Goal: Task Accomplishment & Management: Use online tool/utility

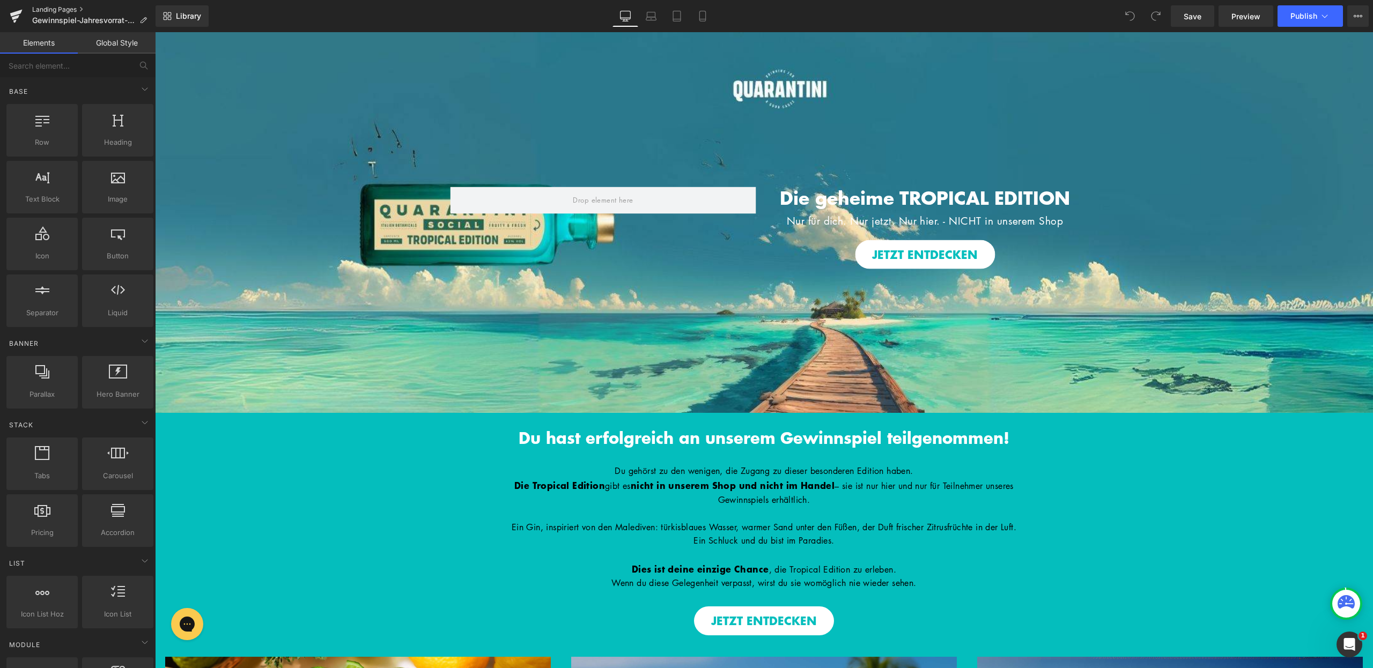
click at [50, 6] on link "Landing Pages" at bounding box center [93, 9] width 123 height 9
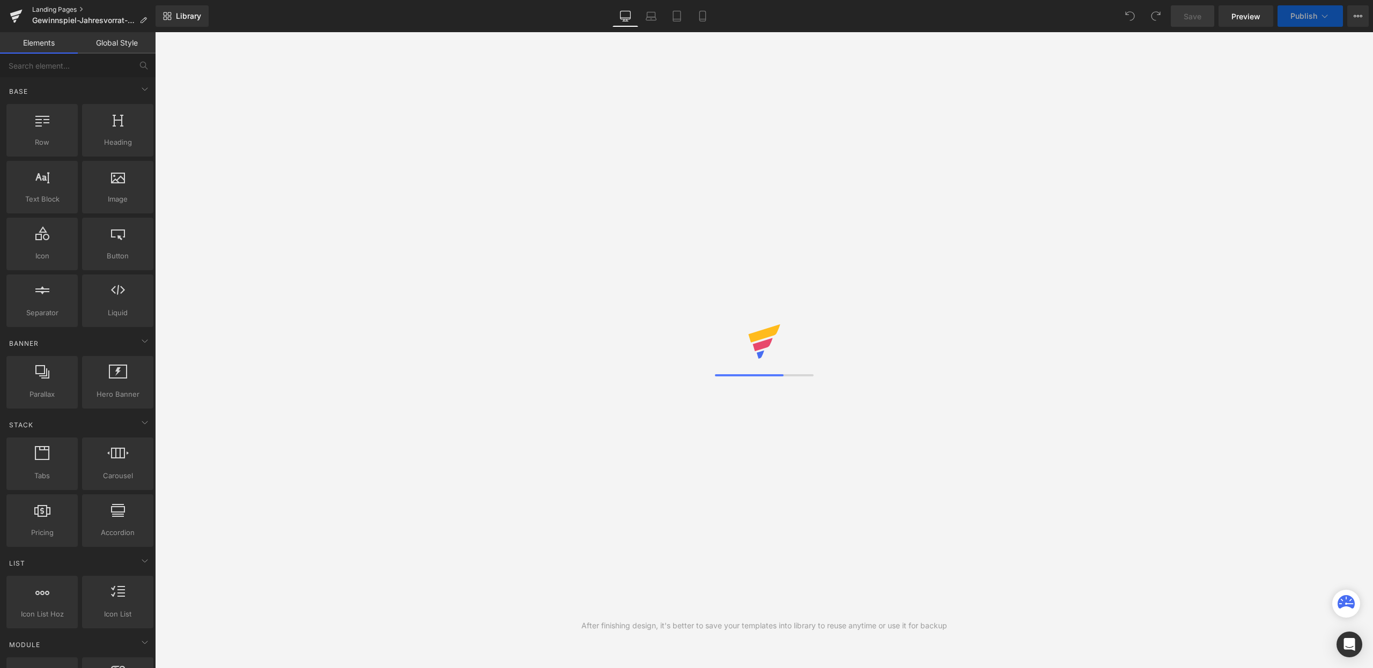
click at [54, 9] on link "Landing Pages" at bounding box center [93, 9] width 123 height 9
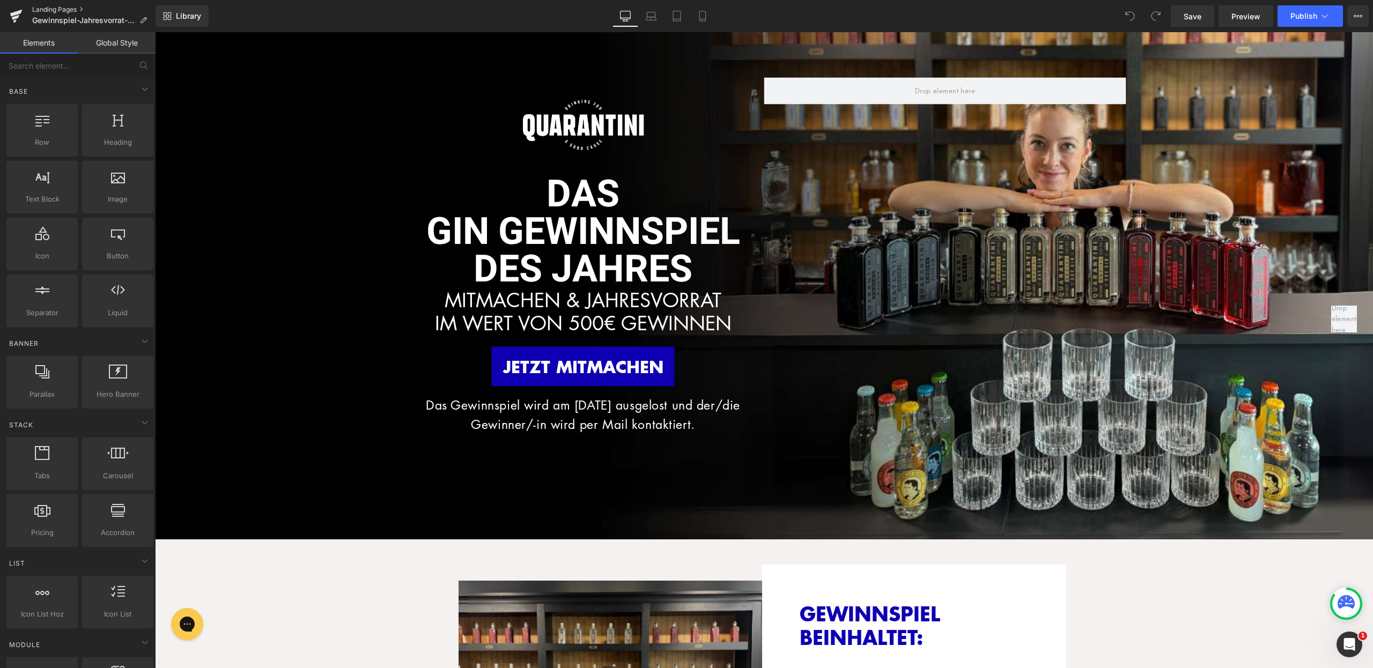
click at [57, 11] on link "Landing Pages" at bounding box center [93, 9] width 123 height 9
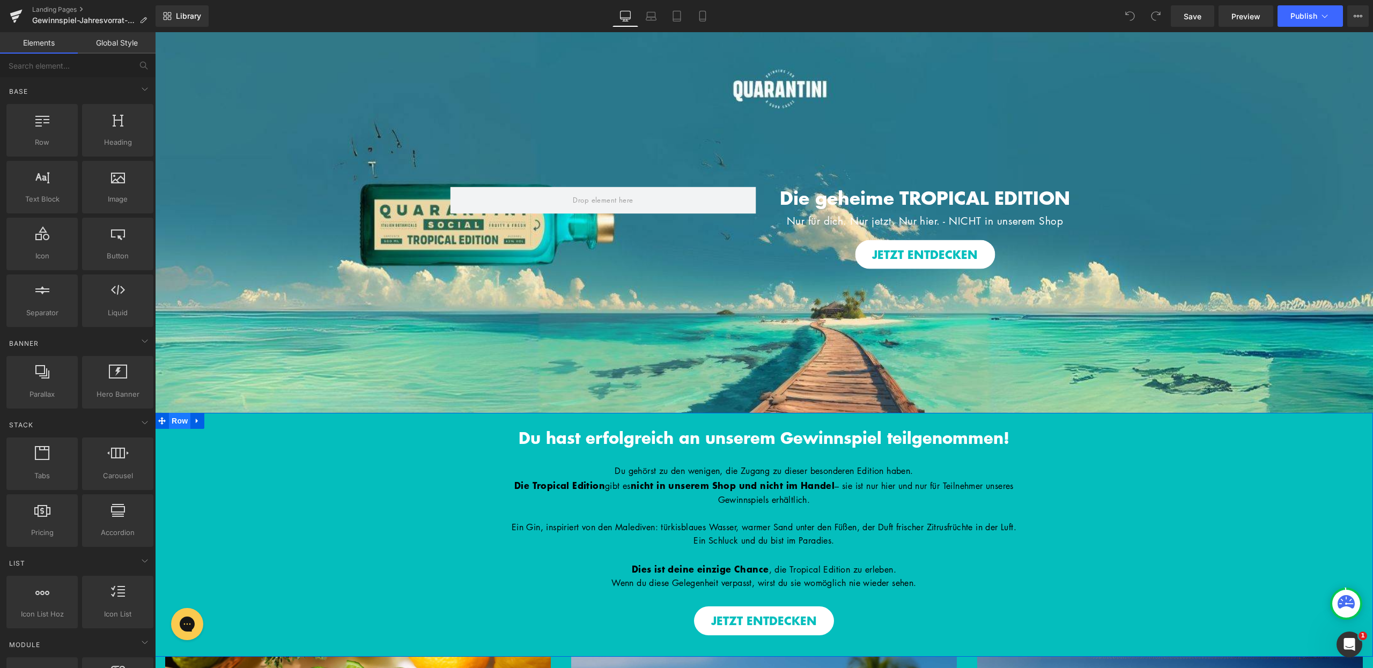
click at [169, 420] on span "Row" at bounding box center [179, 421] width 21 height 16
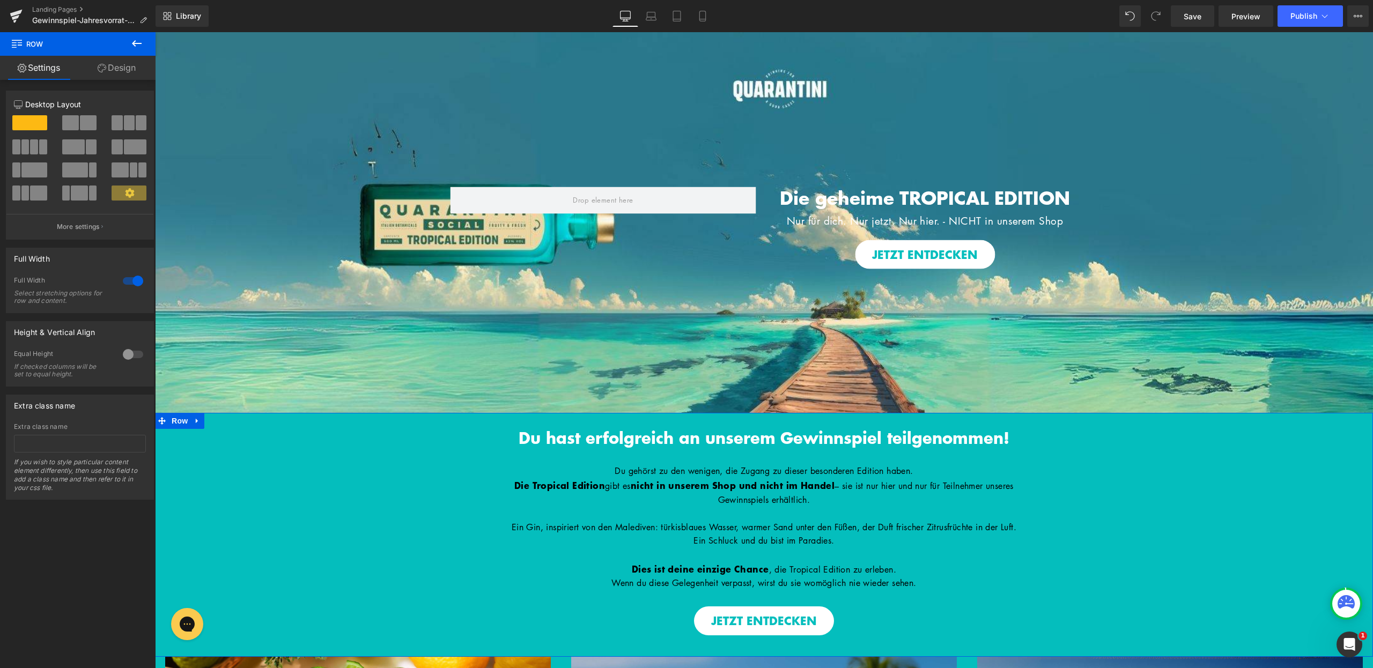
click at [119, 68] on link "Design" at bounding box center [117, 68] width 78 height 24
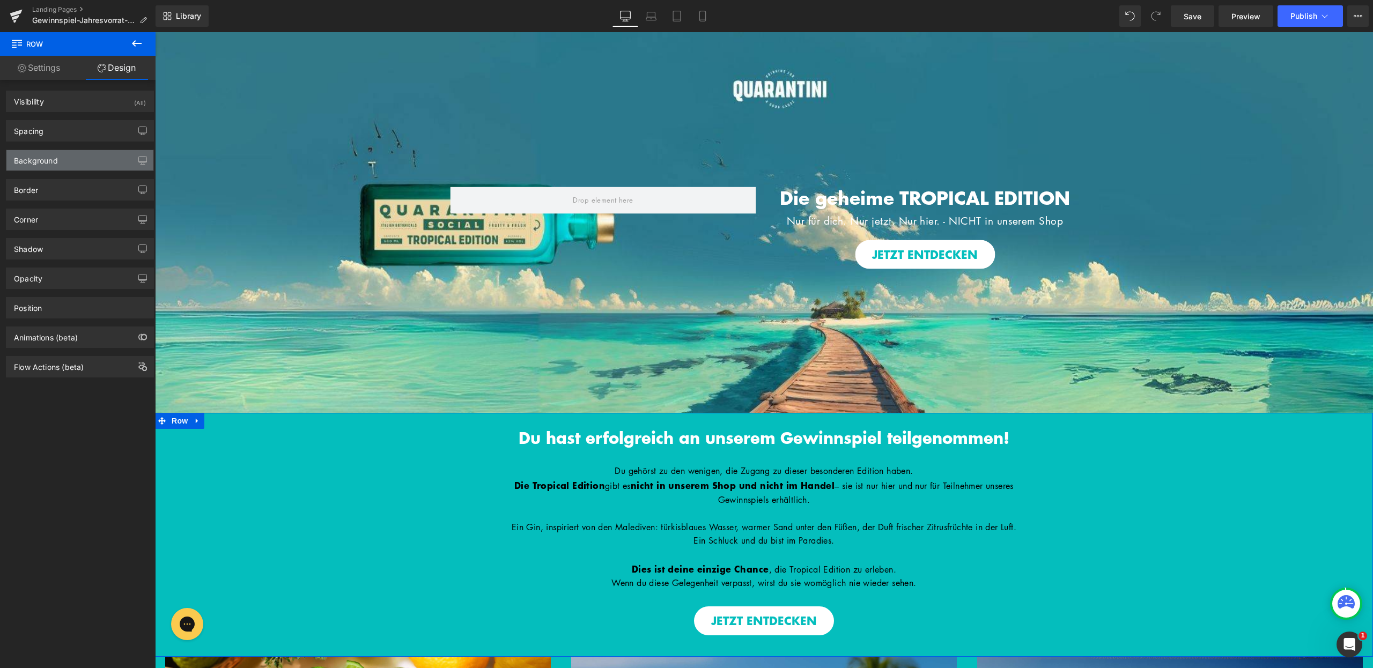
click at [95, 153] on div "Background" at bounding box center [79, 160] width 147 height 20
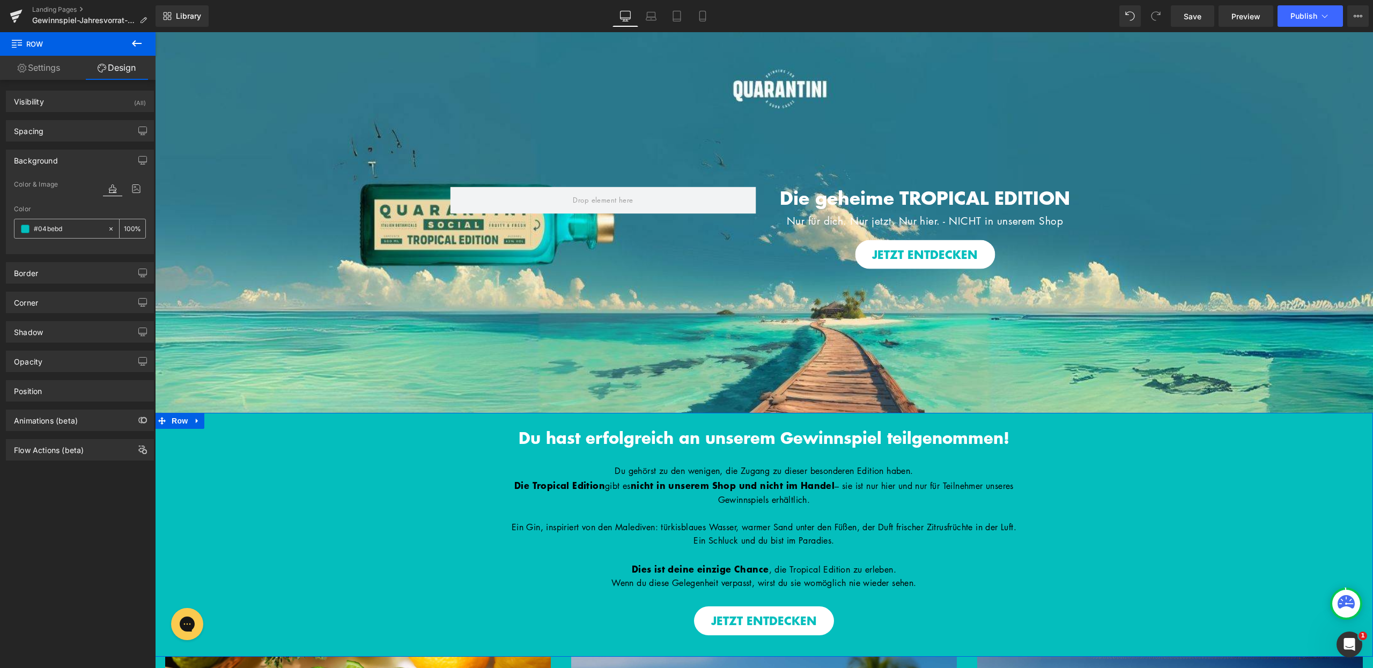
click at [65, 224] on input "#04bebd" at bounding box center [68, 229] width 69 height 12
type input "0"
type input "000"
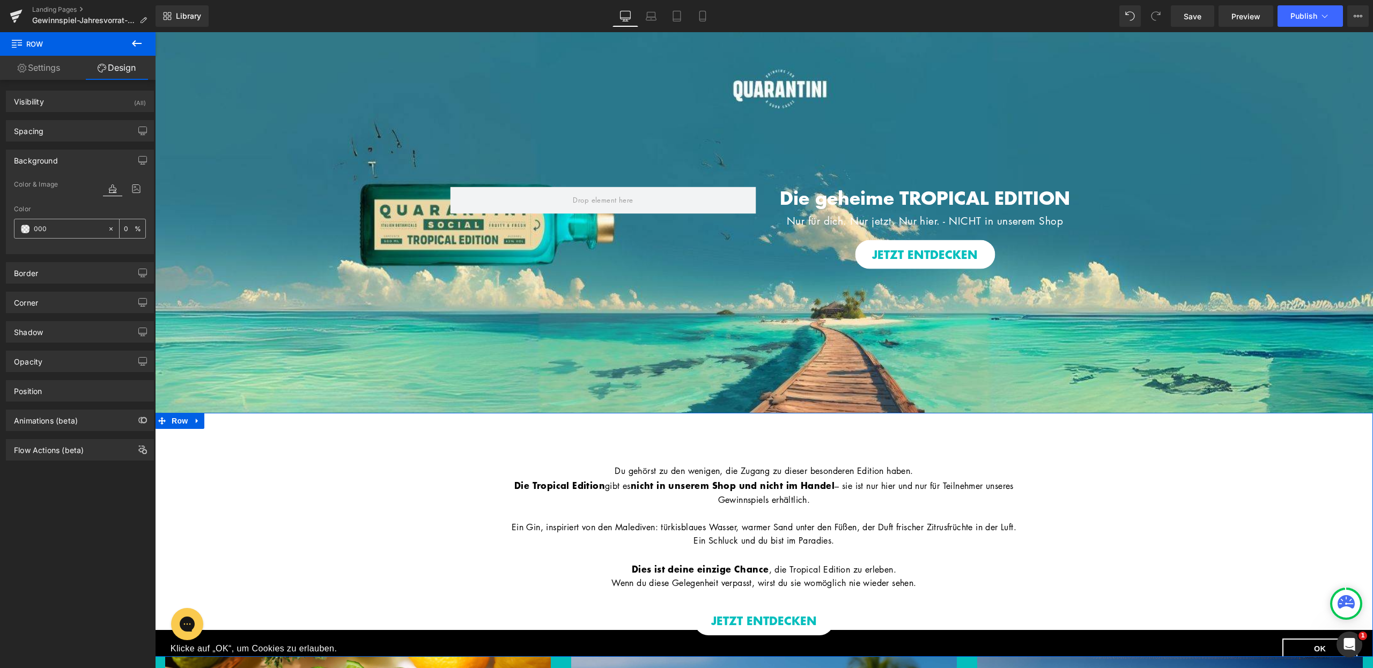
type input "100"
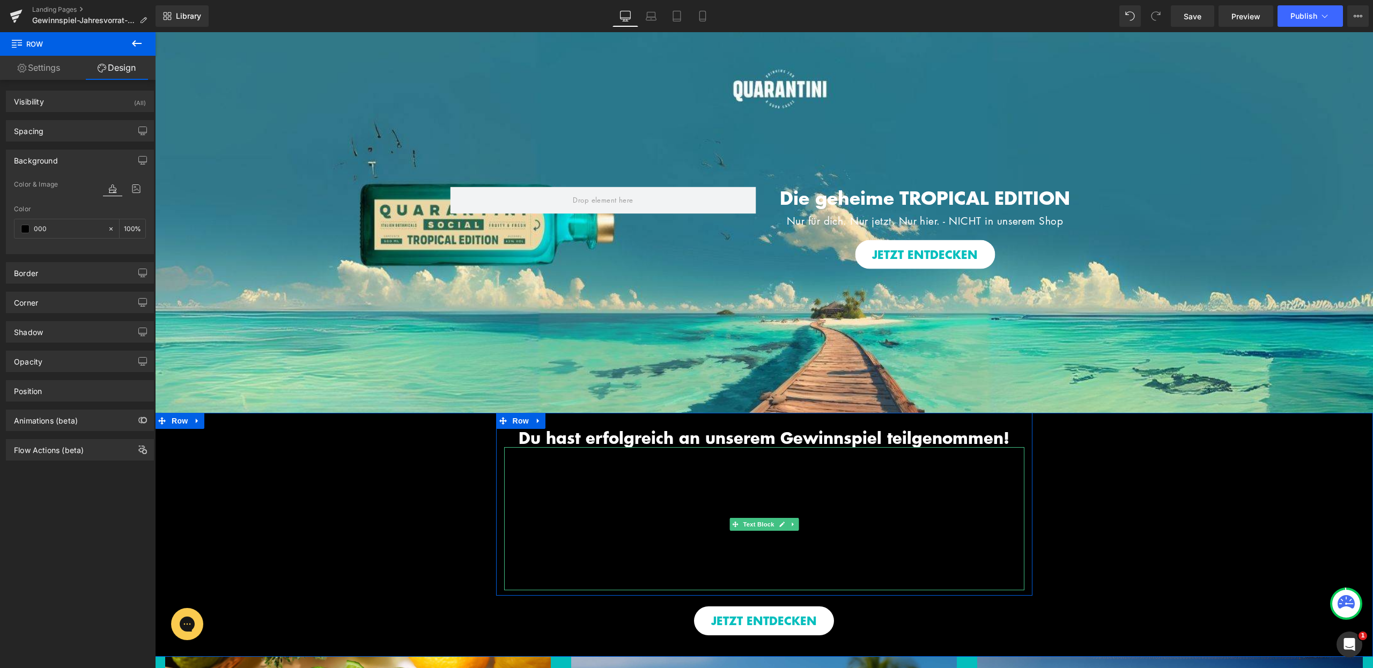
click at [728, 486] on span "nicht in unserem Shop und nicht im Handel" at bounding box center [733, 484] width 204 height 13
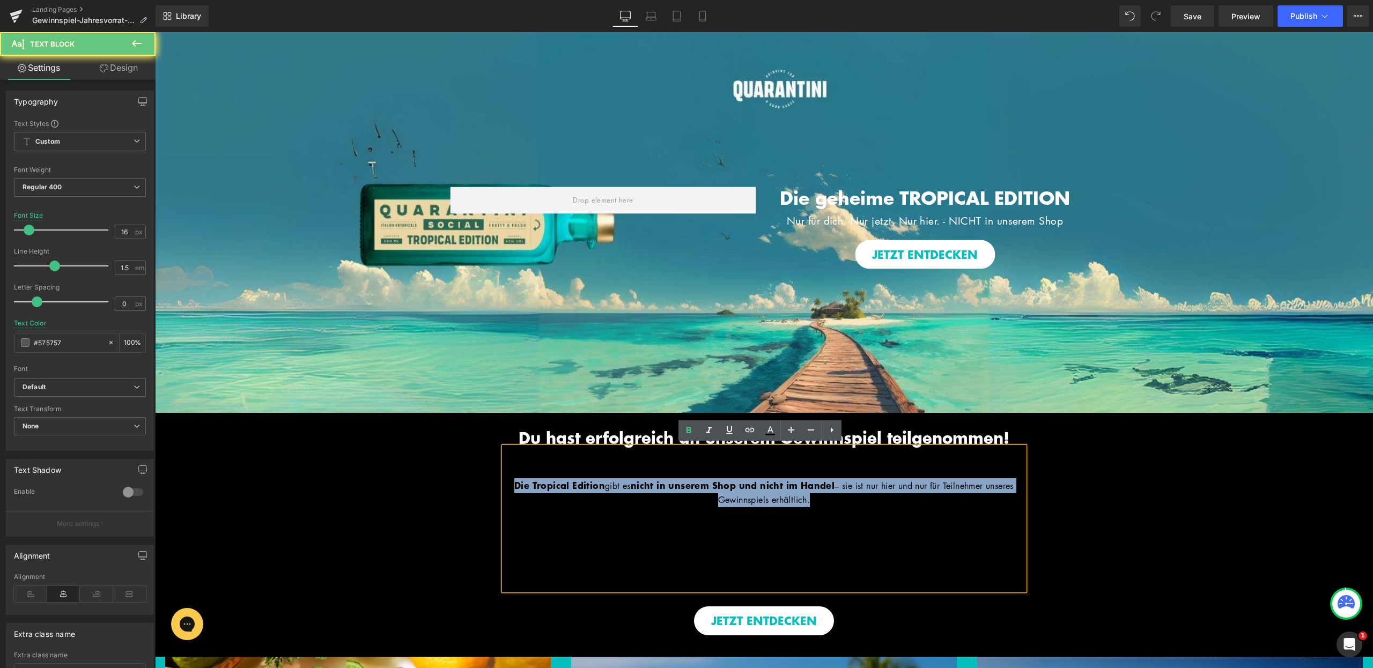
click at [728, 486] on span "nicht in unserem Shop und nicht im Handel" at bounding box center [733, 484] width 204 height 13
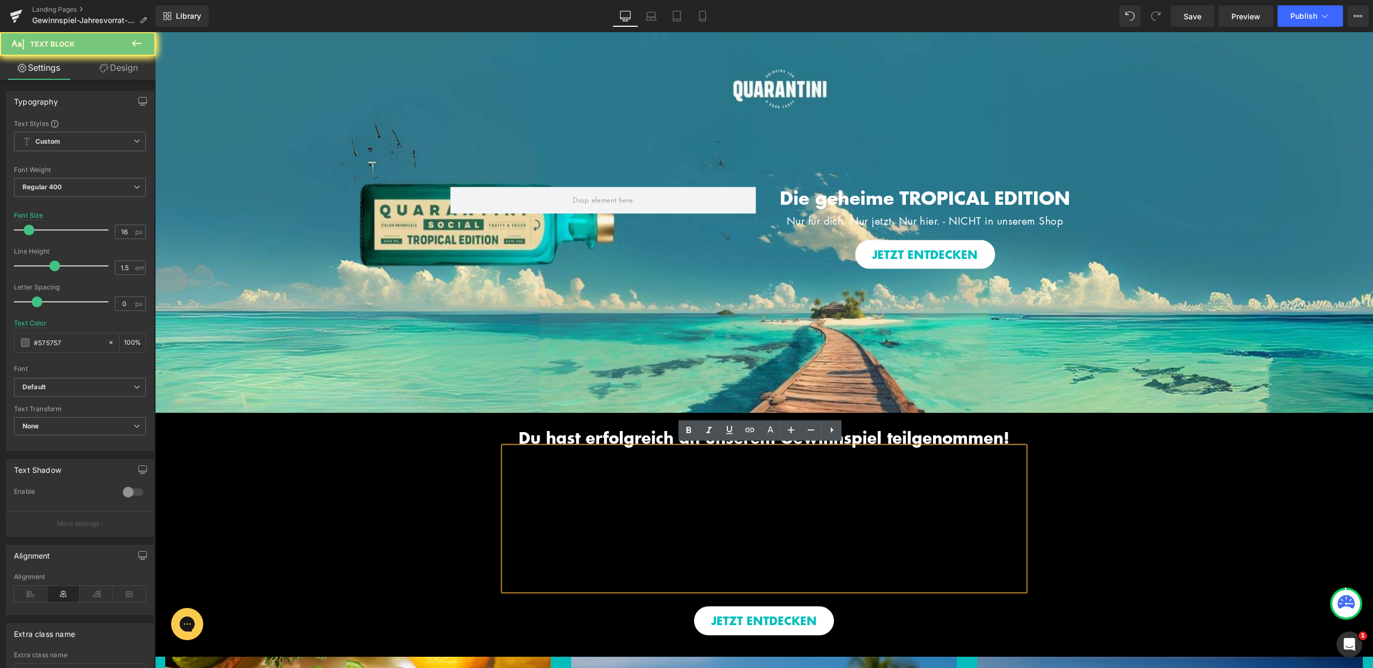
click at [766, 523] on span "Ein Gin, inspiriert von den Malediven: türkisblaues Wasser, warmer Sand unter d…" at bounding box center [764, 527] width 505 height 12
click at [867, 561] on p at bounding box center [764, 555] width 520 height 14
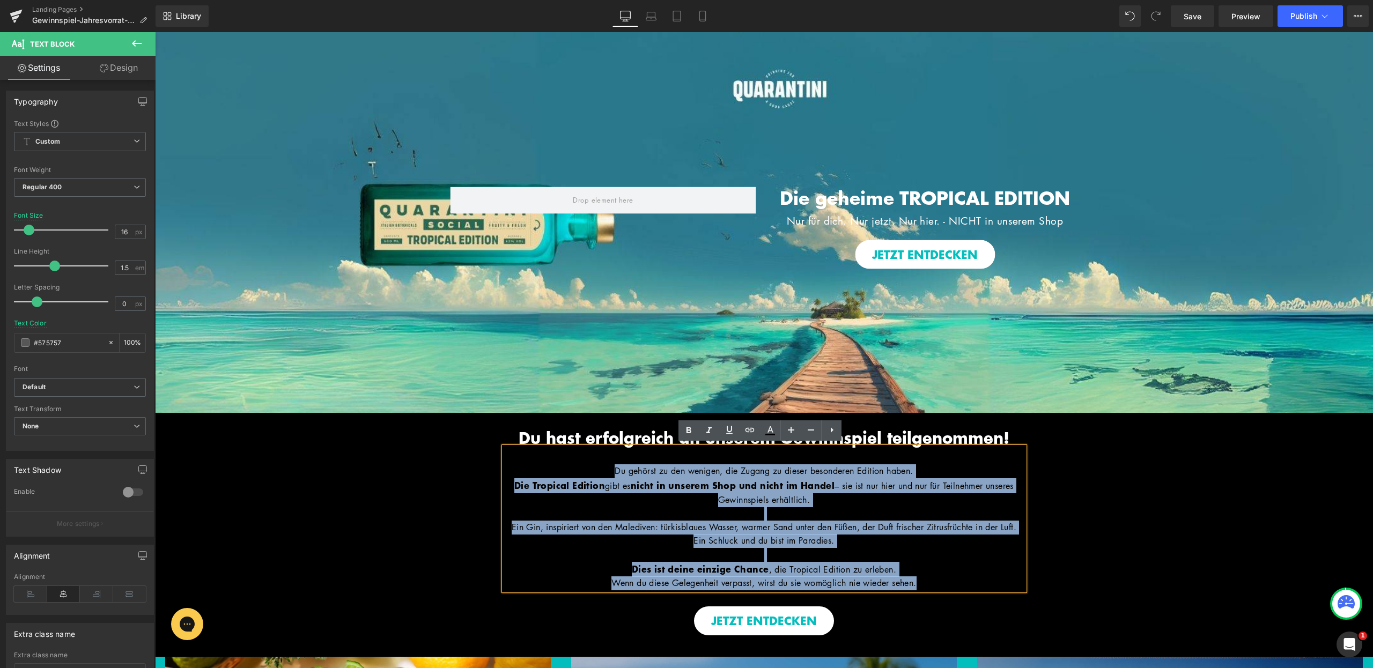
drag, startPoint x: 988, startPoint y: 587, endPoint x: 510, endPoint y: 449, distance: 498.0
click at [510, 449] on div "Du gehörst zu den wenigen, die Zugang zu dieser besonderen Edition haben. Die T…" at bounding box center [764, 518] width 520 height 143
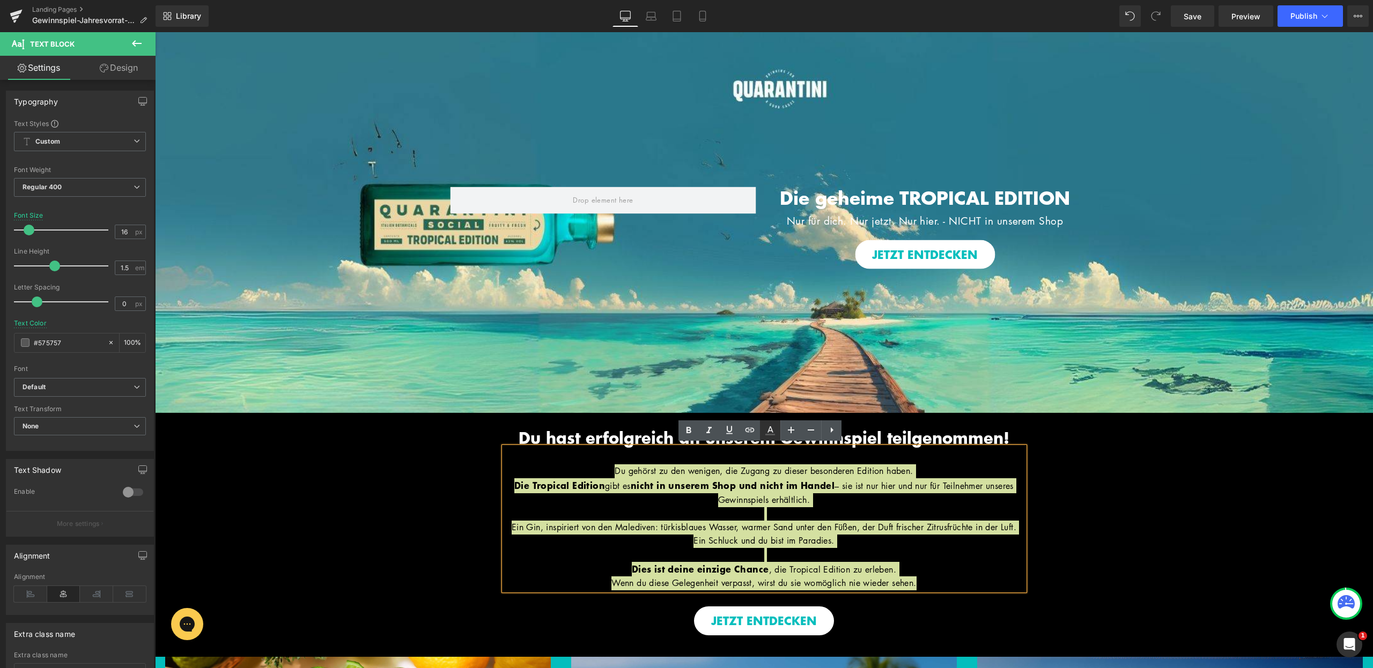
click at [773, 430] on icon at bounding box center [770, 430] width 13 height 13
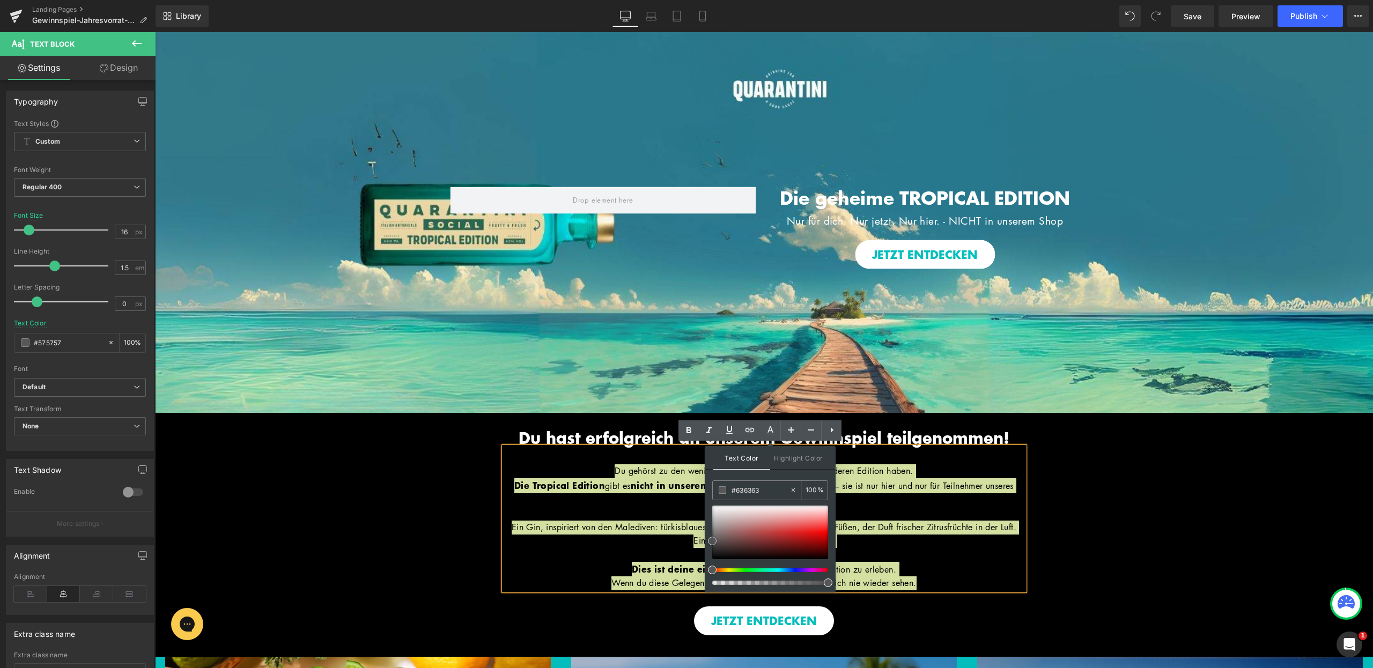
type input "#f2f2f2"
type input "#ffffff"
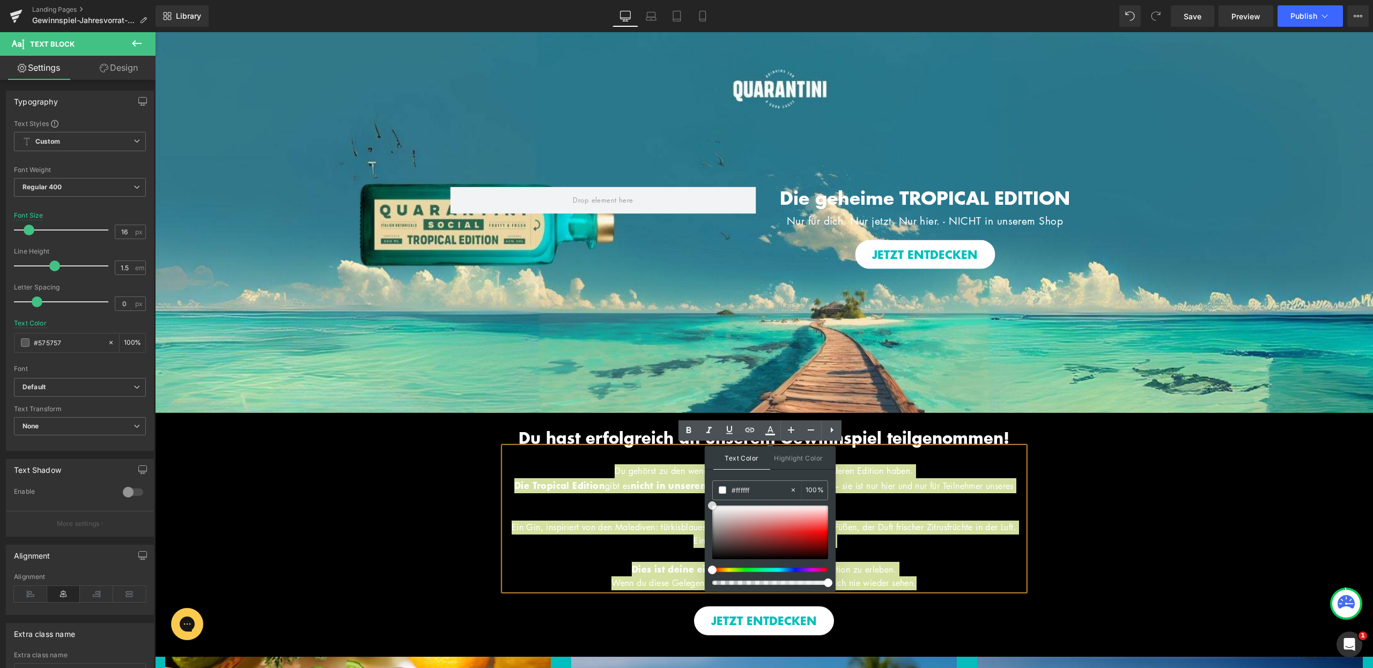
drag, startPoint x: 709, startPoint y: 541, endPoint x: 705, endPoint y: 496, distance: 45.8
click at [705, 496] on div "Text Color Highlight Color rgba(255, 255, 255, 1) #ffffff 100 % transparent tra…" at bounding box center [770, 519] width 131 height 146
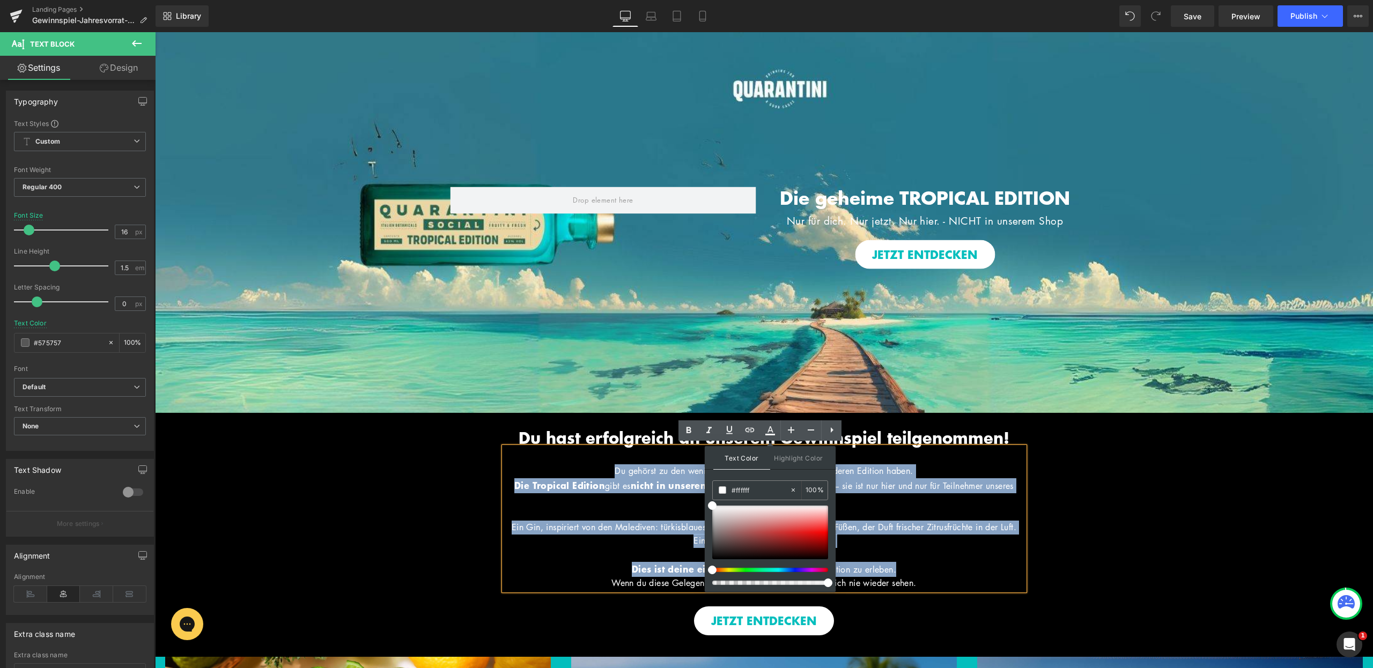
click at [666, 485] on span "nicht in unserem Shop und nicht im Handel" at bounding box center [733, 484] width 204 height 13
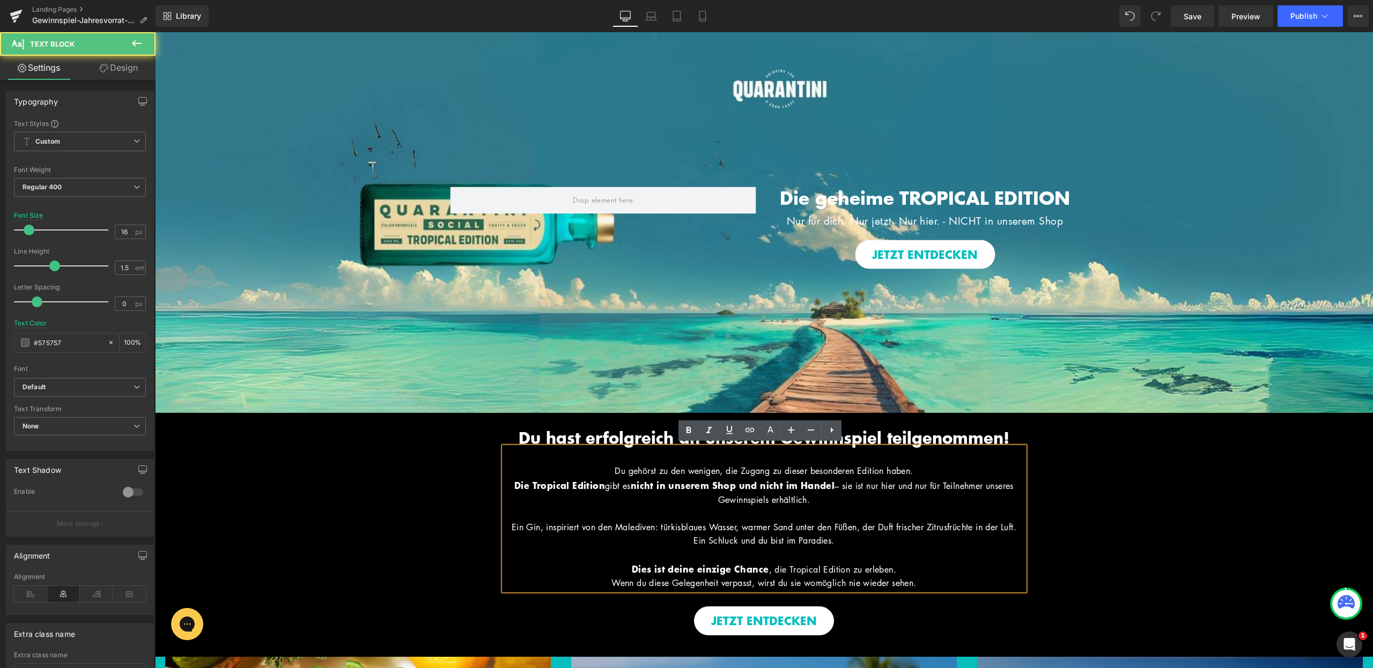
click at [1095, 523] on div "Du hast erfolgreich an unserem Gewinnspiel teilgenommen! Heading Hero Banner Di…" at bounding box center [764, 524] width 1218 height 223
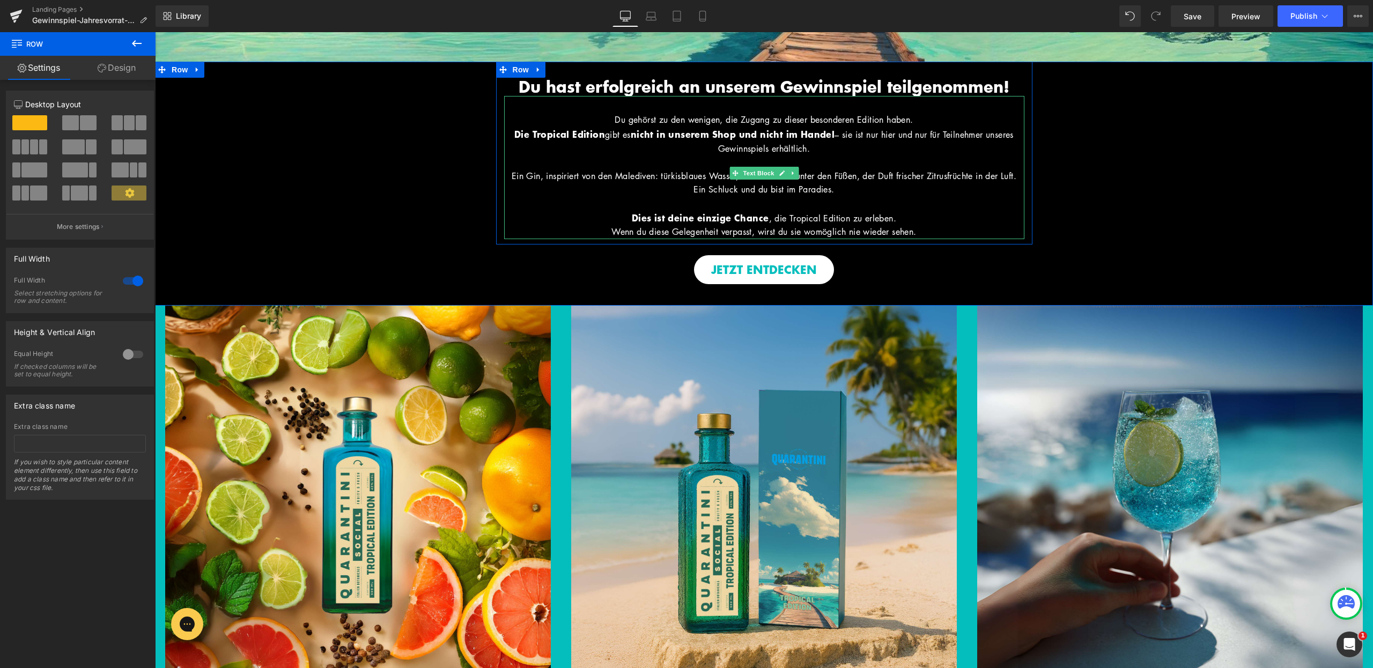
scroll to position [401, 0]
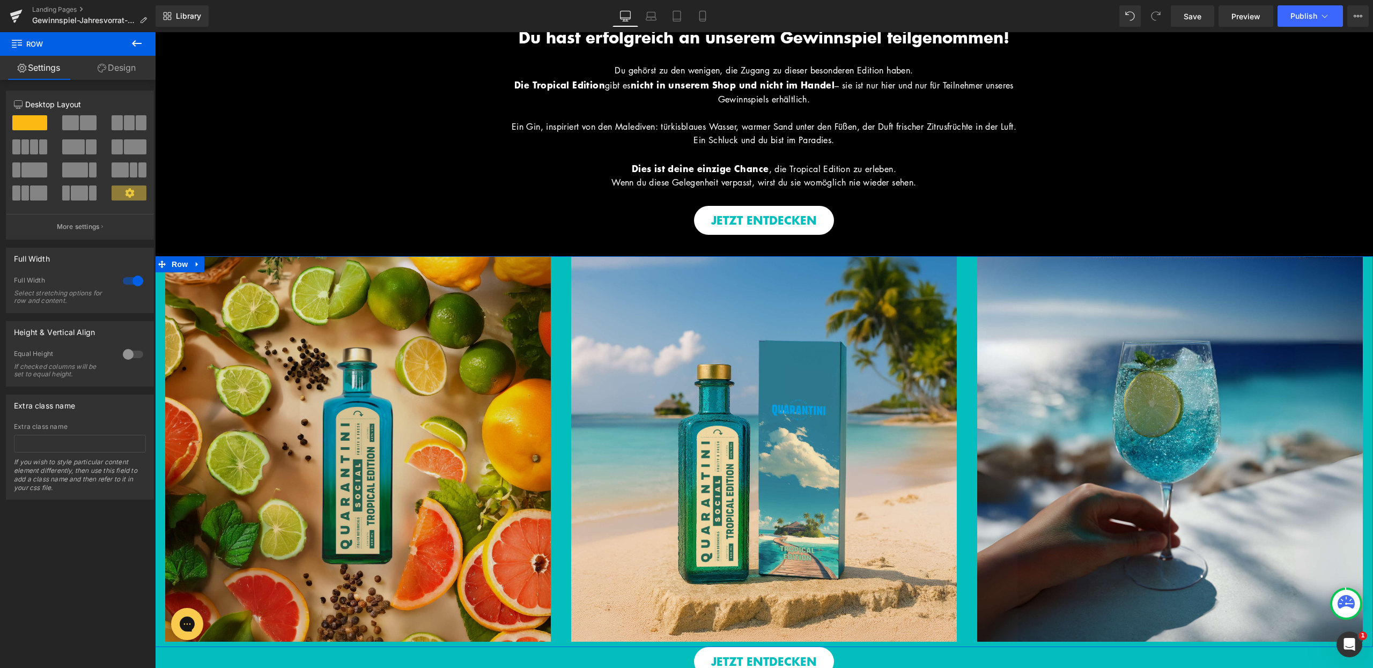
click at [173, 272] on span "Row" at bounding box center [179, 264] width 21 height 16
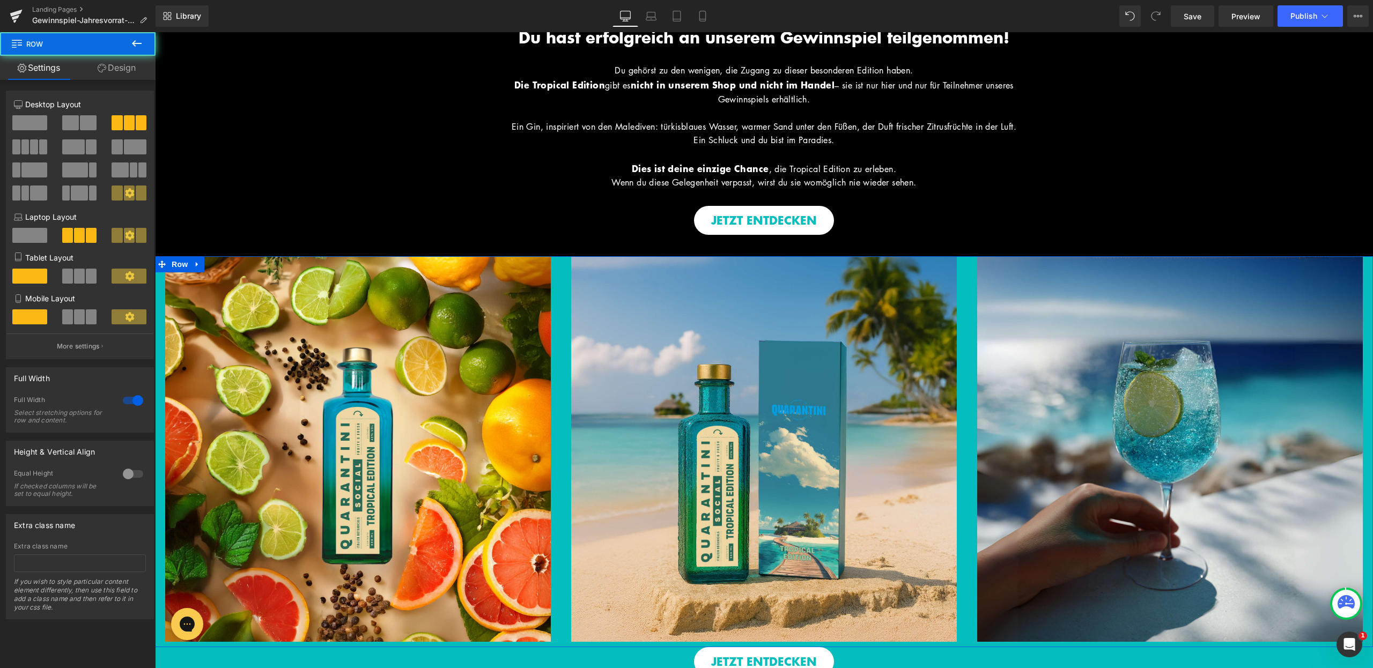
click at [115, 70] on link "Design" at bounding box center [117, 68] width 78 height 24
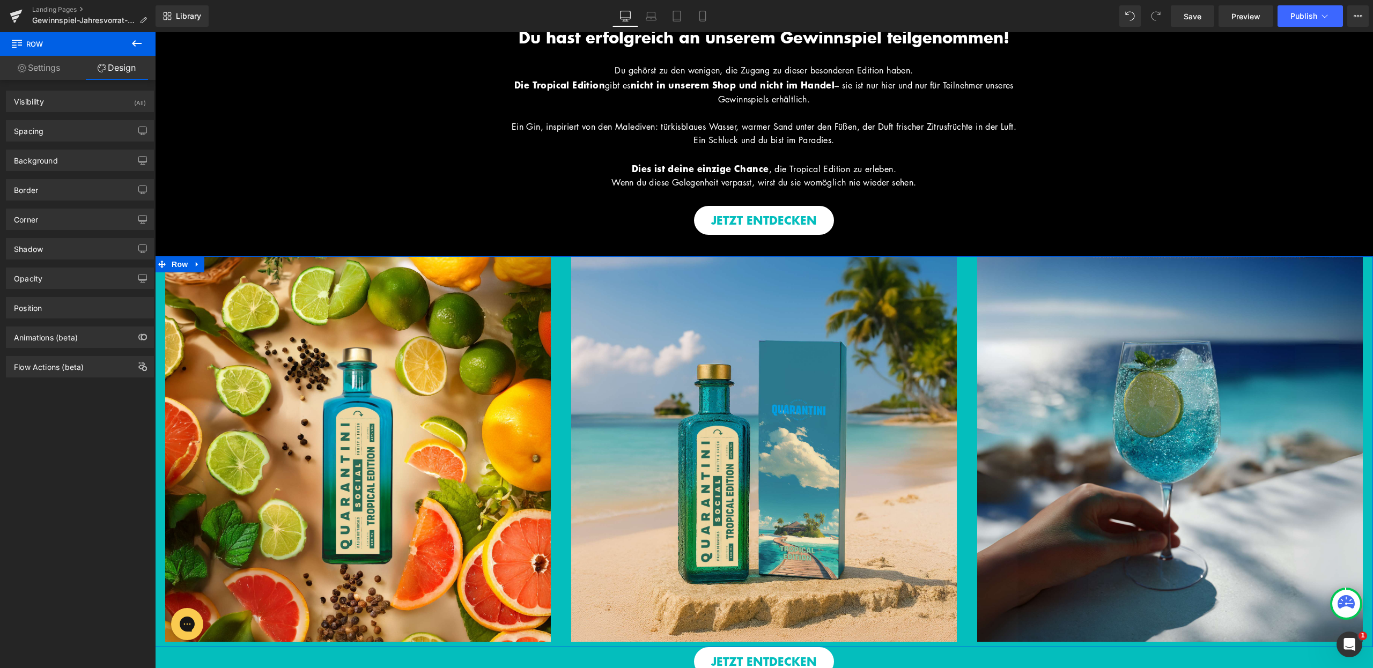
type input "#04bebd"
type input "100"
click at [64, 157] on div "Background" at bounding box center [79, 160] width 147 height 20
click at [77, 239] on div "Color #04bebd 100 %" at bounding box center [80, 228] width 132 height 46
click at [75, 212] on div "Color" at bounding box center [80, 209] width 132 height 8
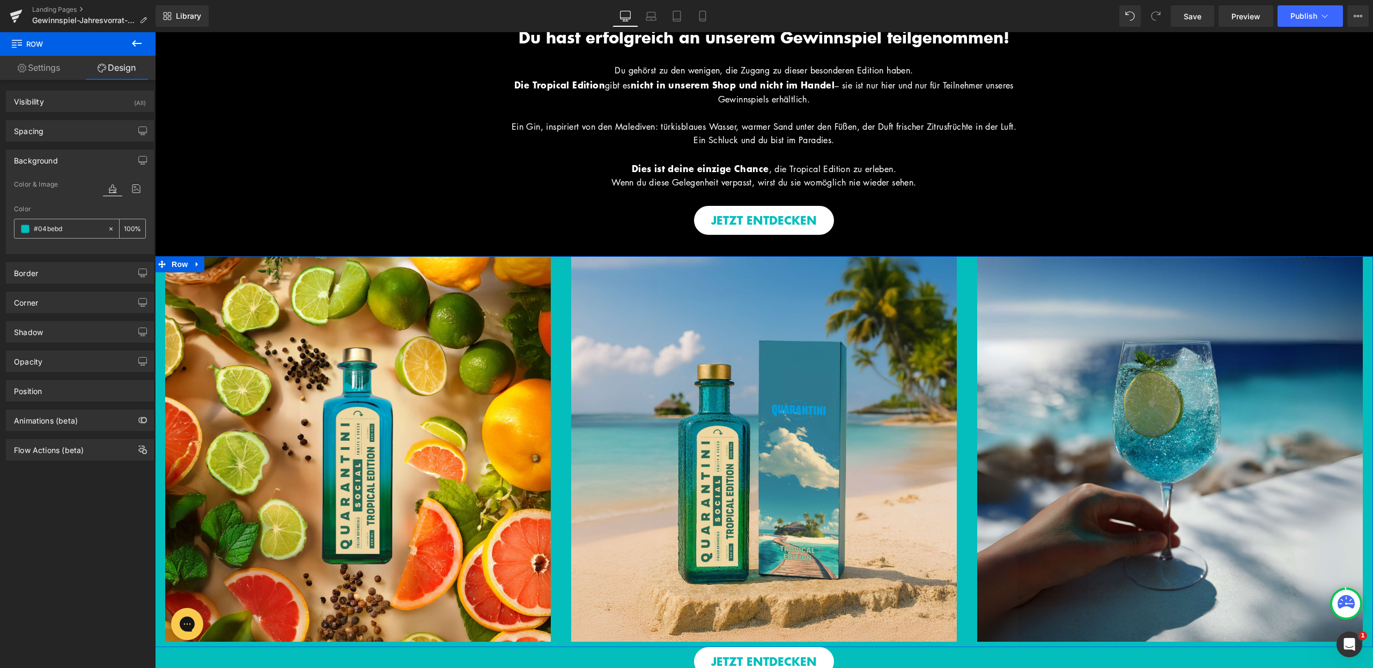
click at [71, 224] on input "#04bebd" at bounding box center [68, 229] width 69 height 12
type input "0"
type input "000"
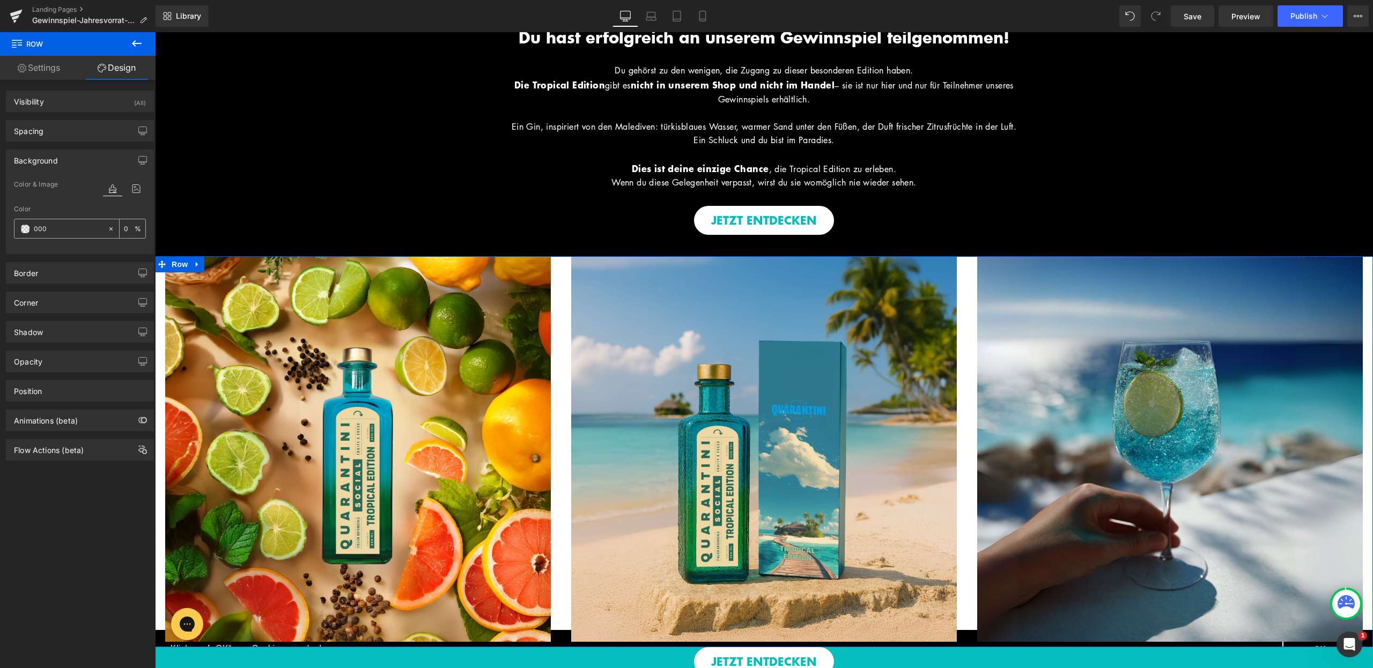
type input "100"
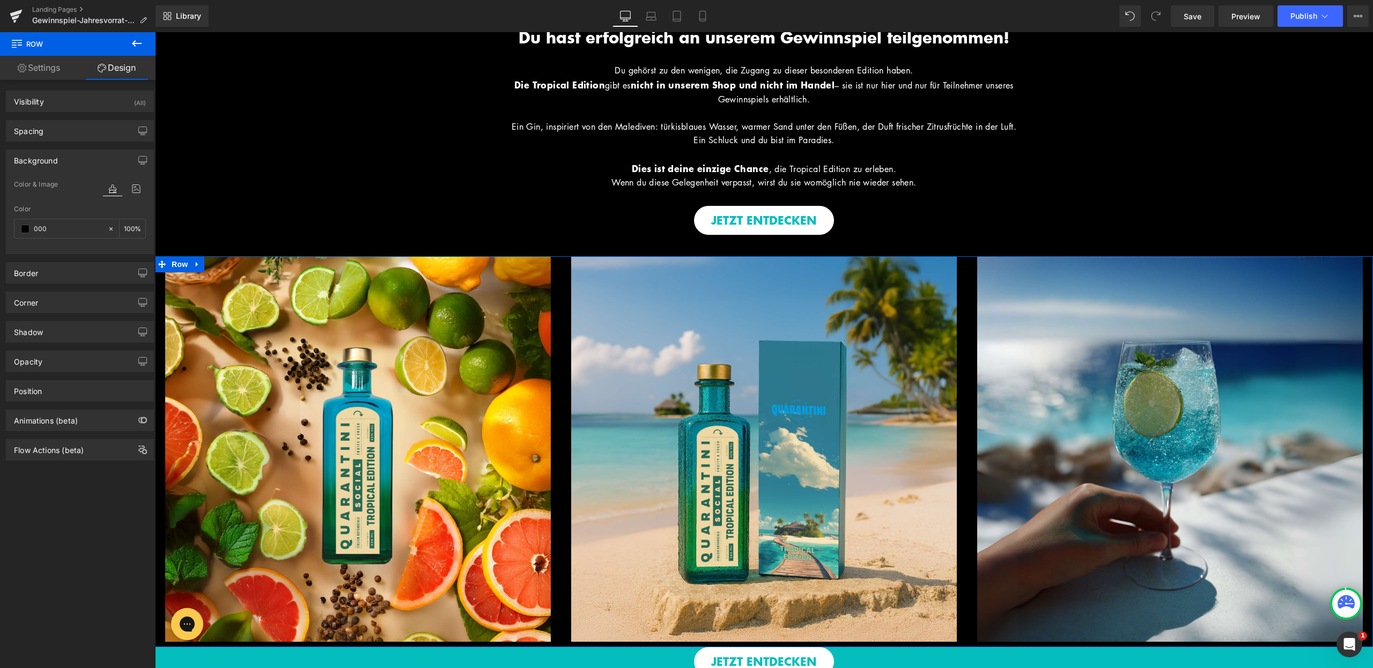
type input "000"
click at [65, 205] on div "Color" at bounding box center [80, 209] width 132 height 8
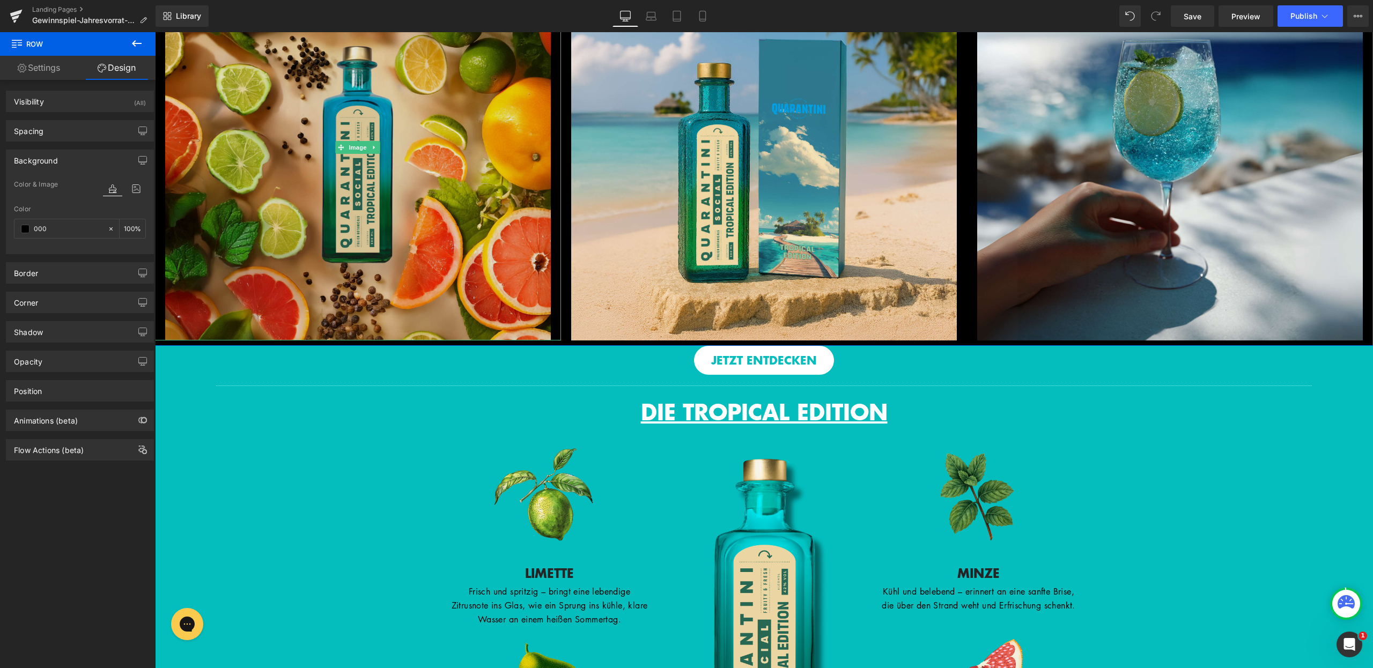
scroll to position [764, 0]
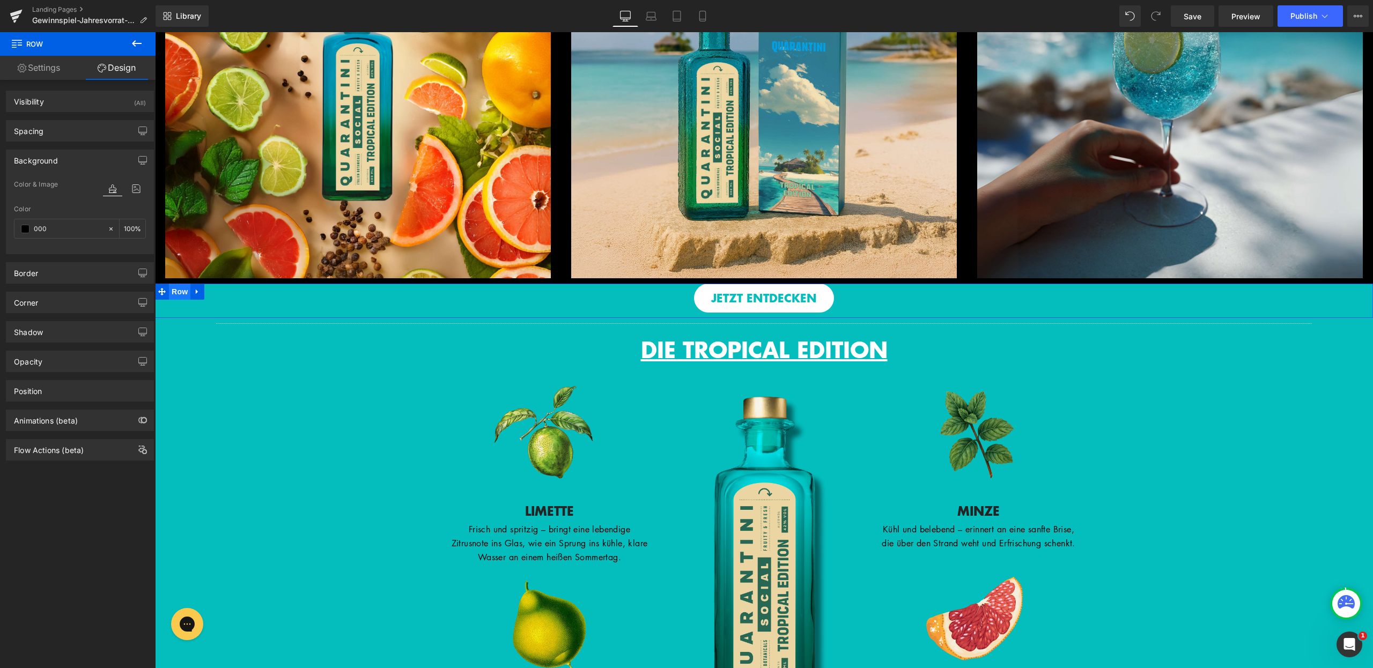
click at [171, 300] on span "Row" at bounding box center [179, 292] width 21 height 16
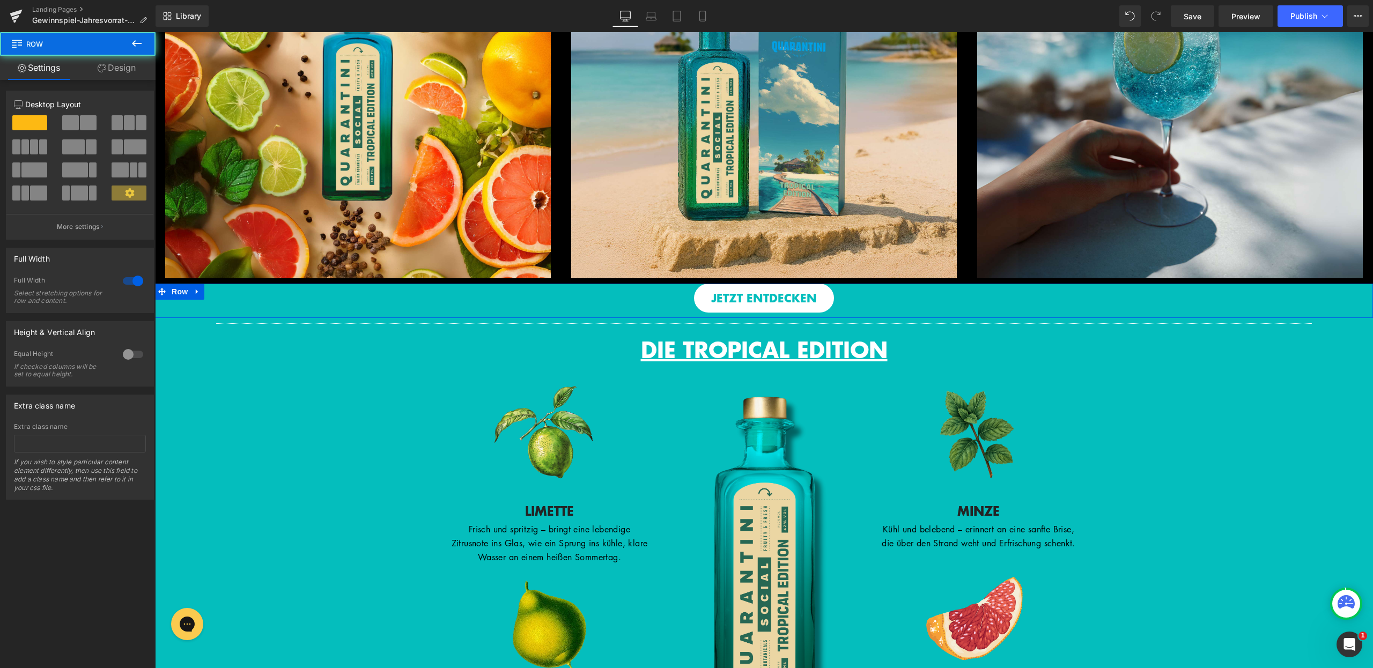
click at [129, 72] on link "Design" at bounding box center [117, 68] width 78 height 24
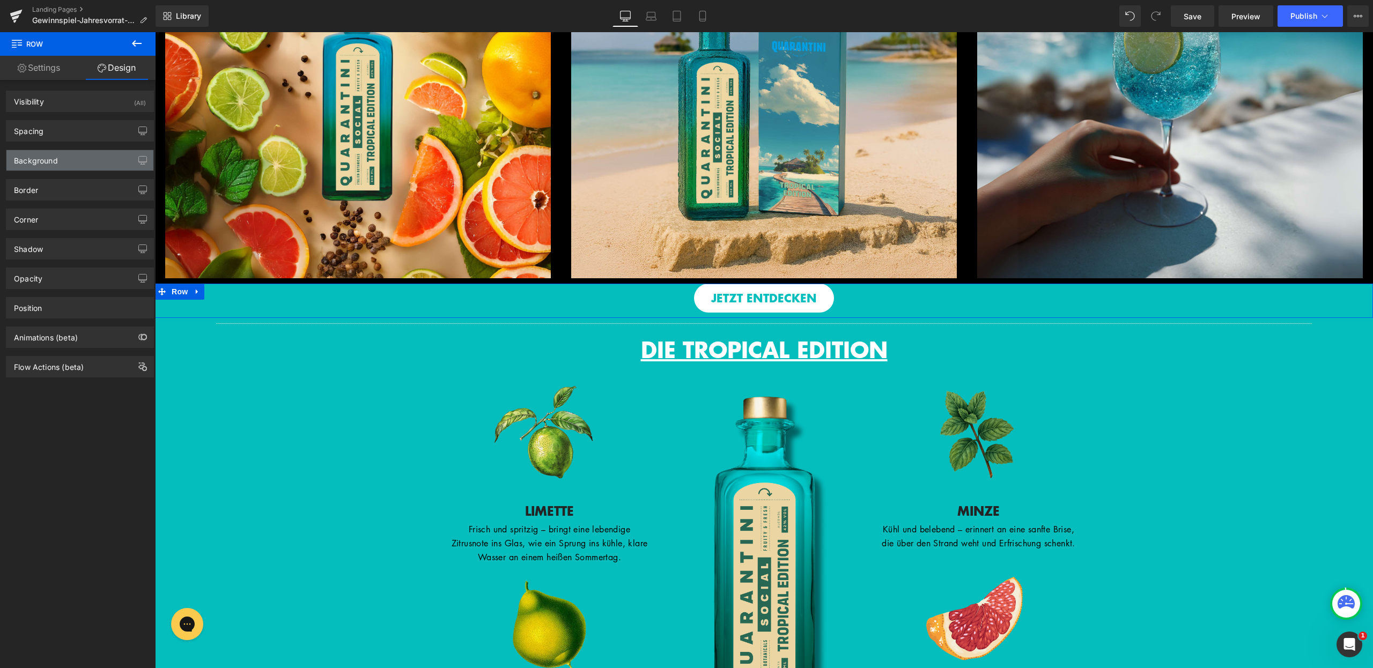
click at [86, 157] on div "Background" at bounding box center [79, 160] width 147 height 20
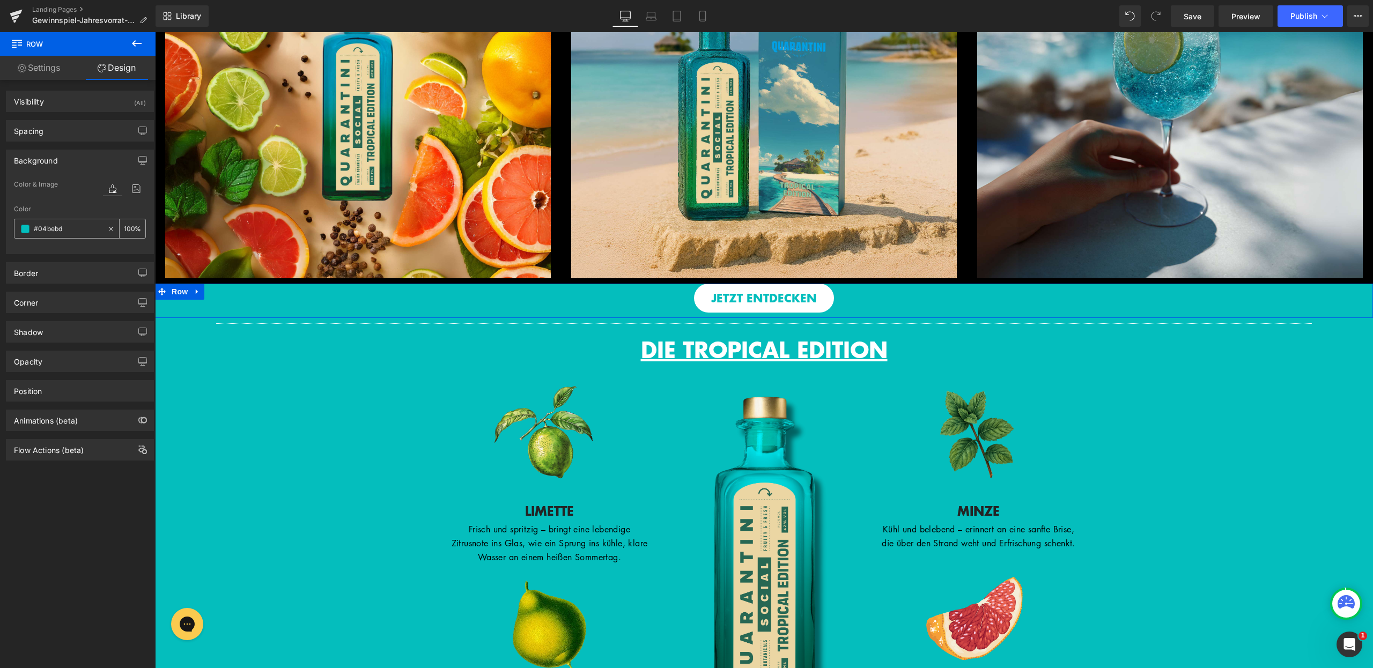
click at [76, 230] on input "#04bebd" at bounding box center [68, 229] width 69 height 12
type input "9"
type input "0"
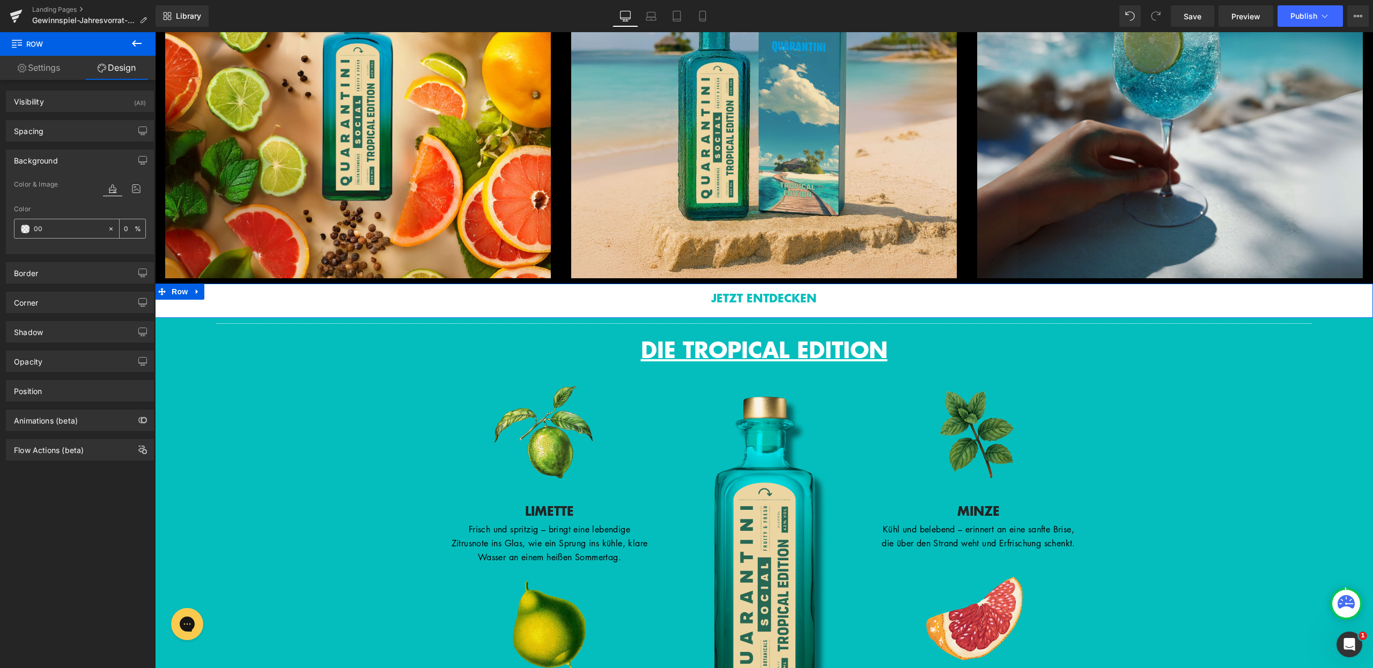
type input "000"
type input "100"
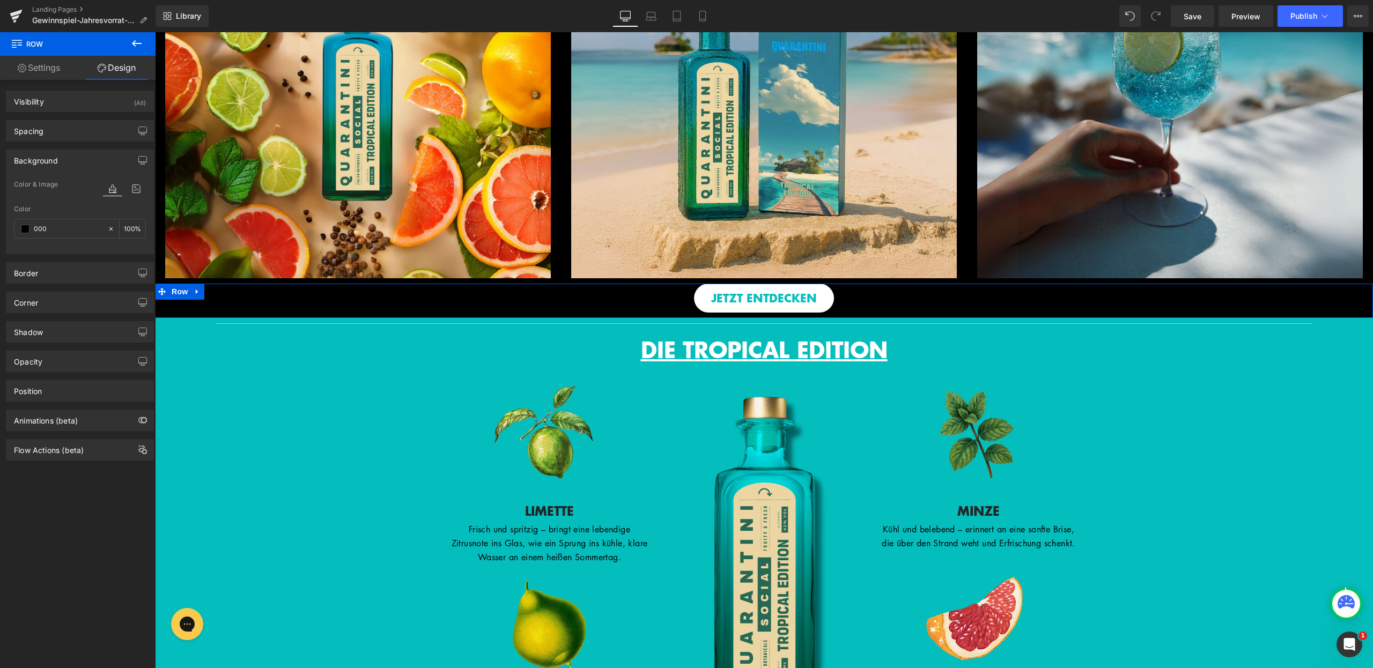
type input "000"
click at [85, 211] on div "Color" at bounding box center [80, 209] width 132 height 8
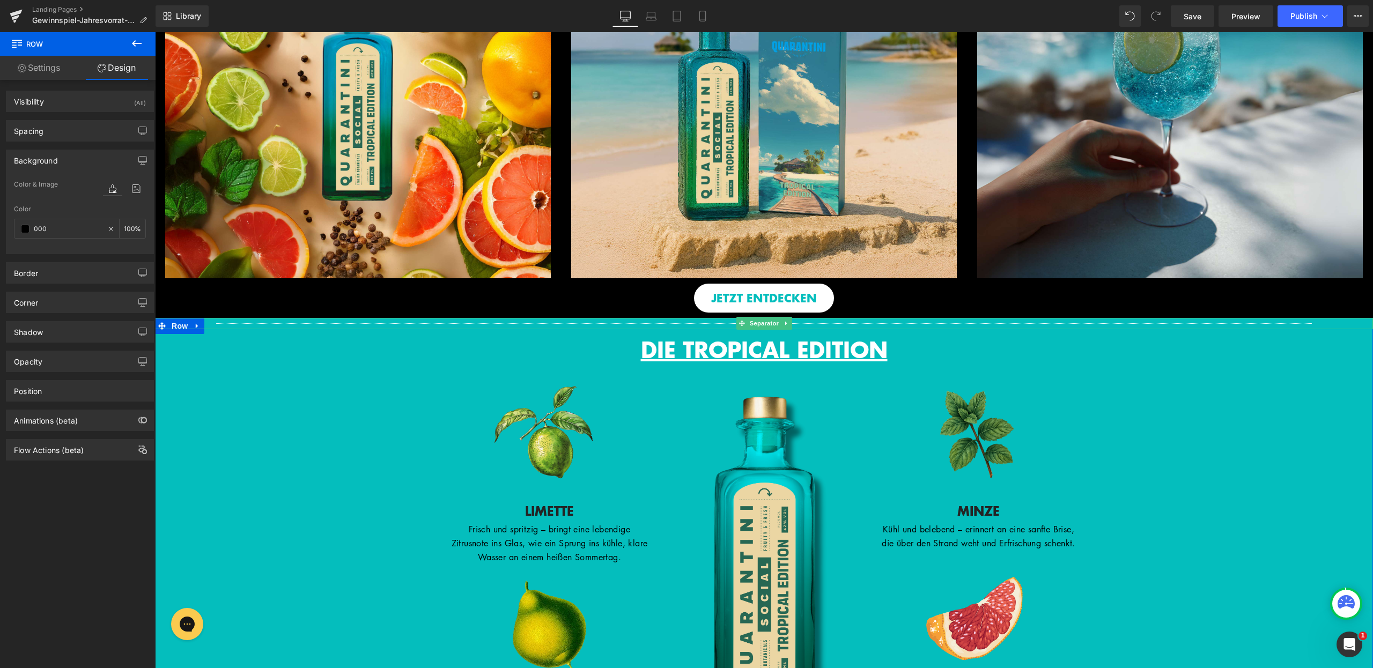
click at [173, 329] on div at bounding box center [764, 328] width 1218 height 3
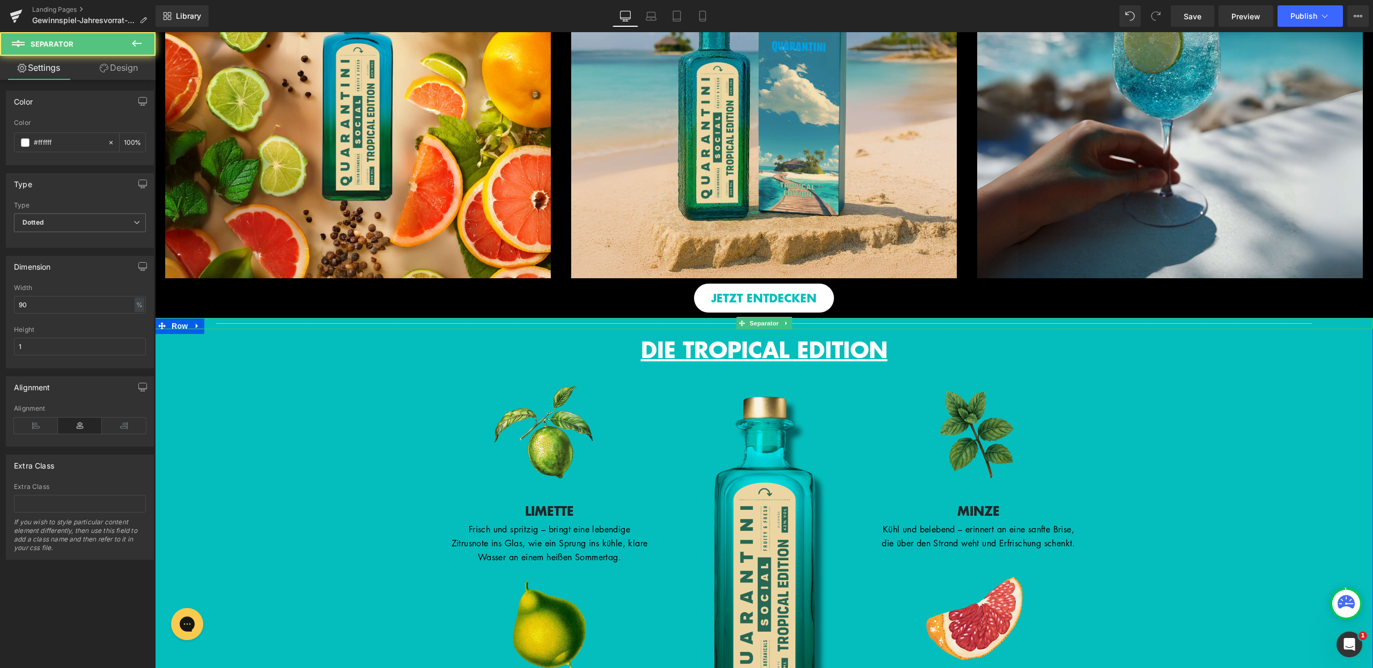
click at [157, 329] on div at bounding box center [764, 323] width 1218 height 11
click at [157, 321] on div at bounding box center [764, 319] width 1218 height 3
click at [165, 329] on div at bounding box center [764, 323] width 1218 height 11
click at [118, 69] on link "Design" at bounding box center [119, 68] width 78 height 24
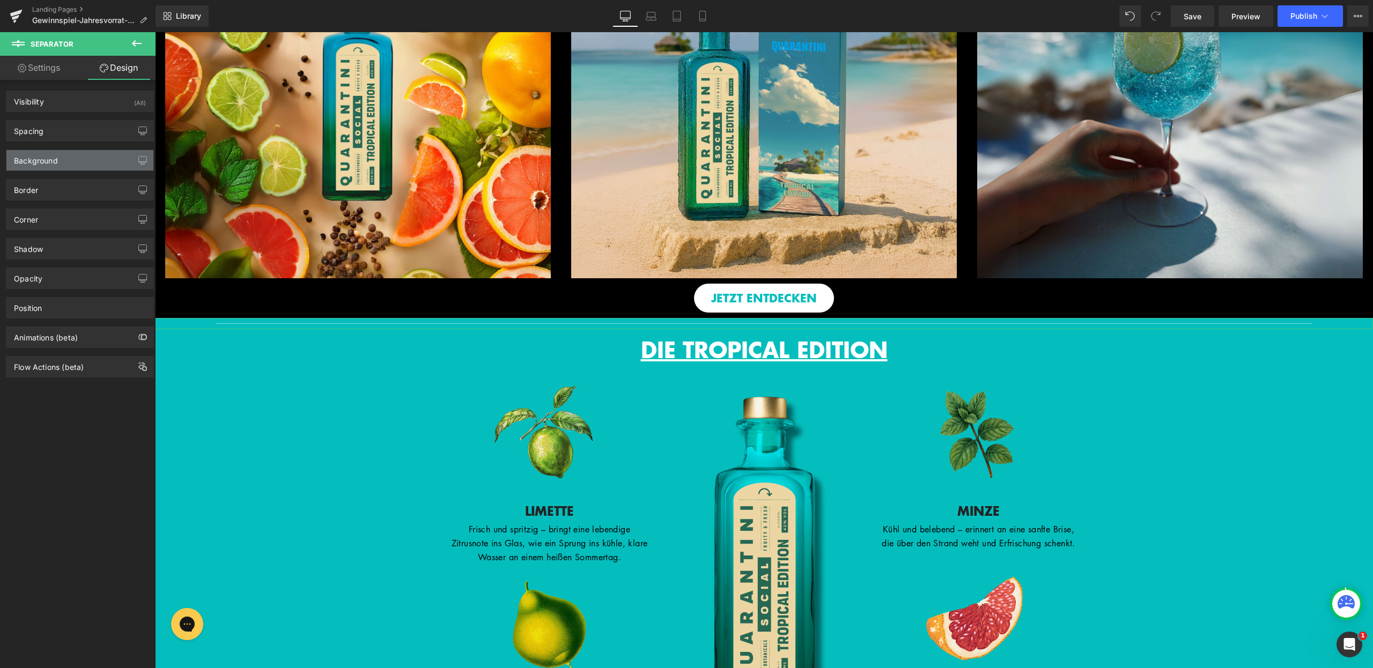
type input "none"
type input "0"
click at [87, 154] on div "Background" at bounding box center [79, 160] width 147 height 20
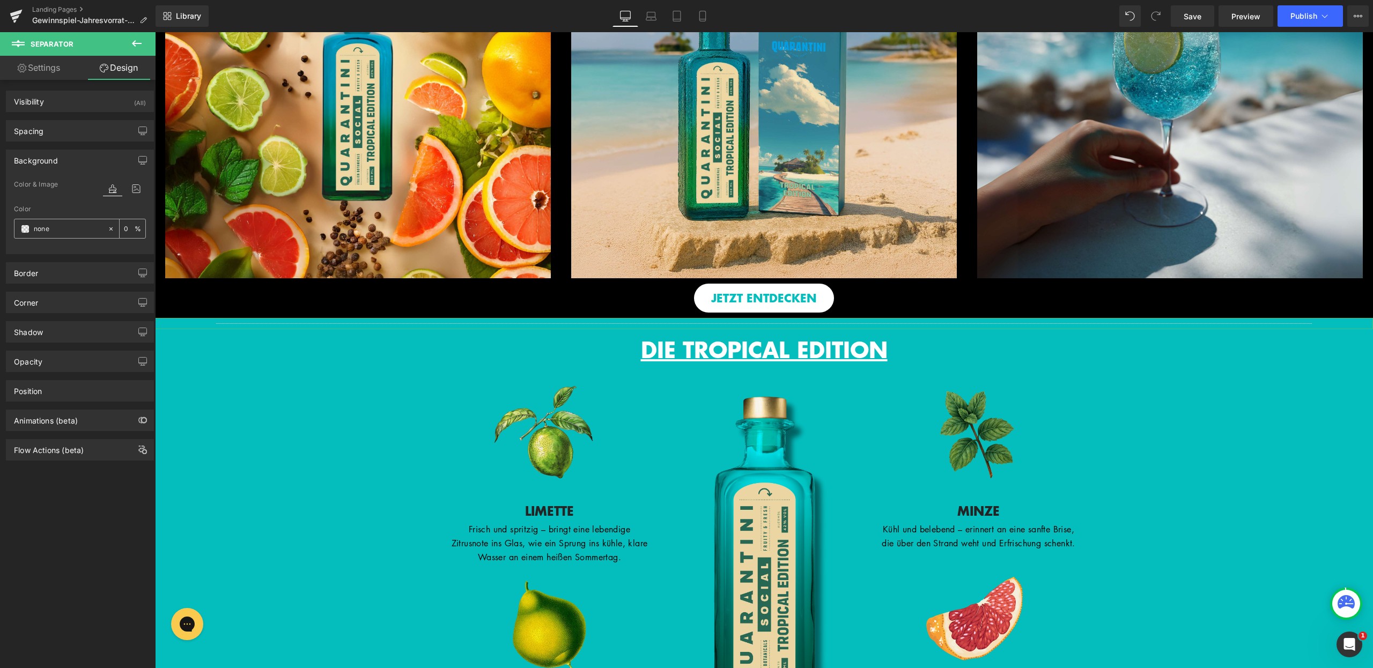
click at [71, 226] on input "none" at bounding box center [68, 229] width 69 height 12
type input "000"
type input "100"
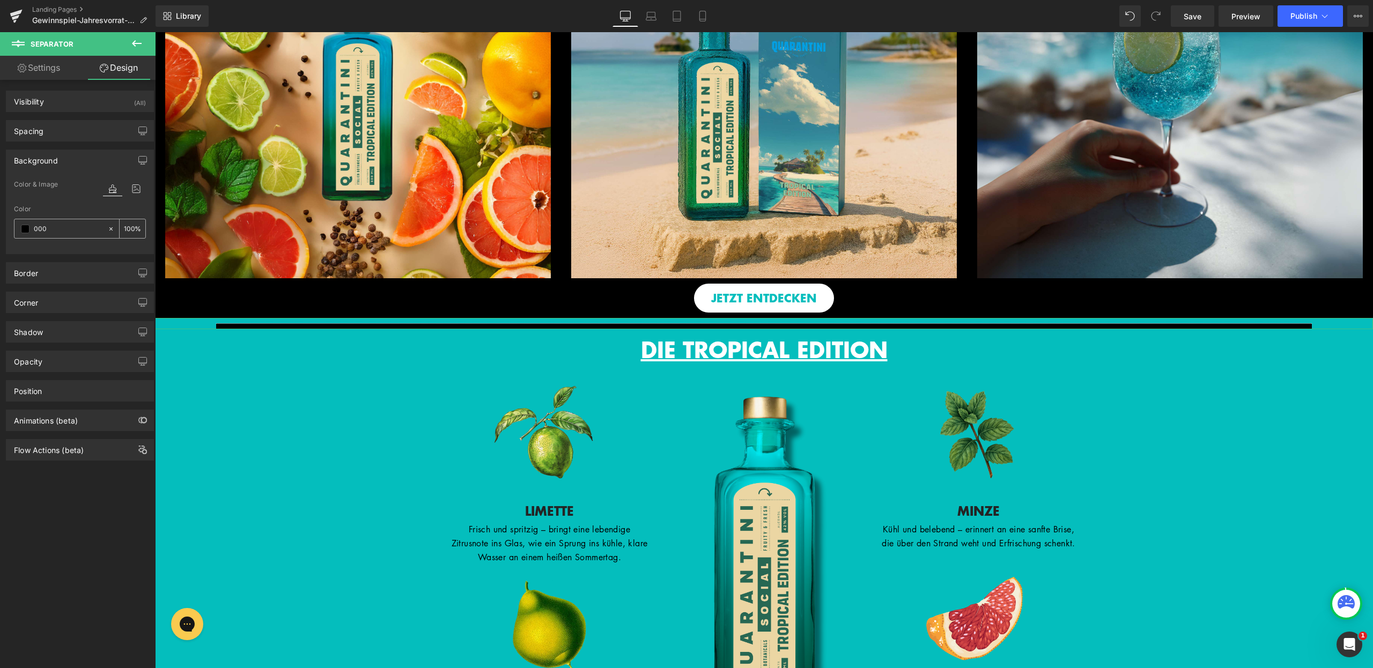
click at [109, 228] on icon at bounding box center [111, 229] width 8 height 8
type input "none"
type input "0"
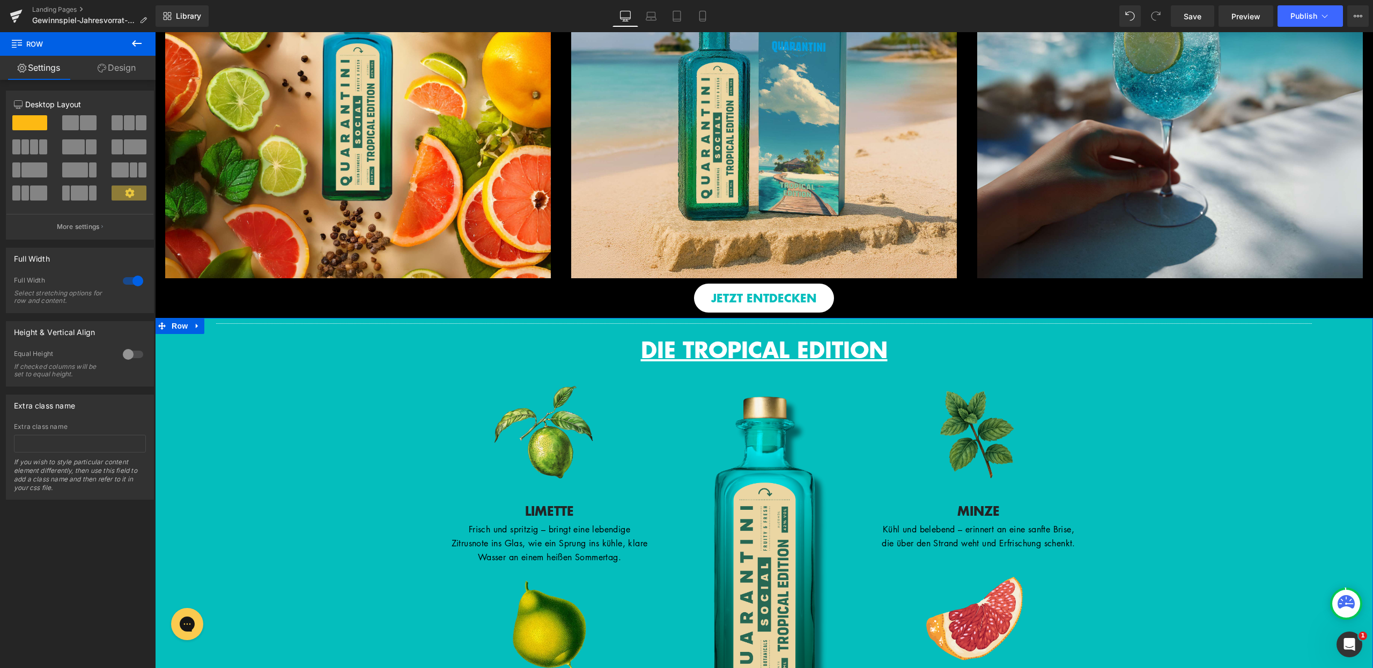
click at [124, 73] on link "Design" at bounding box center [117, 68] width 78 height 24
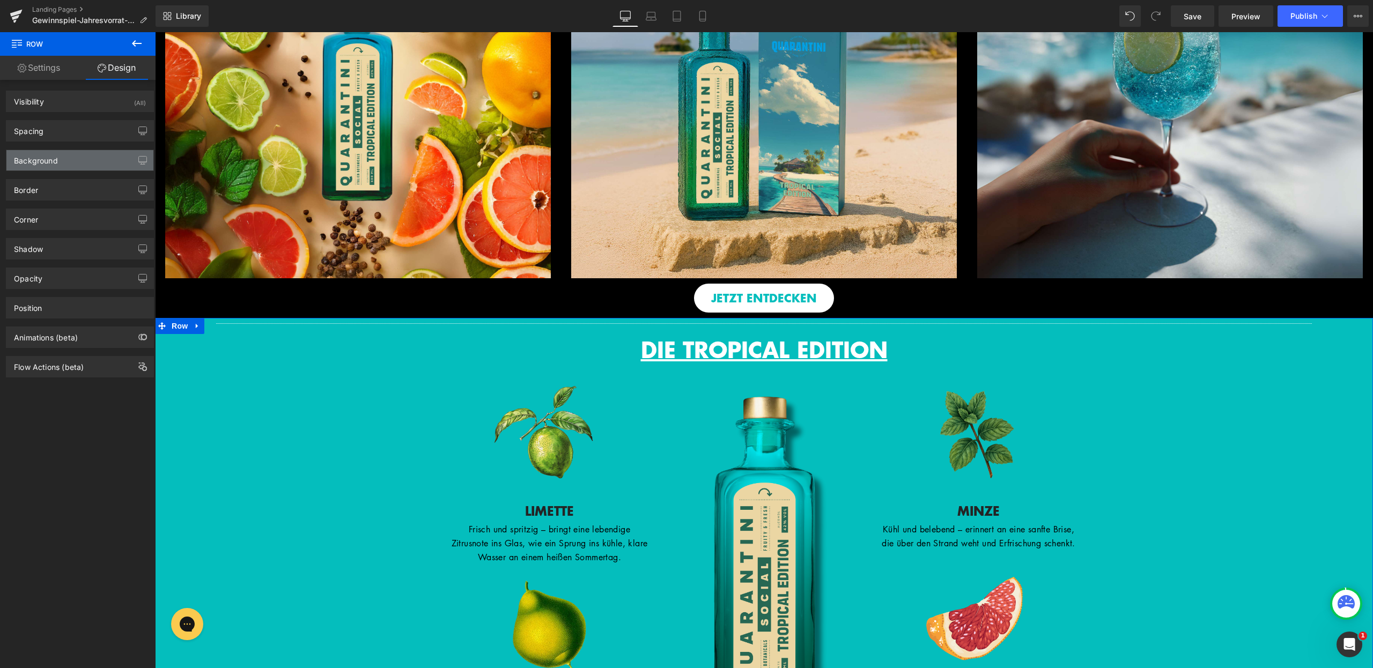
click at [93, 153] on div "Background" at bounding box center [79, 160] width 147 height 20
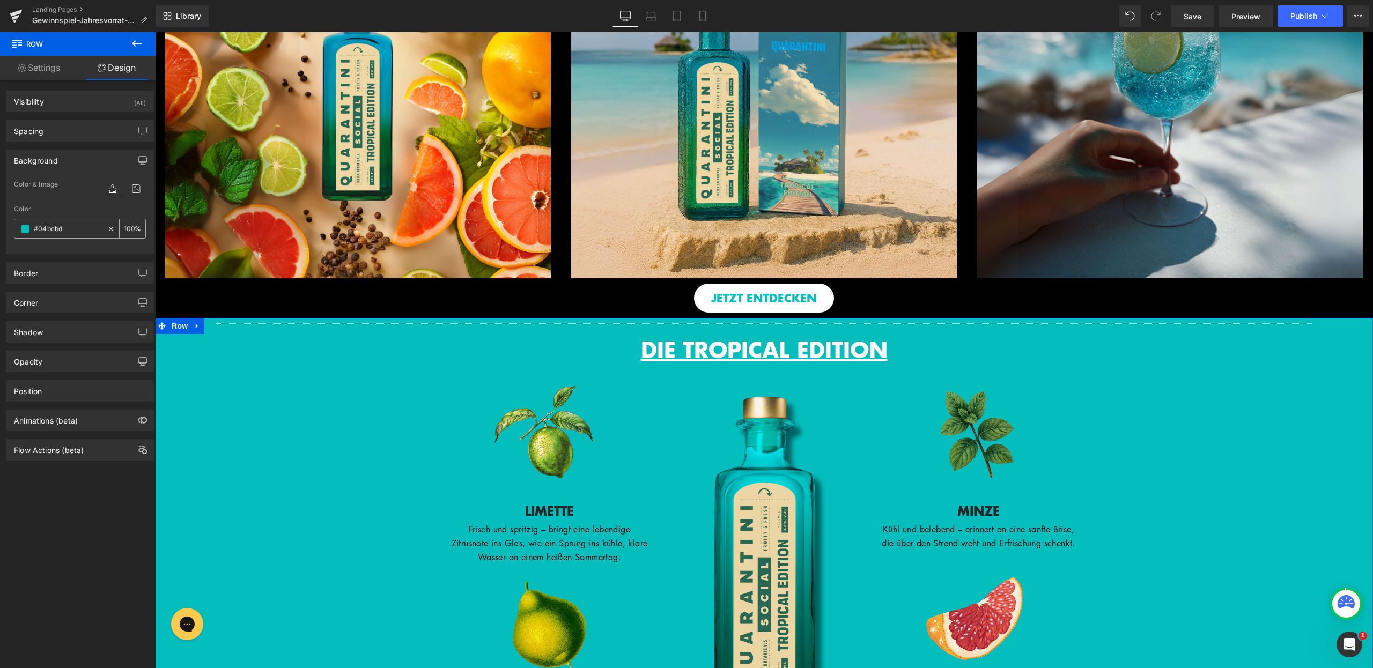
click at [83, 231] on input "#04bebd" at bounding box center [68, 229] width 69 height 12
type input "0"
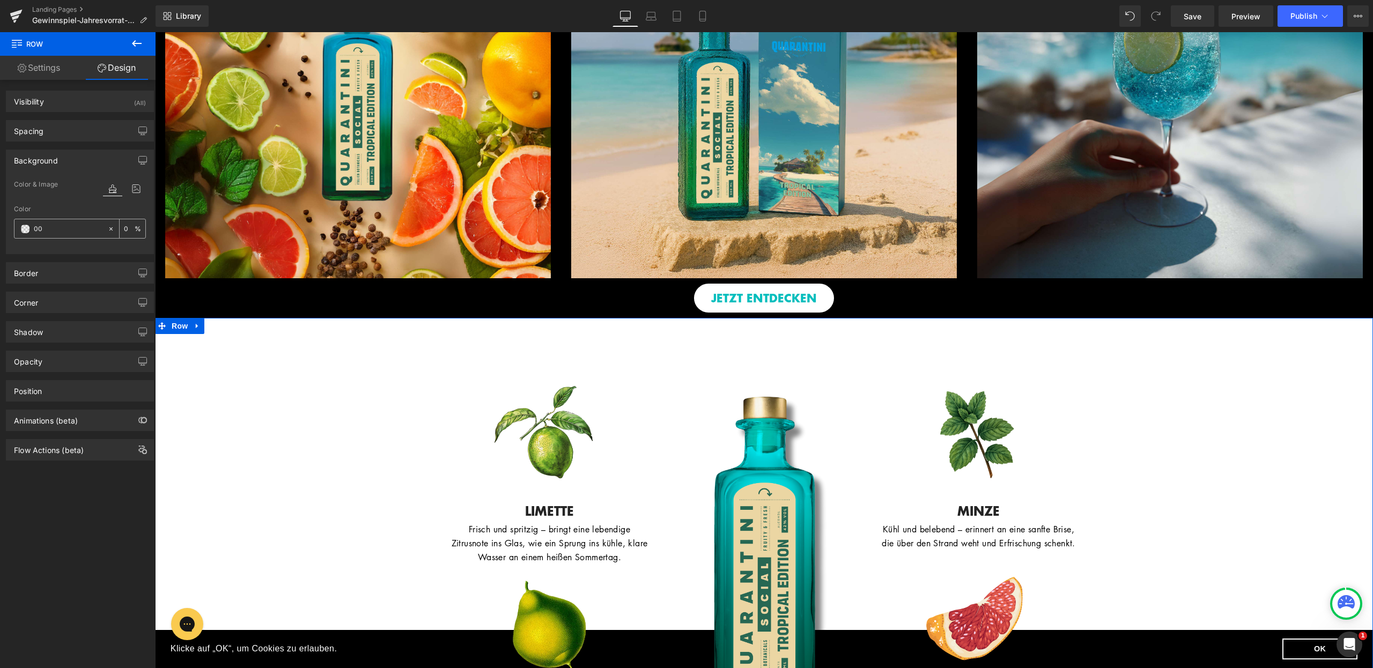
type input "000"
type input "100"
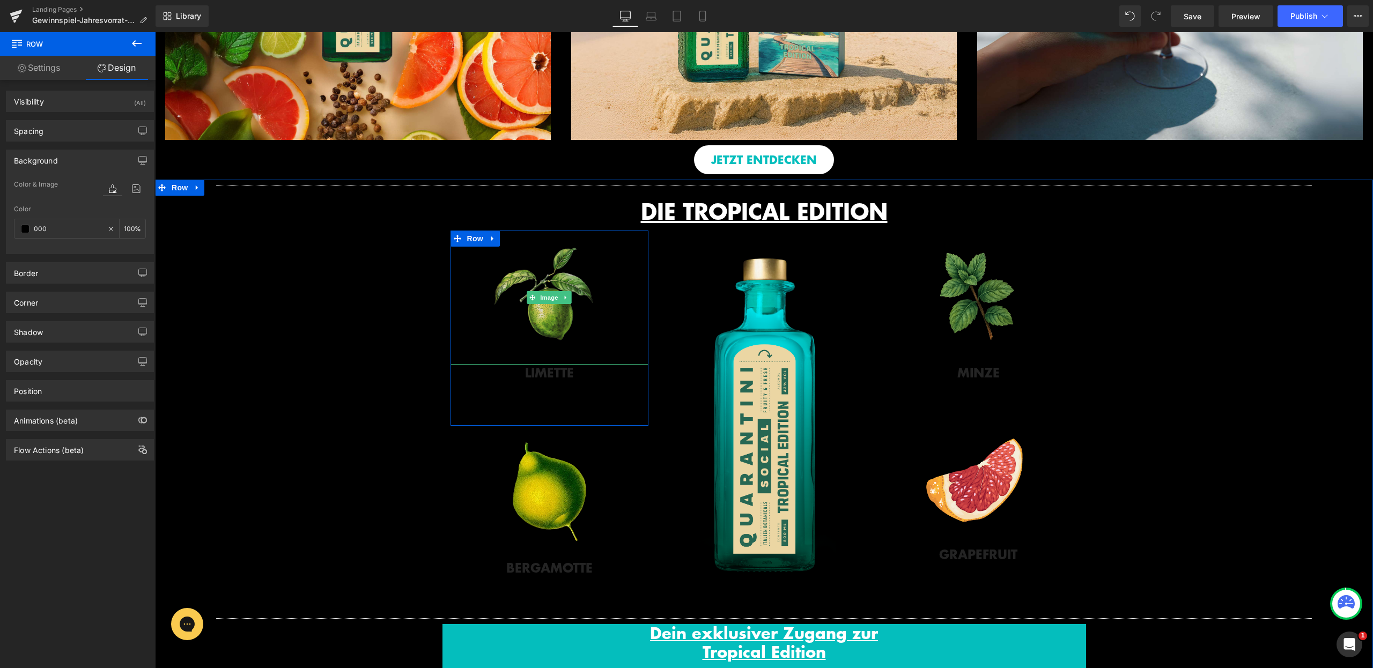
scroll to position [1084, 0]
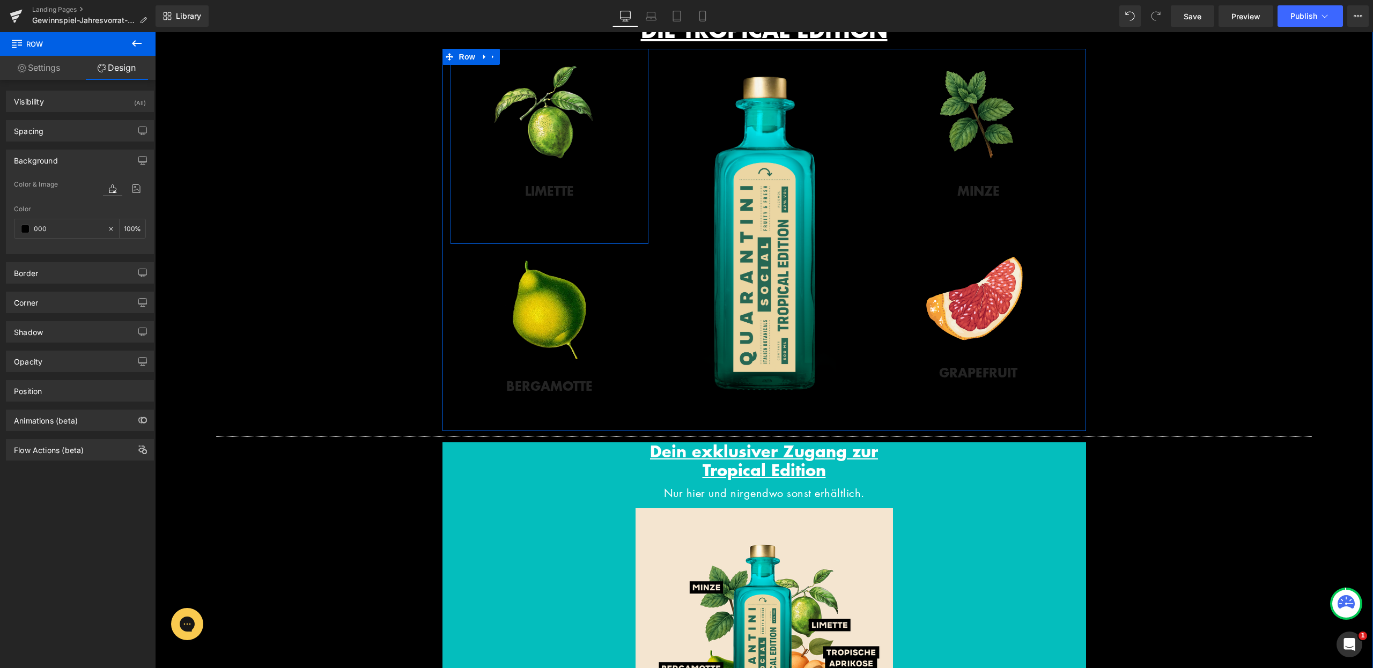
click at [474, 65] on span "Row" at bounding box center [474, 57] width 21 height 16
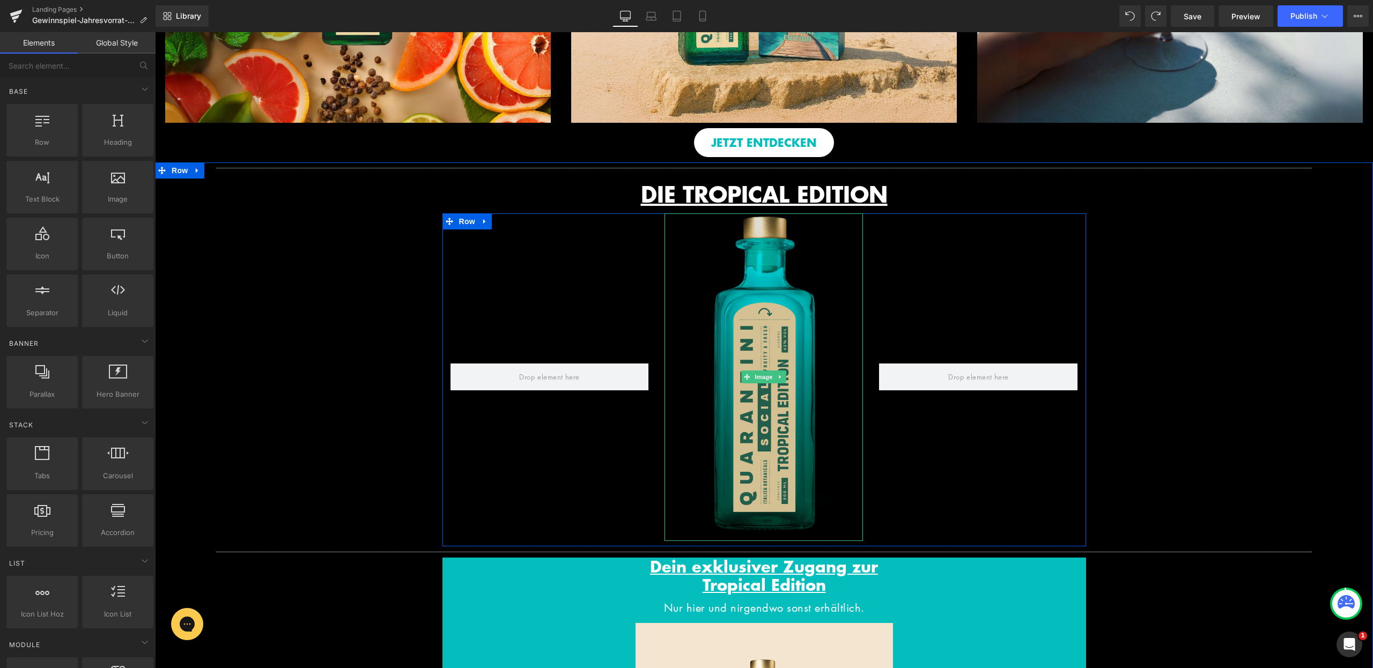
scroll to position [914, 0]
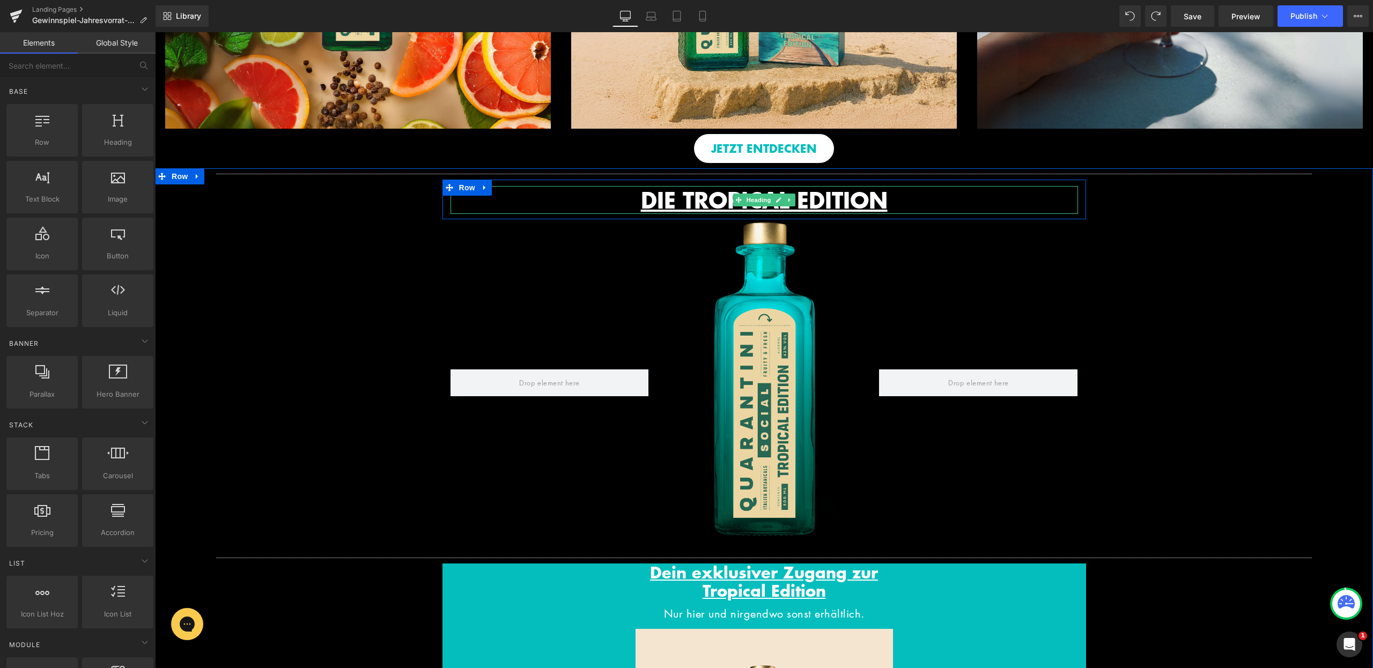
click at [831, 208] on span "DIE TROPICAL EDITION" at bounding box center [764, 200] width 247 height 32
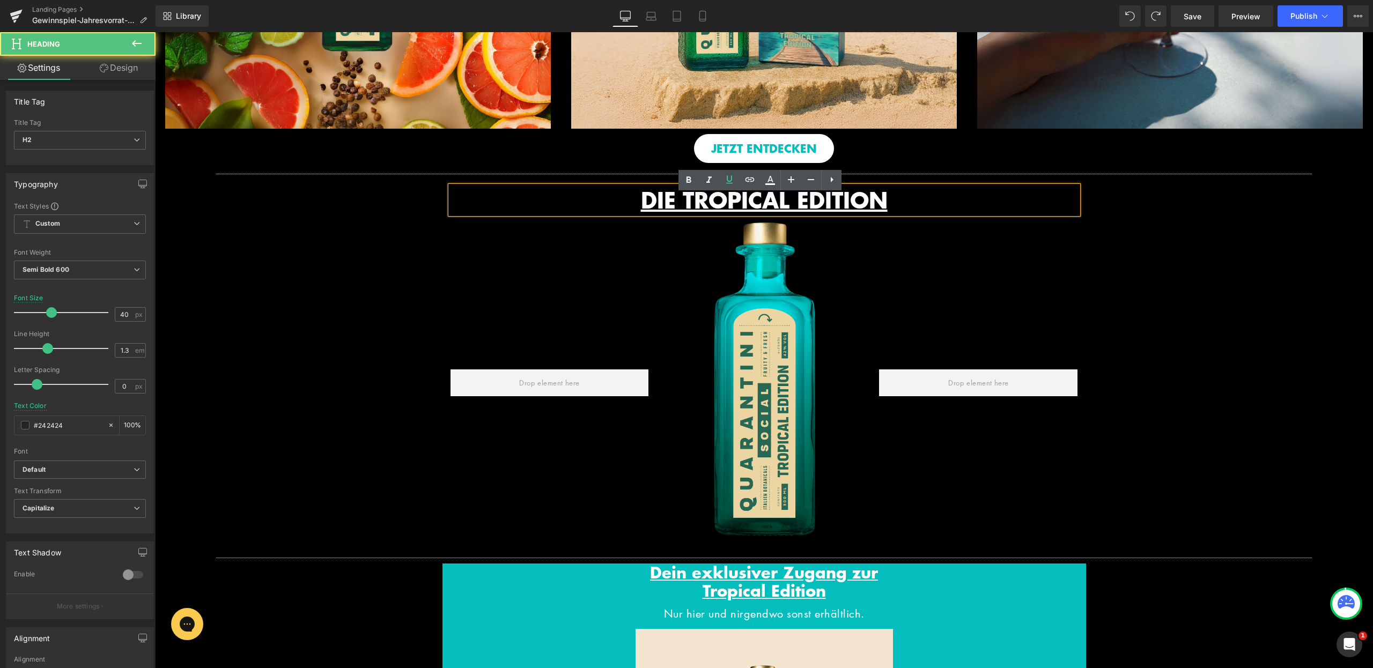
click at [876, 208] on span "DIE TROPICAL EDITION" at bounding box center [764, 200] width 247 height 32
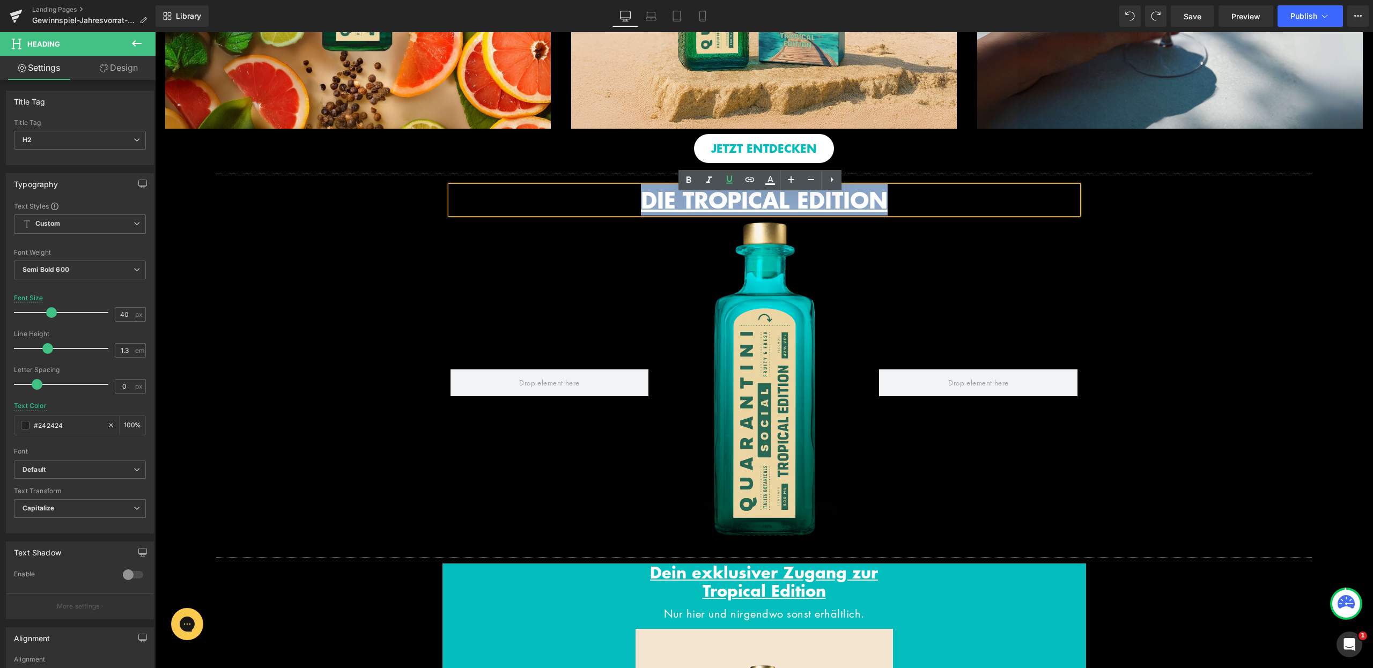
drag, startPoint x: 899, startPoint y: 206, endPoint x: 630, endPoint y: 205, distance: 268.7
click at [631, 205] on h2 "DIE TROPICAL EDITION" at bounding box center [765, 200] width 628 height 28
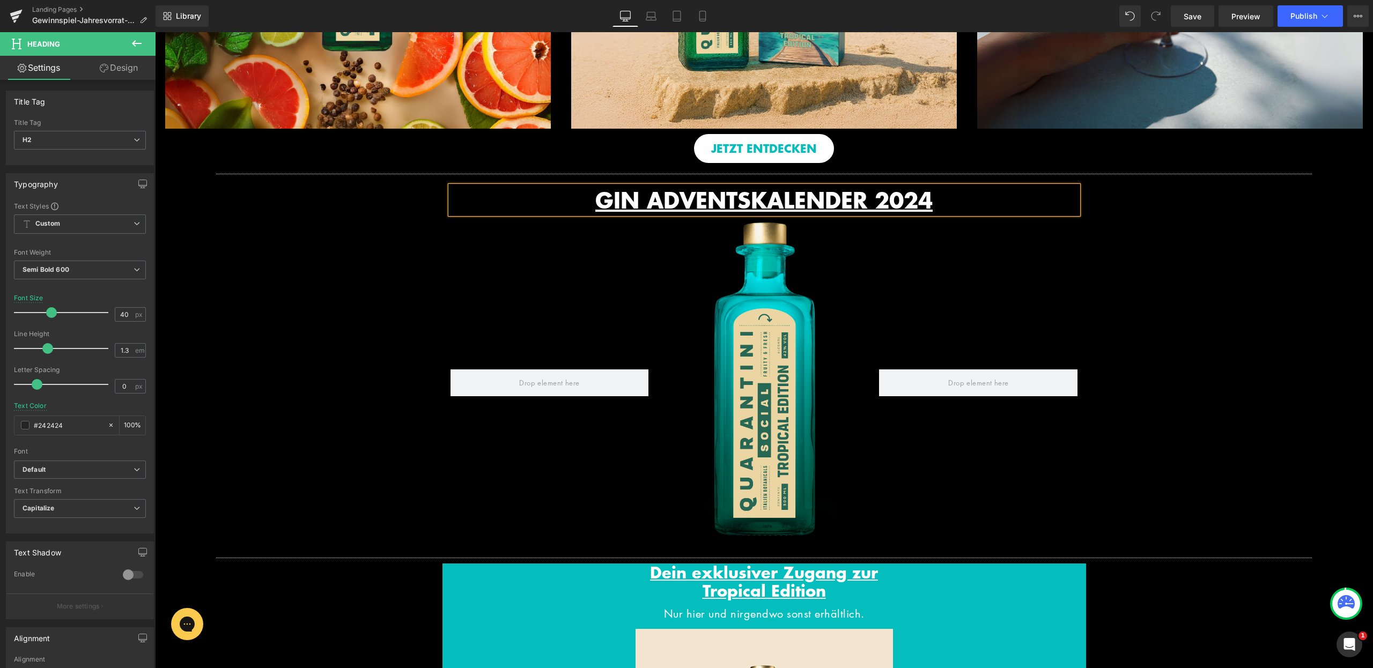
click at [1372, 332] on html "Cookie Policy Klicke auf „OK“, um Cookies zu erlauben. Datenschutz OK Image Die…" at bounding box center [764, 548] width 1218 height 2861
click at [973, 274] on div at bounding box center [978, 383] width 215 height 328
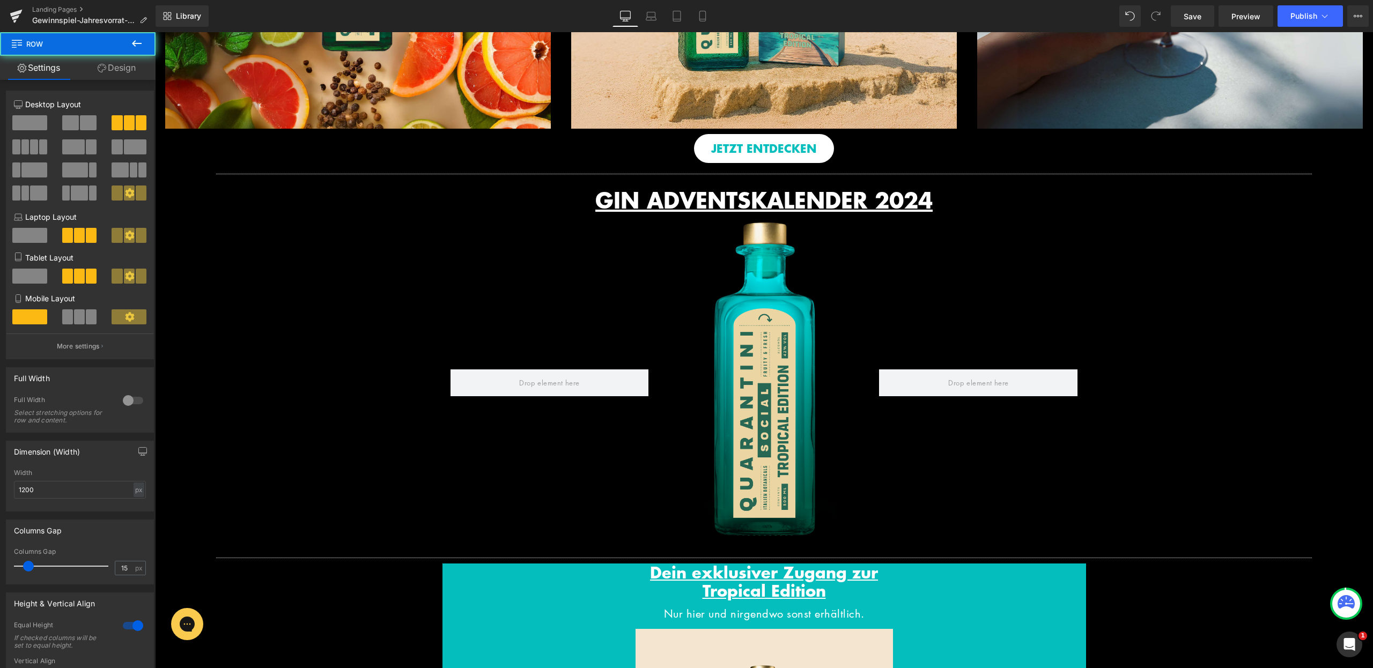
click at [1172, 272] on div "Separator GIN ADVENTSKALENDER 2024 Heading Row Image Row Image Row Separator De…" at bounding box center [764, 586] width 1218 height 837
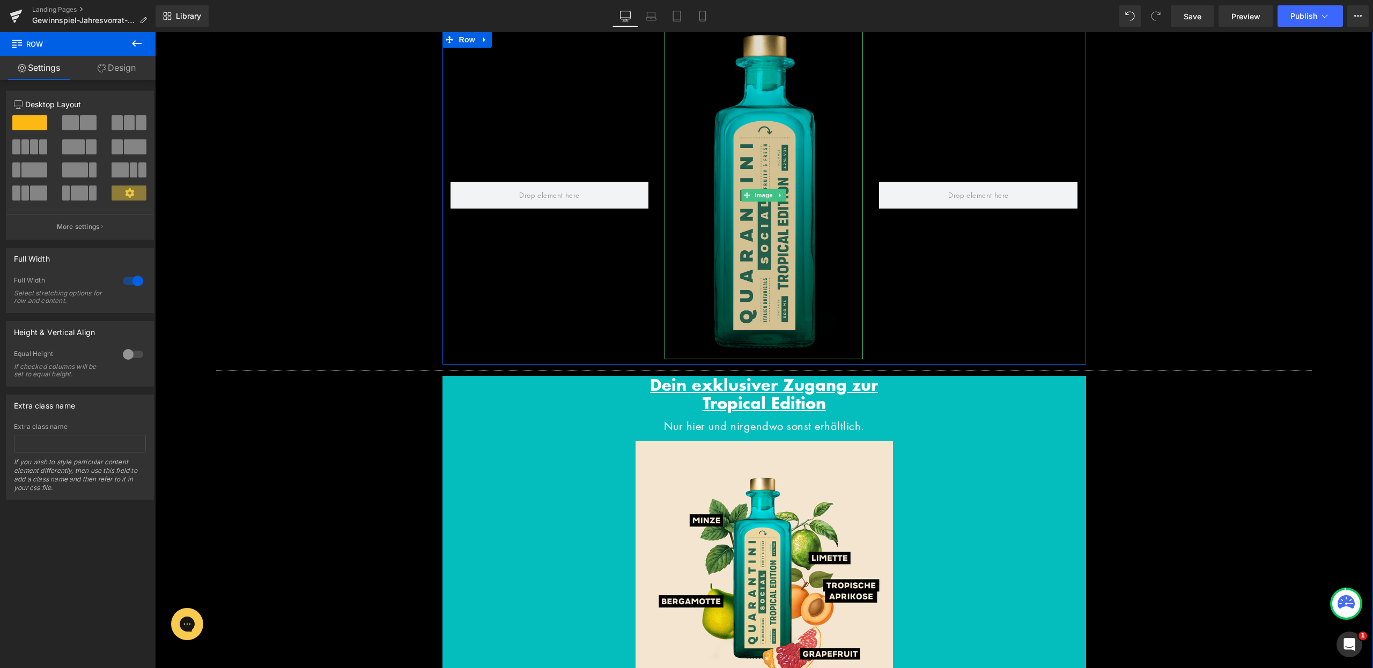
scroll to position [1102, 0]
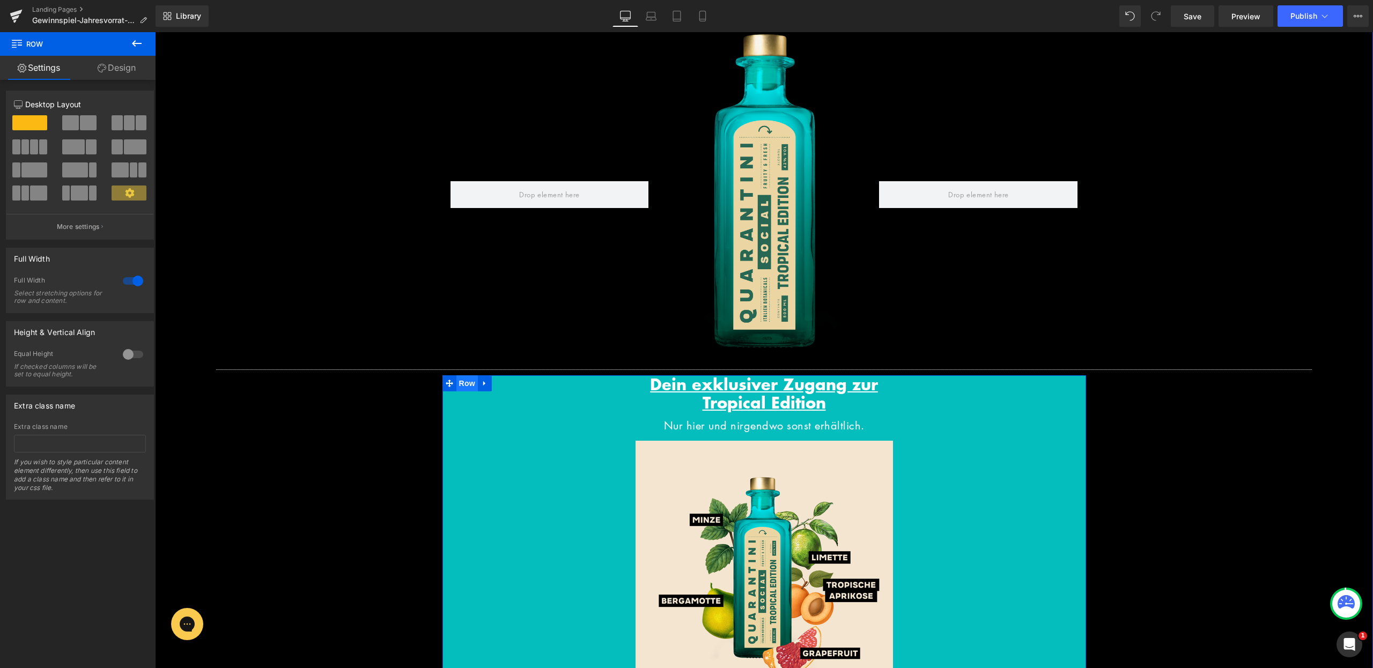
click at [456, 392] on span "Row" at bounding box center [466, 383] width 21 height 16
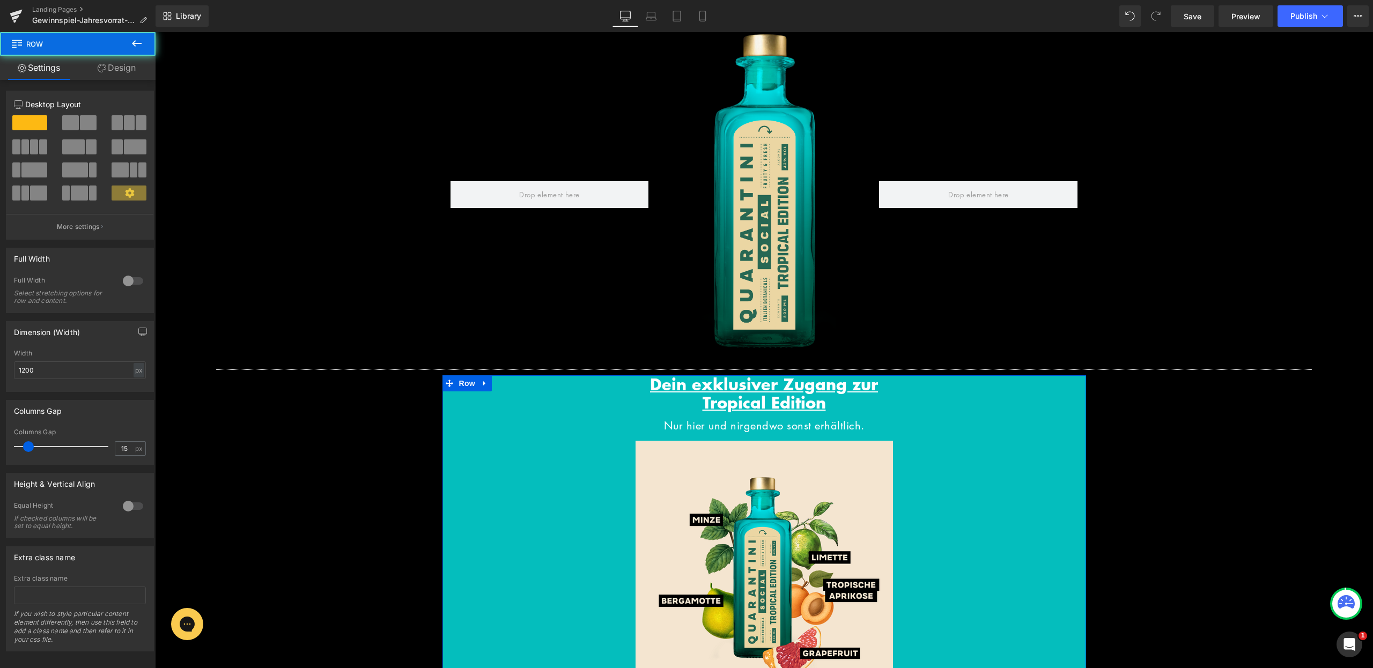
click at [114, 63] on link "Design" at bounding box center [117, 68] width 78 height 24
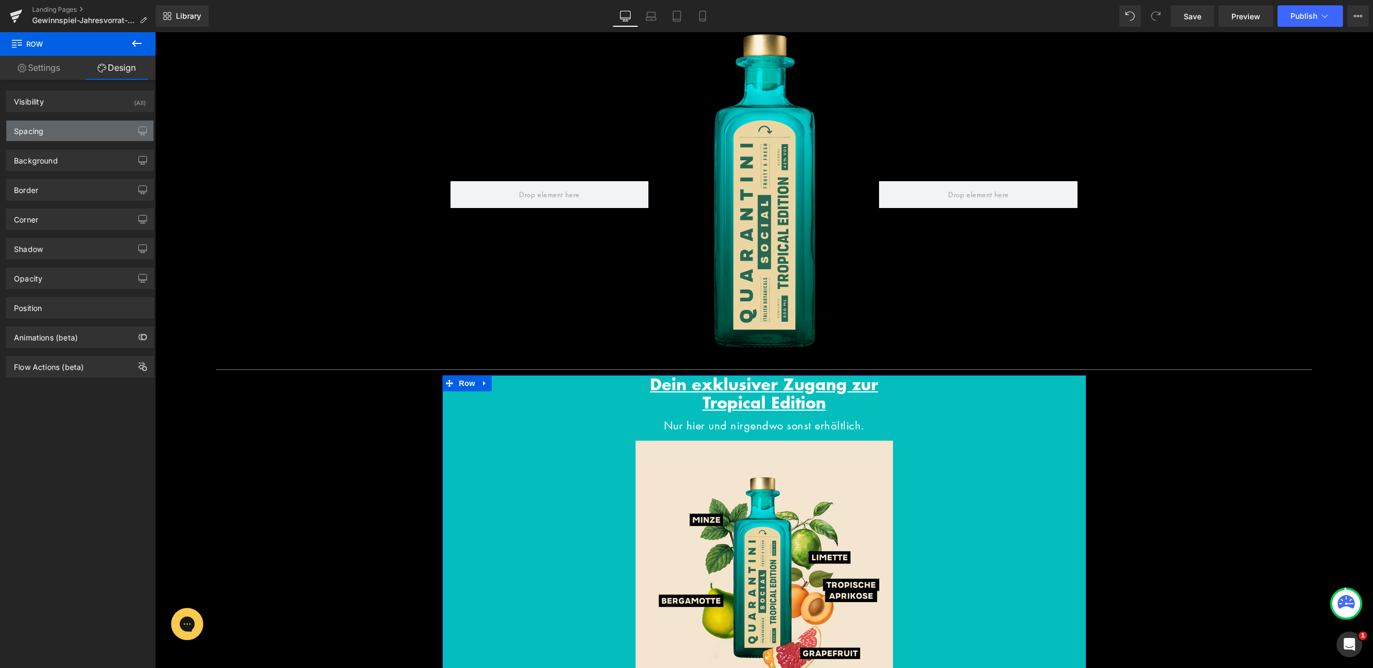
type input "#04bebd"
type input "100"
click at [76, 161] on div "Background" at bounding box center [79, 160] width 147 height 20
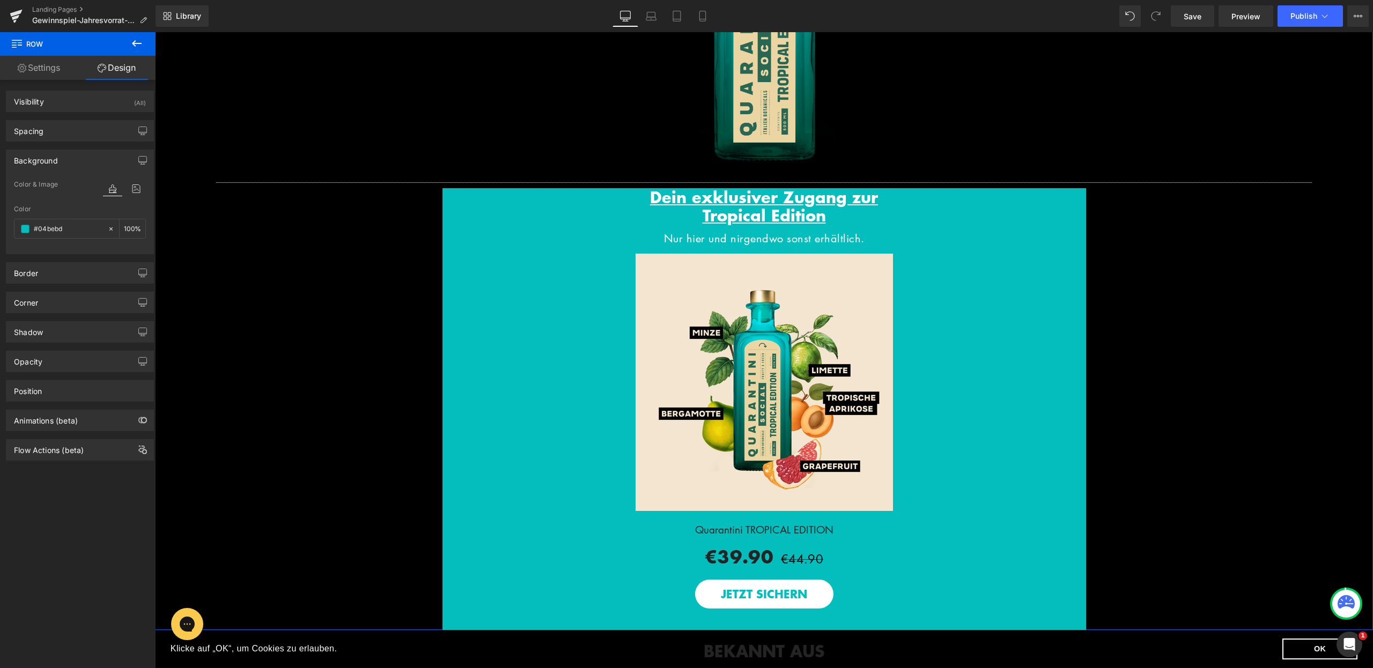
scroll to position [1288, 0]
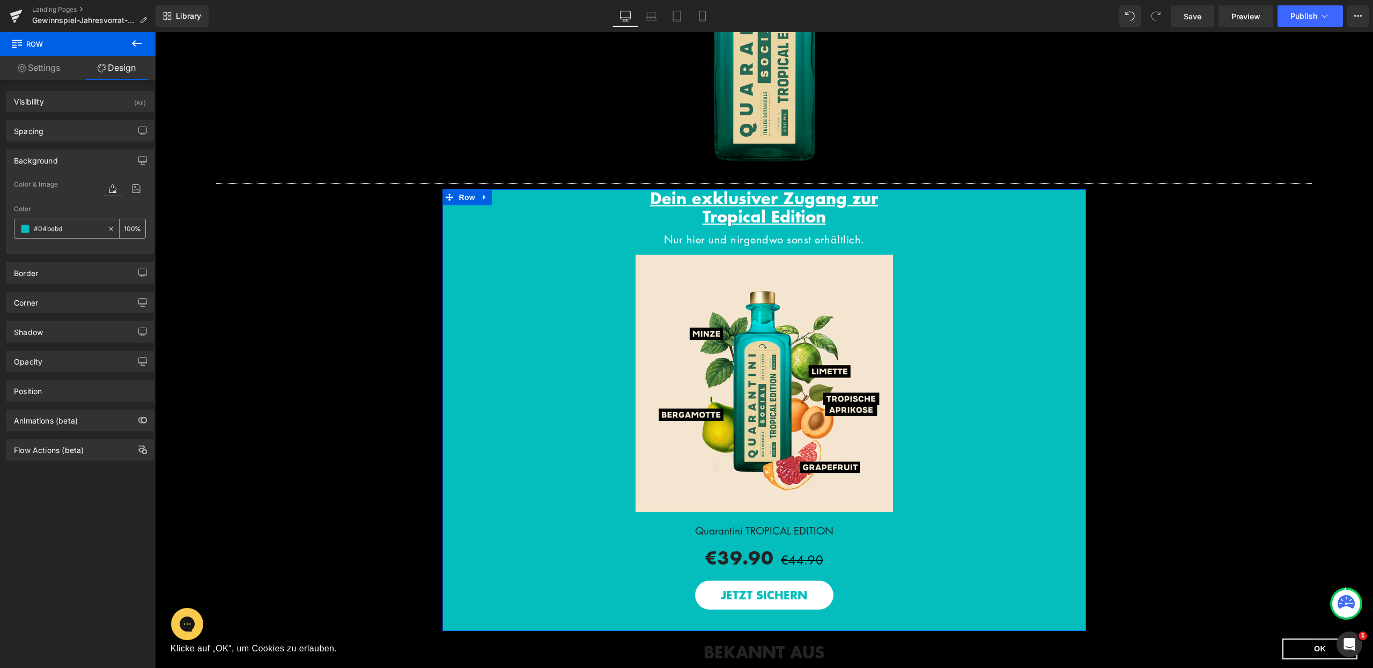
click at [82, 226] on input "#04bebd" at bounding box center [68, 229] width 69 height 12
type input "0"
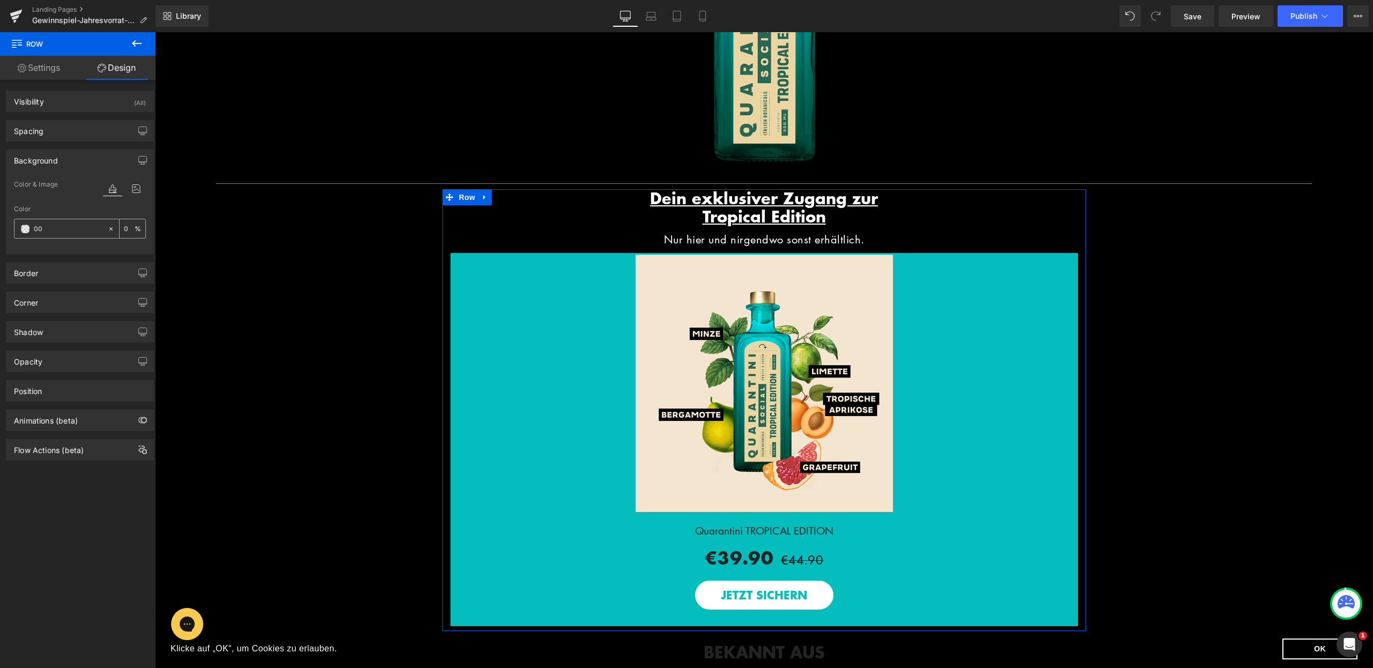
type input "000"
type input "100"
click at [467, 269] on span "Row" at bounding box center [474, 261] width 21 height 16
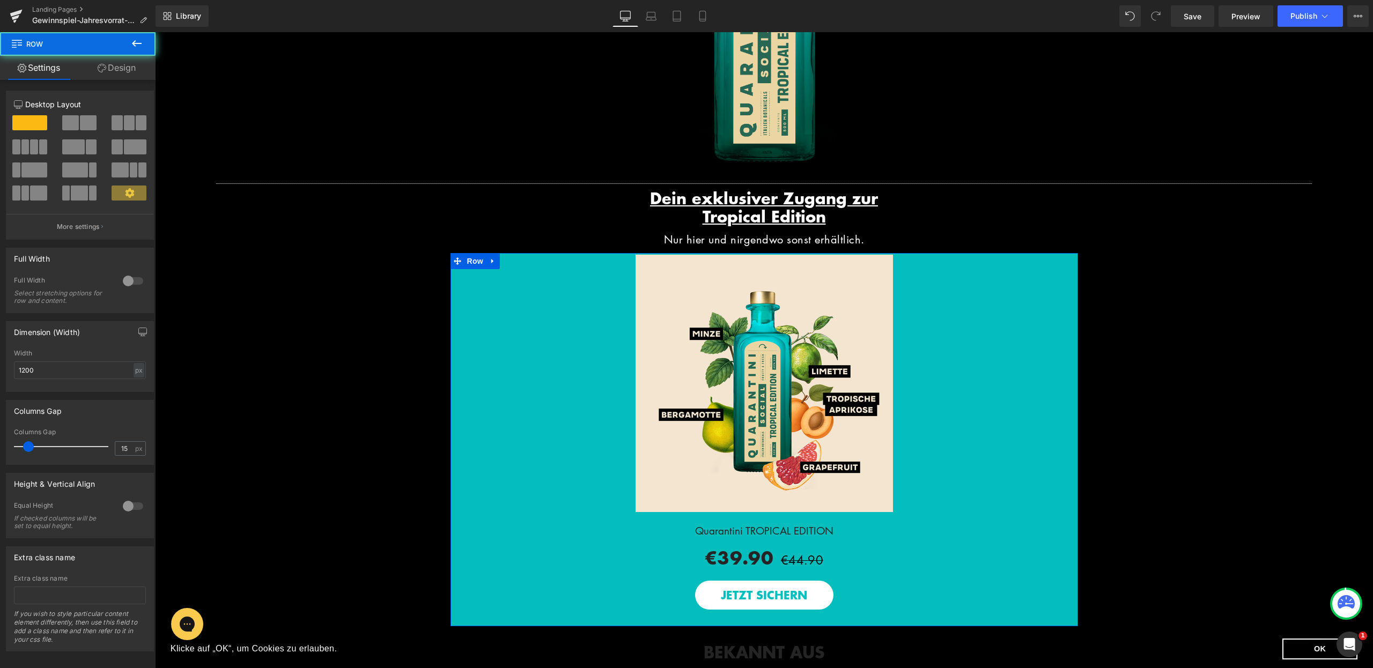
click at [114, 65] on link "Design" at bounding box center [117, 68] width 78 height 24
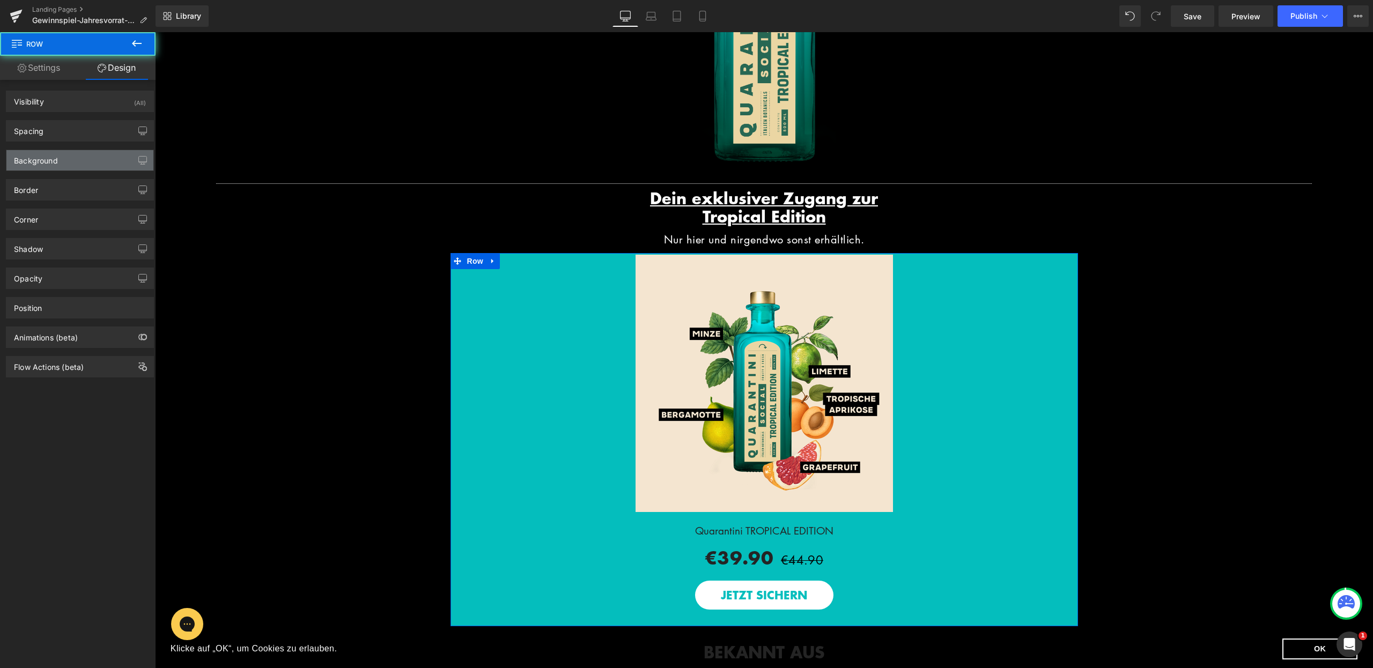
type input "#04bebd"
type input "100"
click at [71, 153] on div "Background" at bounding box center [79, 160] width 147 height 20
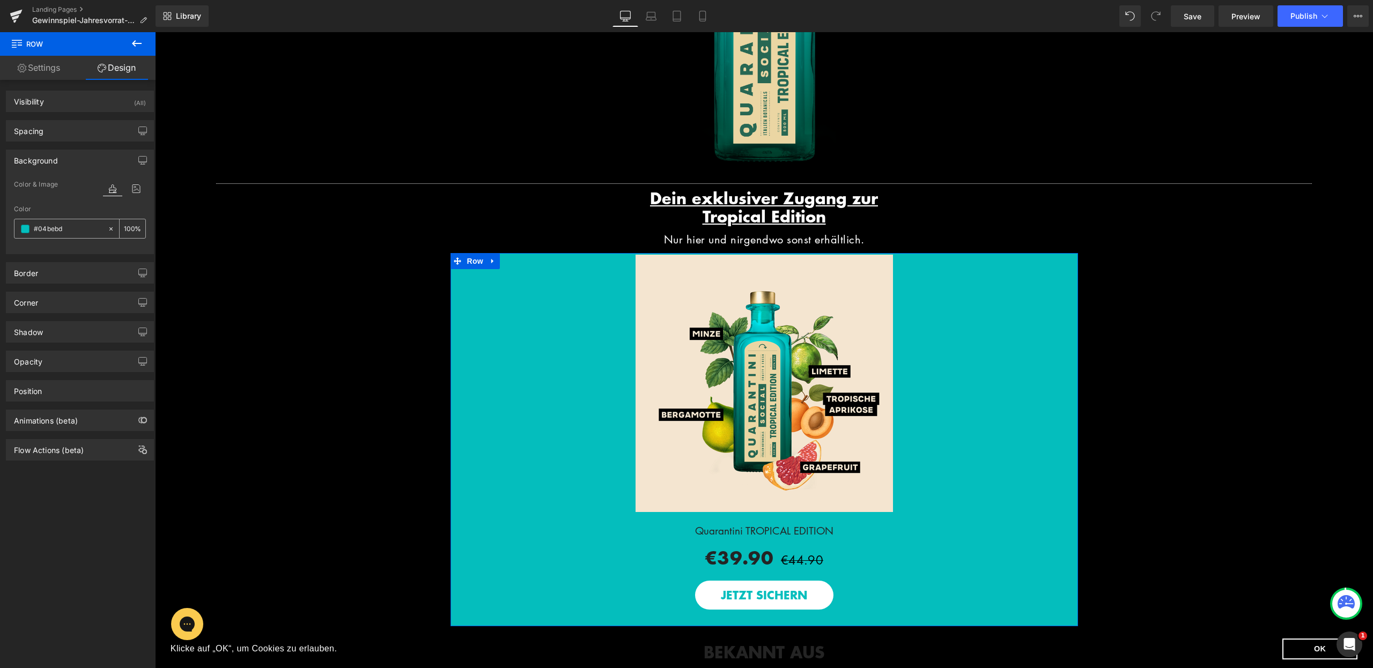
click at [77, 230] on input "#04bebd" at bounding box center [68, 229] width 69 height 12
type input "0"
type input "000"
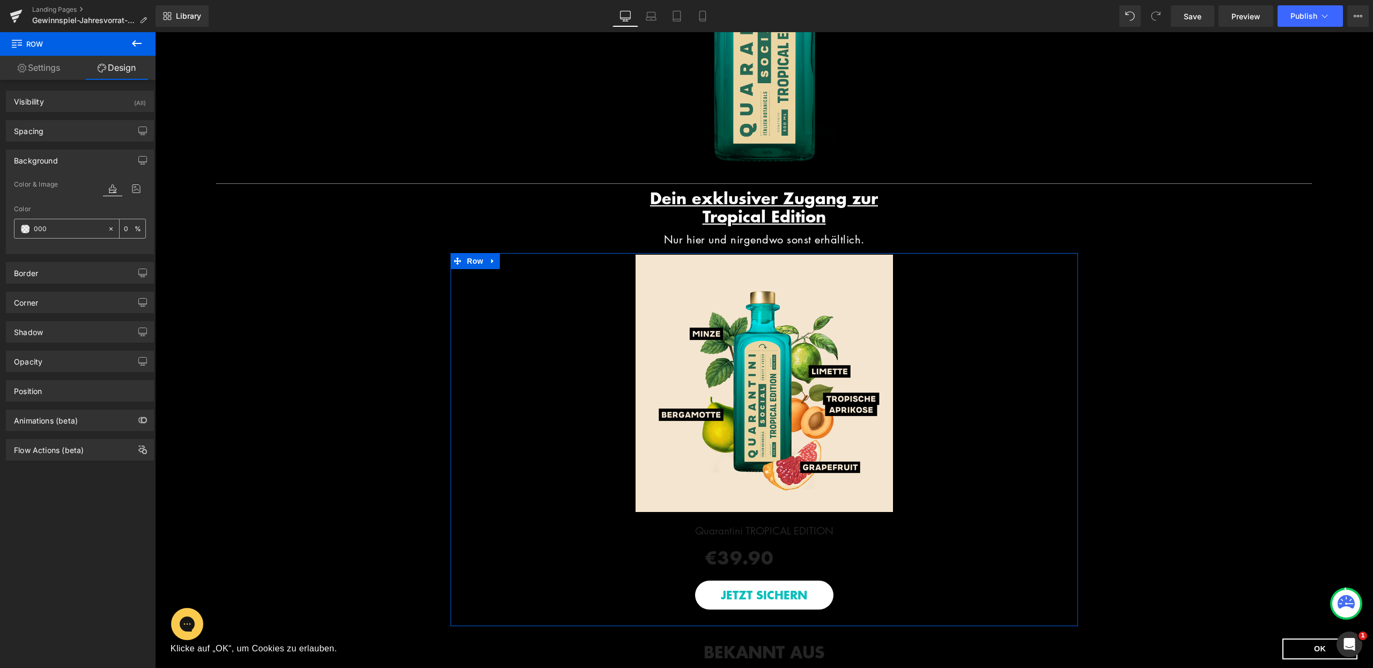
type input "100"
type input "0000"
click at [764, 536] on span "(P) Title" at bounding box center [764, 528] width 34 height 16
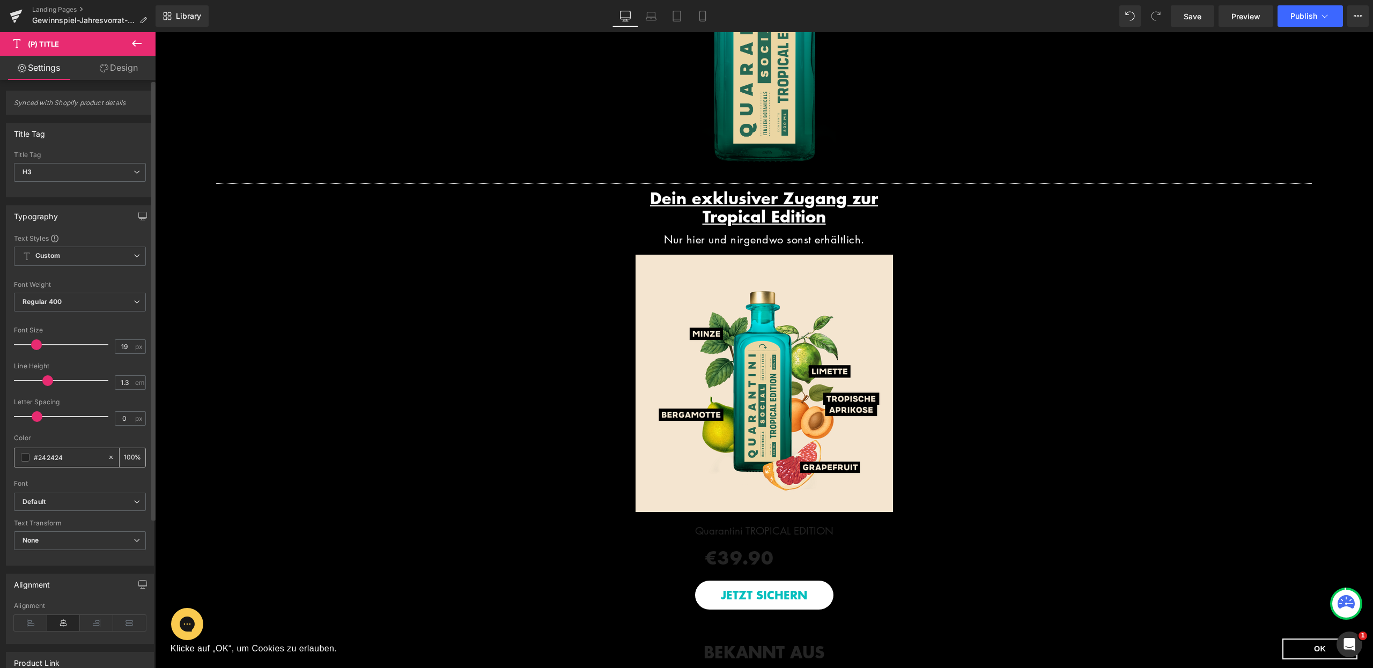
drag, startPoint x: 70, startPoint y: 462, endPoint x: 58, endPoint y: 460, distance: 12.4
click at [0, 463] on div "Typography Text Styles Custom Custom Setup Global Style Custom Setup Global Sty…" at bounding box center [80, 381] width 160 height 368
drag, startPoint x: 50, startPoint y: 458, endPoint x: 17, endPoint y: 459, distance: 33.3
click at [17, 459] on div "#242424" at bounding box center [60, 457] width 93 height 19
type input "f"
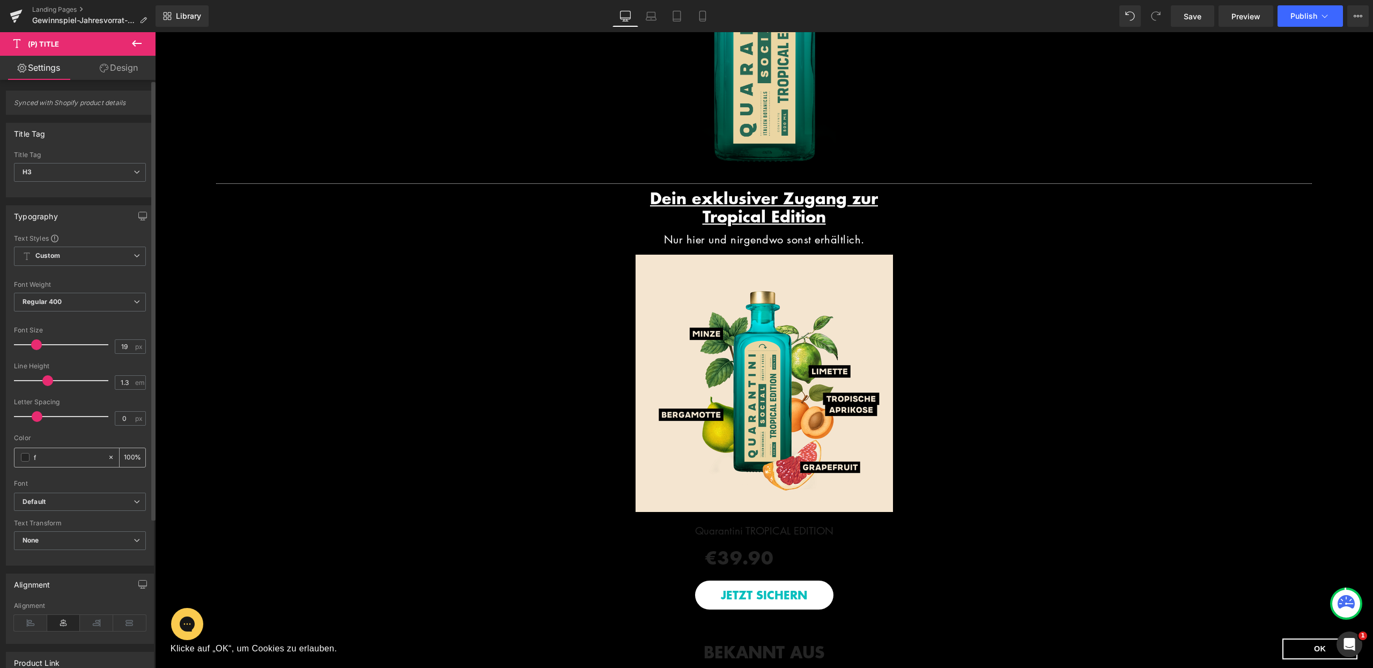
type input "0"
type input "fff"
type input "100"
type input "fffff"
type input "0"
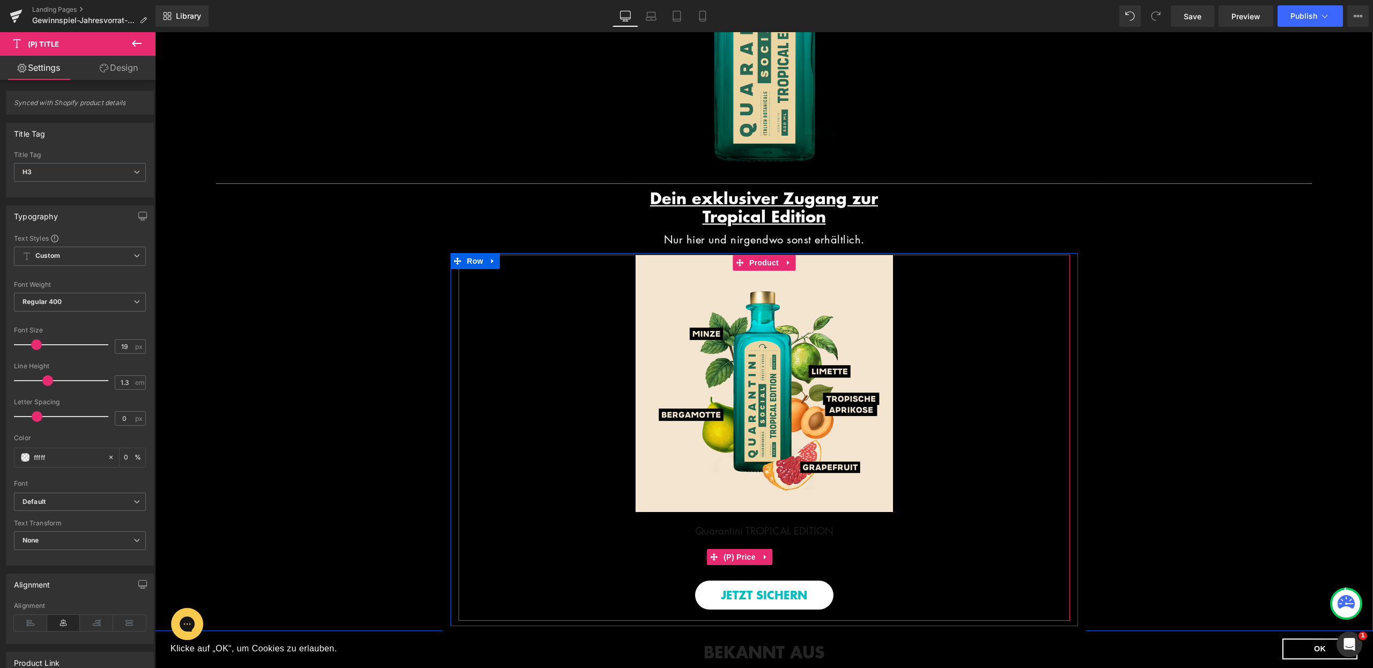
type input "ffff"
type input "100"
click at [741, 566] on span "(P) Price" at bounding box center [740, 558] width 38 height 16
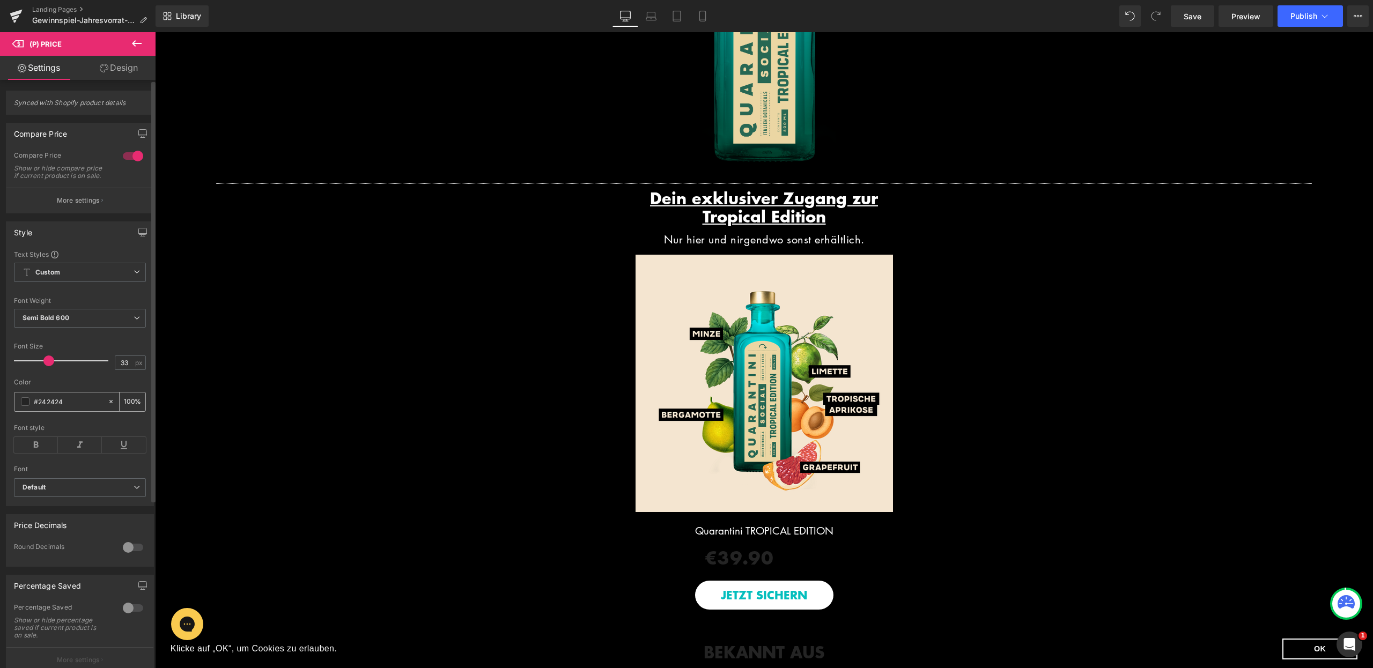
drag, startPoint x: 70, startPoint y: 409, endPoint x: 23, endPoint y: 411, distance: 47.8
click at [23, 411] on div "#242424" at bounding box center [60, 402] width 93 height 19
type input "ff"
type input "0"
type input "fff"
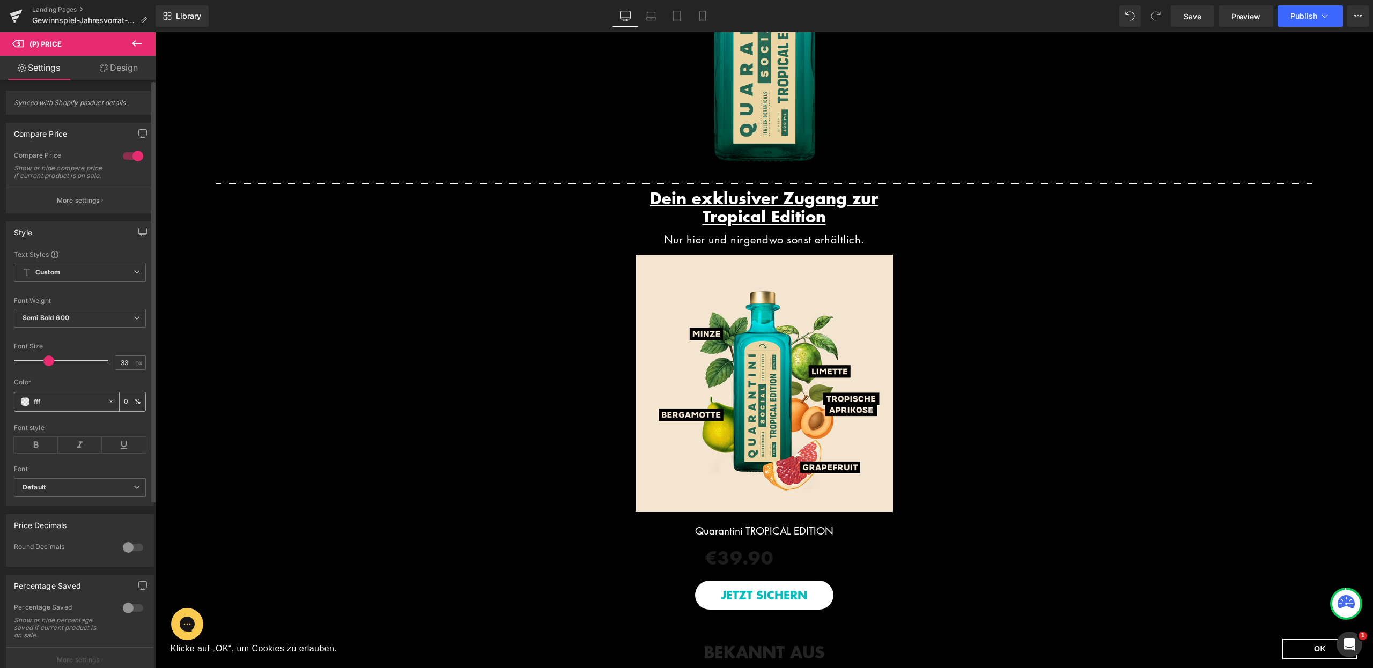
type input "100"
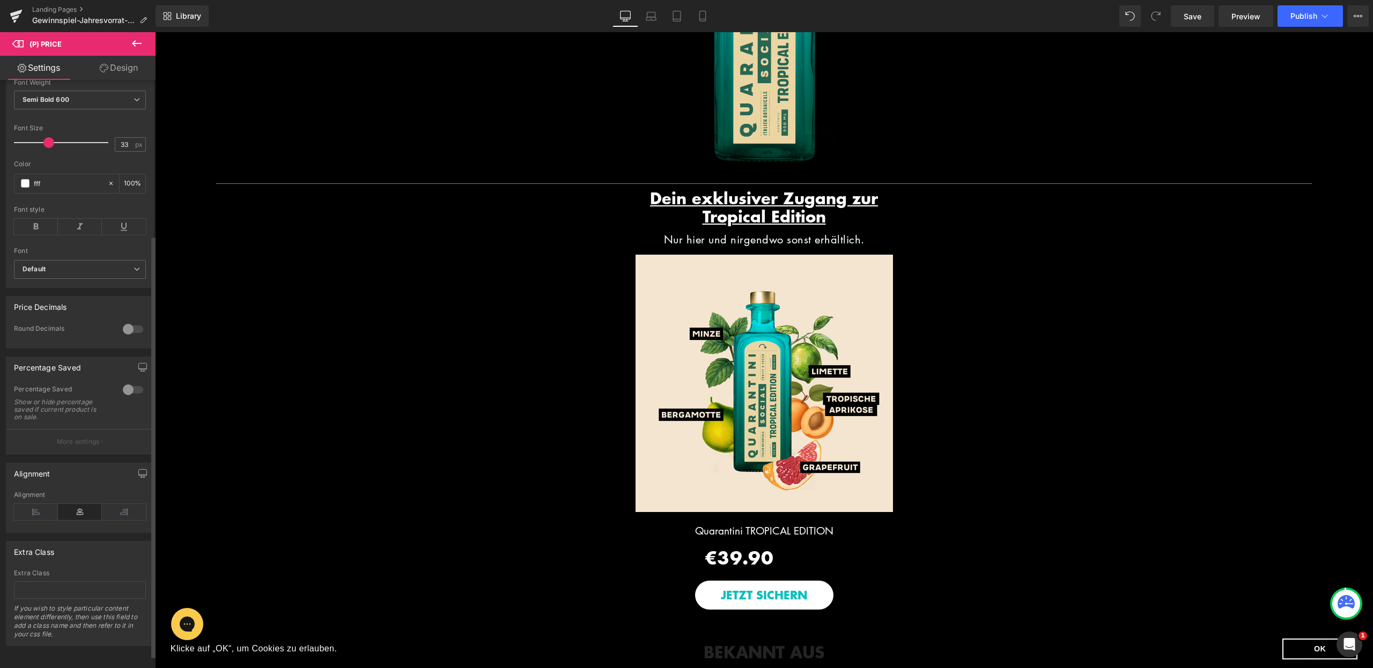
scroll to position [0, 0]
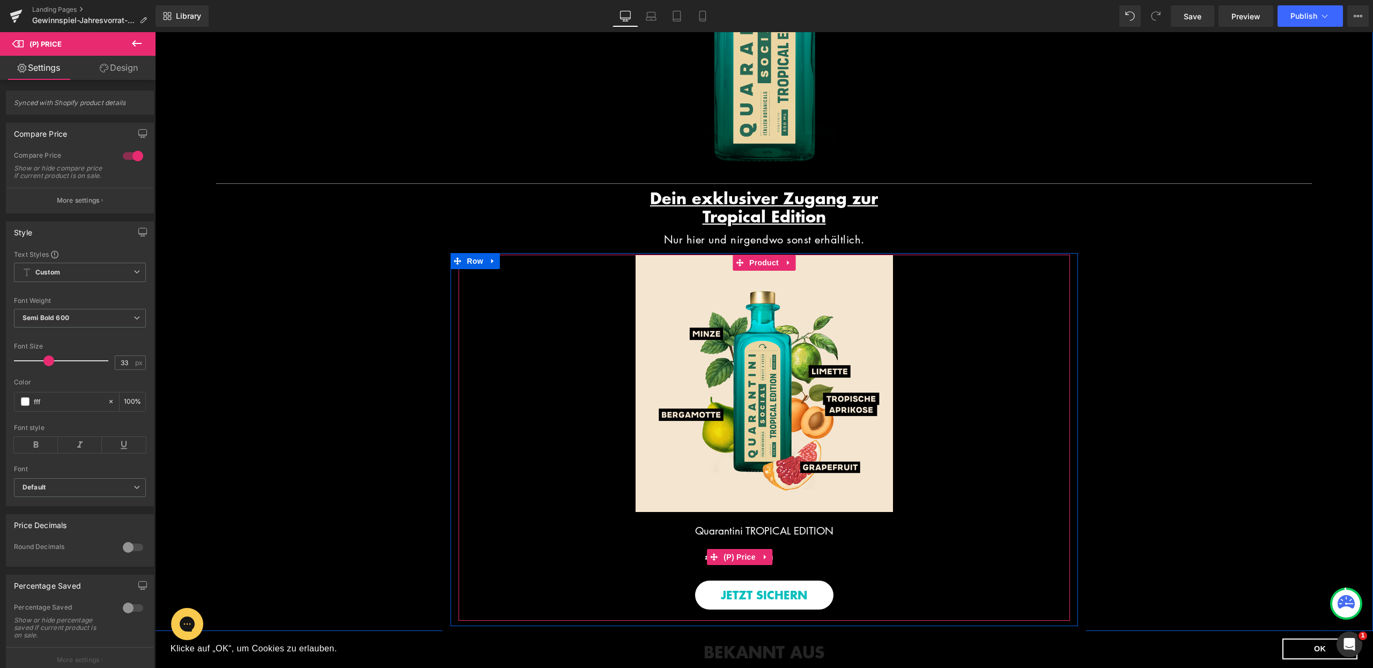
type input "#ffffff"
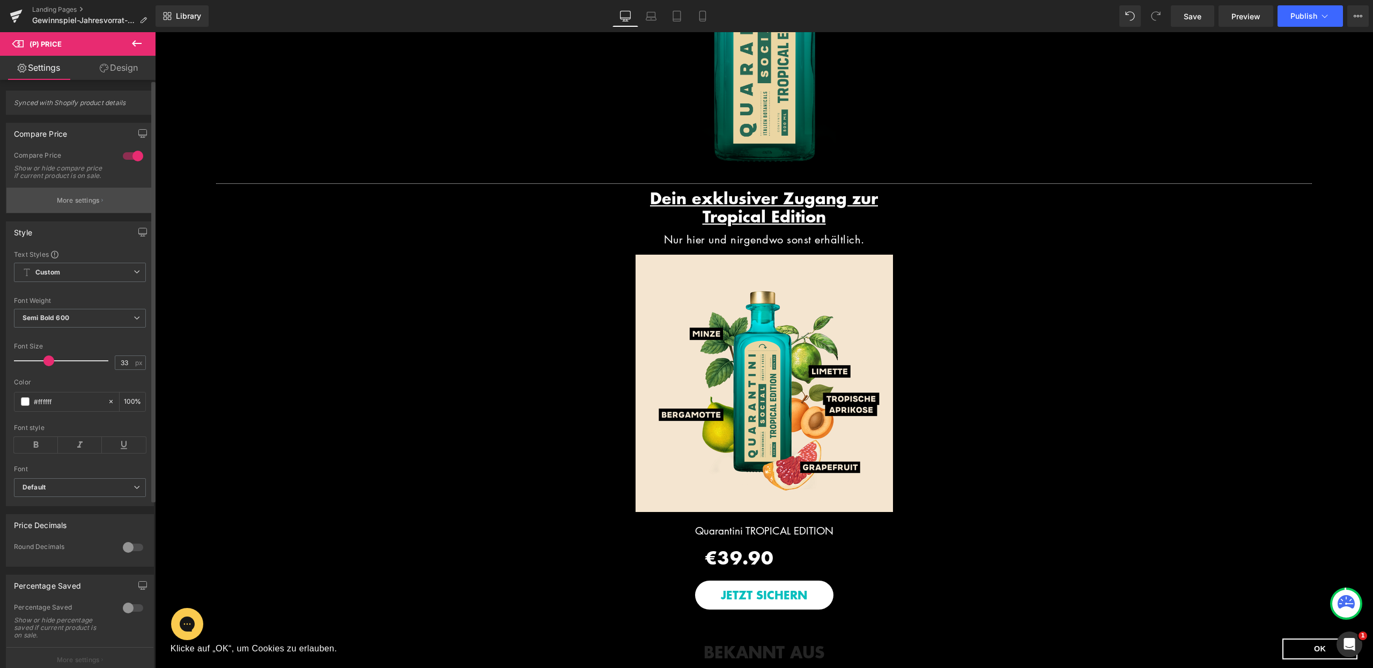
click at [80, 205] on p "More settings" at bounding box center [78, 201] width 43 height 10
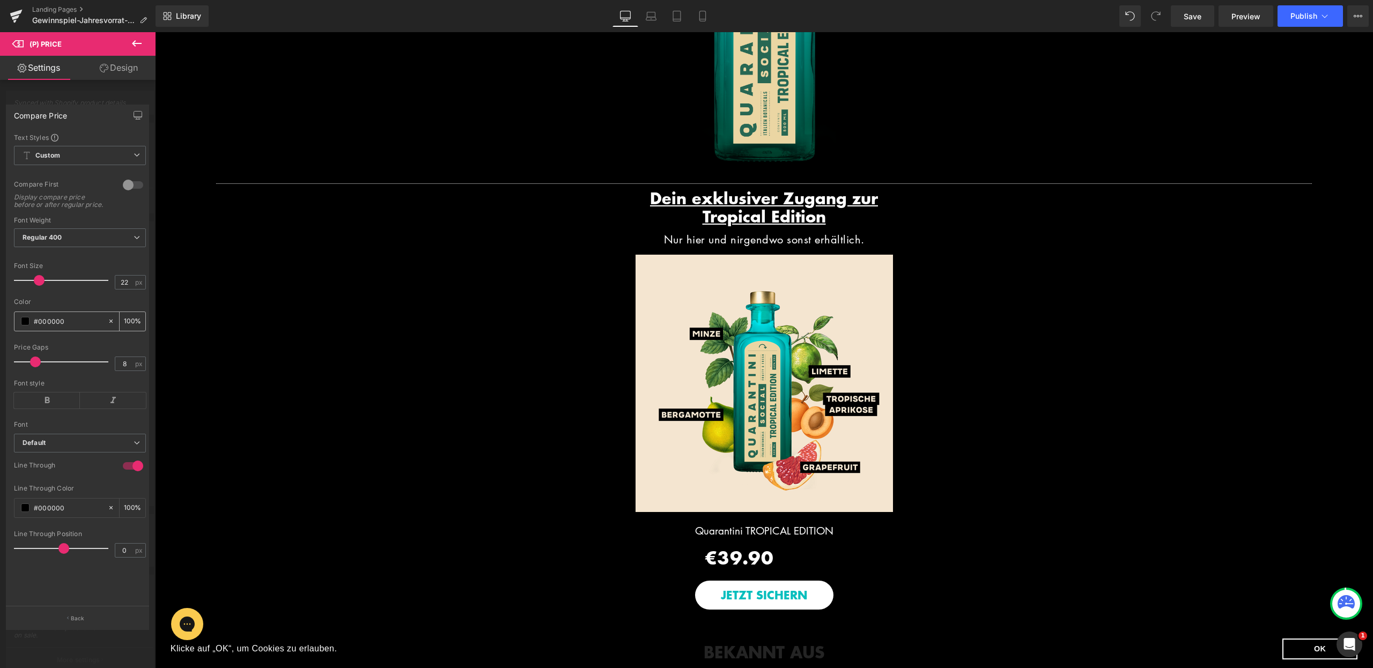
click at [75, 327] on input "#000000" at bounding box center [68, 321] width 69 height 12
type input "#ff"
type input "0"
type input "#fff"
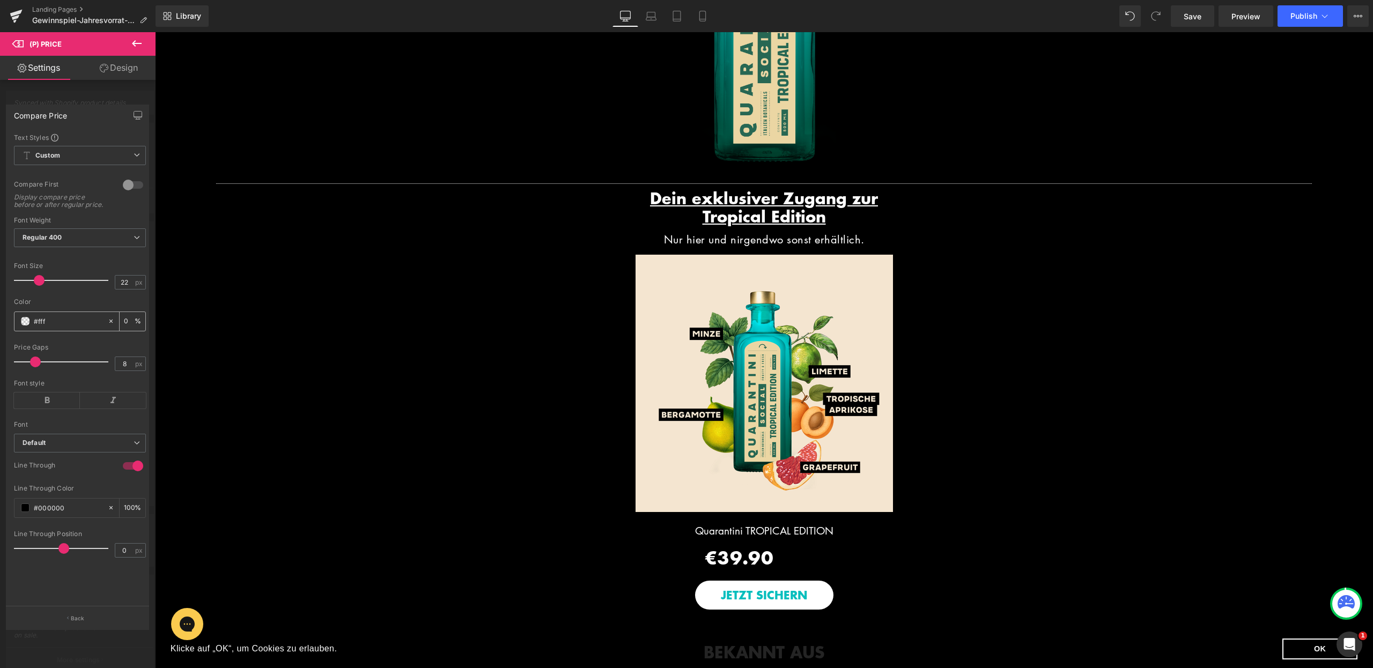
type input "100"
click at [79, 514] on input "#000000" at bounding box center [68, 508] width 69 height 12
type input "#ffffff"
click at [79, 514] on input "#000000" at bounding box center [68, 508] width 69 height 12
type input "#ff"
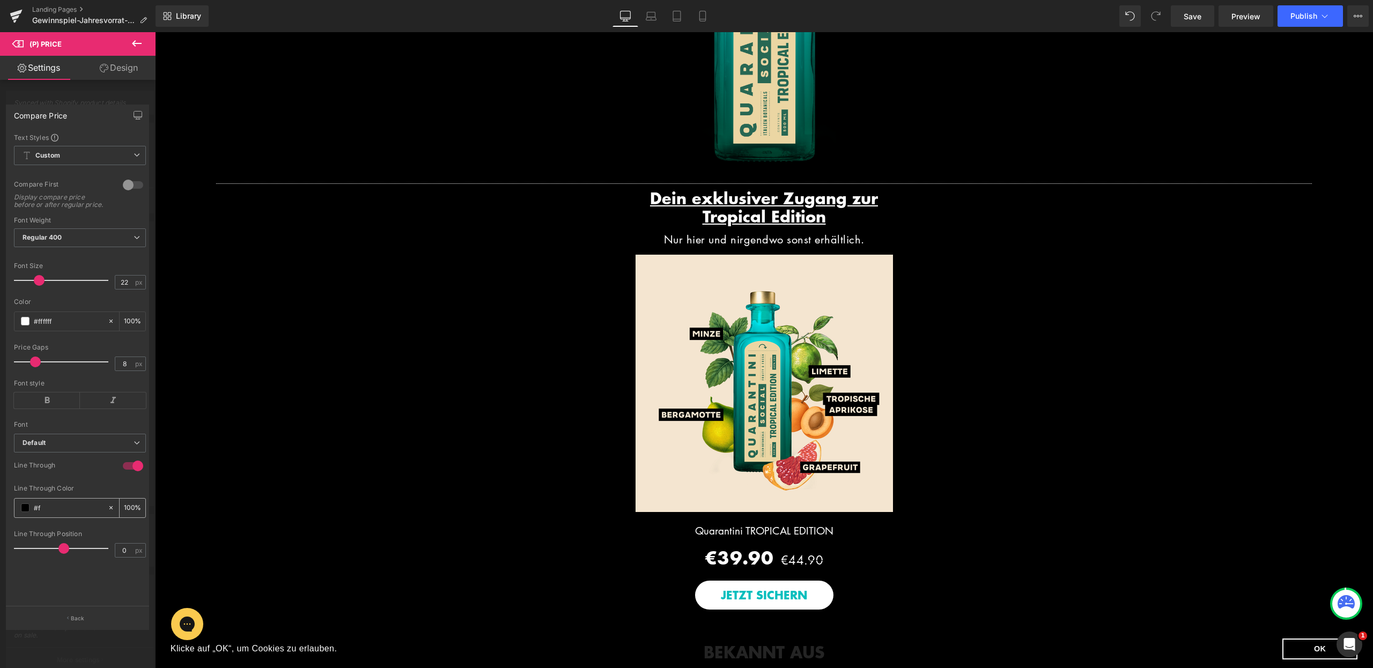
type input "0"
type input "#fff"
type input "100"
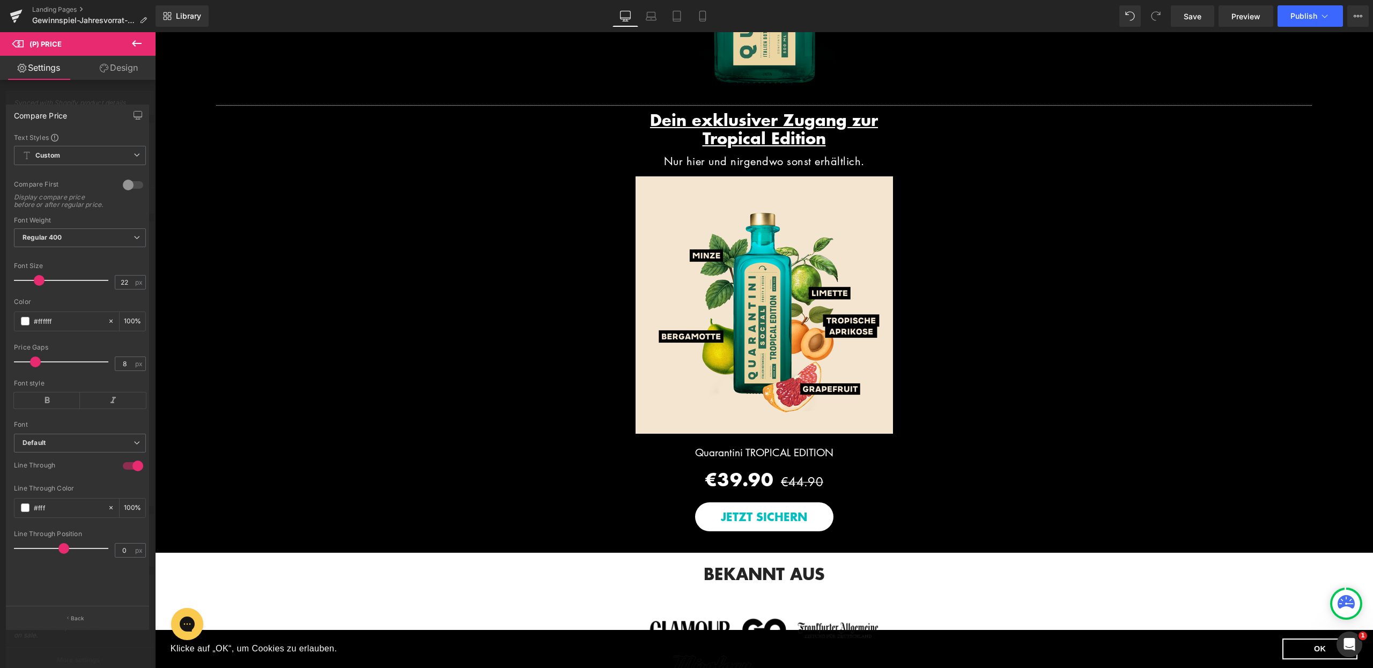
scroll to position [1366, 0]
click at [882, 507] on body "Cookie Policy Klicke auf „OK“, um Cookies zu erlauben. Datenschutz OK Image Die…" at bounding box center [764, 96] width 1218 height 2861
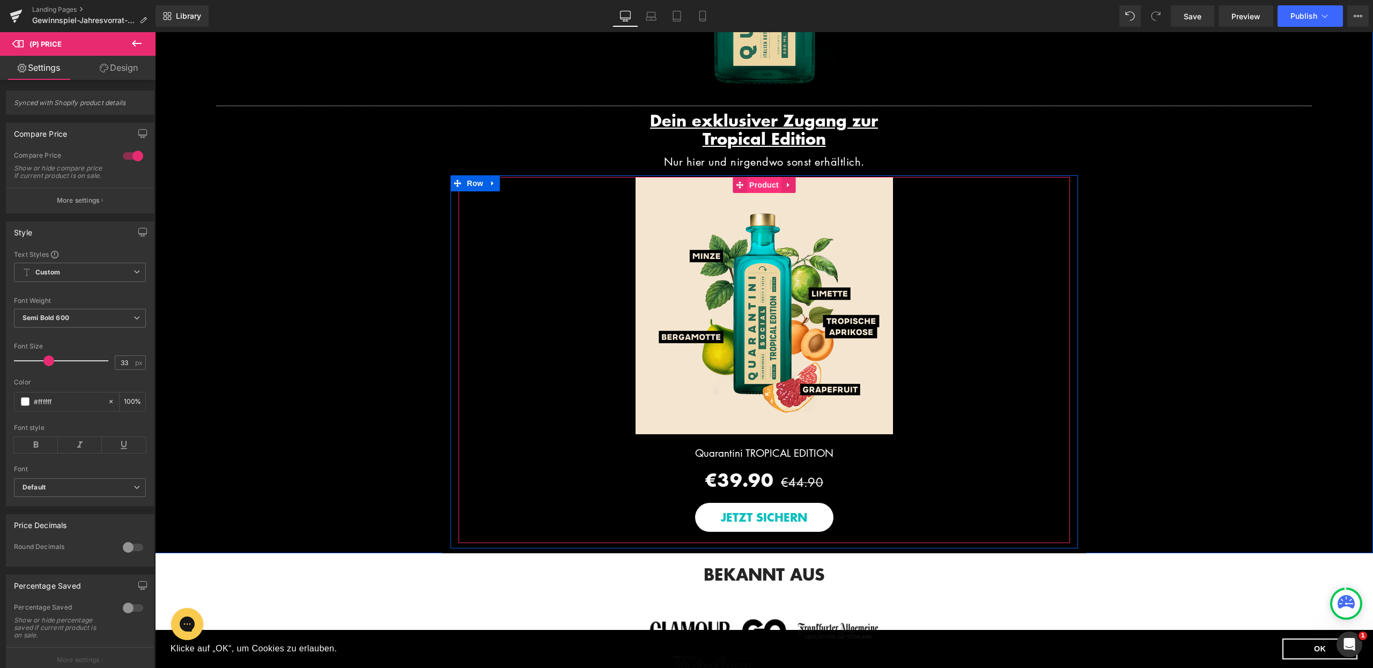
click at [758, 193] on span "Product" at bounding box center [764, 185] width 35 height 16
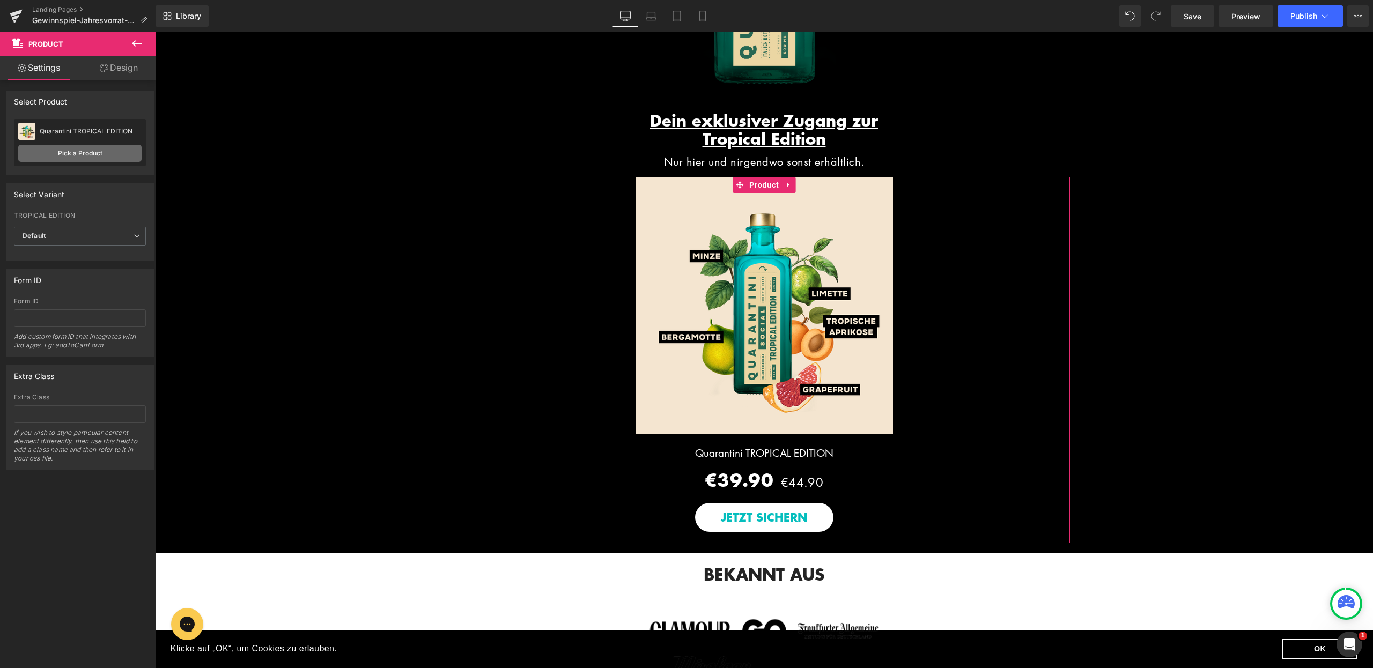
click at [74, 154] on link "Pick a Product" at bounding box center [79, 153] width 123 height 17
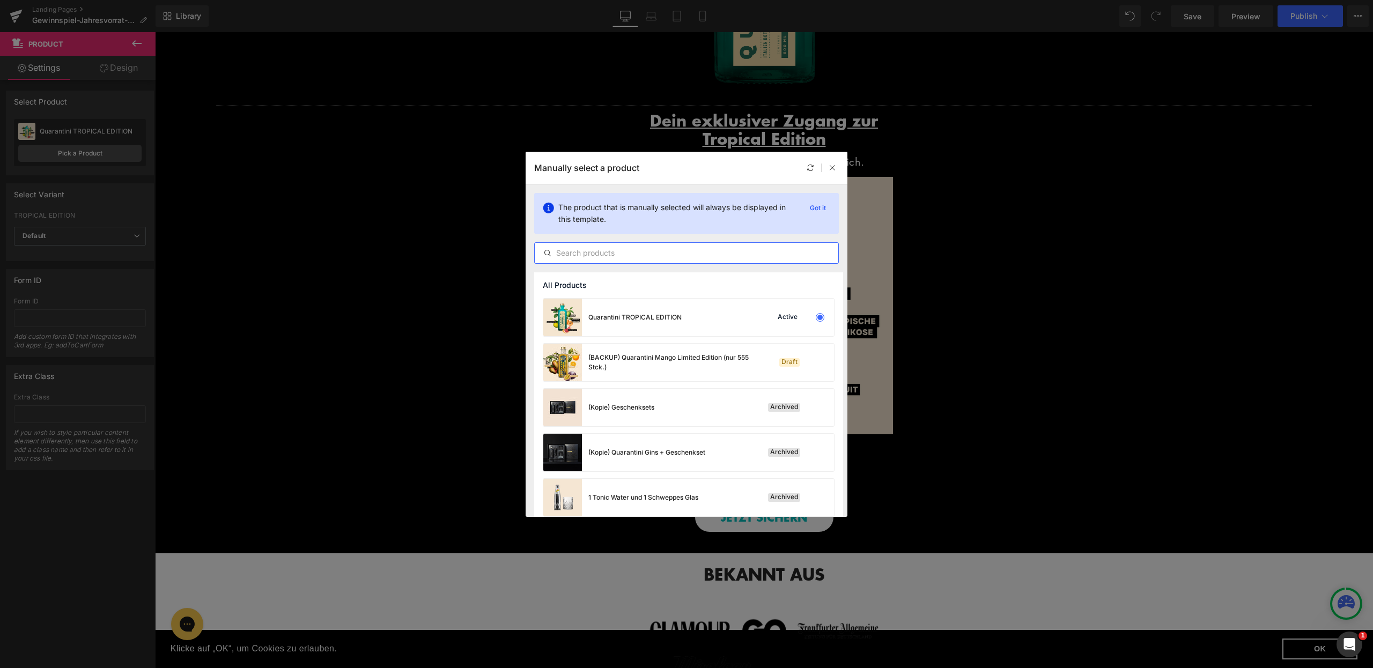
click at [637, 253] on input "text" at bounding box center [687, 253] width 304 height 13
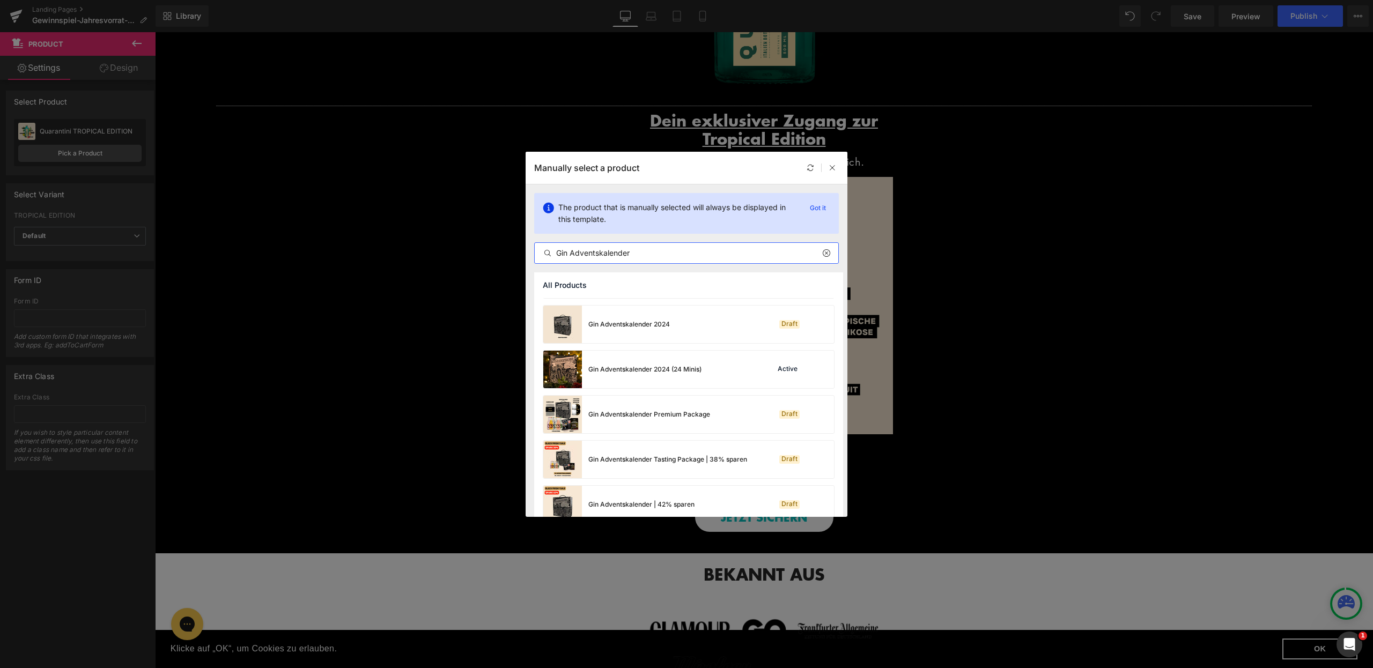
scroll to position [1031, 0]
type input "Gin Adventskalender"
click at [651, 363] on div "Gin Adventskalender 2024 (24 Minis)" at bounding box center [644, 368] width 113 height 10
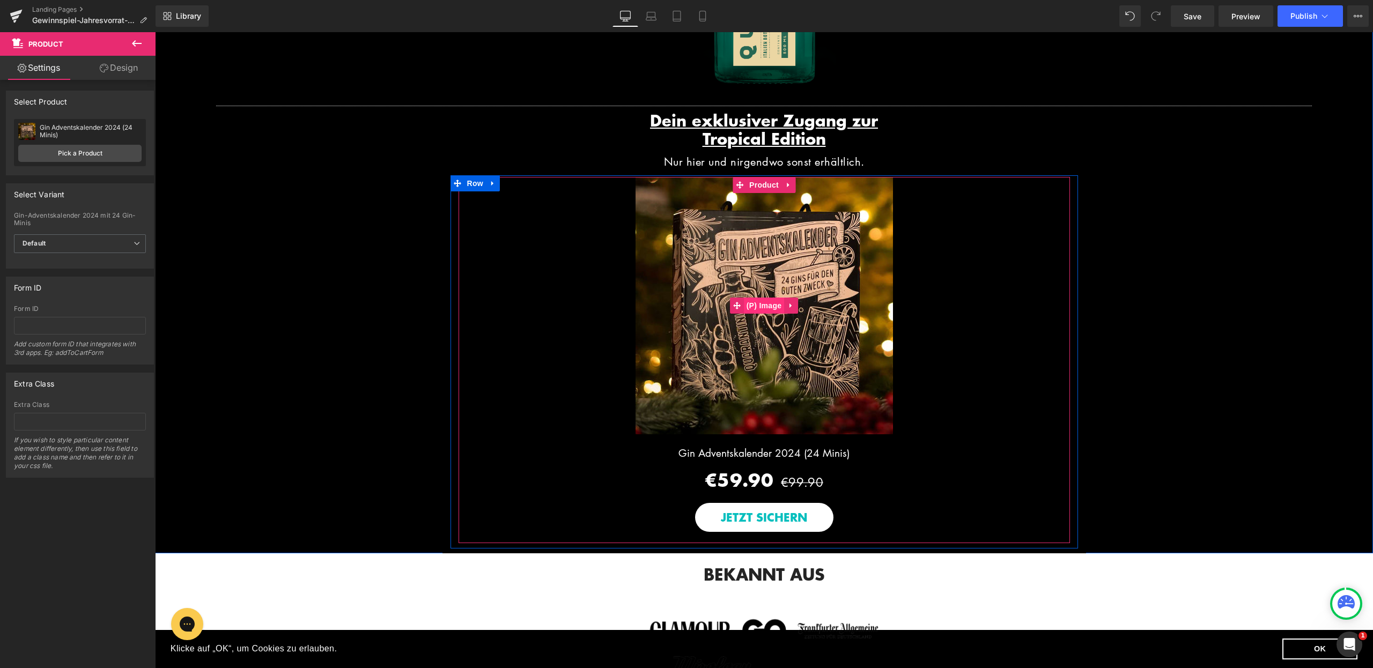
click at [761, 313] on span "(P) Image" at bounding box center [764, 306] width 41 height 16
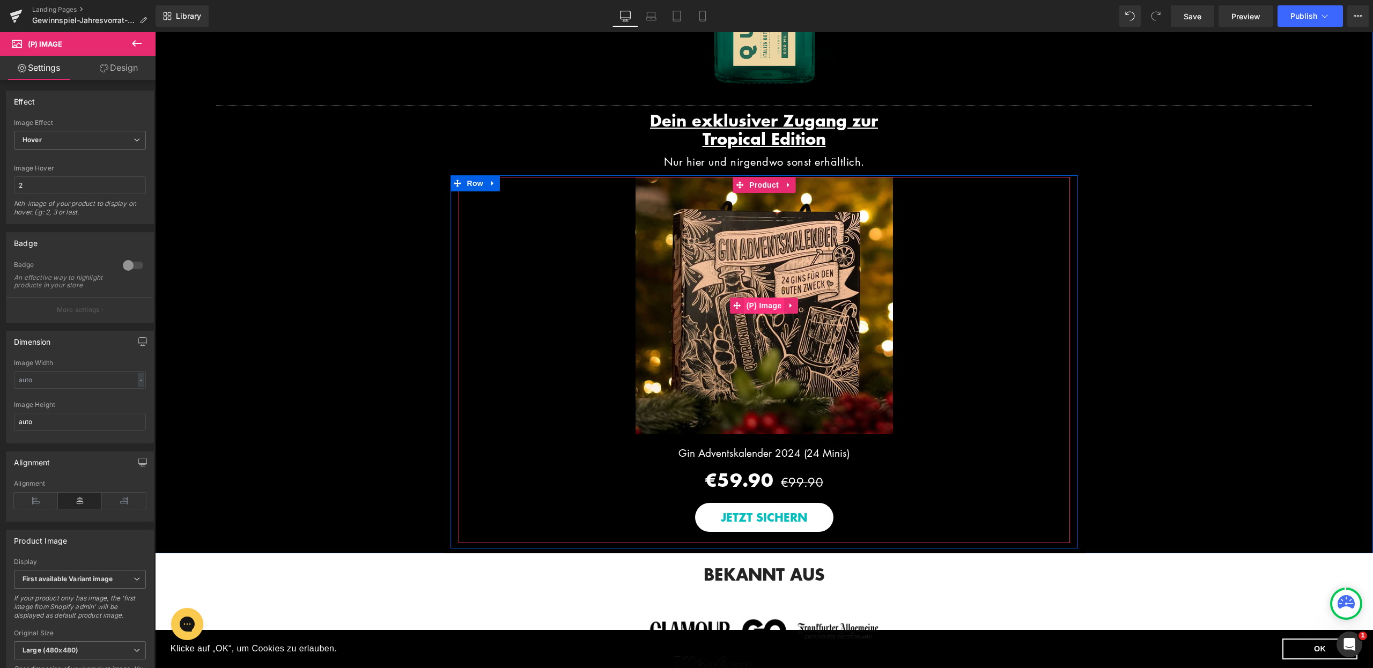
click at [755, 314] on span "(P) Image" at bounding box center [764, 306] width 41 height 16
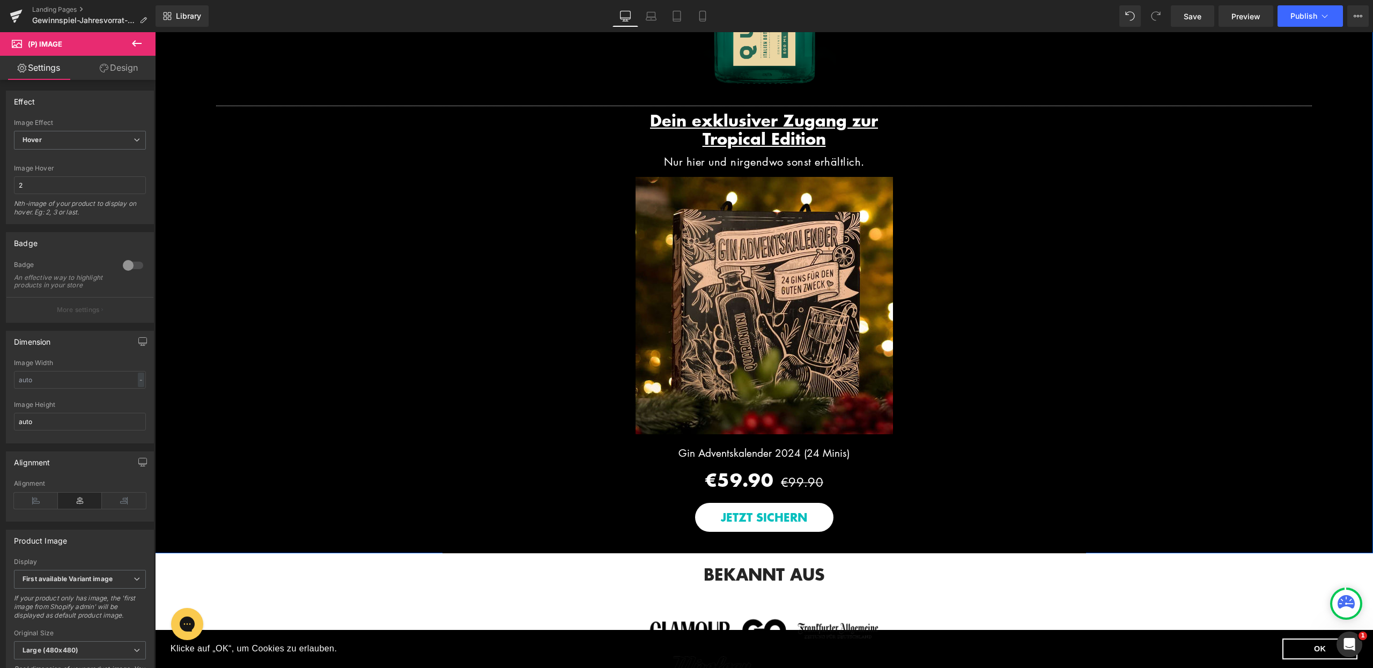
click at [343, 411] on div "Separator GIN ADVENTSKALENDER 2024 Heading Row Image Row Image Row Separator De…" at bounding box center [764, 134] width 1218 height 837
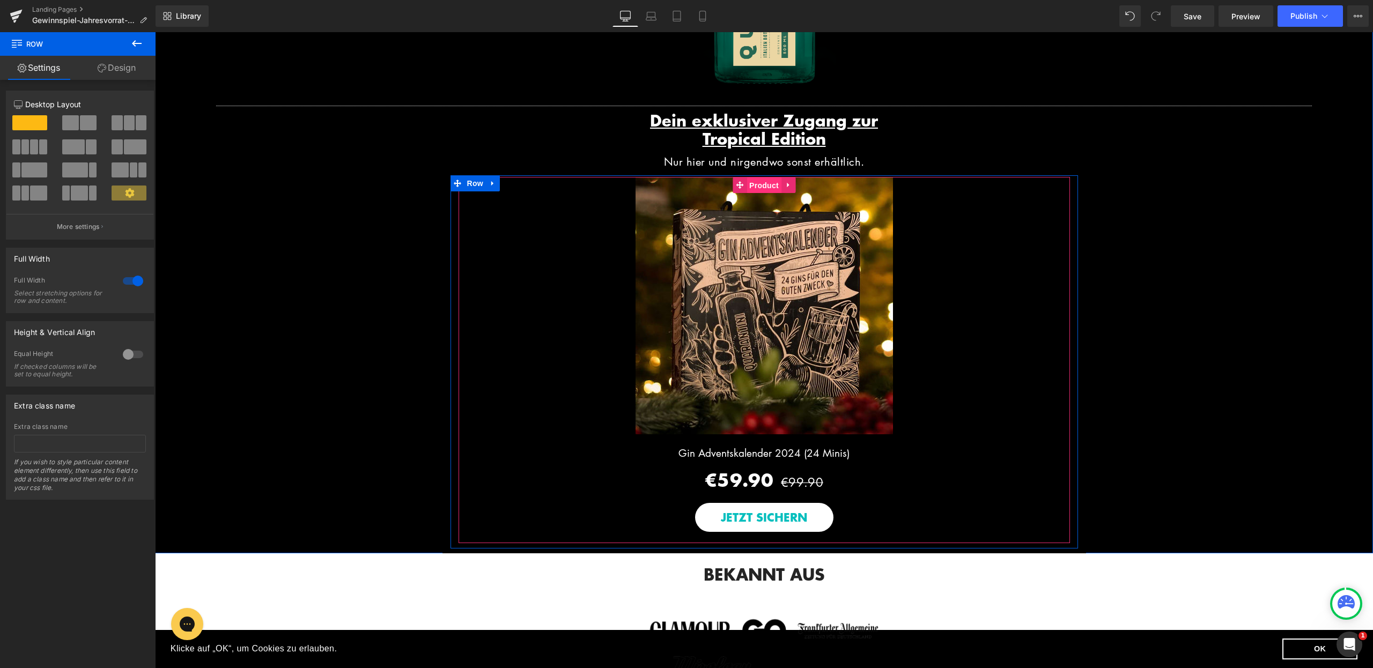
click at [756, 191] on span "Product" at bounding box center [764, 186] width 35 height 16
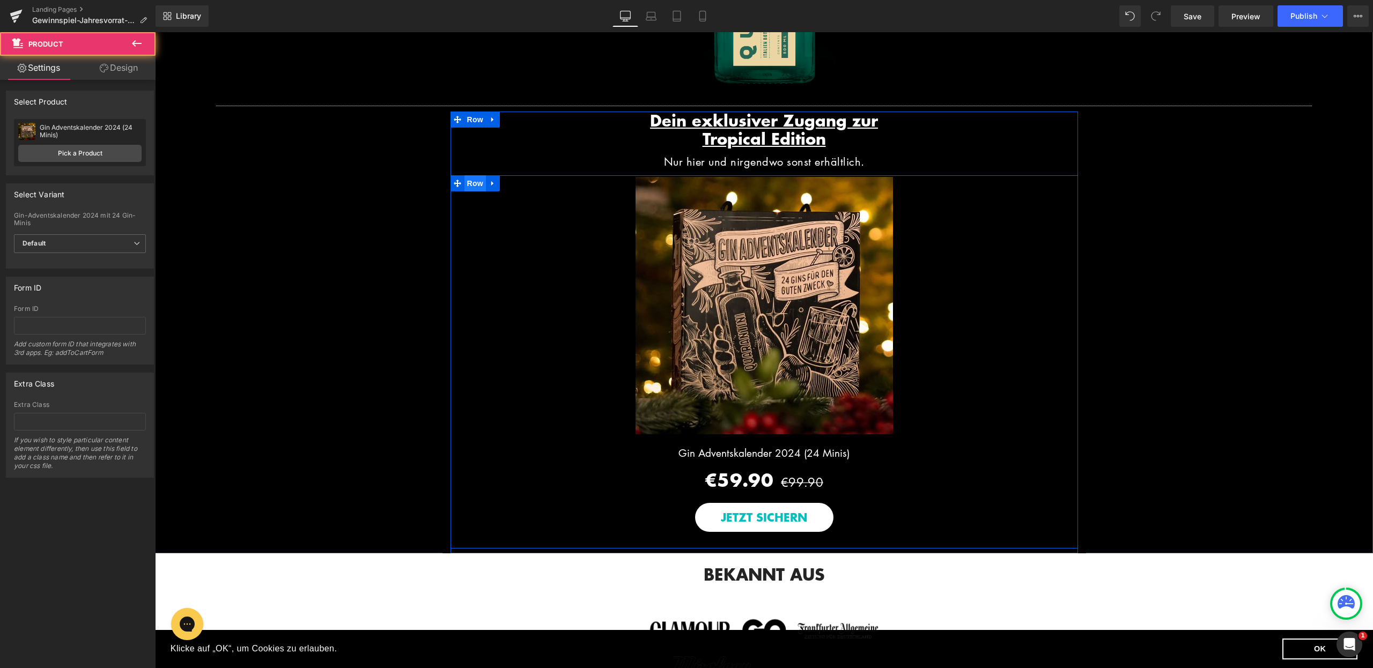
click at [472, 191] on span "Row" at bounding box center [474, 183] width 21 height 16
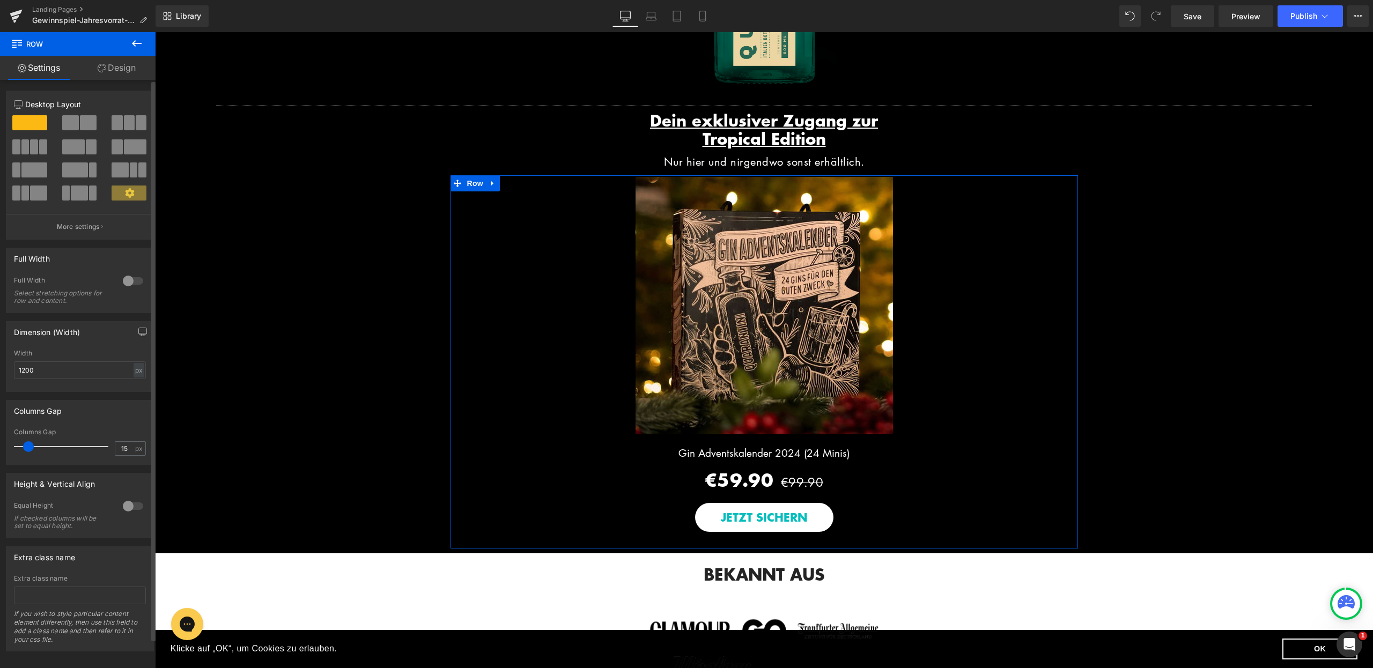
click at [77, 120] on button at bounding box center [80, 122] width 36 height 15
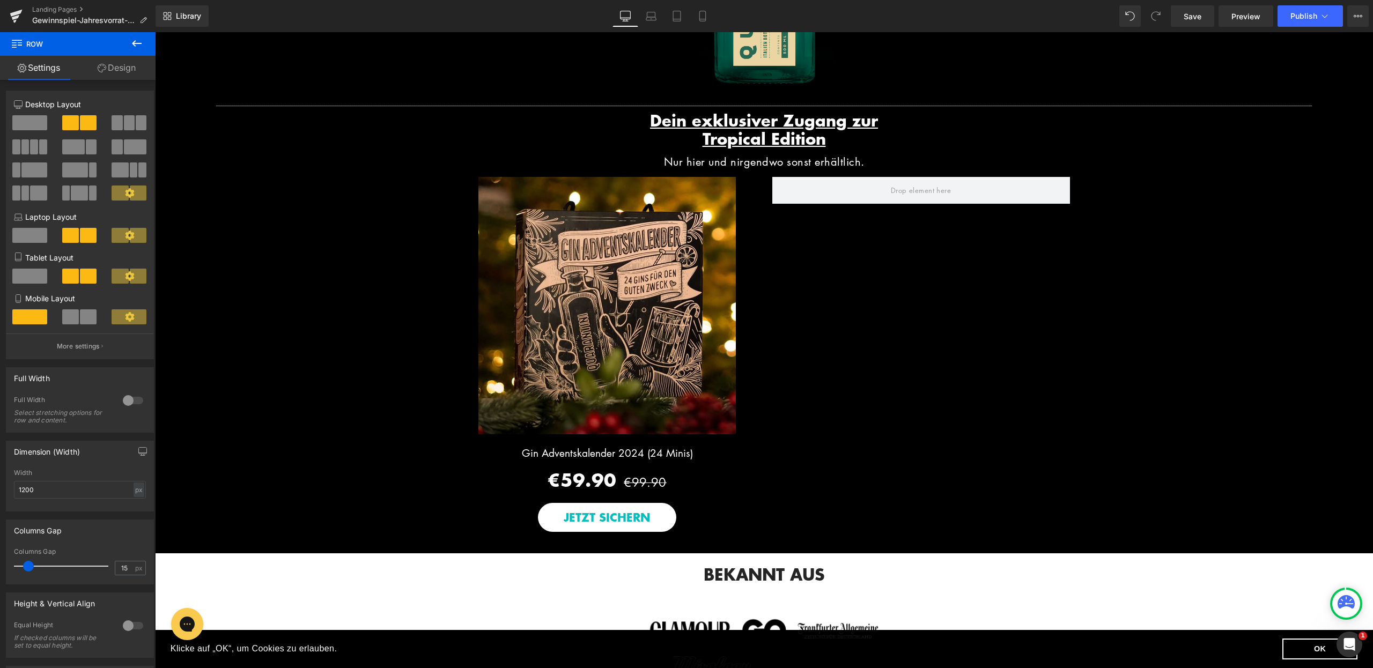
click at [149, 33] on button at bounding box center [137, 44] width 38 height 24
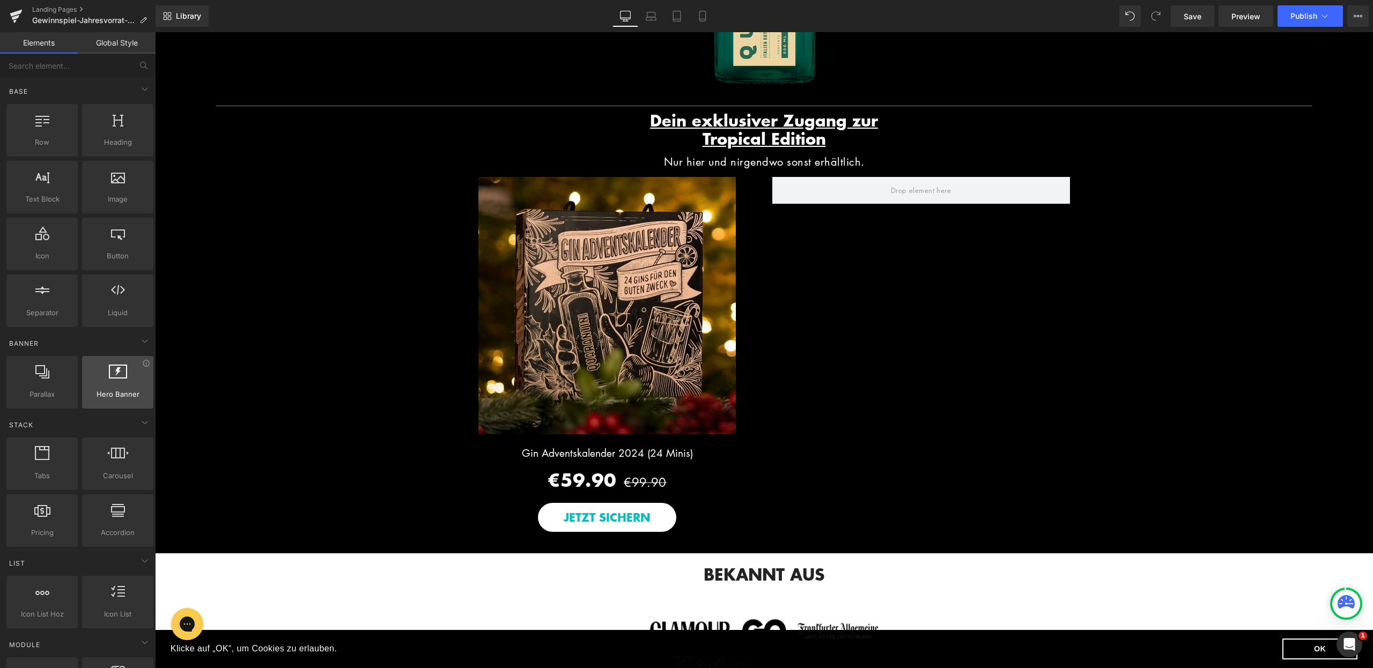
scroll to position [518, 0]
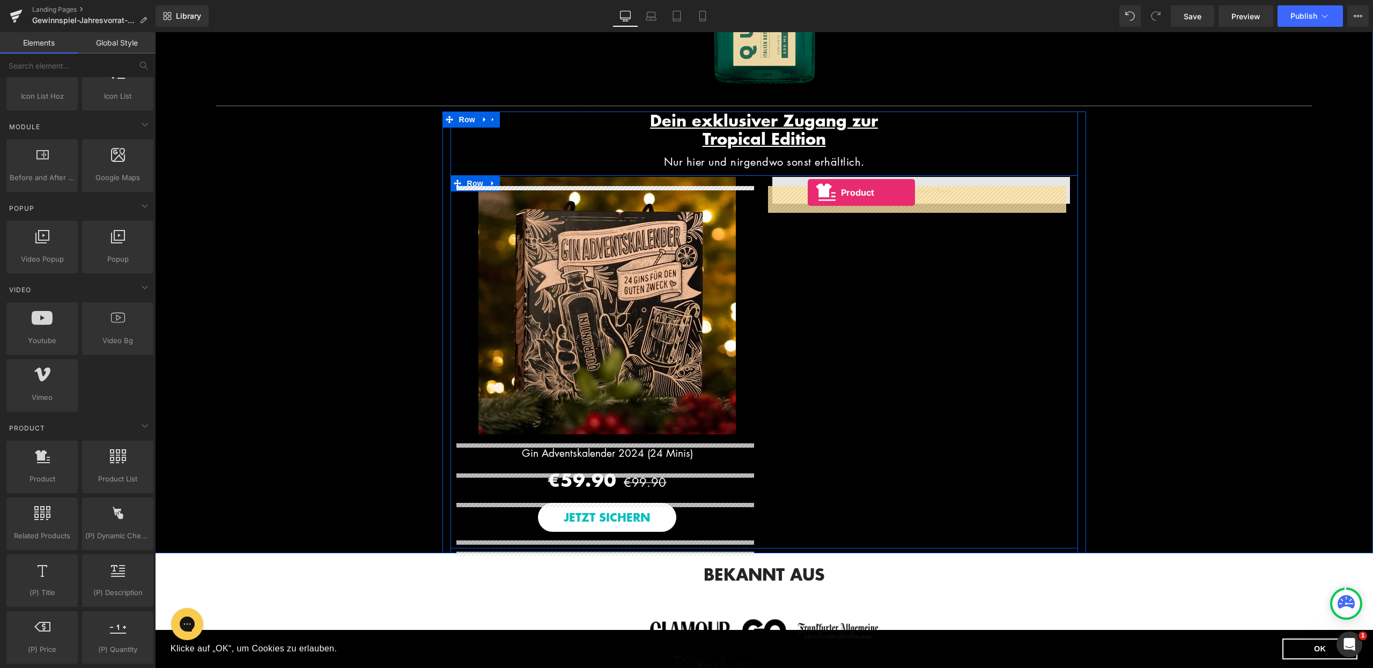
drag, startPoint x: 192, startPoint y: 497, endPoint x: 808, endPoint y: 193, distance: 687.0
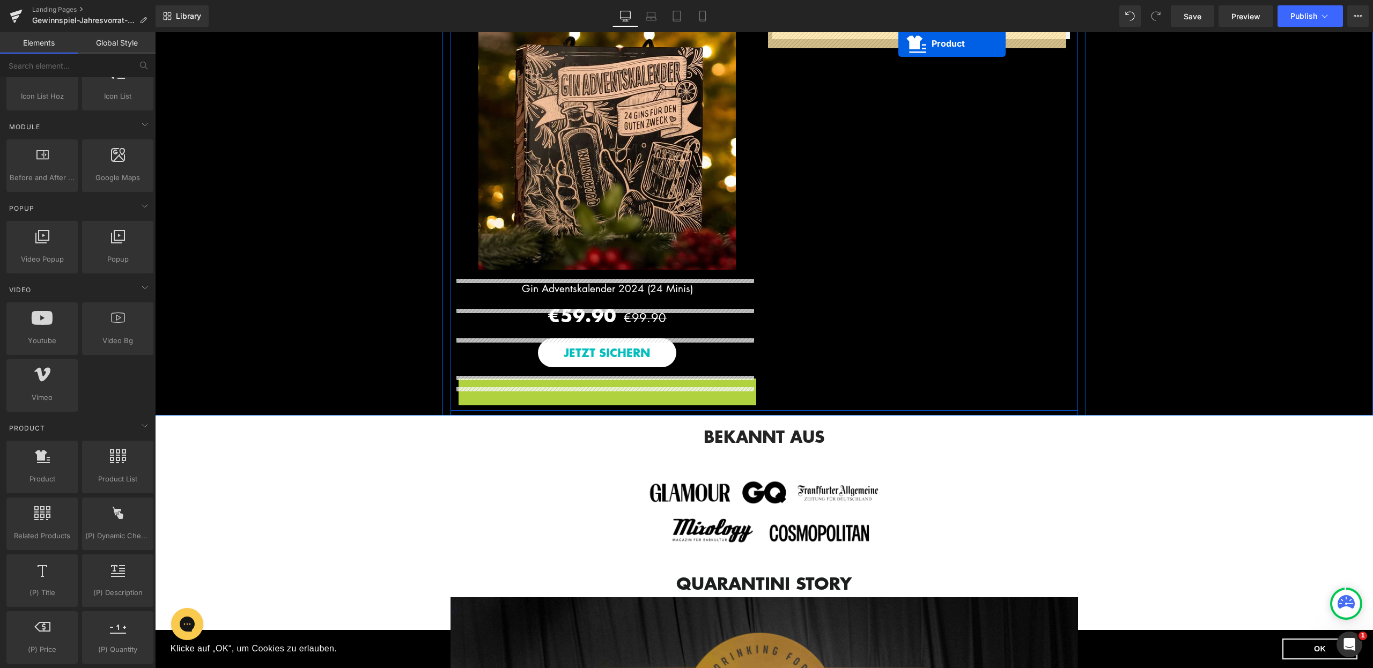
scroll to position [1499, 0]
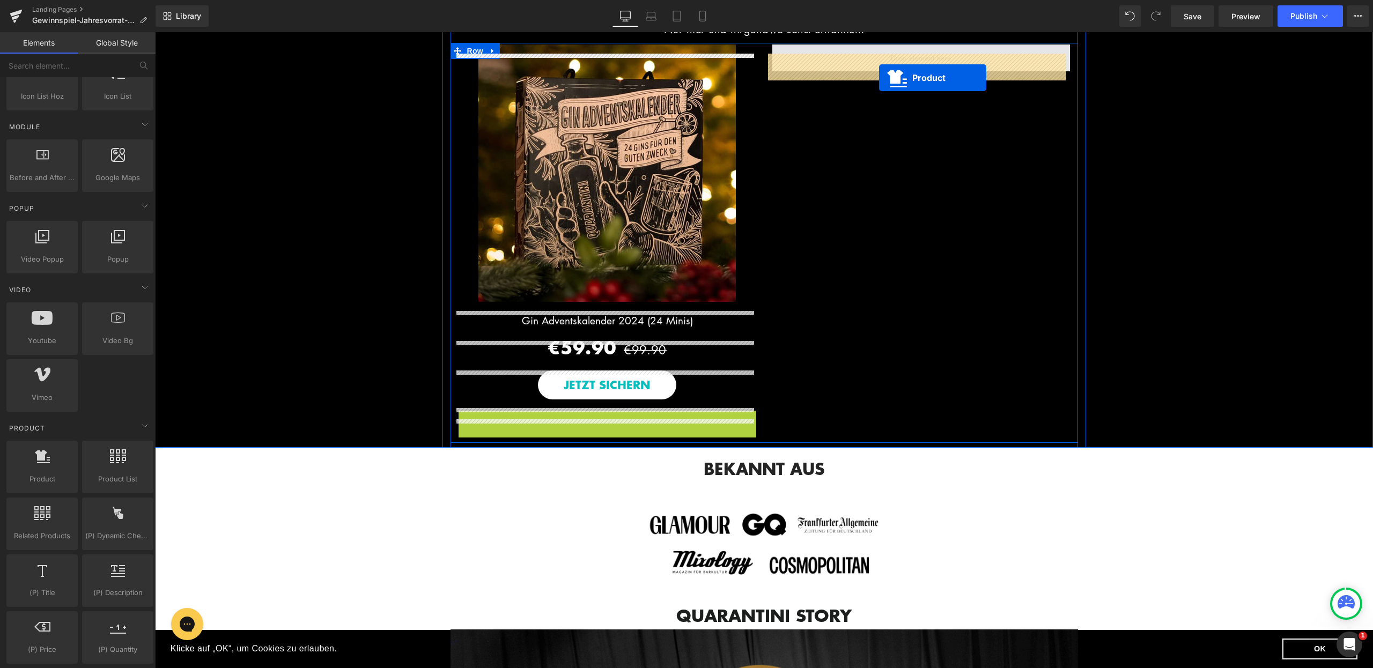
drag, startPoint x: 575, startPoint y: 242, endPoint x: 879, endPoint y: 78, distance: 345.8
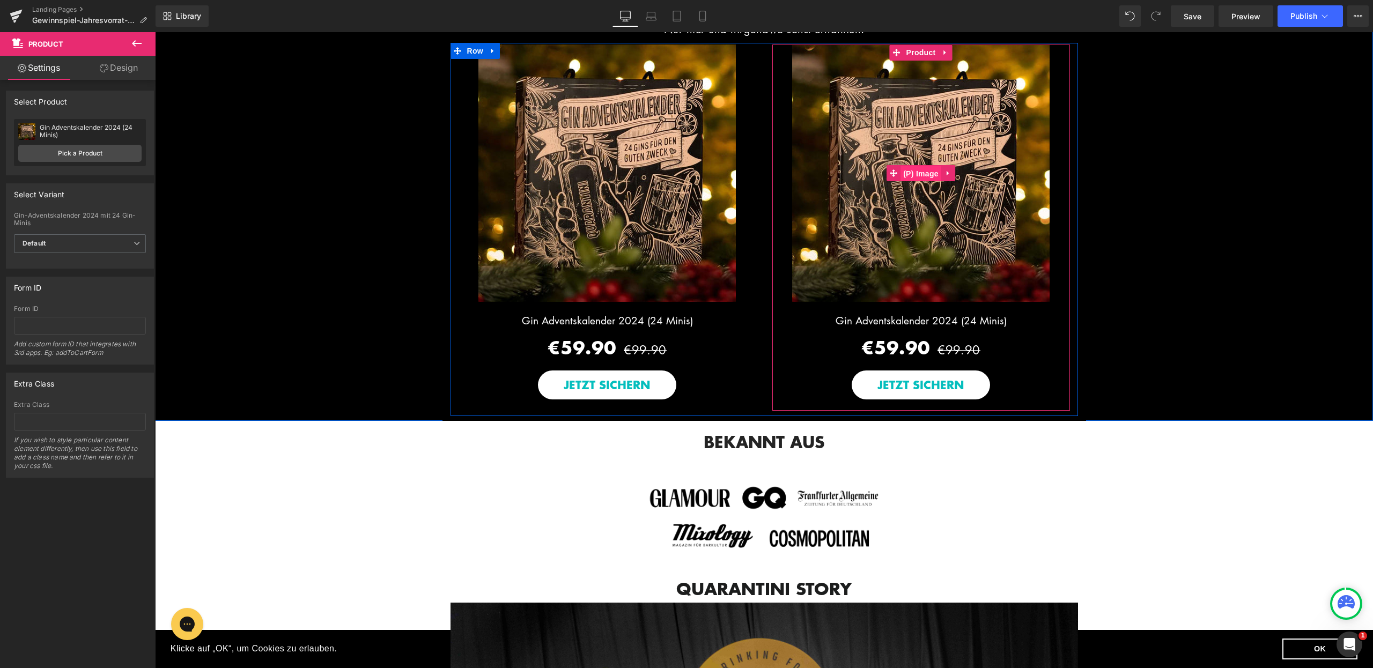
click at [912, 178] on span "(P) Image" at bounding box center [921, 174] width 41 height 16
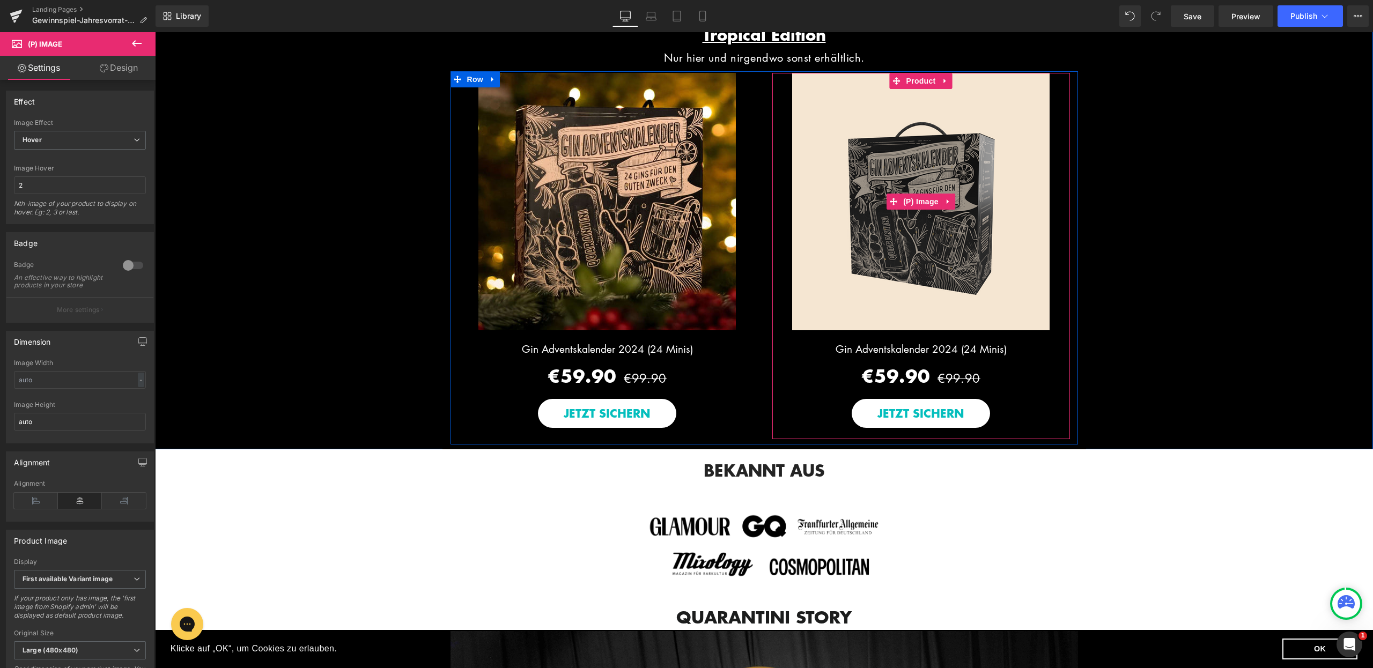
scroll to position [1415, 0]
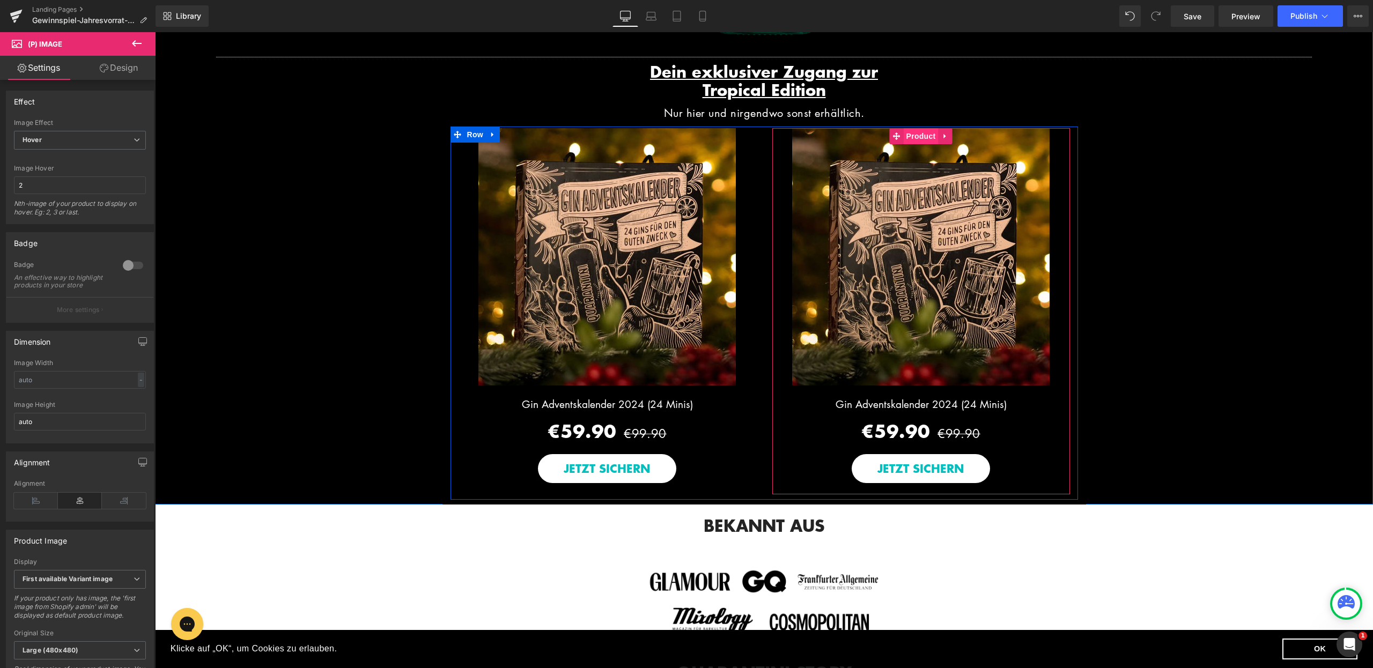
click at [919, 142] on span "Product" at bounding box center [921, 136] width 35 height 16
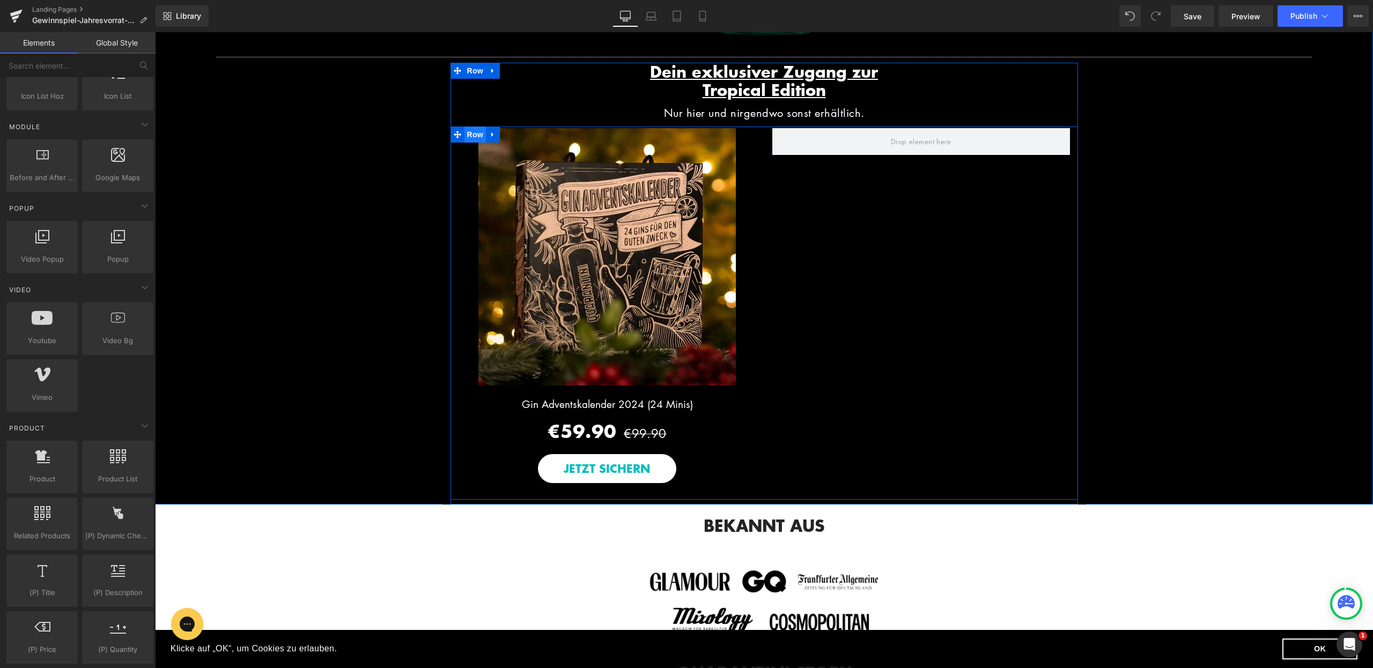
click at [471, 142] on span "Row" at bounding box center [474, 135] width 21 height 16
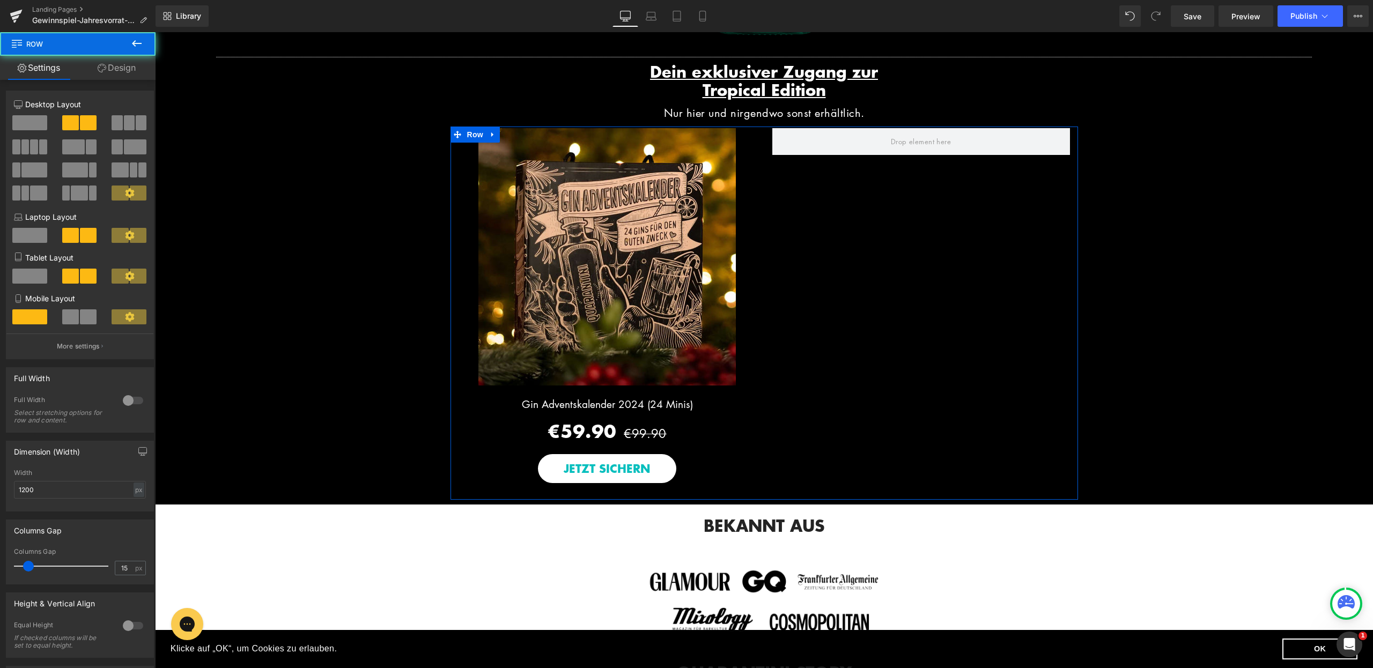
click at [33, 121] on span at bounding box center [29, 122] width 35 height 15
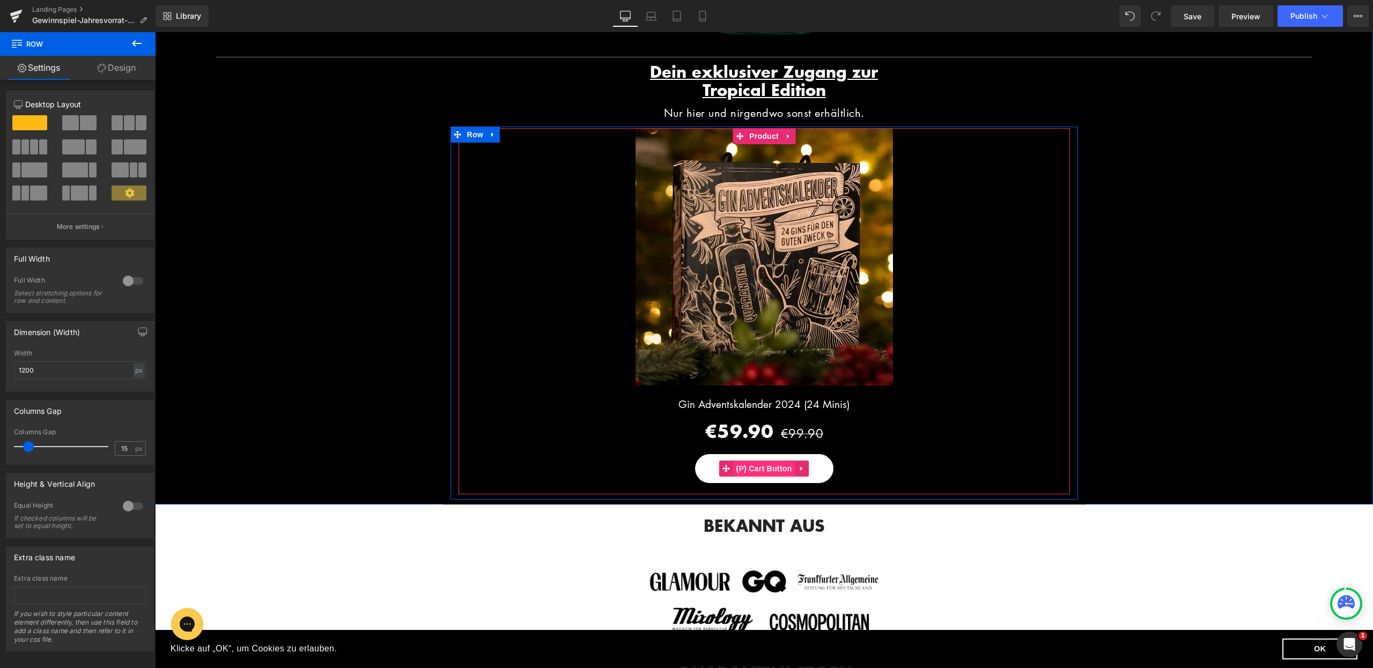
click at [756, 476] on span "(P) Cart Button" at bounding box center [763, 469] width 61 height 16
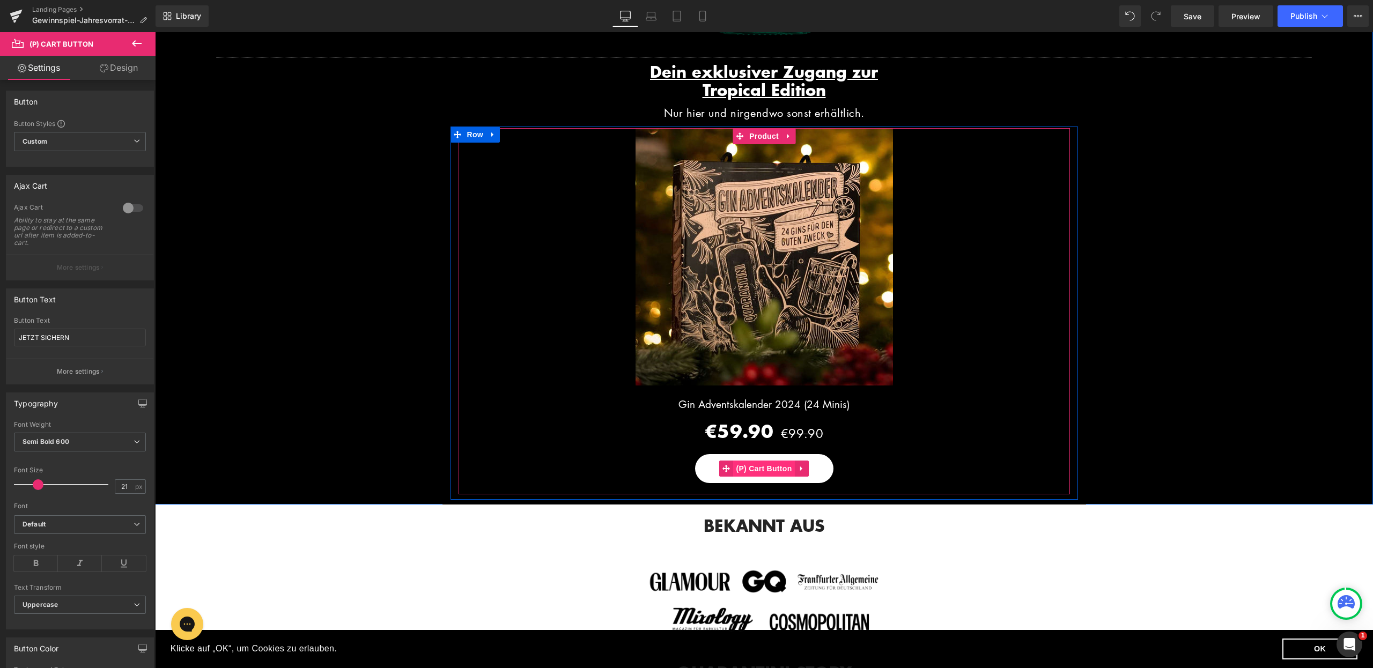
click at [757, 474] on span "(P) Cart Button" at bounding box center [763, 469] width 61 height 16
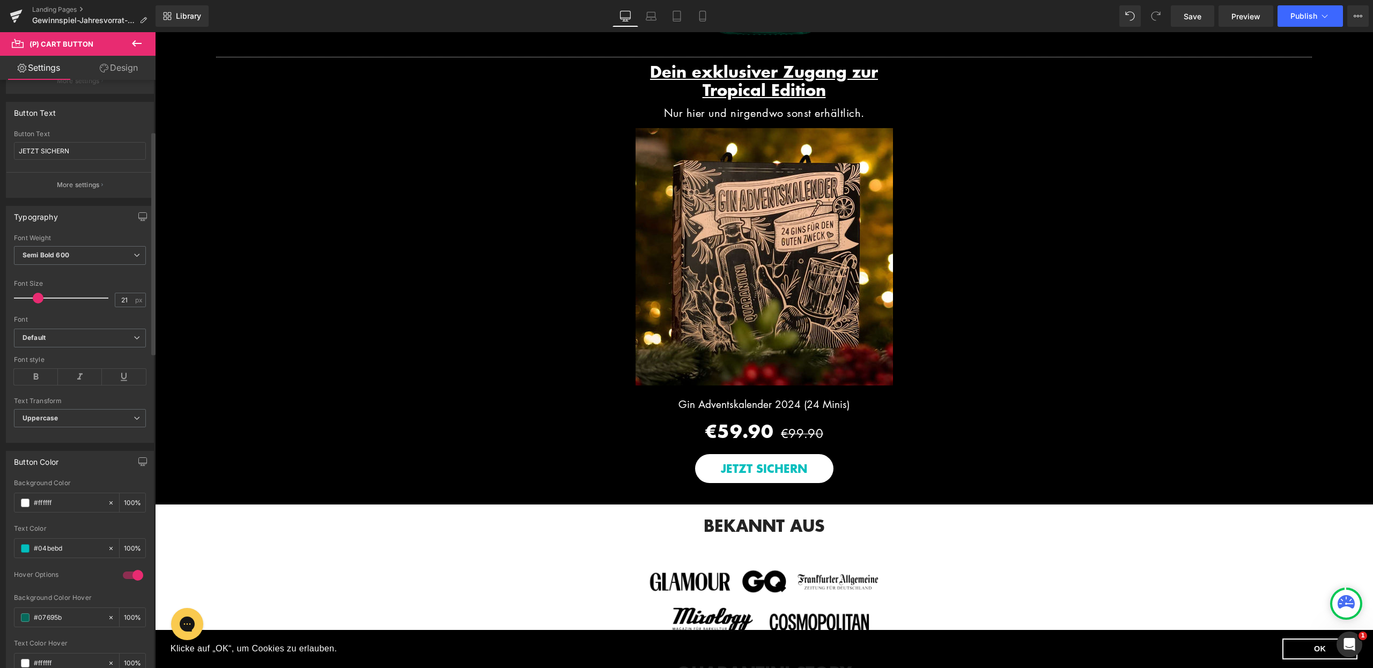
scroll to position [188, 0]
click at [73, 549] on input "#04bebd" at bounding box center [68, 548] width 69 height 12
click at [71, 548] on input "#04bebd" at bounding box center [68, 548] width 69 height 12
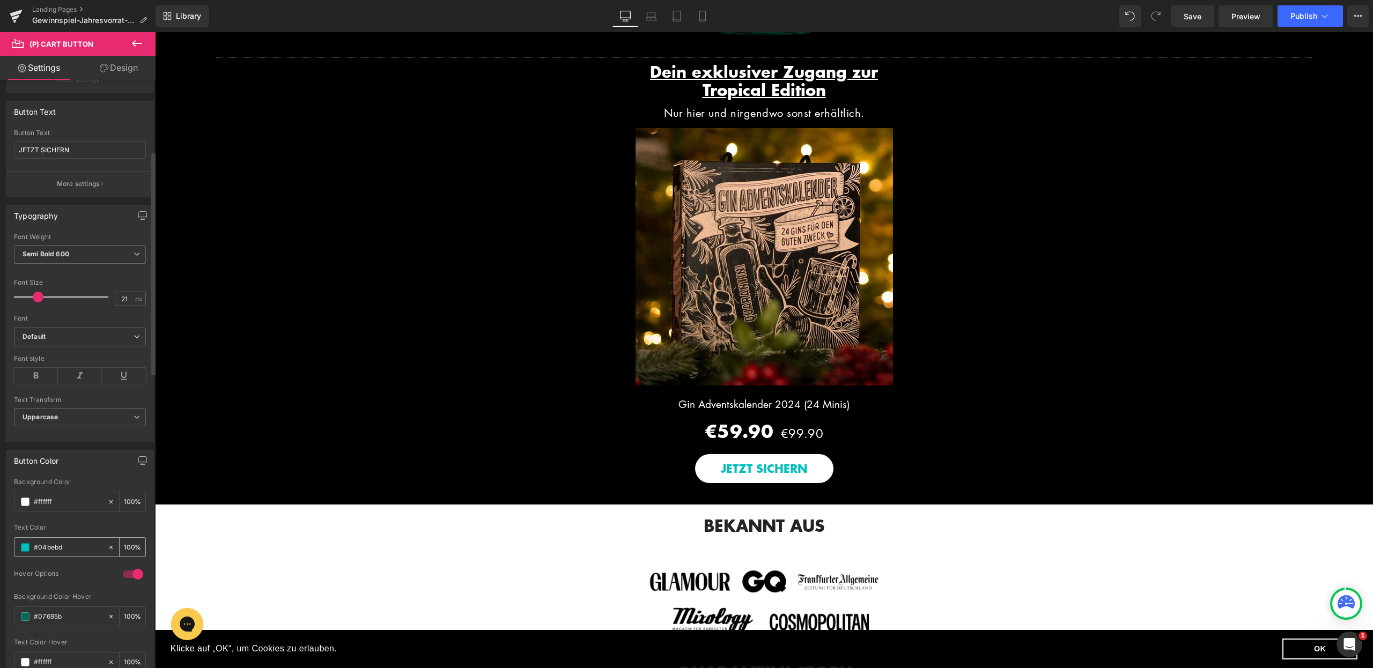
click at [71, 548] on input "#04bebd" at bounding box center [68, 548] width 69 height 12
click at [39, 548] on input "#04bebd" at bounding box center [68, 548] width 69 height 12
drag, startPoint x: 37, startPoint y: 548, endPoint x: 85, endPoint y: 548, distance: 47.7
click at [85, 548] on input "#04bebd" at bounding box center [68, 548] width 69 height 12
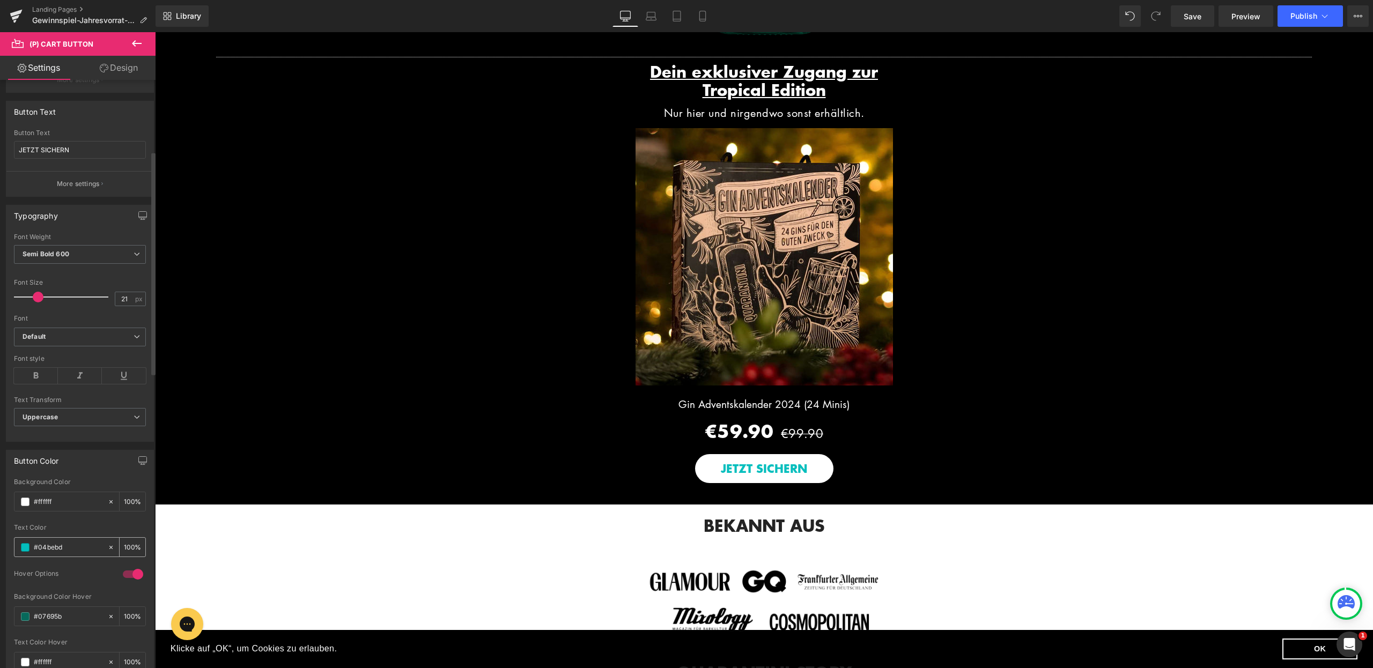
paste input "891918"
type input "#891918"
click at [78, 524] on div "Text Color" at bounding box center [80, 528] width 132 height 8
click at [65, 615] on input "#07695b" at bounding box center [68, 617] width 69 height 12
drag, startPoint x: 36, startPoint y: 617, endPoint x: 71, endPoint y: 617, distance: 34.9
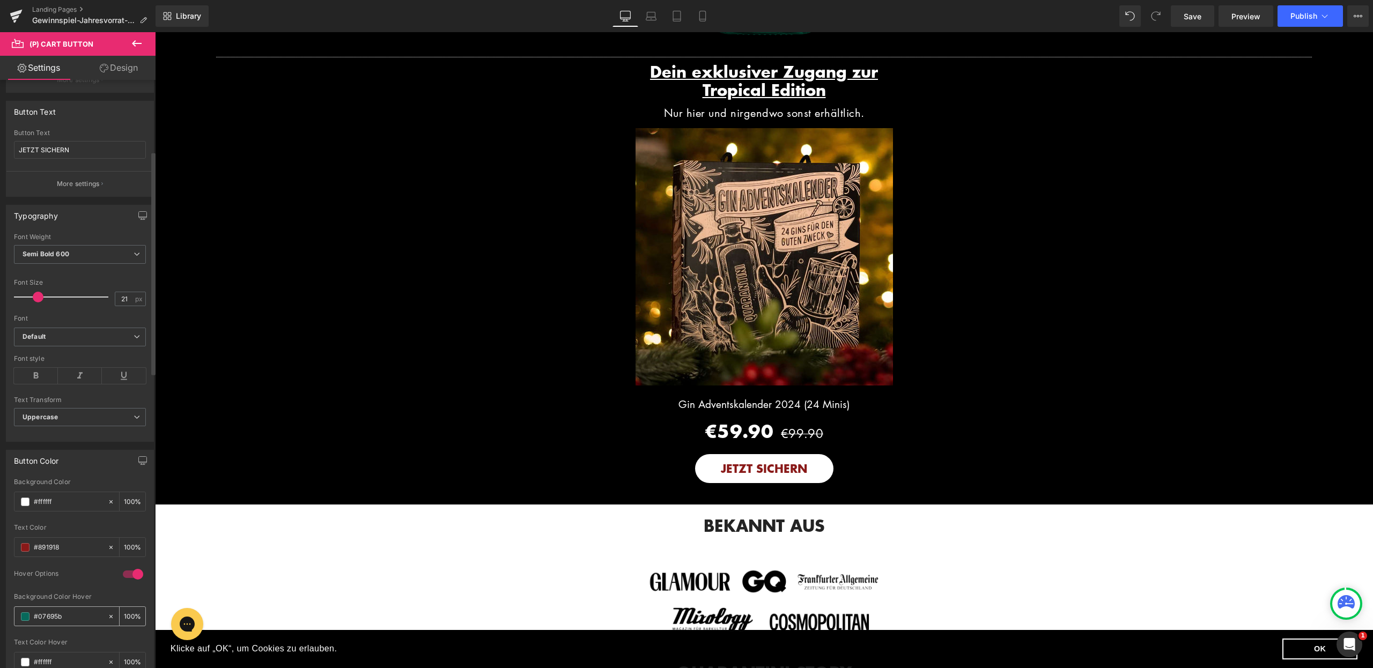
click at [71, 617] on input "#07695b" at bounding box center [68, 617] width 69 height 12
paste input "891918"
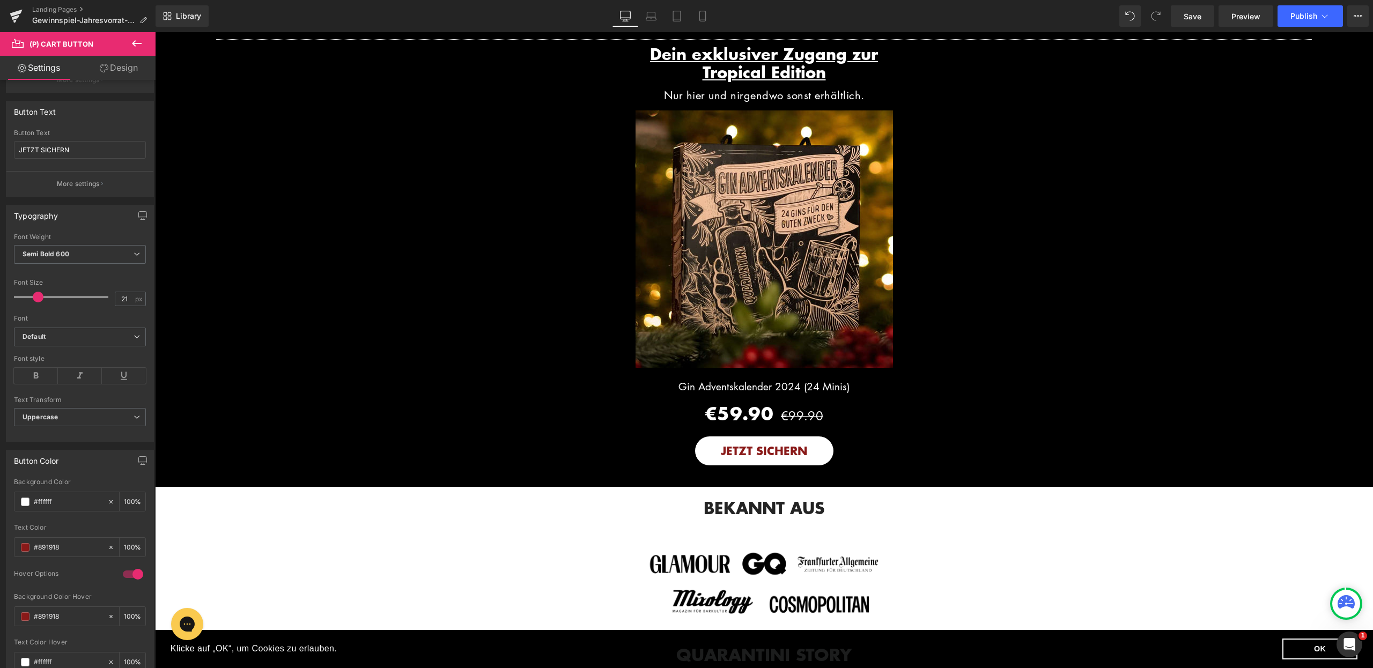
scroll to position [1435, 0]
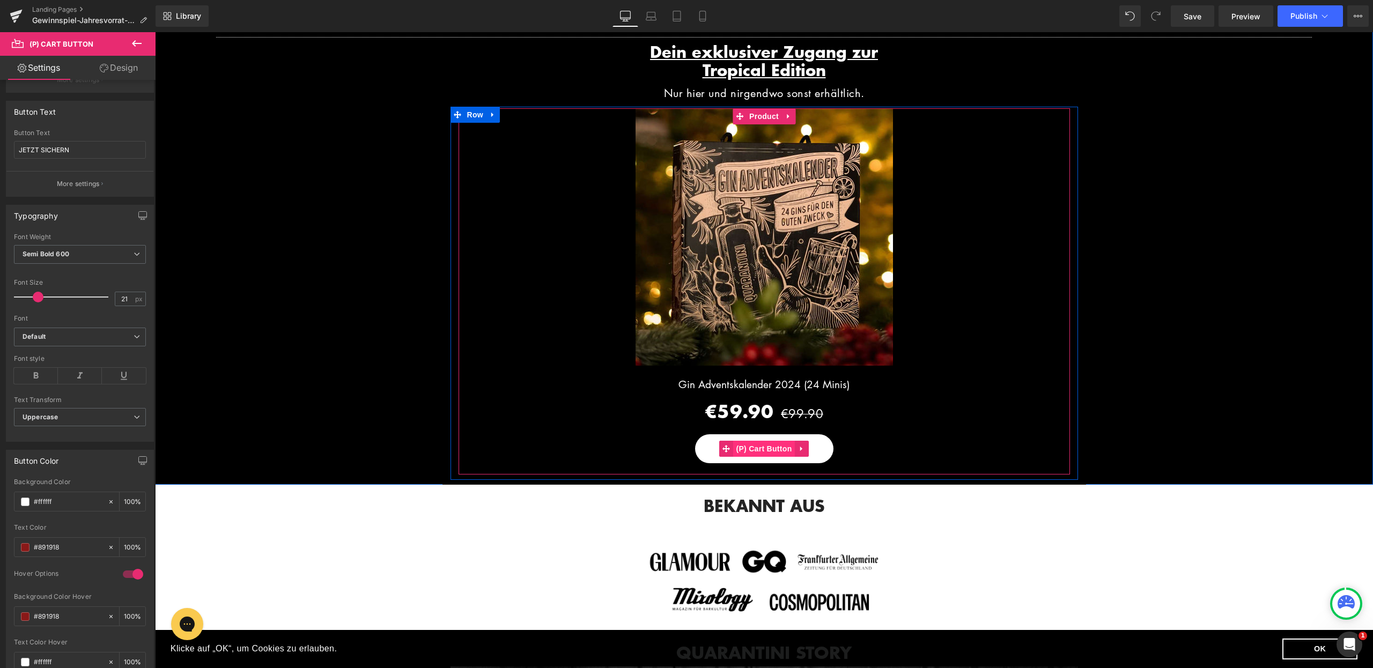
click at [766, 456] on span "(P) Cart Button" at bounding box center [763, 449] width 61 height 16
type input "#891918"
click at [882, 449] on div "JETZT SICHERN" at bounding box center [764, 448] width 611 height 29
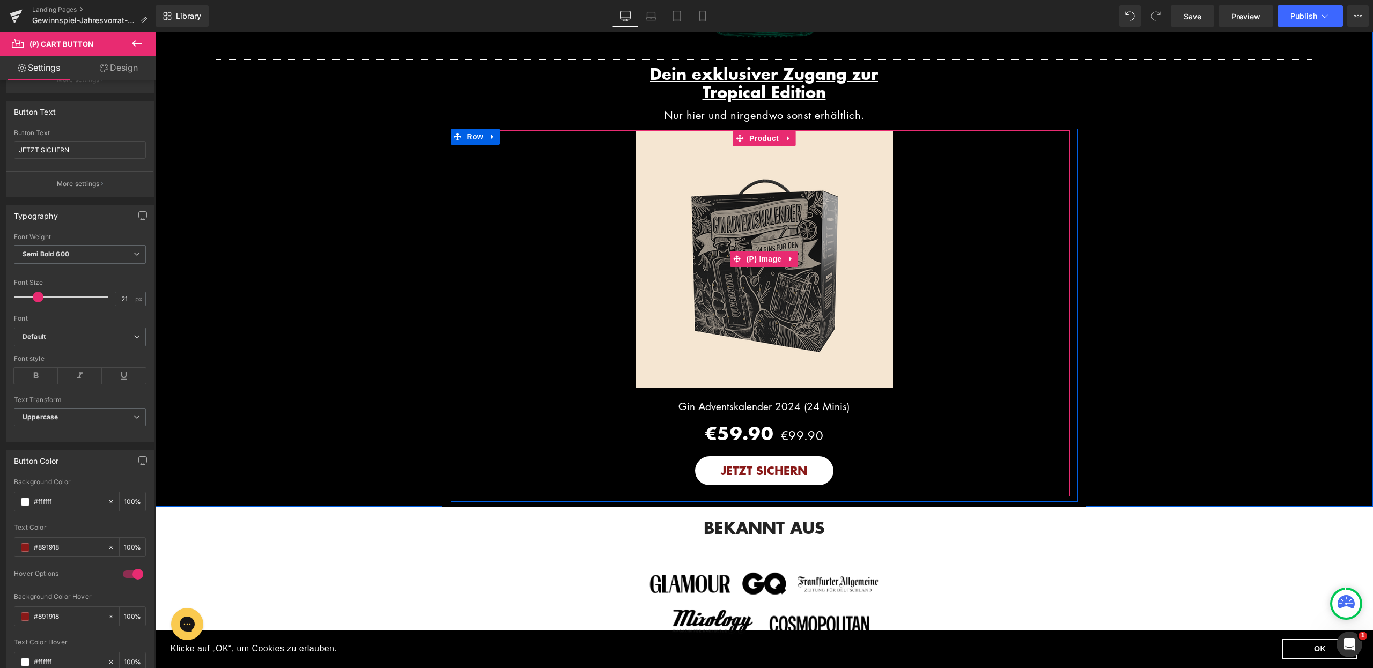
scroll to position [1369, 0]
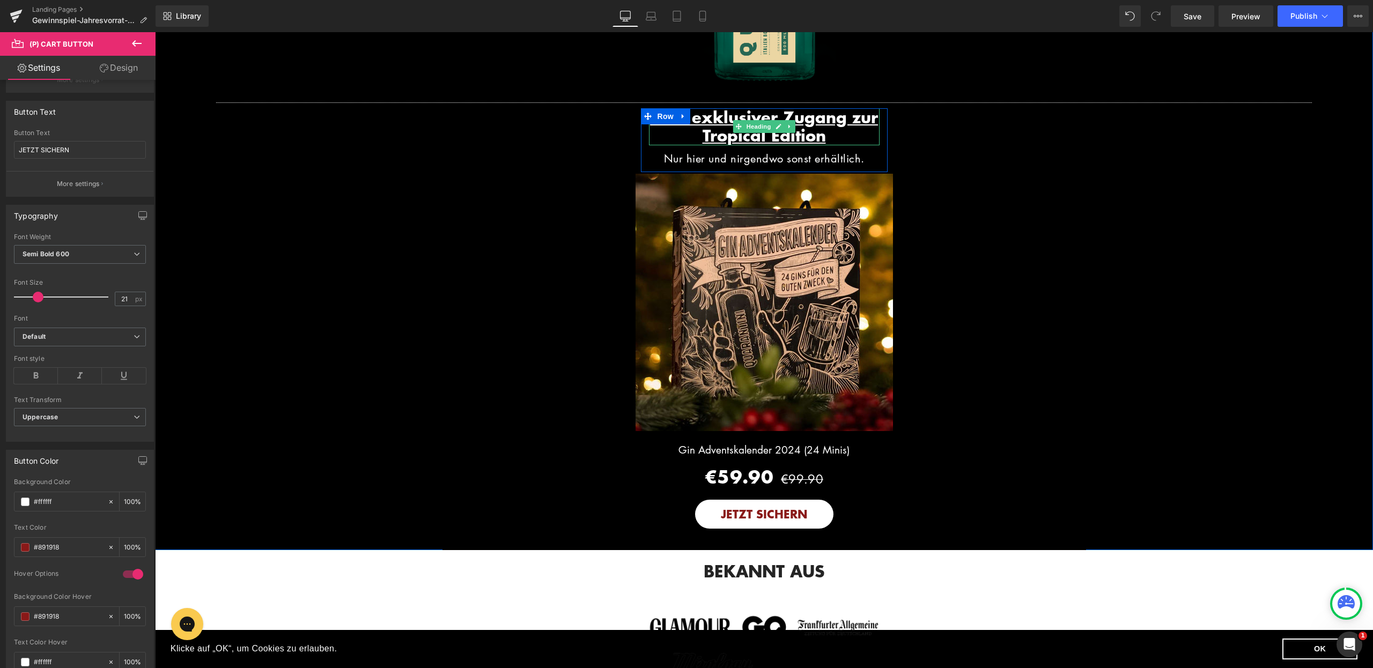
click at [784, 129] on link at bounding box center [789, 126] width 11 height 13
click at [846, 137] on h3 "Dein exklusiver Zugang zur Tropical Edition" at bounding box center [764, 127] width 231 height 38
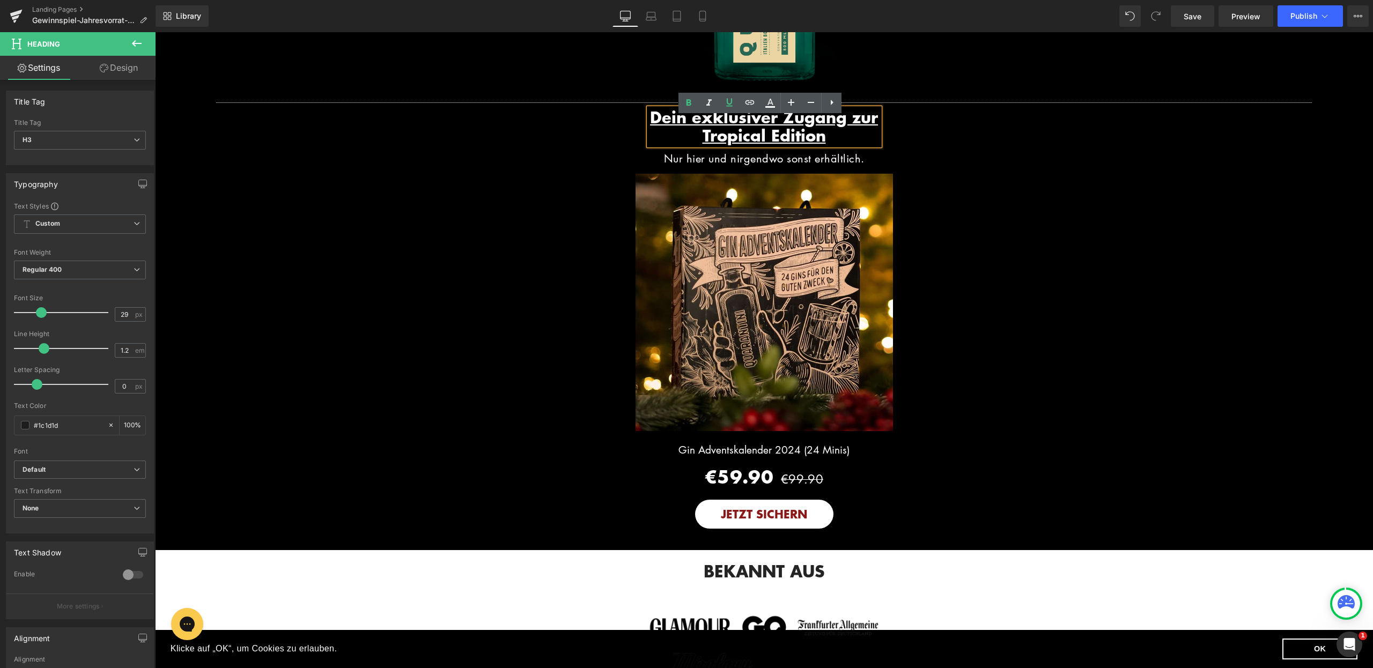
click at [724, 136] on span "Dein exklusiver Zugang zur Tropical Edition" at bounding box center [764, 127] width 228 height 42
click at [682, 133] on span "Dein exklusiver Zugang zur Tropical Edition" at bounding box center [764, 127] width 228 height 42
click at [788, 128] on span "Dein exklusiver Zugang zur Tropical Edition" at bounding box center [764, 127] width 228 height 42
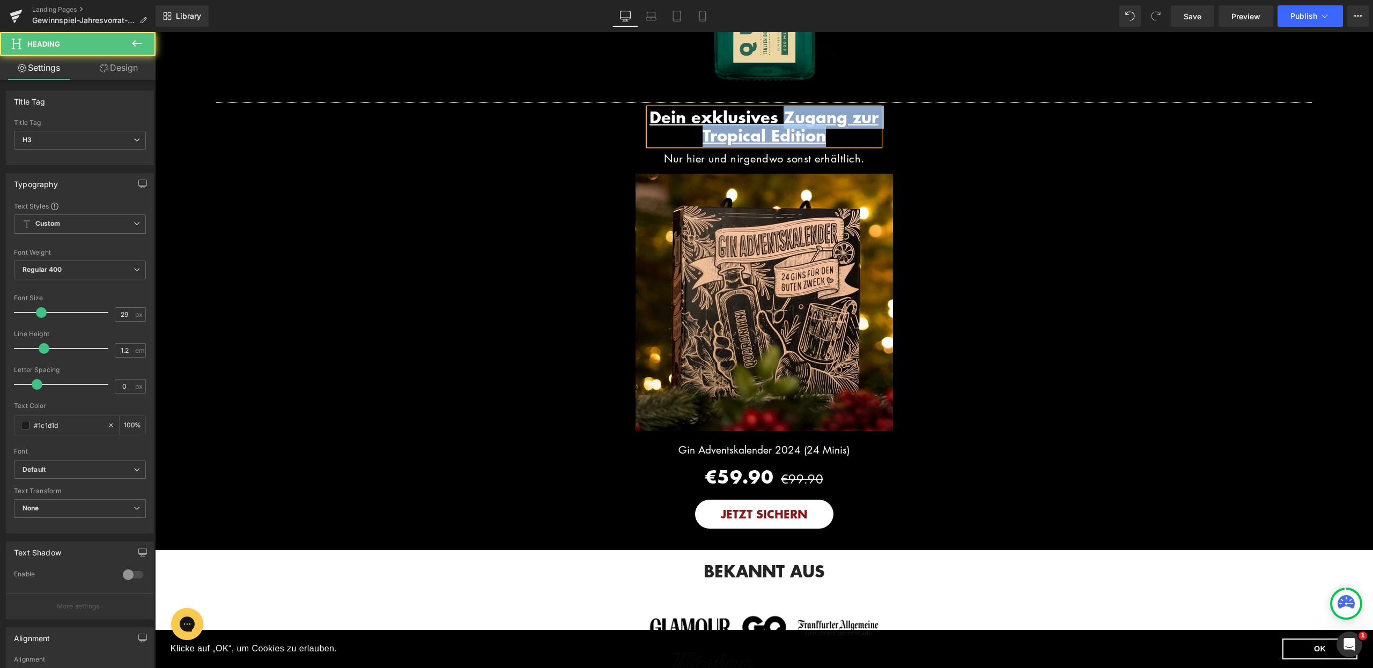
drag, startPoint x: 796, startPoint y: 125, endPoint x: 840, endPoint y: 141, distance: 46.8
click at [840, 141] on h3 "Dein exklusives Zugang zur Tropical Edition" at bounding box center [764, 127] width 231 height 38
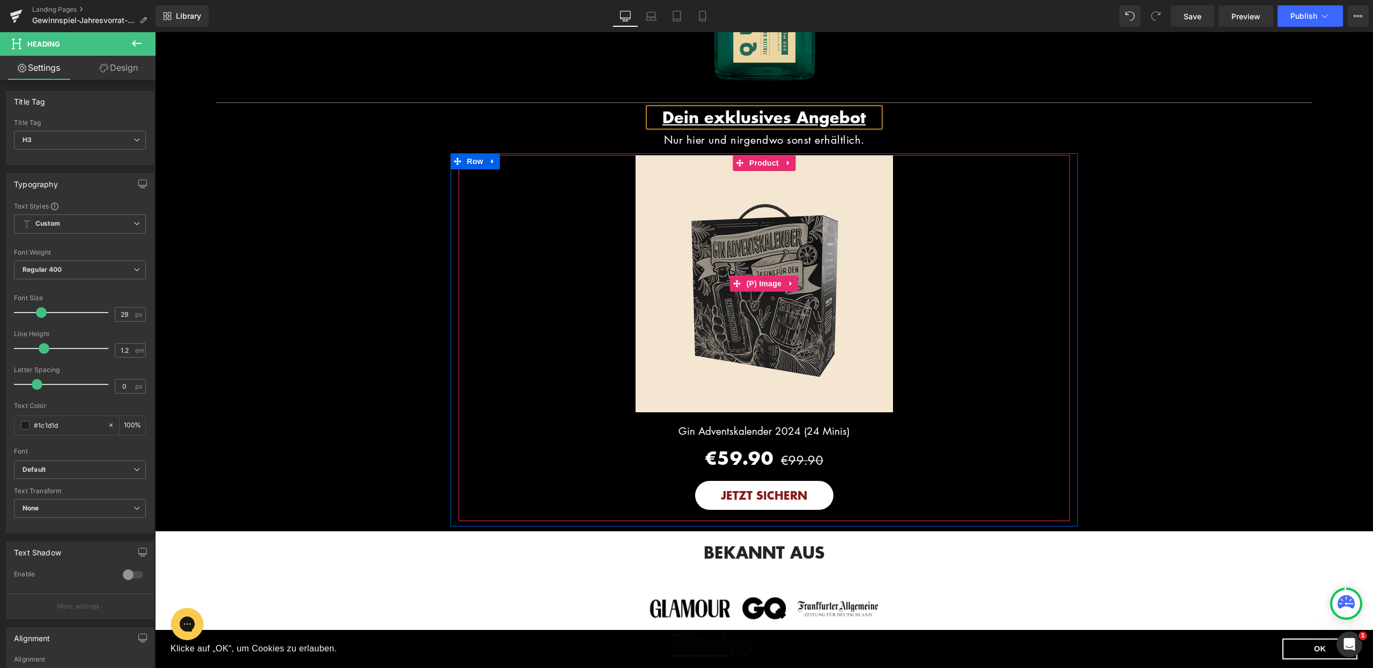
click at [964, 170] on link "Sale Off" at bounding box center [764, 283] width 611 height 257
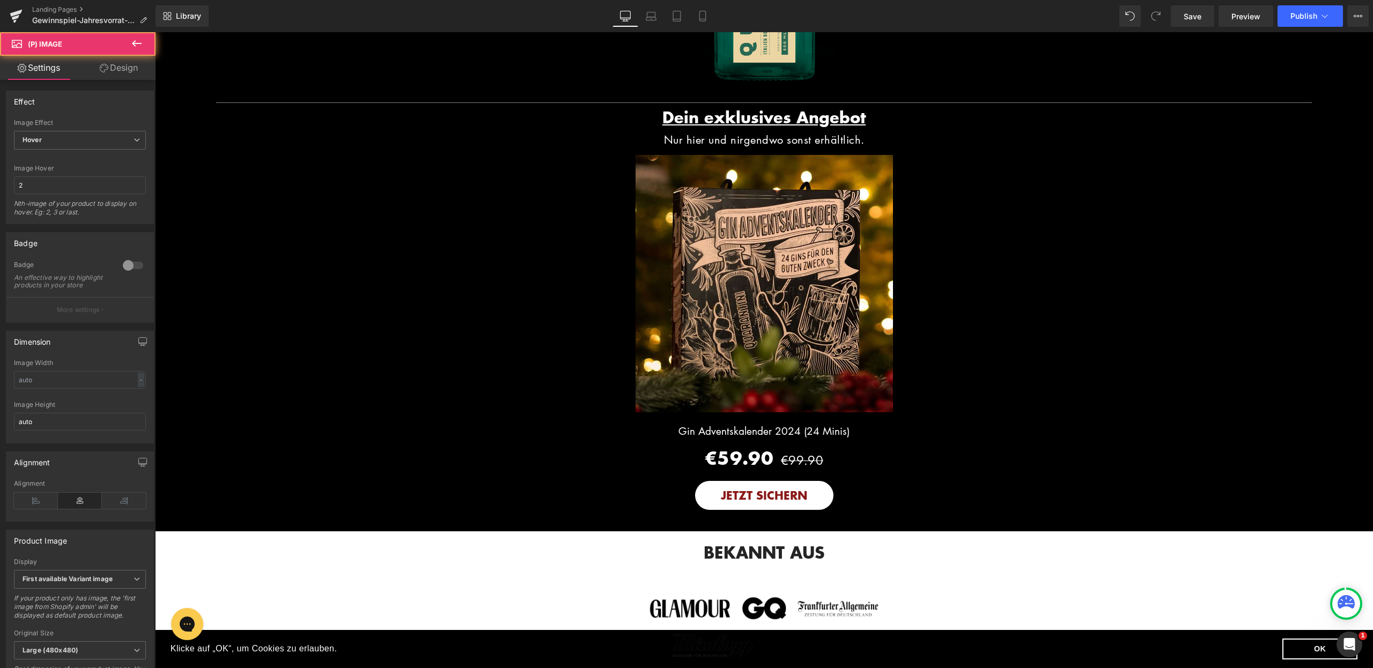
click at [952, 128] on div "Dein exklusives Angebot Heading Nur hier und nirgendwo sonst erhältlich. Text B…" at bounding box center [765, 317] width 628 height 418
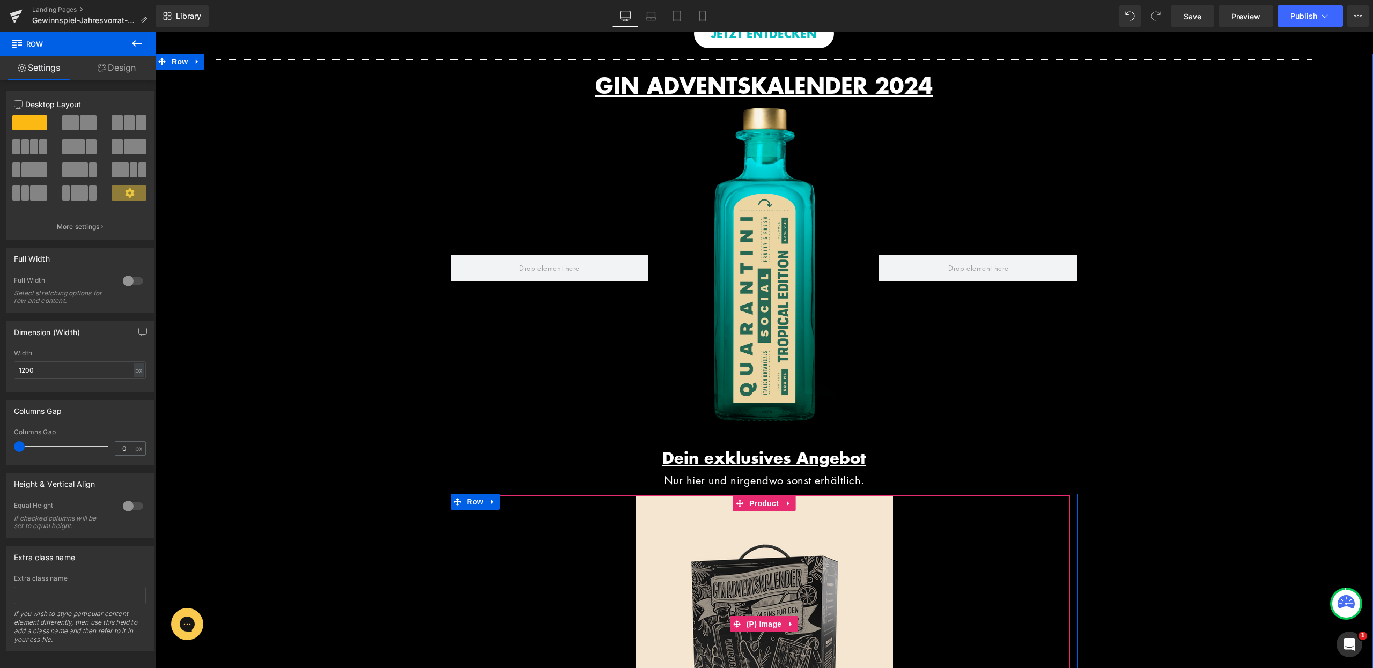
scroll to position [1008, 0]
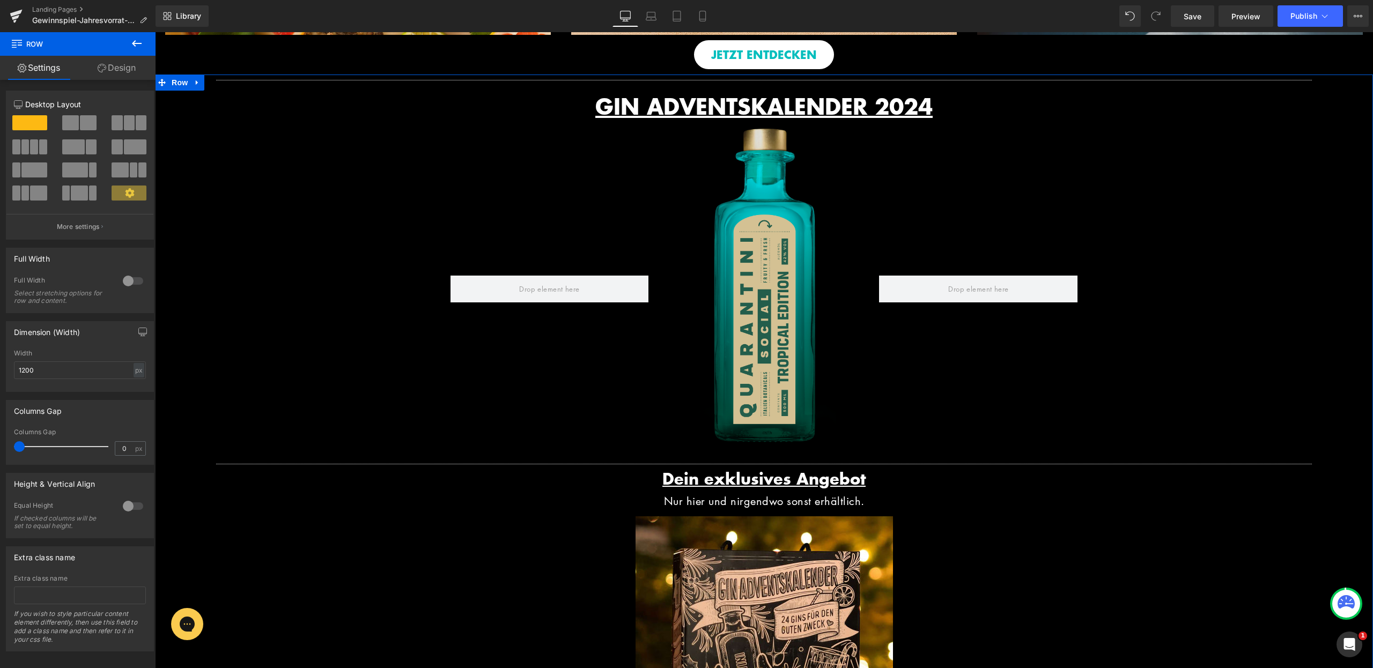
click at [764, 247] on img at bounding box center [764, 290] width 198 height 328
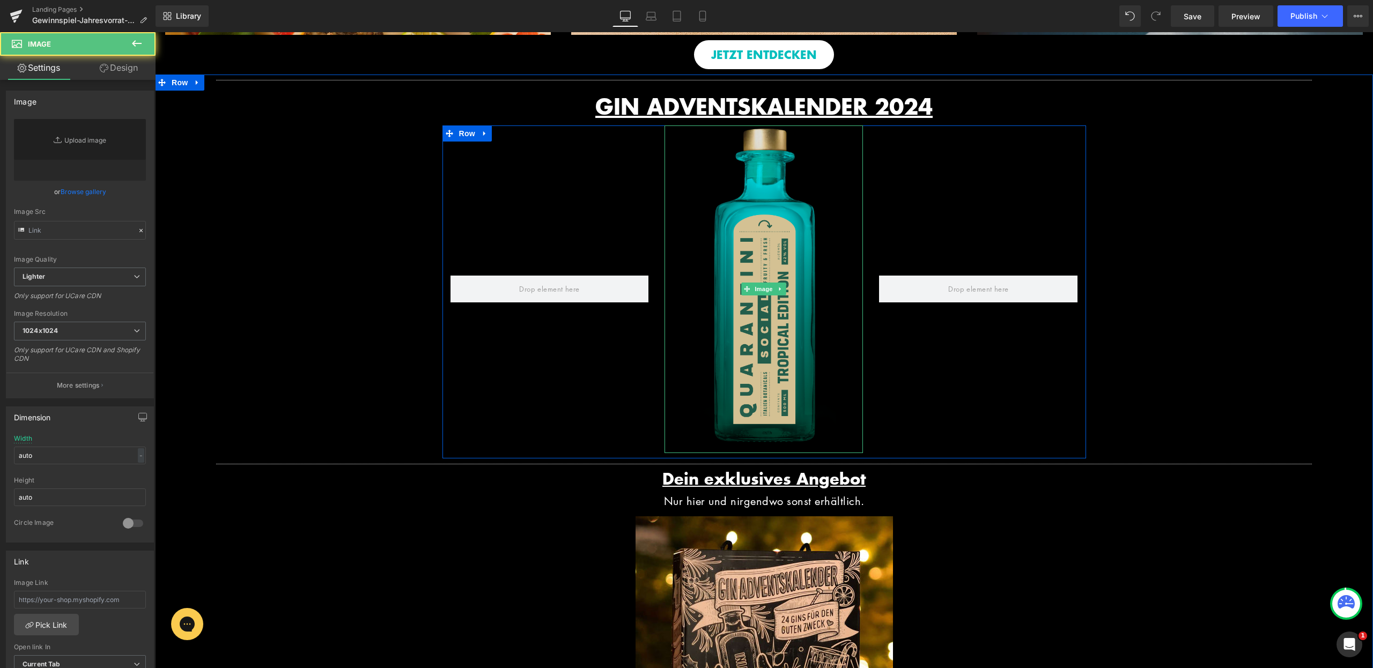
type input "https://ucarecdn.com/d541ee84-82ab-436d-9e2b-f53995623f8b/-/format/auto/-/previ…"
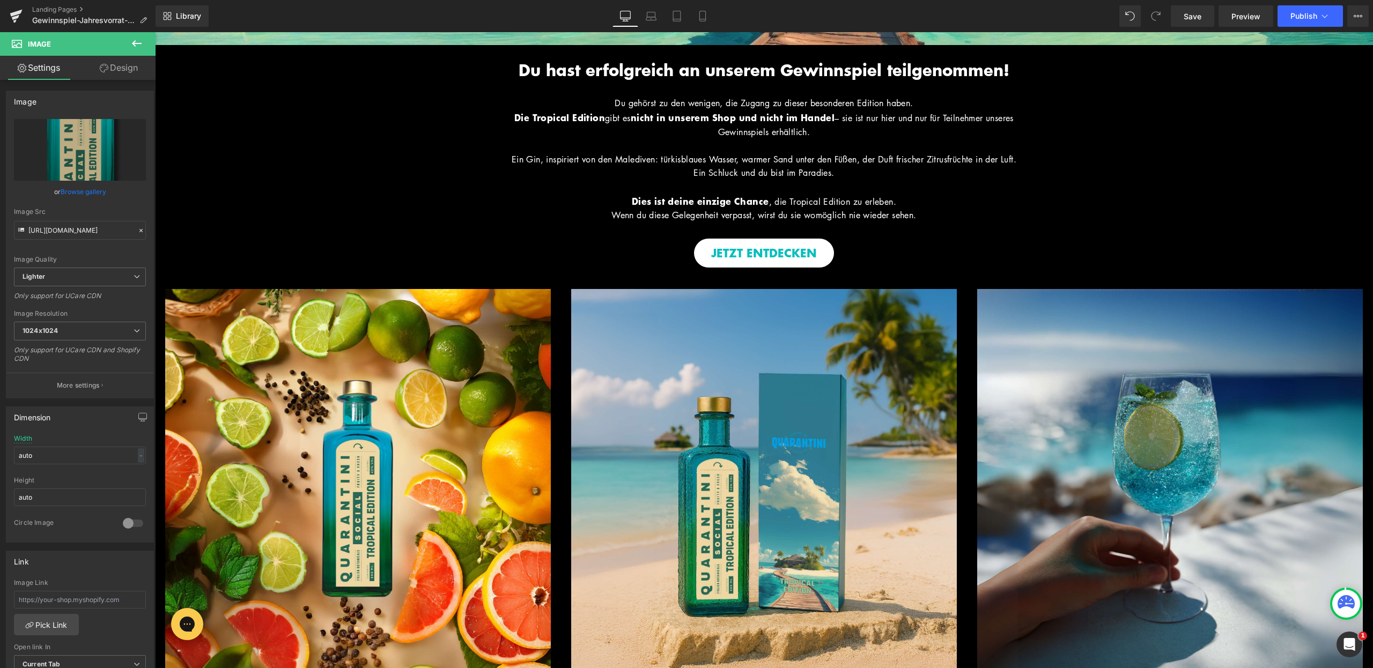
scroll to position [238, 0]
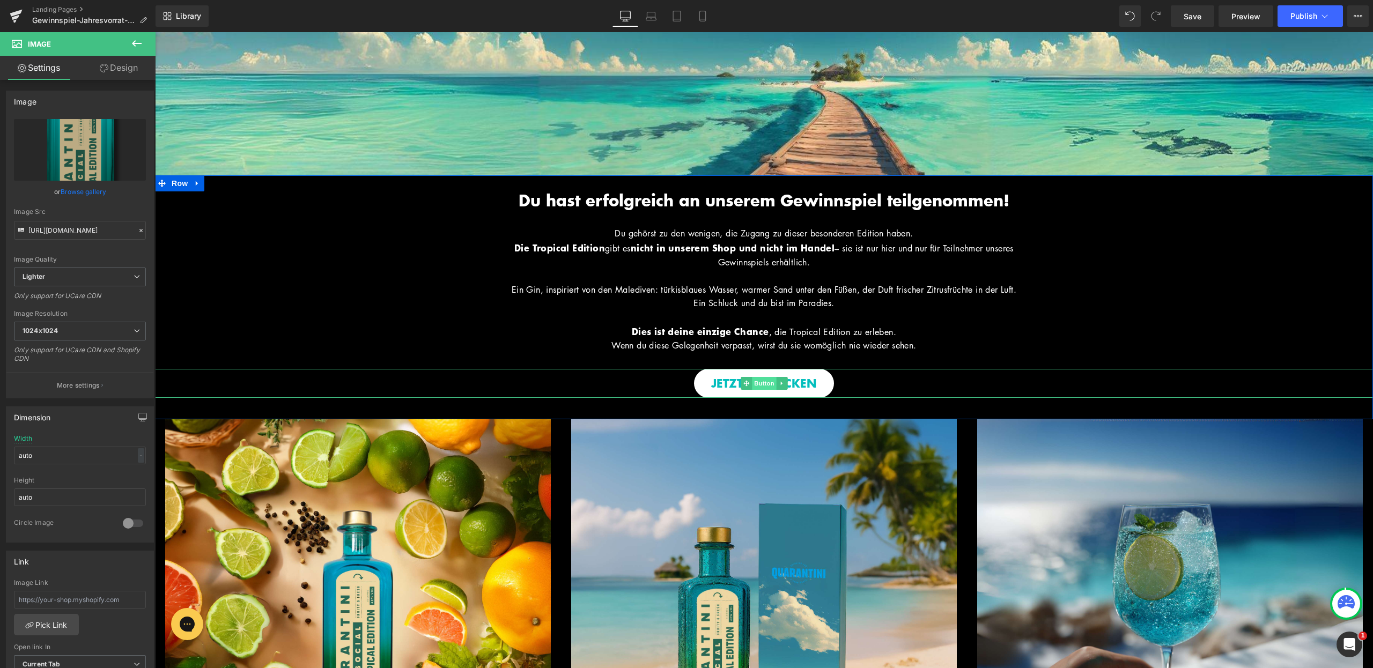
click at [759, 390] on span "Button" at bounding box center [764, 383] width 25 height 13
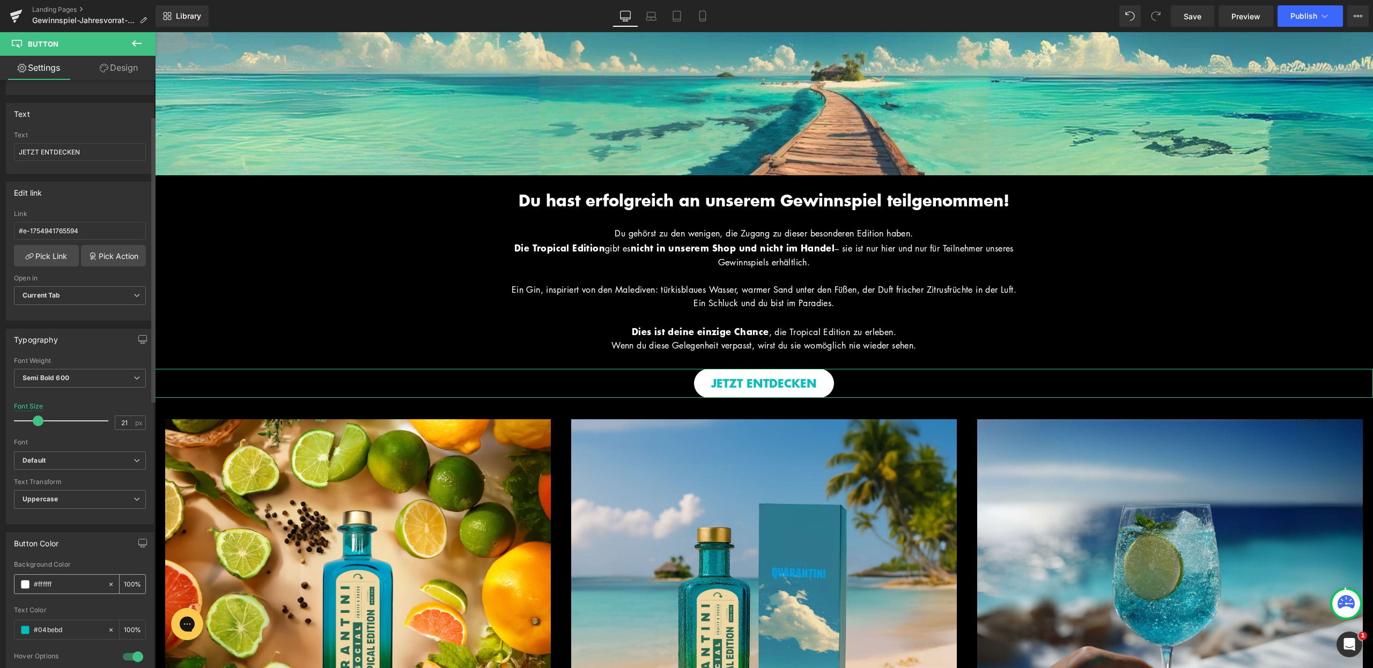
scroll to position [160, 0]
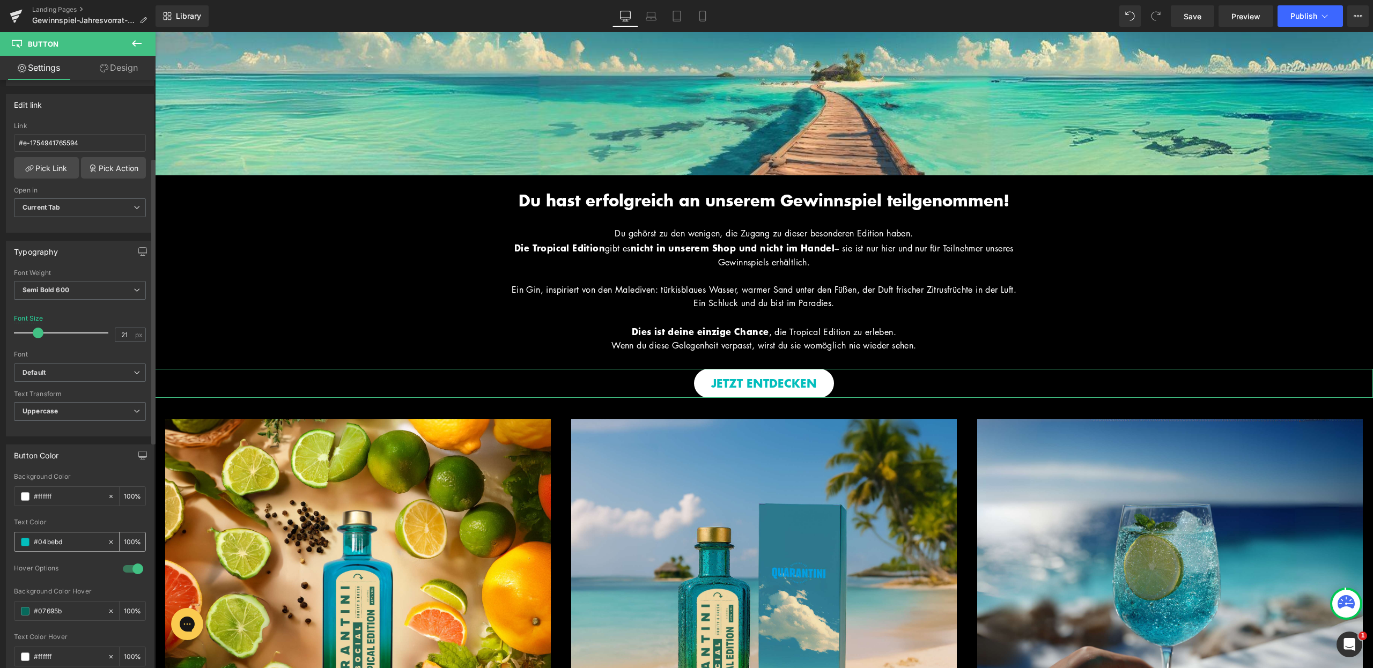
click at [70, 539] on input "#04bebd" at bounding box center [68, 542] width 69 height 12
paste input "891918"
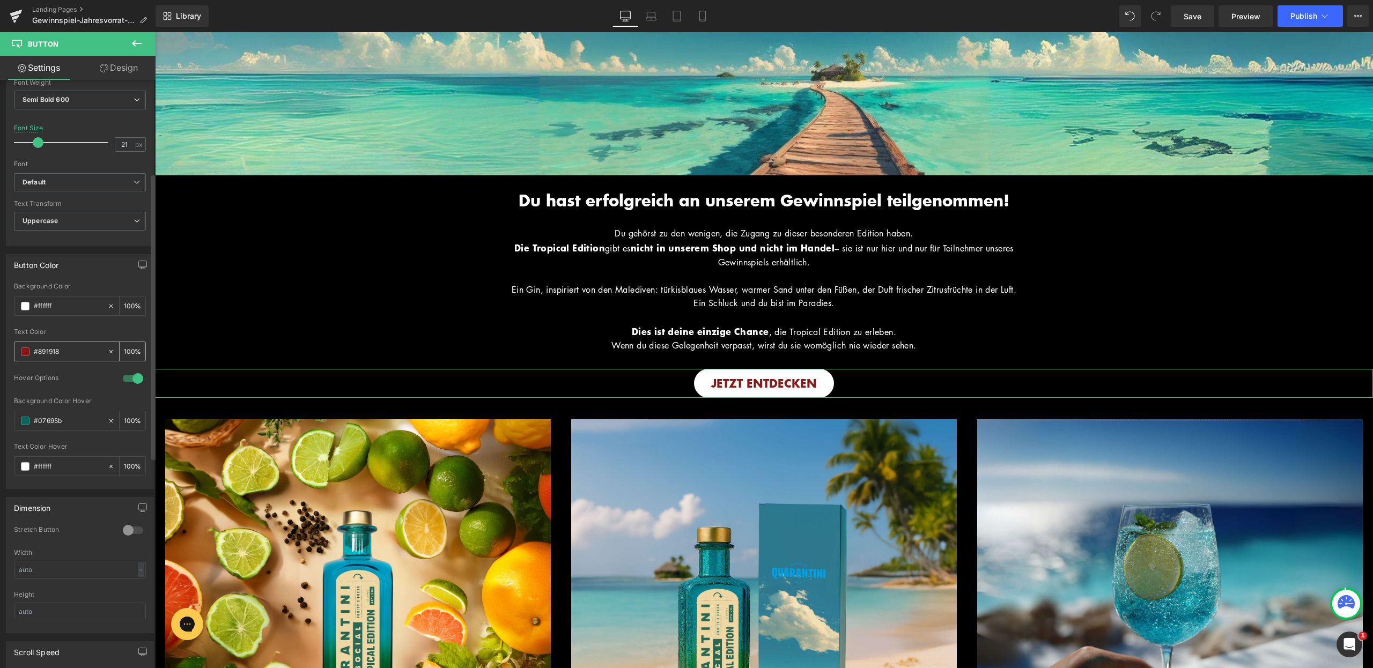
scroll to position [351, 0]
type input "#891918"
click at [68, 422] on input "#07695b" at bounding box center [68, 420] width 69 height 12
paste input "891918"
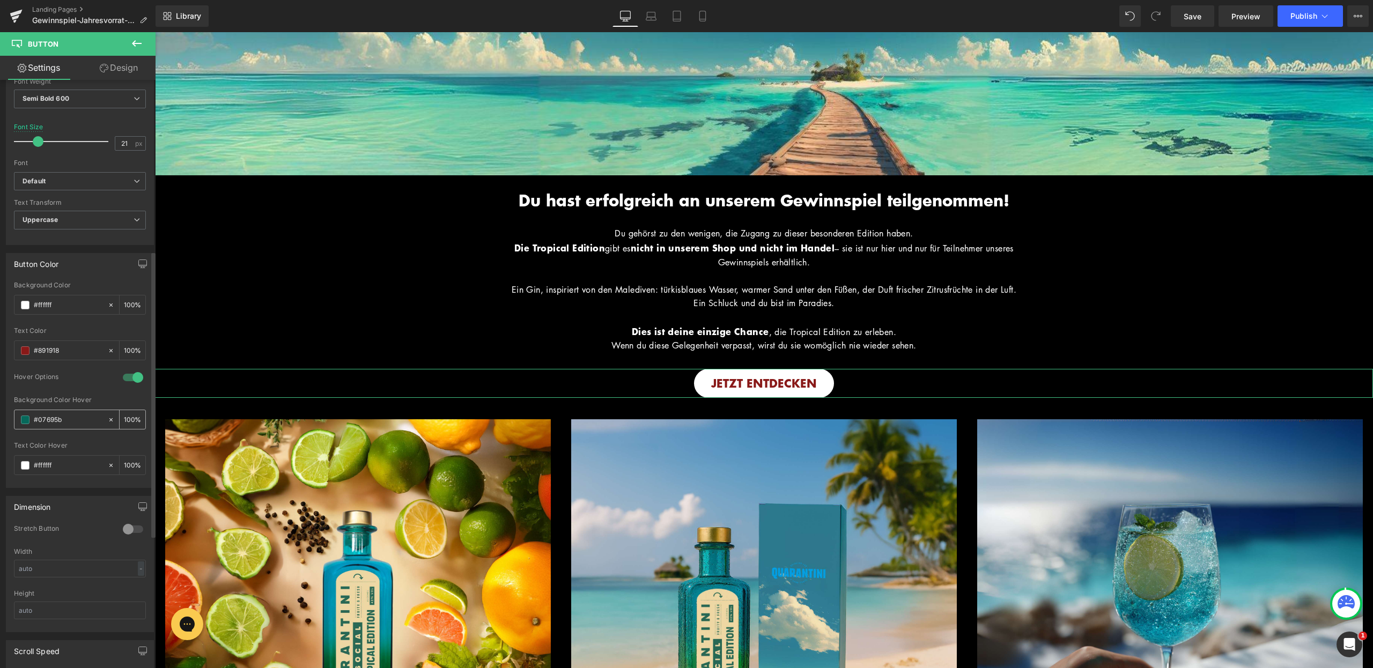
type input "#891918"
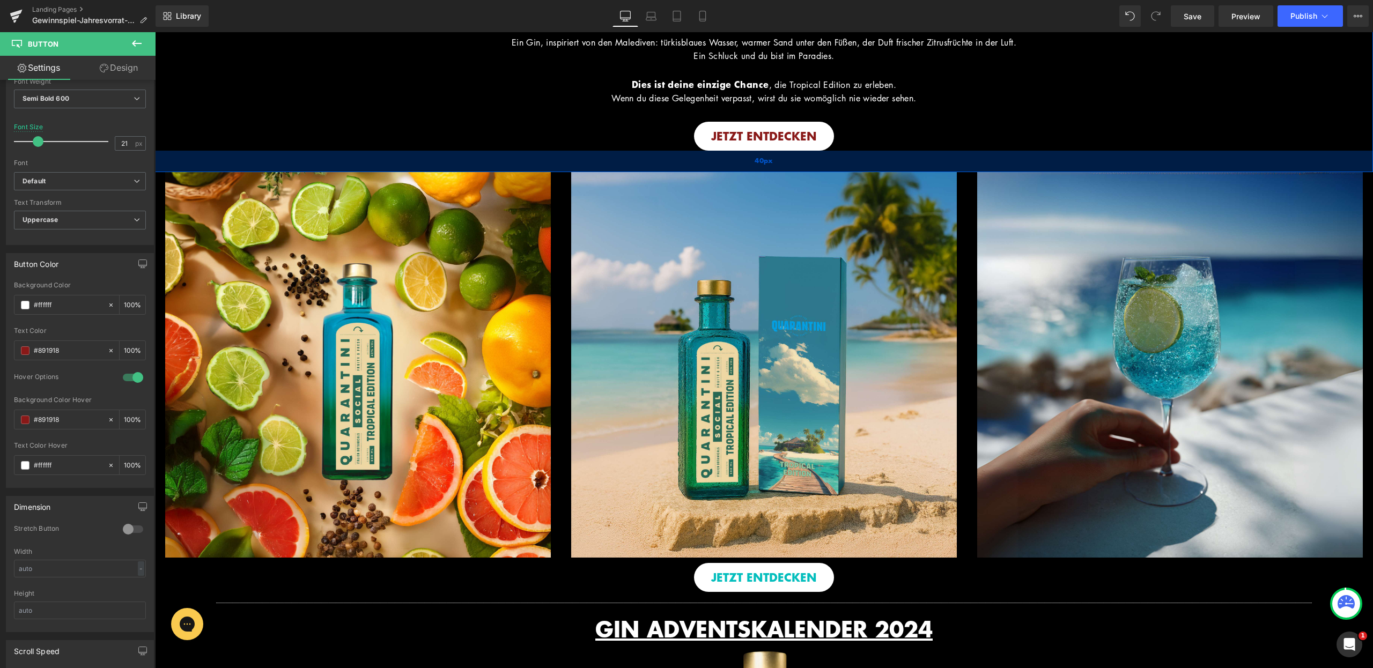
scroll to position [599, 0]
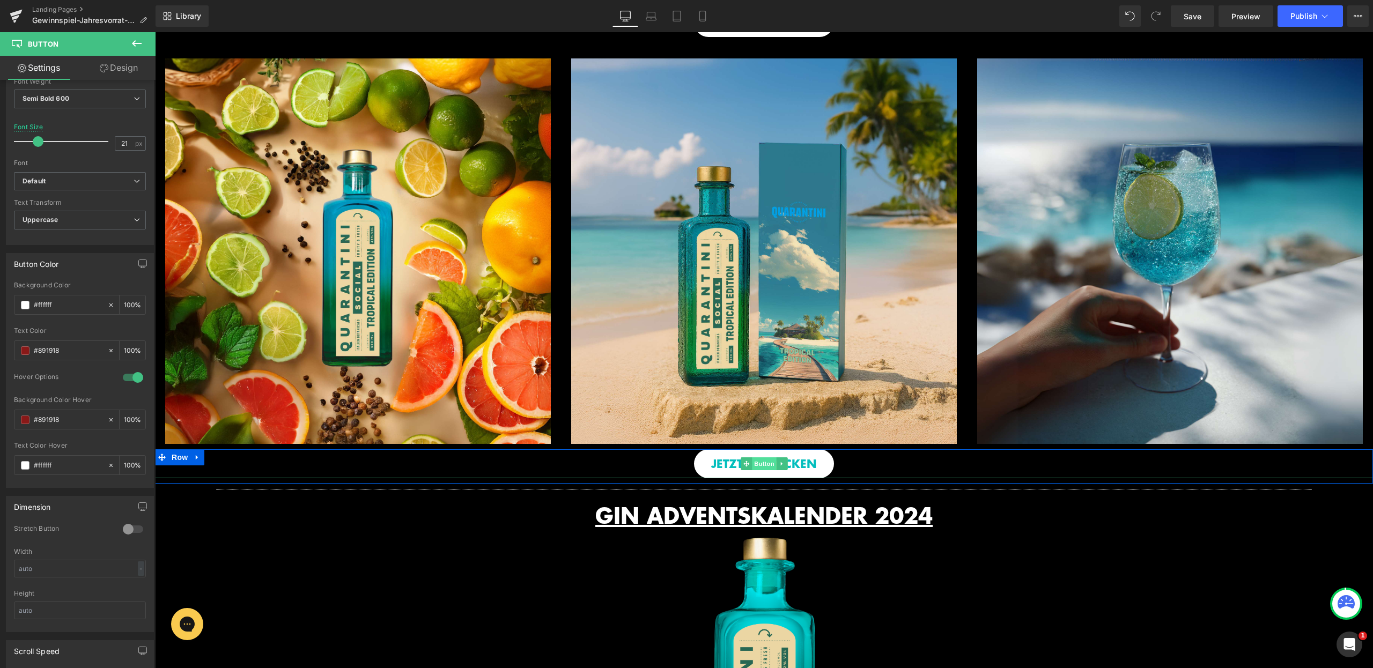
click at [759, 470] on span "Button" at bounding box center [764, 463] width 25 height 13
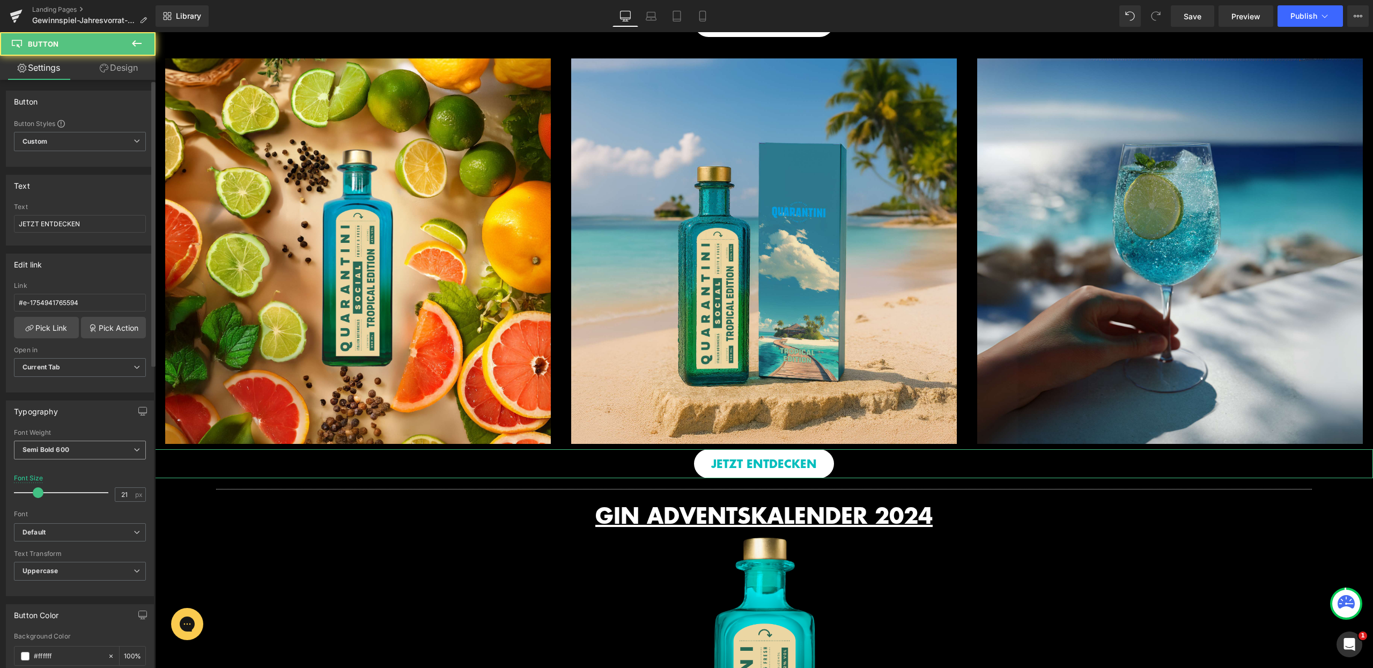
scroll to position [222, 0]
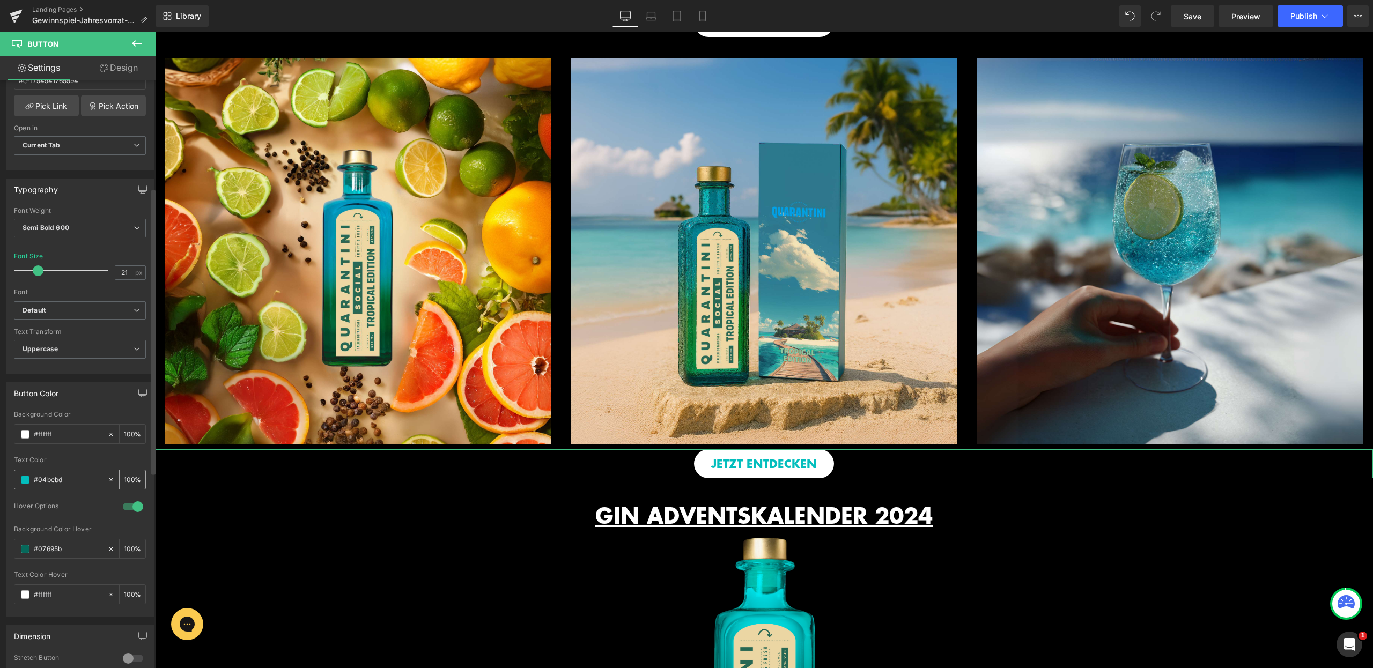
click at [73, 479] on input "#04bebd" at bounding box center [68, 480] width 69 height 12
paste input "891918"
type input "#891918"
click at [70, 549] on input "#07695b" at bounding box center [68, 549] width 69 height 12
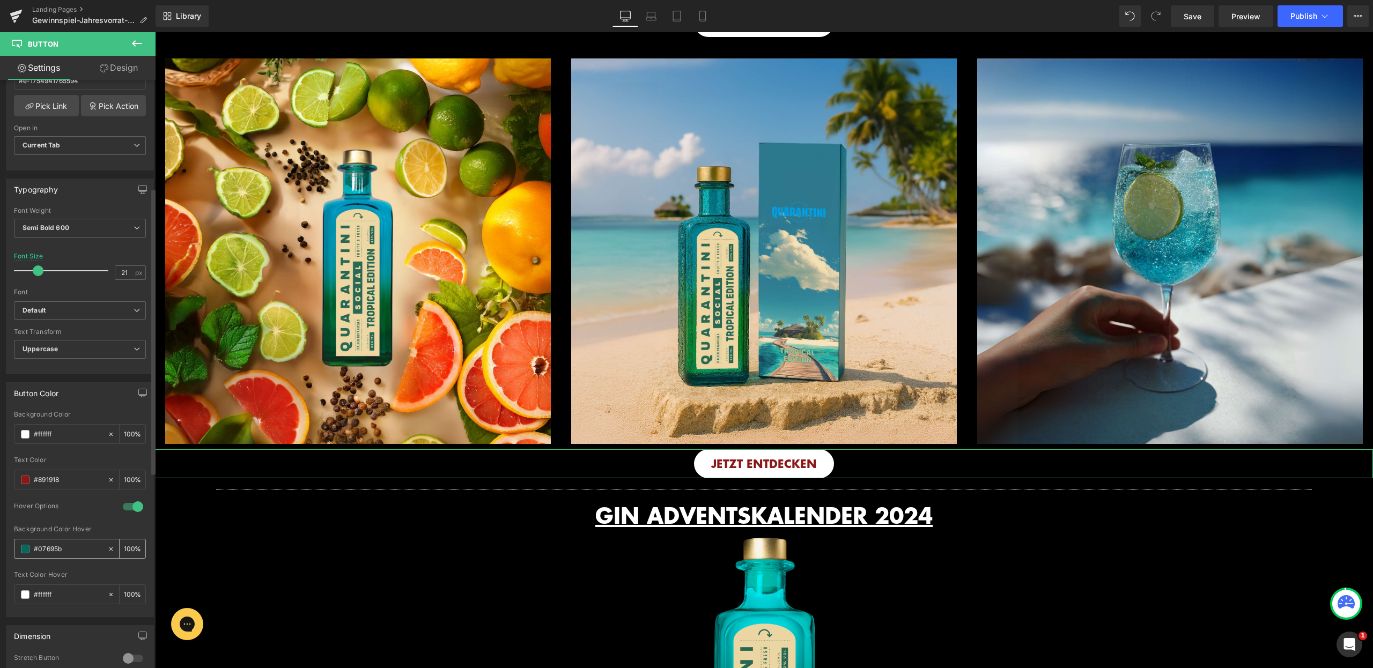
click at [70, 549] on input "#07695b" at bounding box center [68, 549] width 69 height 12
paste input "891918"
type input "#891918"
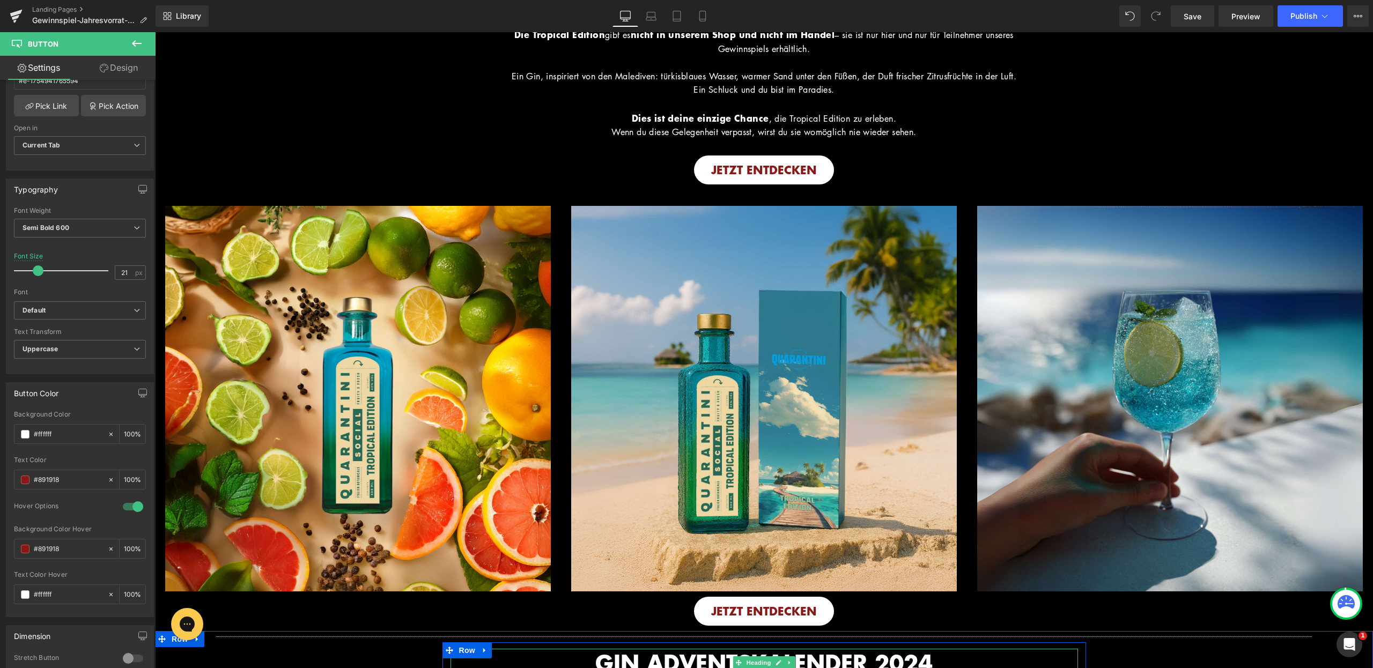
scroll to position [383, 0]
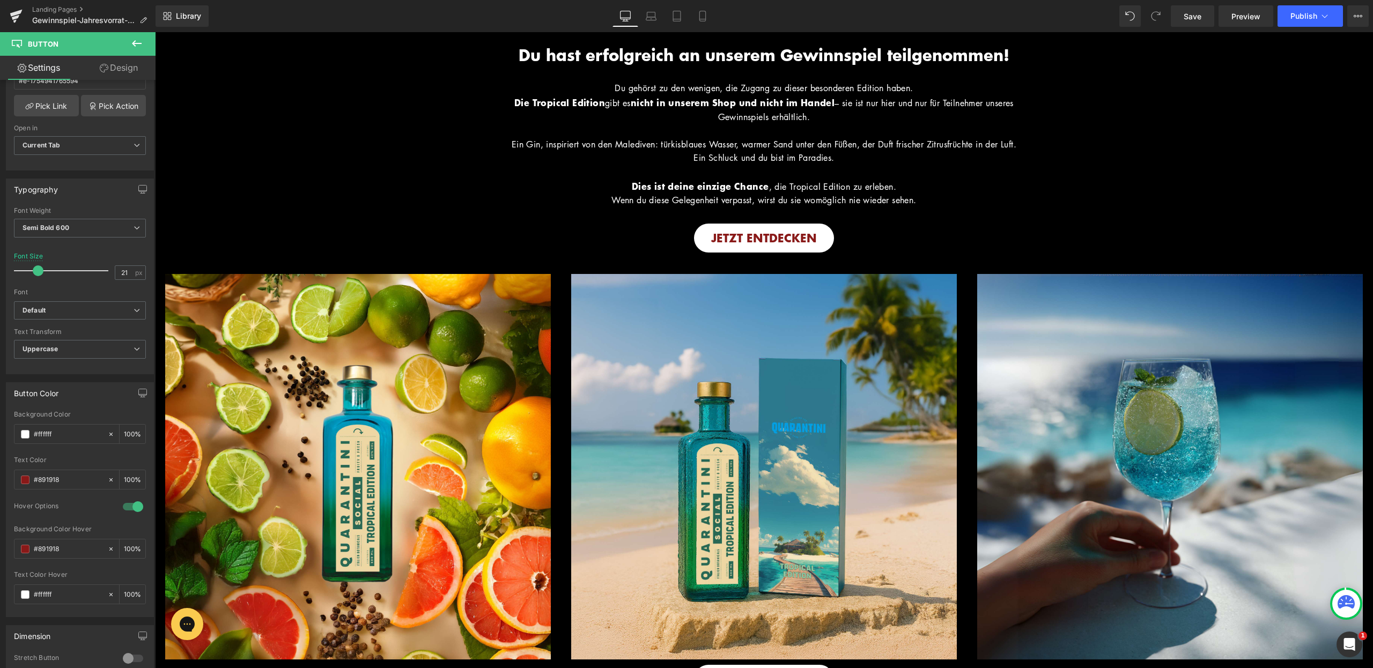
click at [462, 176] on div "Du hast erfolgreich an unserem Gewinnspiel teilgenommen! Heading Hero Banner Di…" at bounding box center [764, 141] width 1218 height 223
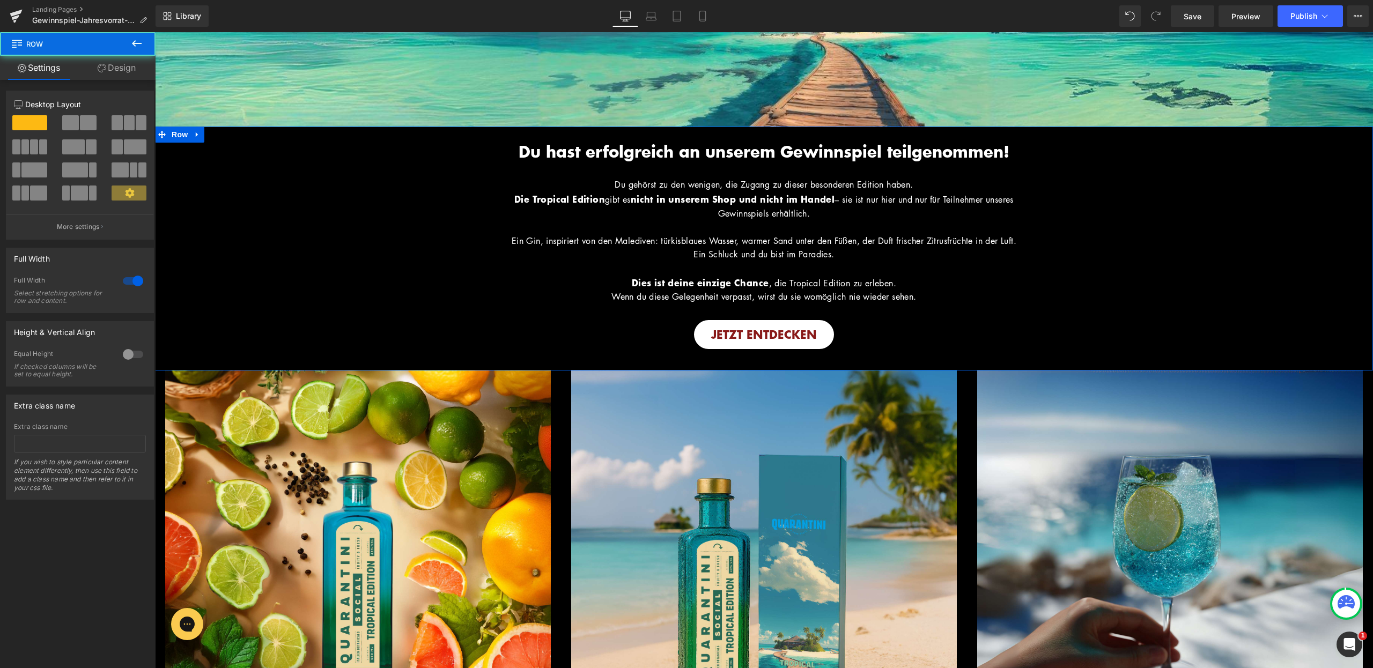
scroll to position [172, 0]
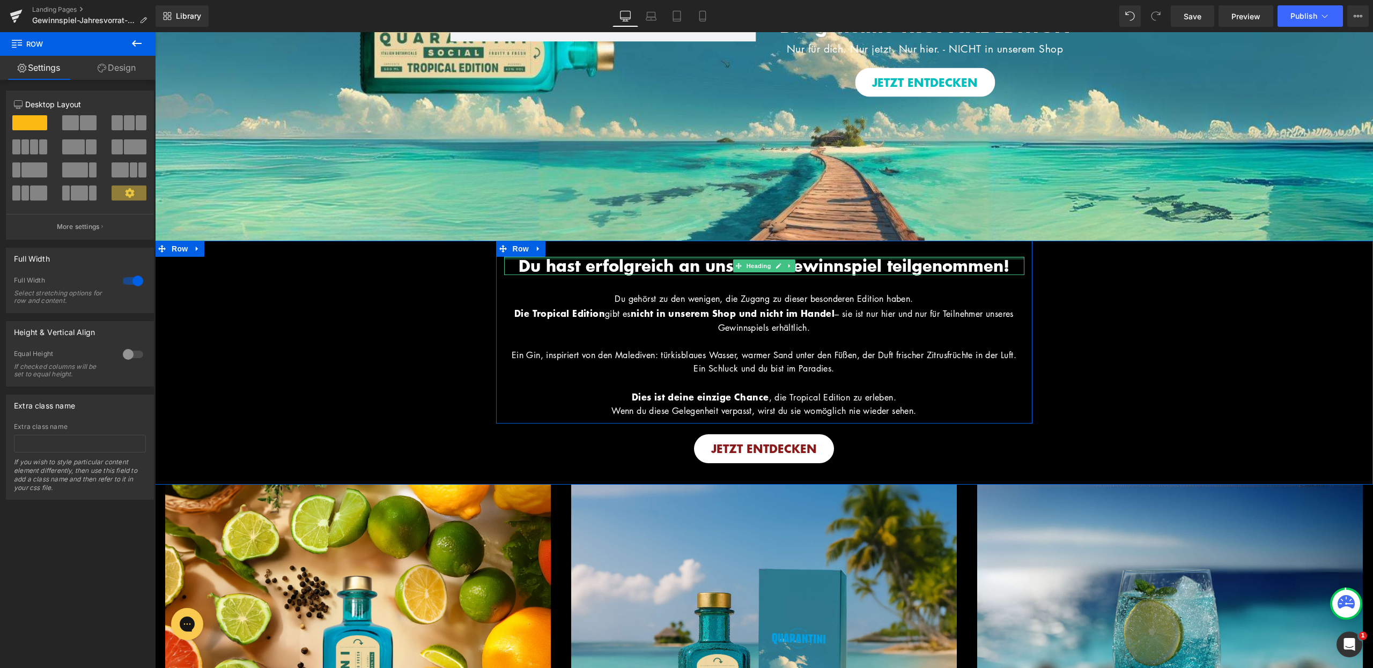
click at [708, 257] on div at bounding box center [764, 258] width 520 height 3
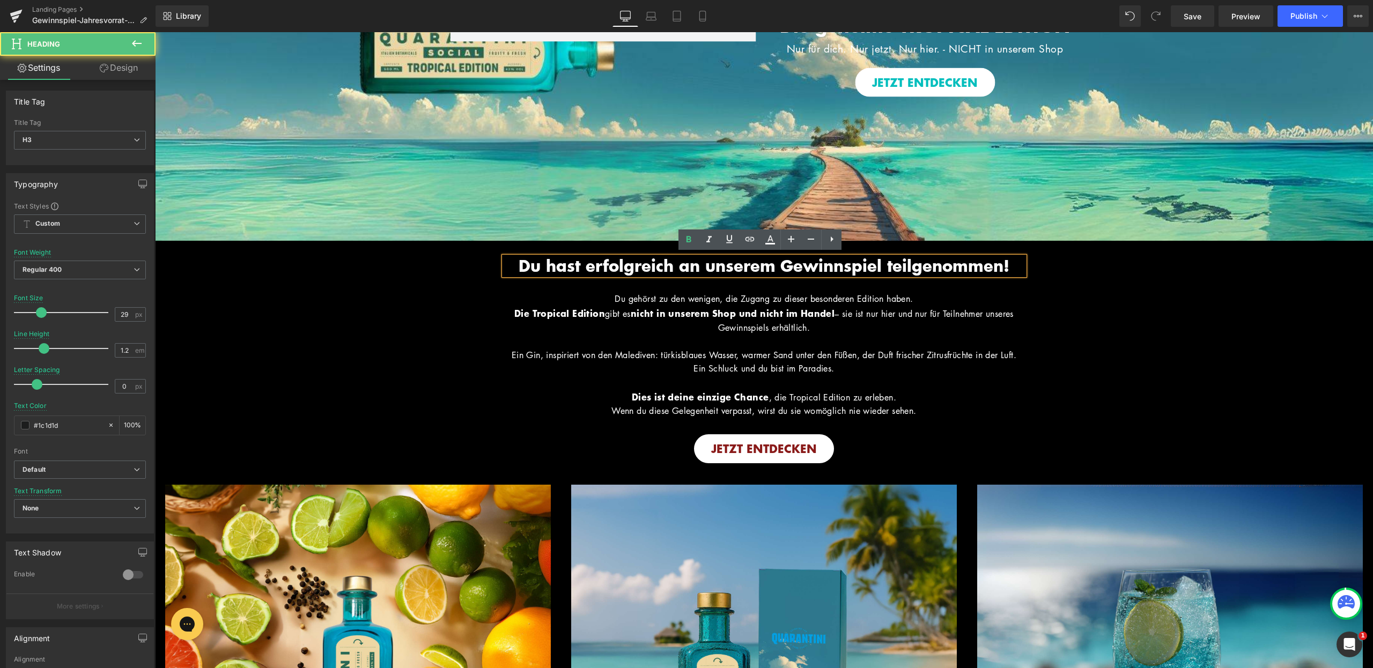
click at [709, 261] on span "Du hast erfolgreich an unserem Gewinnspiel teilgenommen!" at bounding box center [764, 265] width 491 height 23
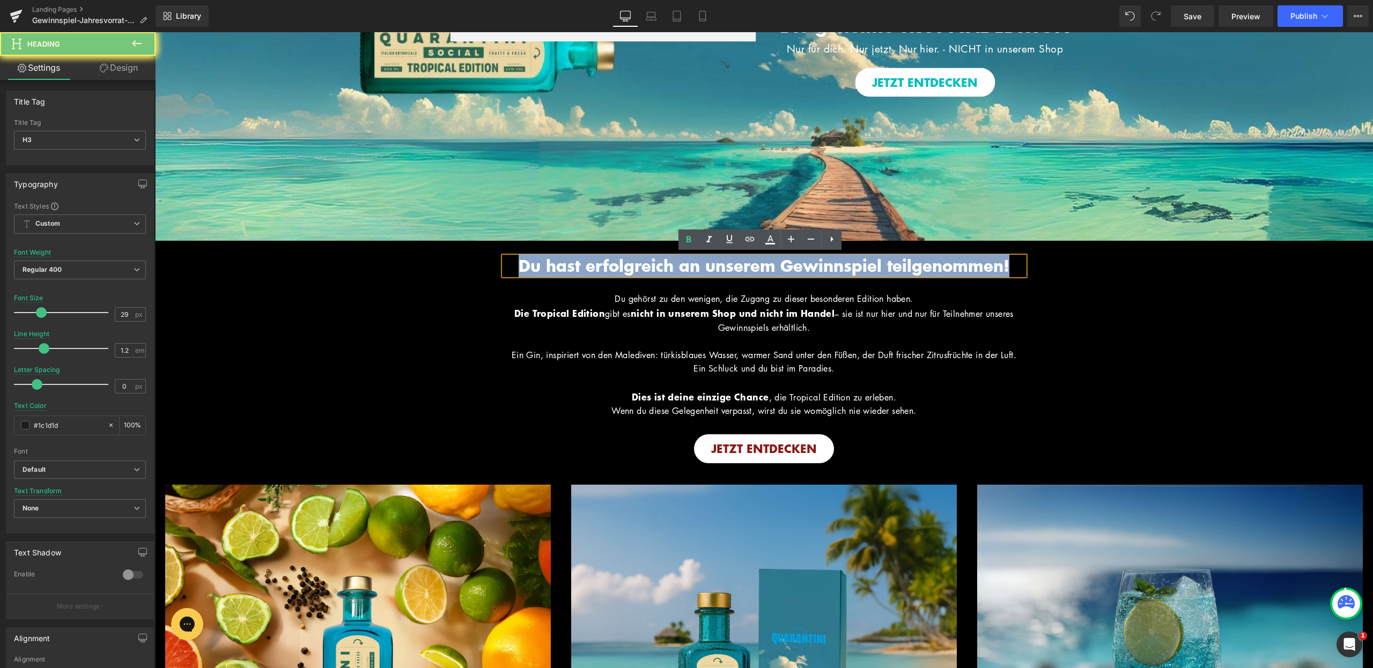
click at [709, 261] on span "Du hast erfolgreich an unserem Gewinnspiel teilgenommen!" at bounding box center [764, 265] width 491 height 23
click at [919, 80] on span "Button" at bounding box center [925, 82] width 25 height 13
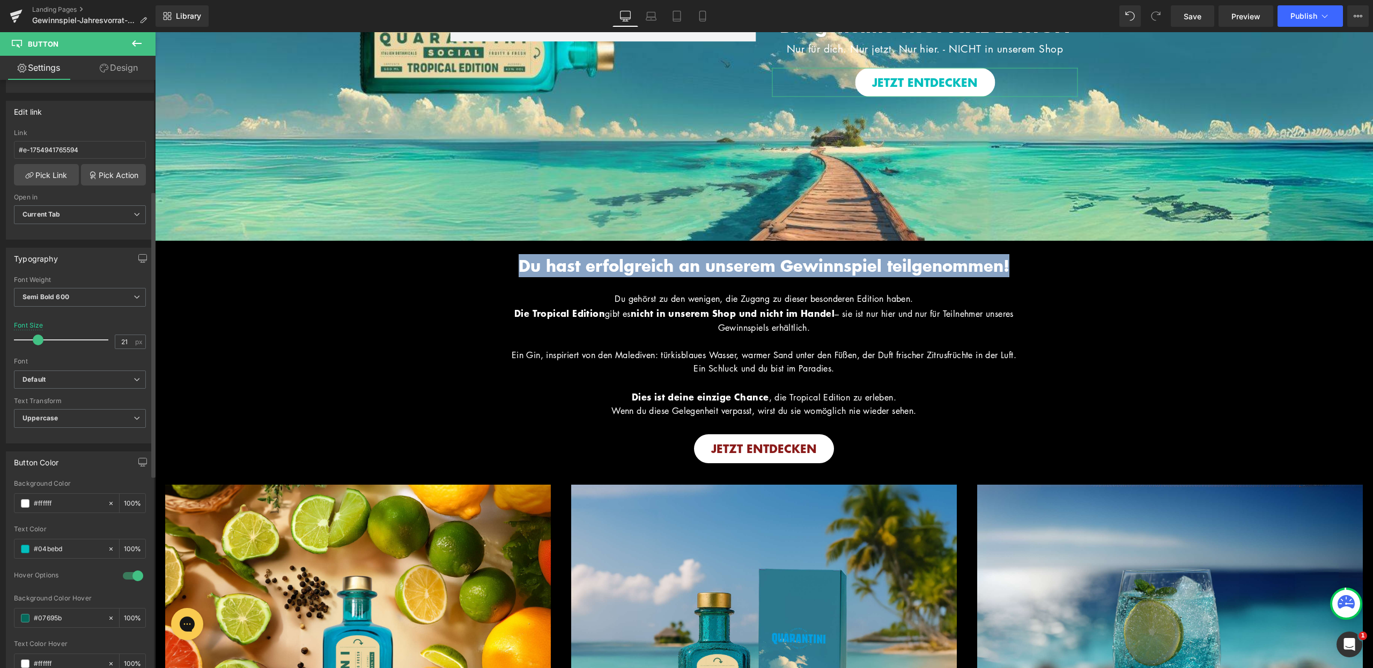
scroll to position [228, 0]
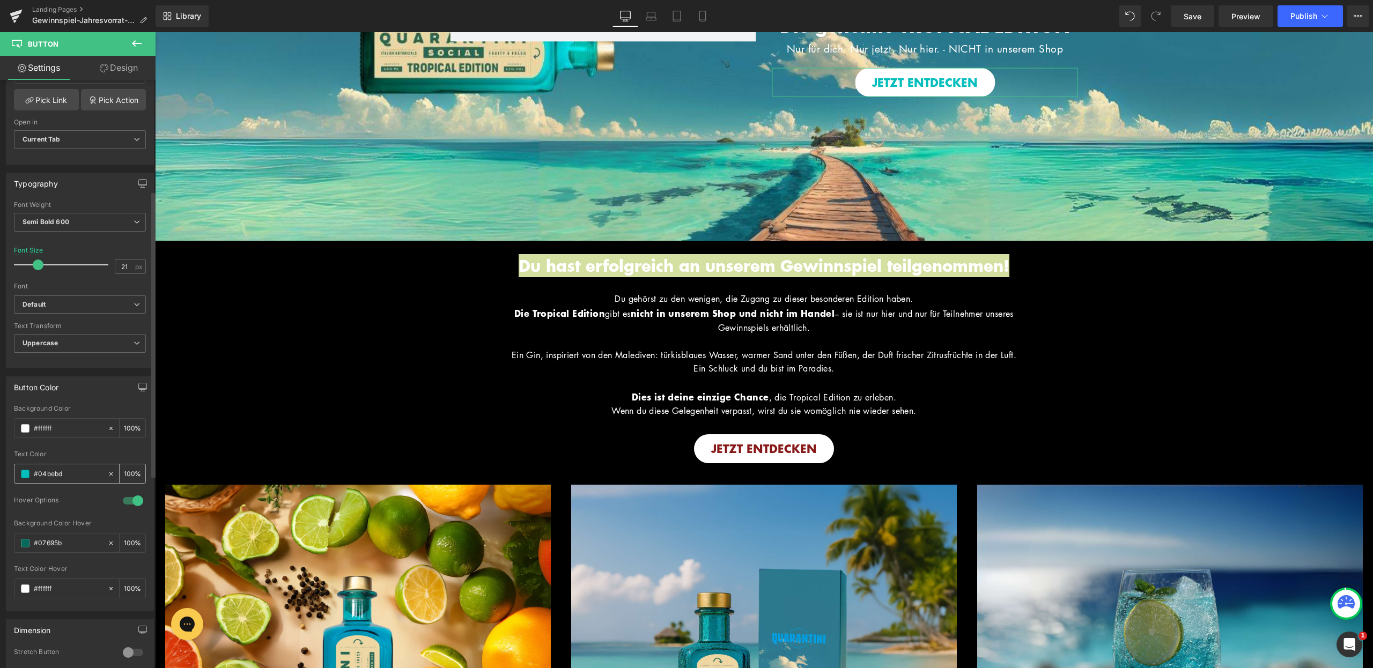
click at [70, 475] on input "#04bebd" at bounding box center [68, 474] width 69 height 12
type input "#891918"
click at [72, 539] on input "#07695b" at bounding box center [68, 543] width 69 height 12
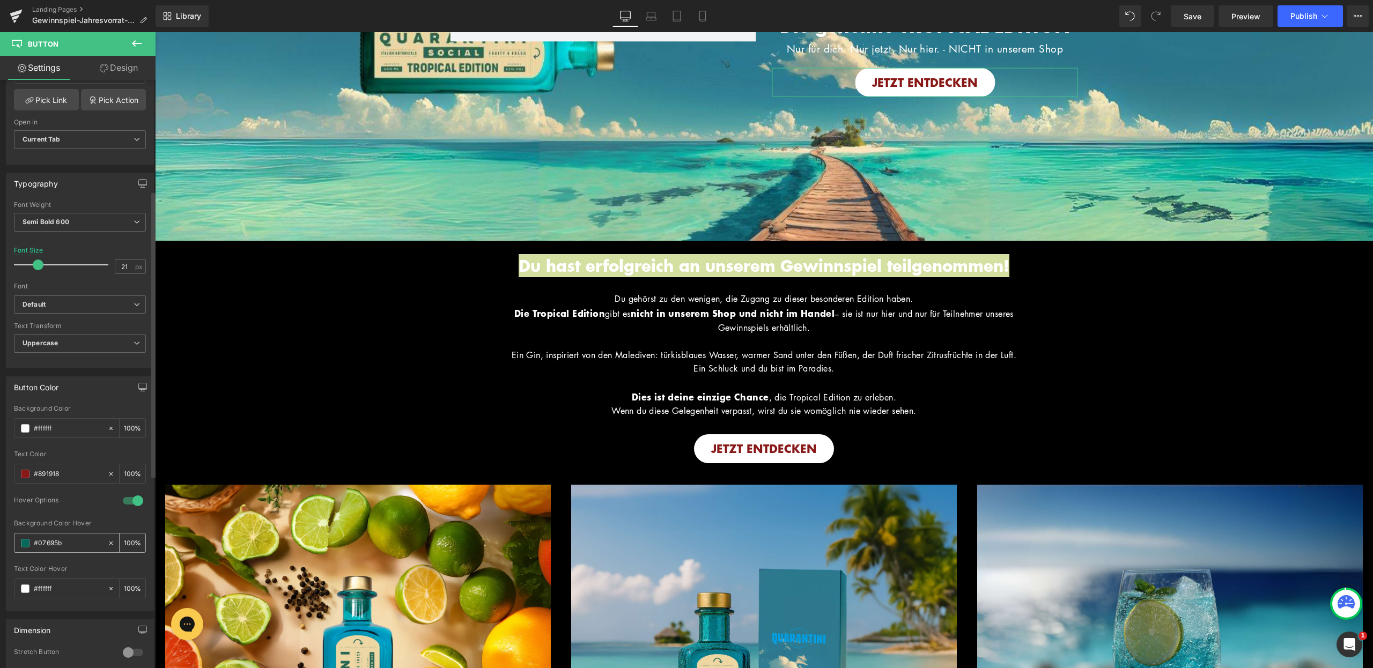
paste input "891918"
type input "#891918"
click at [72, 445] on div at bounding box center [80, 447] width 132 height 7
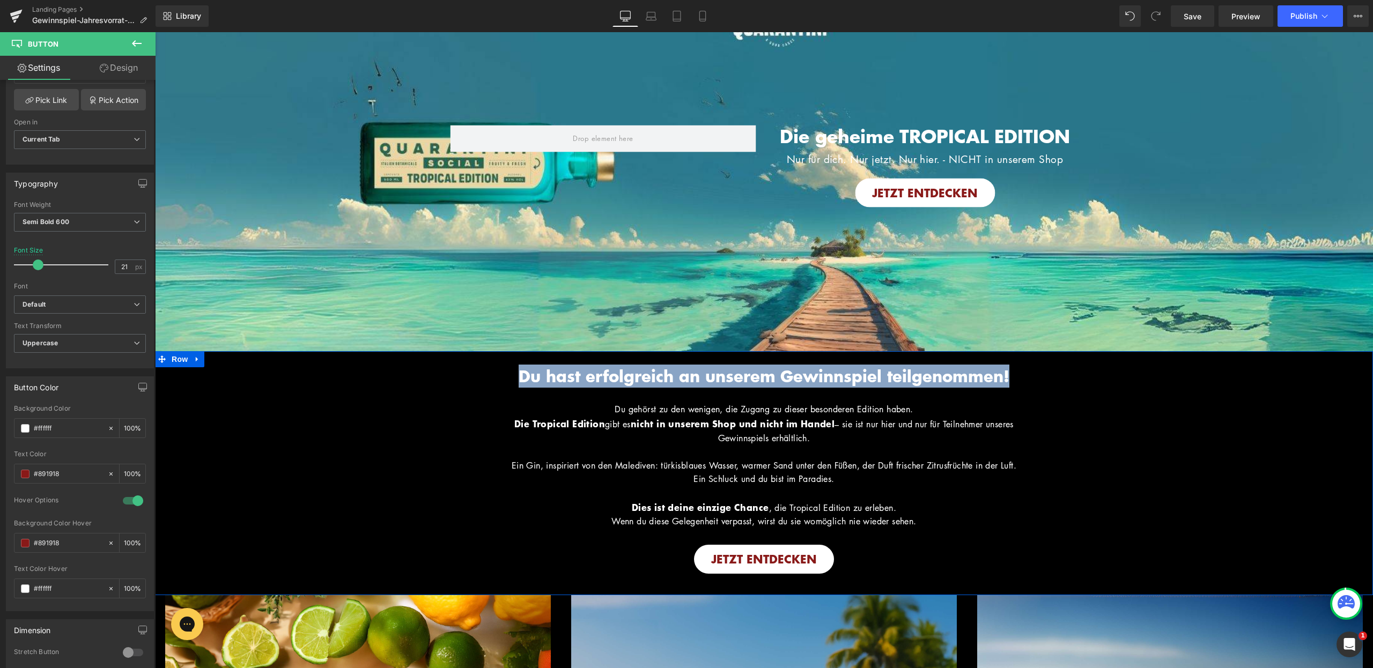
click at [1086, 420] on div "Du hast erfolgreich an unserem Gewinnspiel teilgenommen! Heading Hero Banner Di…" at bounding box center [764, 462] width 1218 height 223
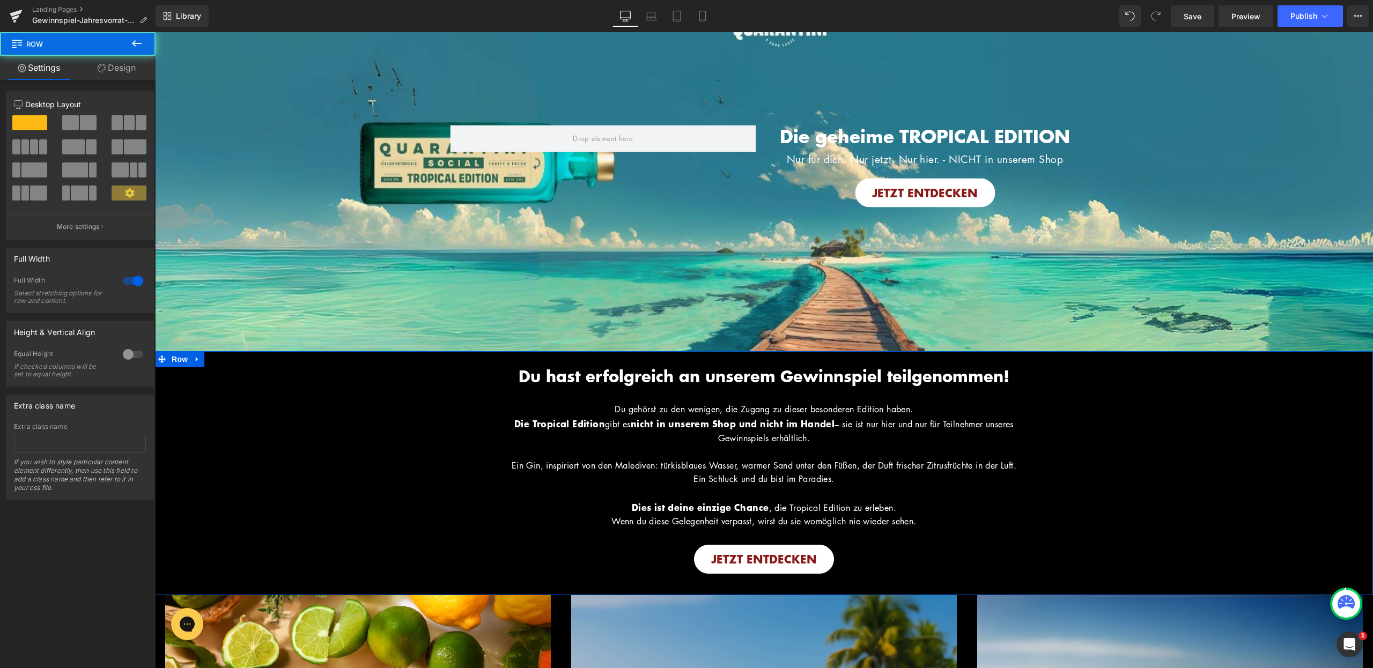
click at [1042, 375] on div "Du hast erfolgreich an unserem Gewinnspiel teilgenommen! Heading Hero Banner Di…" at bounding box center [764, 462] width 1218 height 223
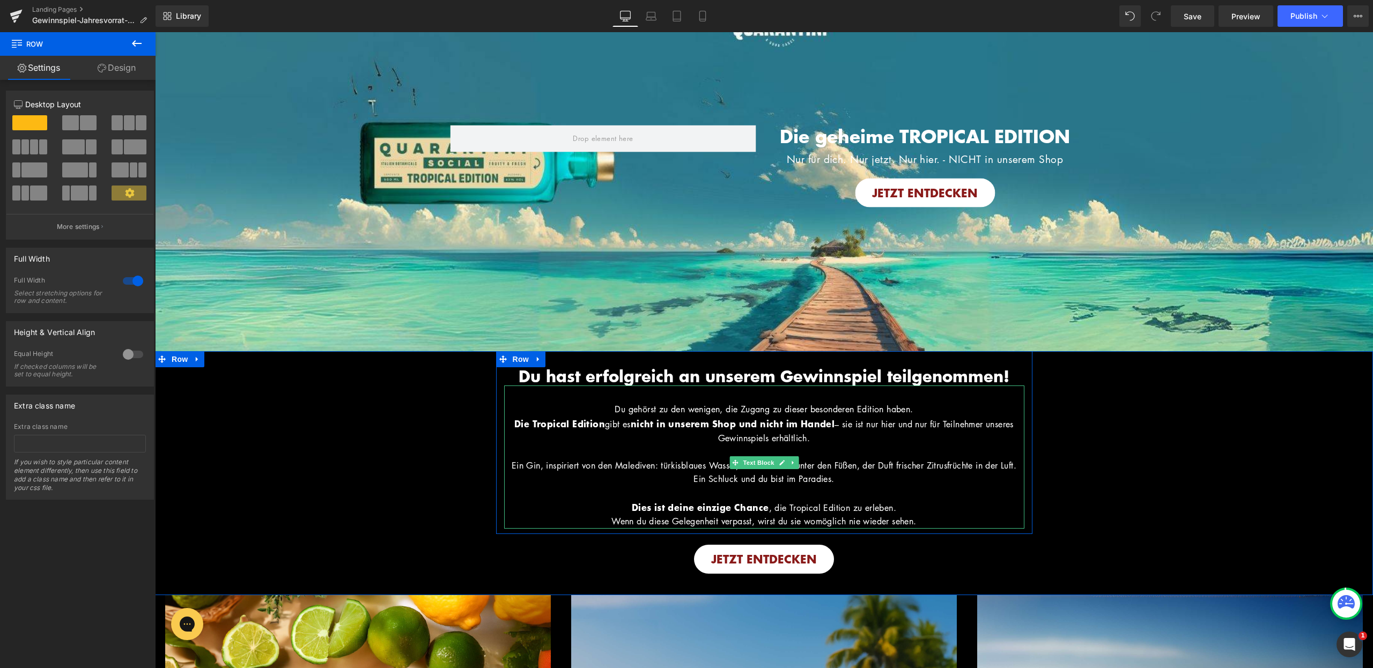
click at [709, 378] on span "Du hast erfolgreich an unserem Gewinnspiel teilgenommen!" at bounding box center [764, 376] width 491 height 23
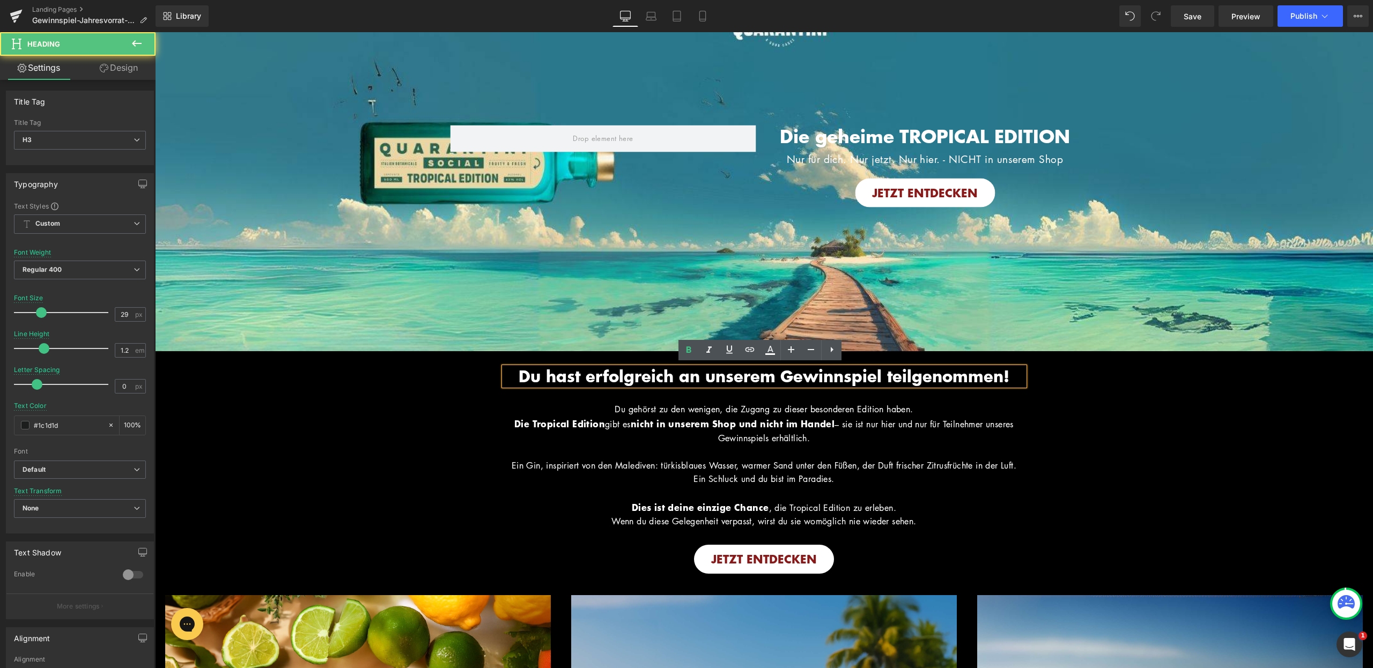
click at [710, 374] on span "Du hast erfolgreich an unserem Gewinnspiel teilgenommen!" at bounding box center [764, 376] width 491 height 23
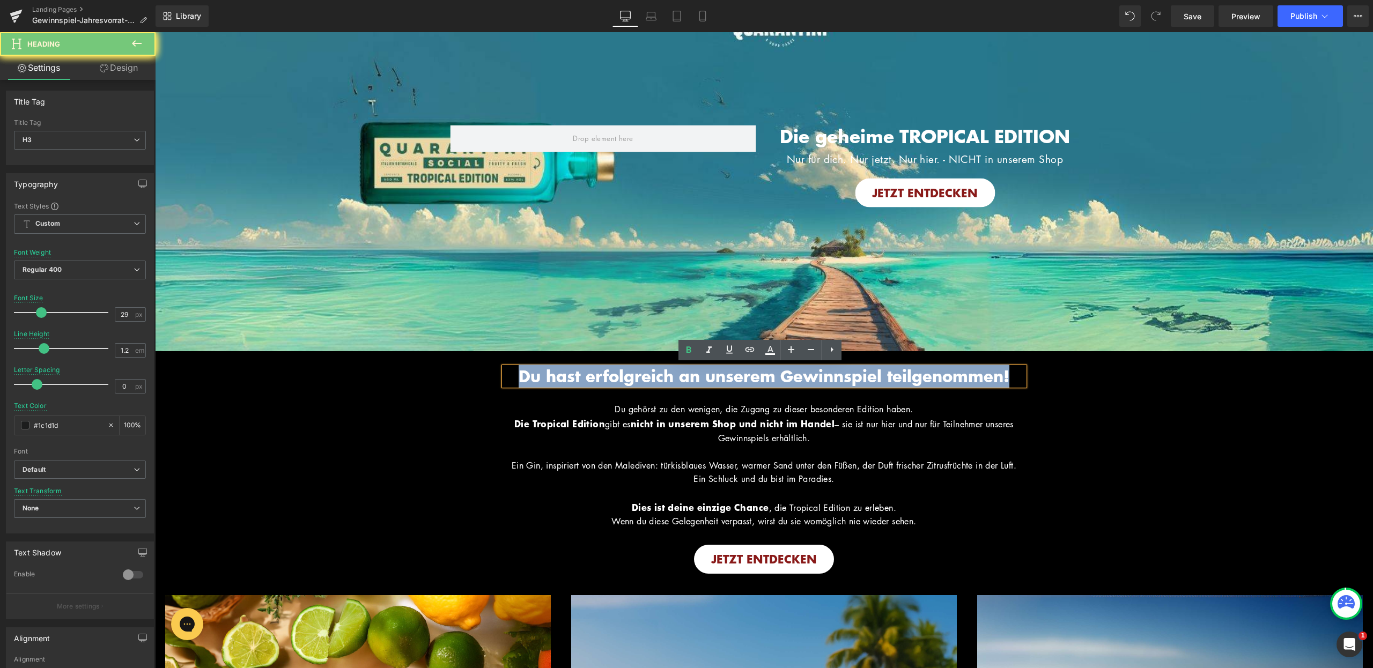
click at [710, 374] on span "Du hast erfolgreich an unserem Gewinnspiel teilgenommen!" at bounding box center [764, 376] width 491 height 23
click at [1048, 386] on div "Du hast erfolgreich an unserem Gewinnspiel teilgenommen! Heading Hero Banner Di…" at bounding box center [764, 462] width 1218 height 223
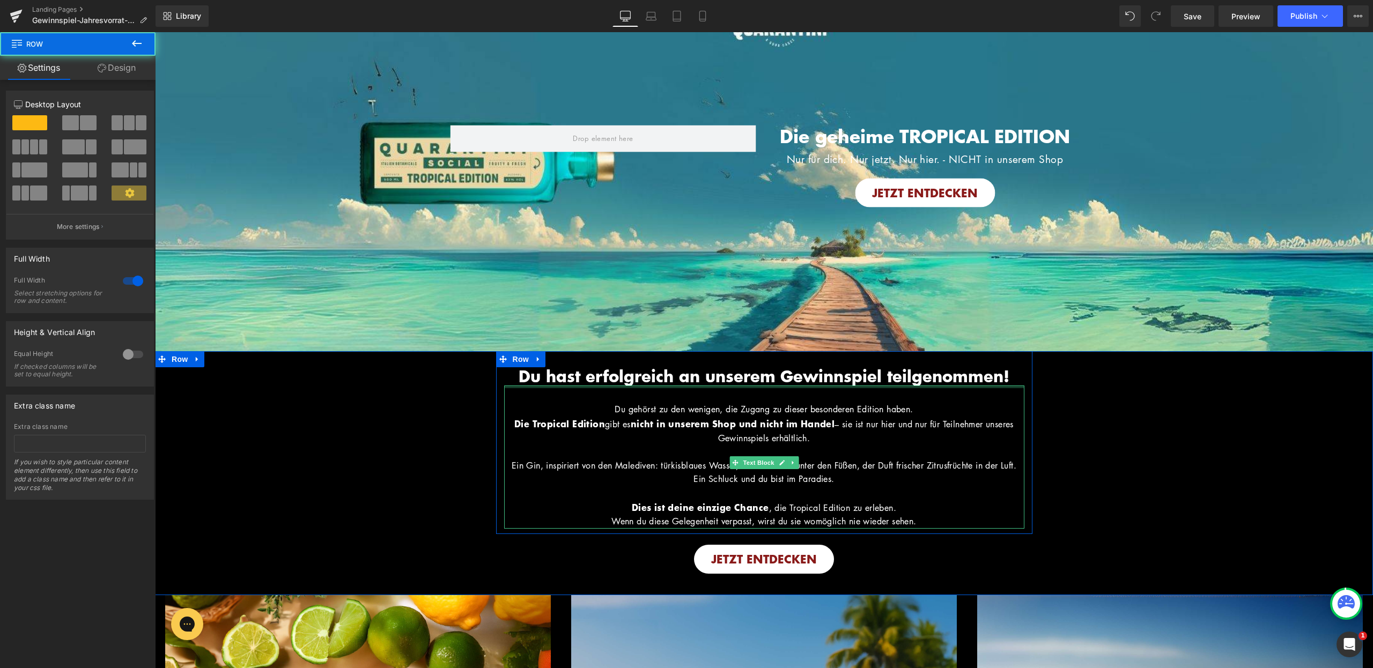
click at [938, 386] on div at bounding box center [764, 387] width 520 height 3
click at [938, 386] on div "Du gehörst zu den wenigen, die Zugang zu dieser besonderen Edition haben. Die T…" at bounding box center [764, 457] width 520 height 143
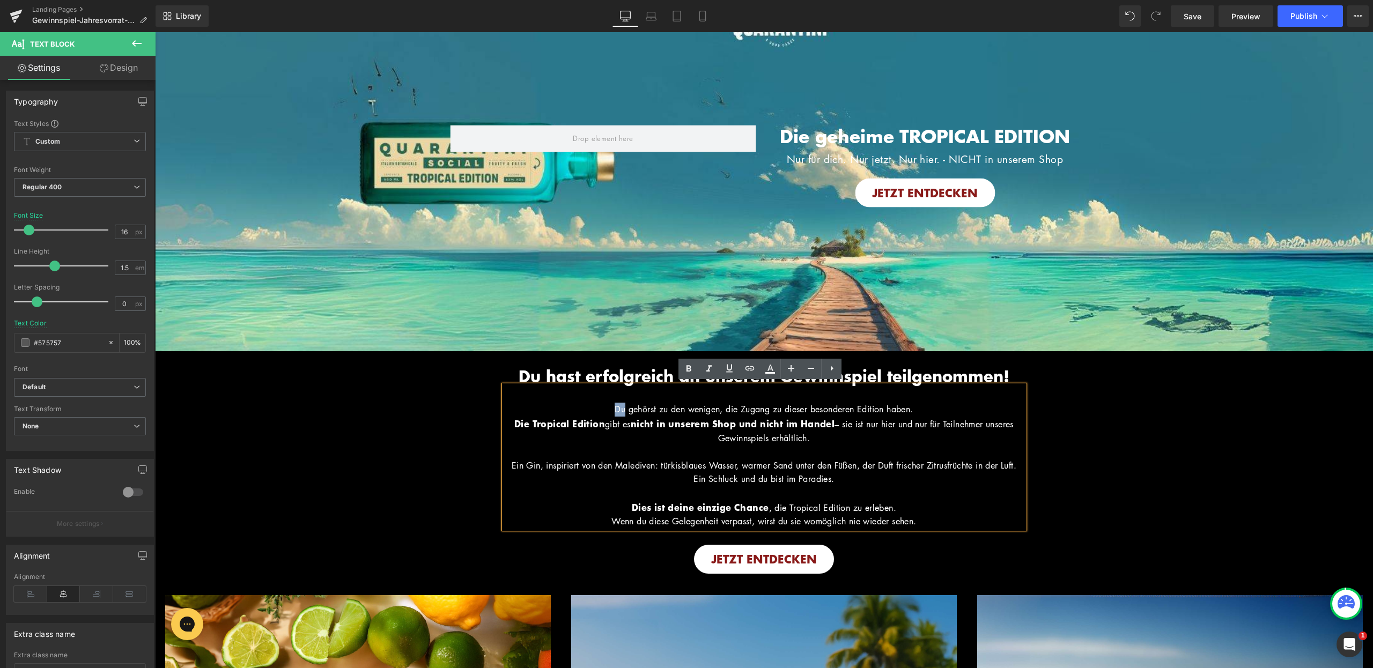
click at [939, 378] on span "Du hast erfolgreich an unserem Gewinnspiel teilgenommen!" at bounding box center [764, 376] width 491 height 23
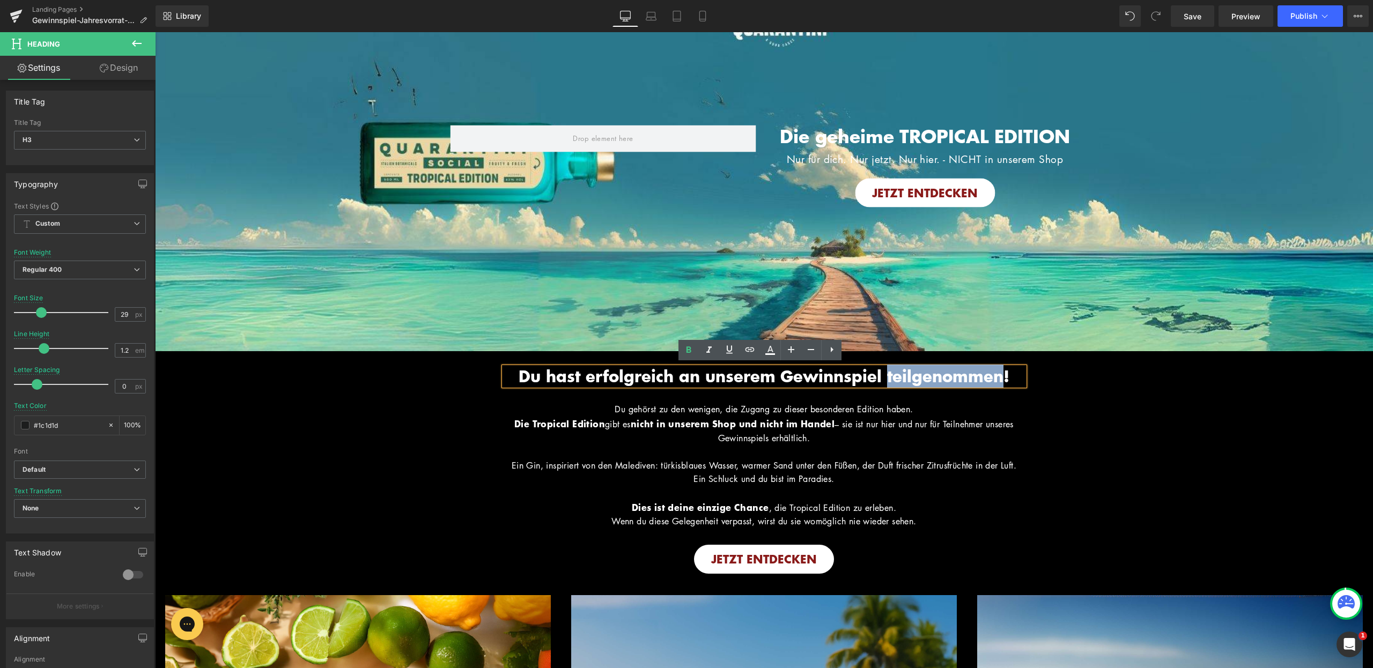
click at [949, 375] on span "Du hast erfolgreich an unserem Gewinnspiel teilgenommen!" at bounding box center [764, 376] width 491 height 23
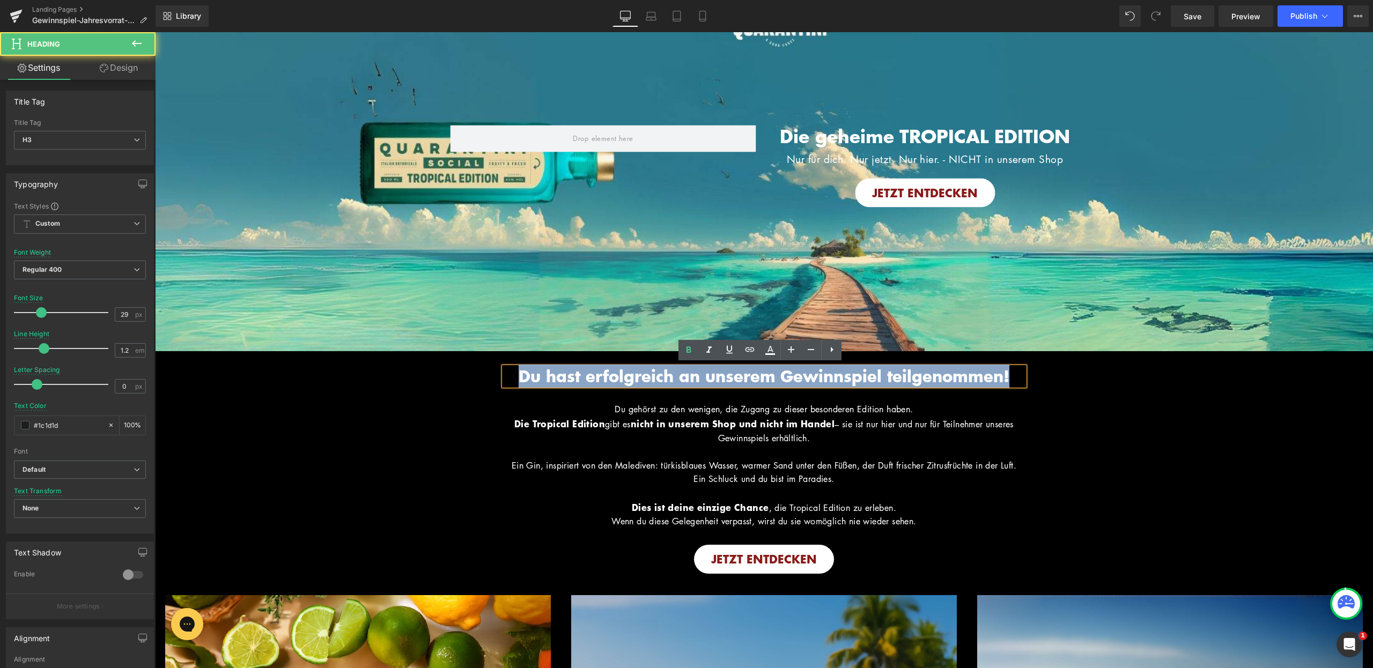
click at [949, 375] on span "Du hast erfolgreich an unserem Gewinnspiel teilgenommen!" at bounding box center [764, 376] width 491 height 23
click at [1079, 381] on div "Du hast erfolgreich an unserem Gewinnspiel teilgenommen! Heading Hero Banner Di…" at bounding box center [764, 462] width 1218 height 223
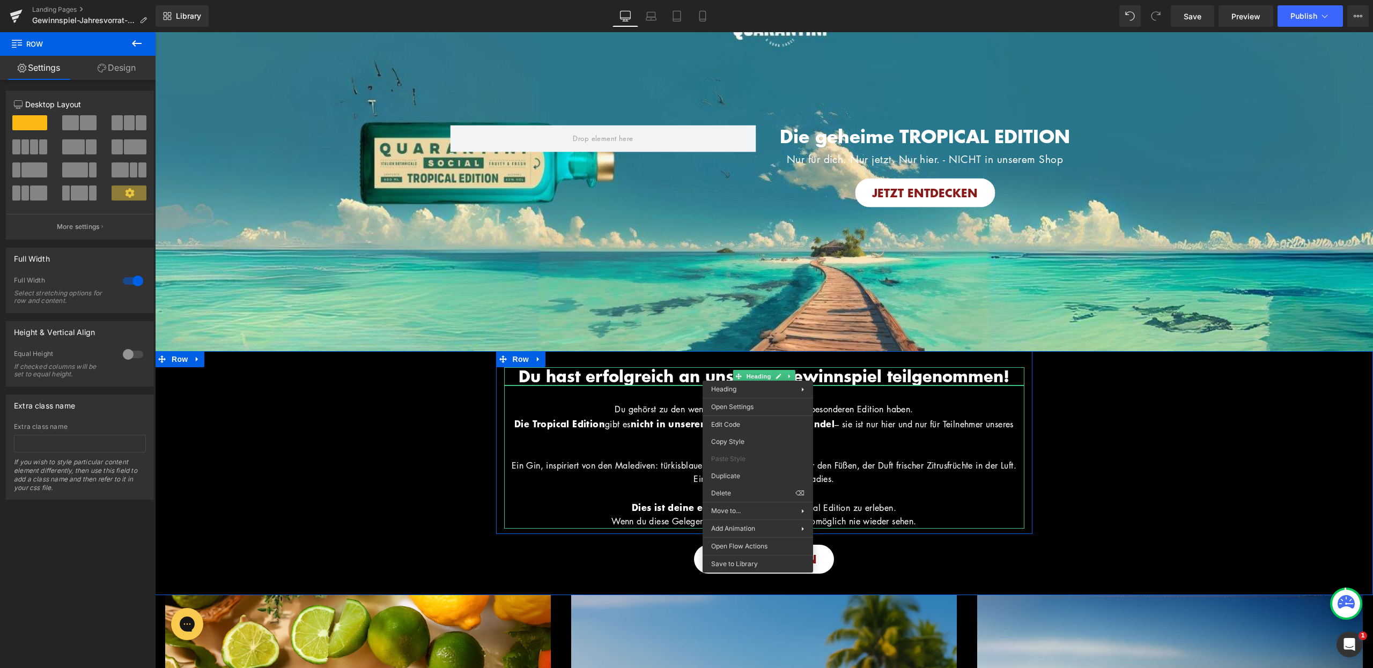
click at [889, 471] on p "Ein Gin, inspiriert von den Malediven: türkisblaues Wasser, warmer Sand unter d…" at bounding box center [764, 466] width 520 height 14
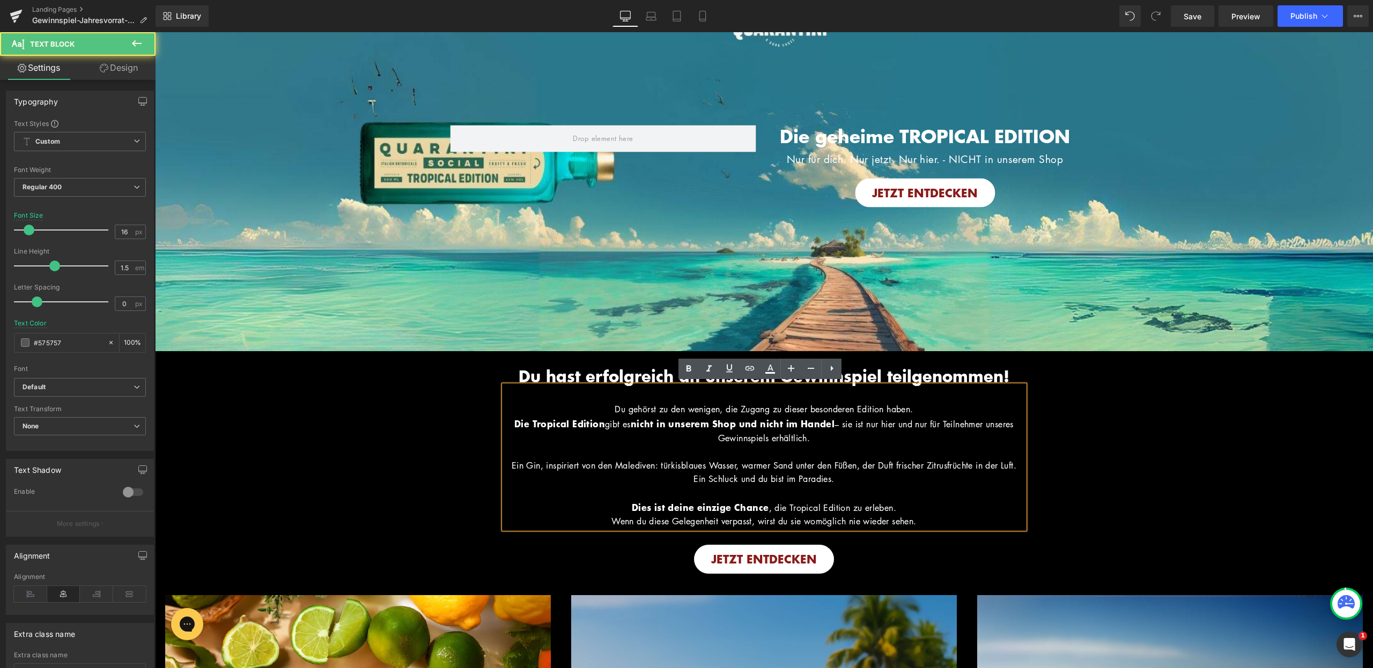
click at [898, 486] on p "Ein Schluck und du bist im Paradies." at bounding box center [764, 480] width 520 height 14
click at [920, 500] on p at bounding box center [764, 493] width 520 height 14
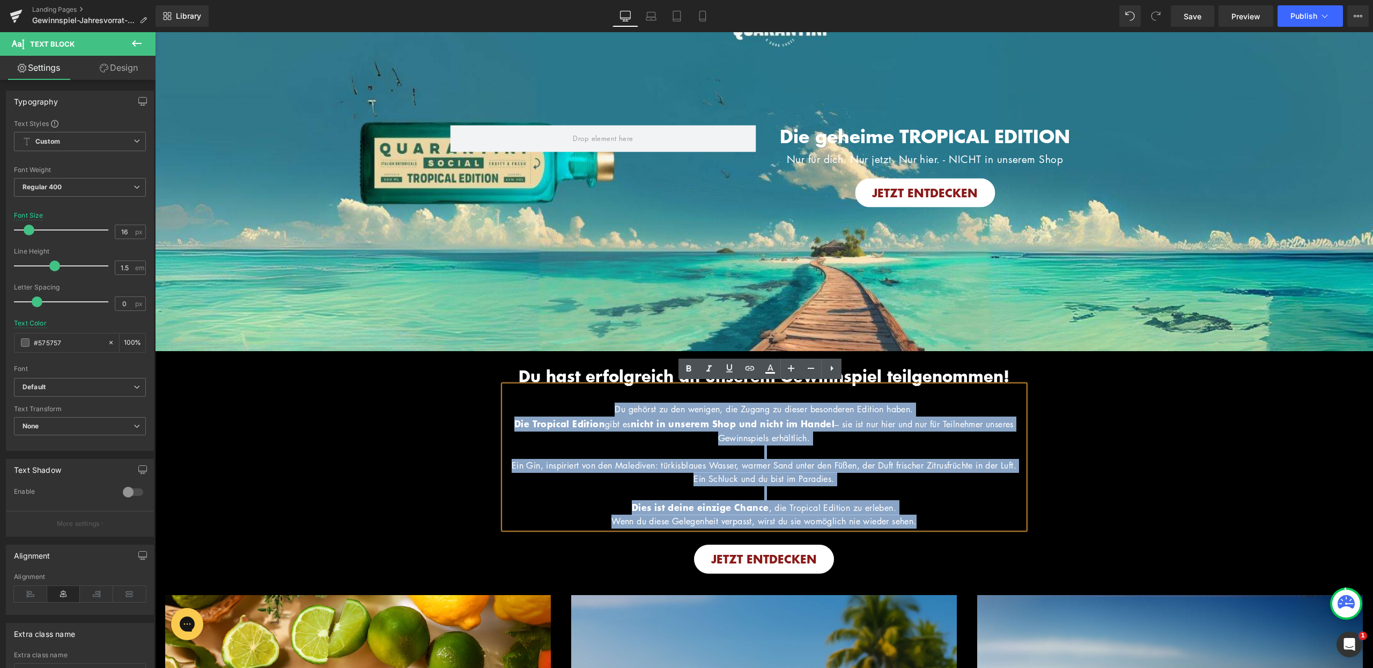
drag, startPoint x: 935, startPoint y: 534, endPoint x: 569, endPoint y: 410, distance: 387.2
click at [569, 410] on div "Du gehörst zu den wenigen, die Zugang zu dieser besonderen Edition haben. Die T…" at bounding box center [764, 457] width 520 height 143
copy div "Du gehörst zu den wenigen, die Zugang zu dieser besonderen Edition haben. Die T…"
click at [821, 367] on span "Du hast erfolgreich an unserem Gewinnspiel teilgenommen!" at bounding box center [764, 376] width 491 height 23
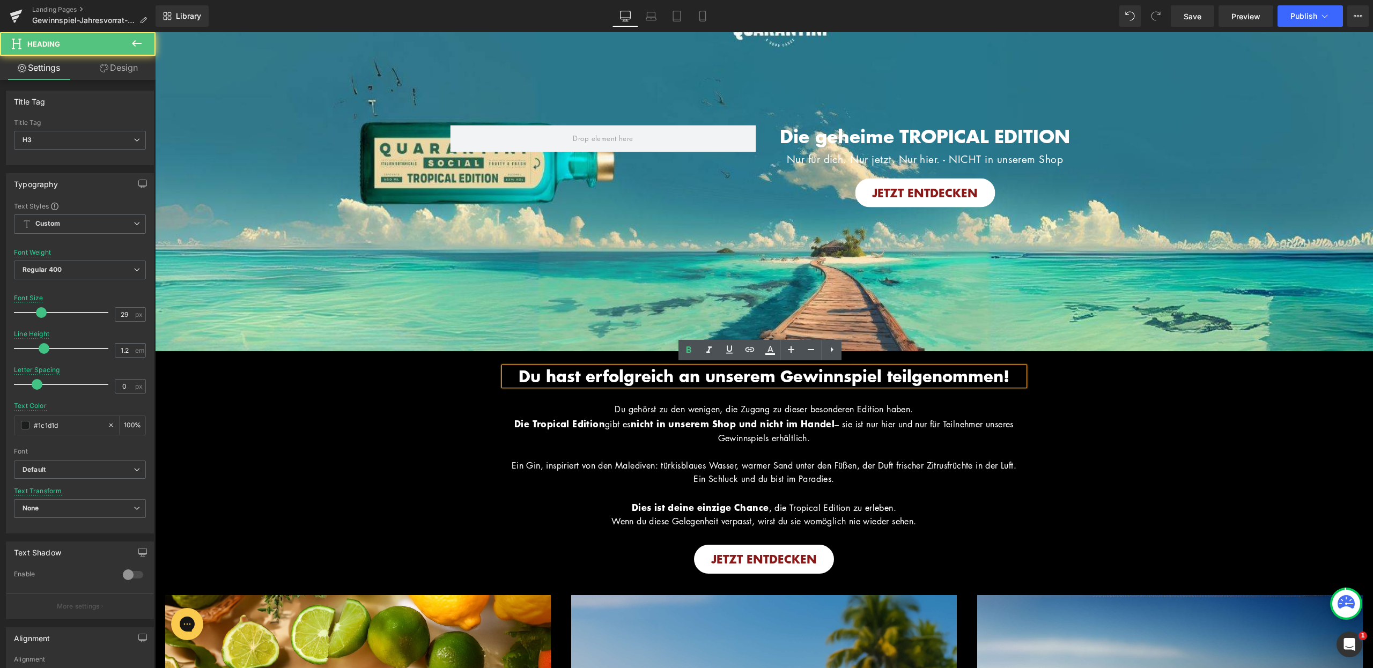
click at [758, 378] on span "Du hast erfolgreich an unserem Gewinnspiel teilgenommen!" at bounding box center [764, 376] width 491 height 23
click at [1058, 371] on div "Du hast erfolgreich an unserem Gewinnspiel teilgenommen! Heading Hero Banner Di…" at bounding box center [764, 462] width 1218 height 223
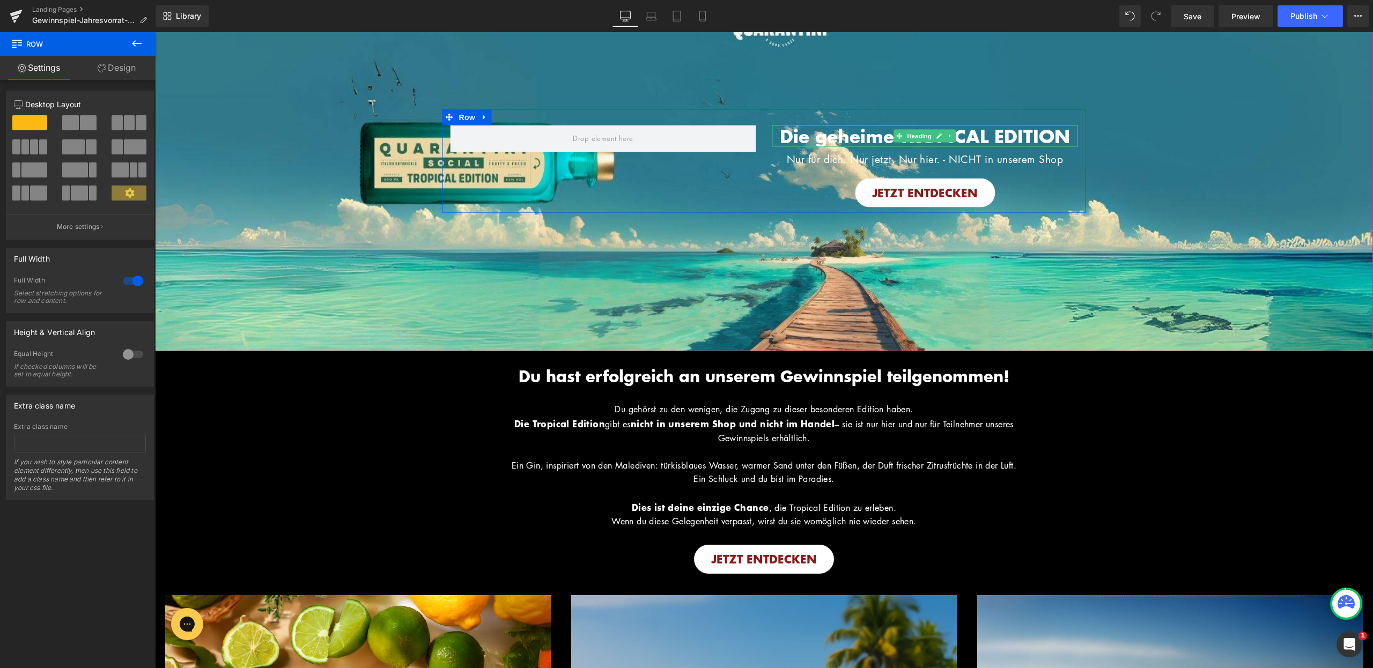
click at [848, 135] on span "Die geheime TROPICAL EDITION" at bounding box center [925, 135] width 290 height 26
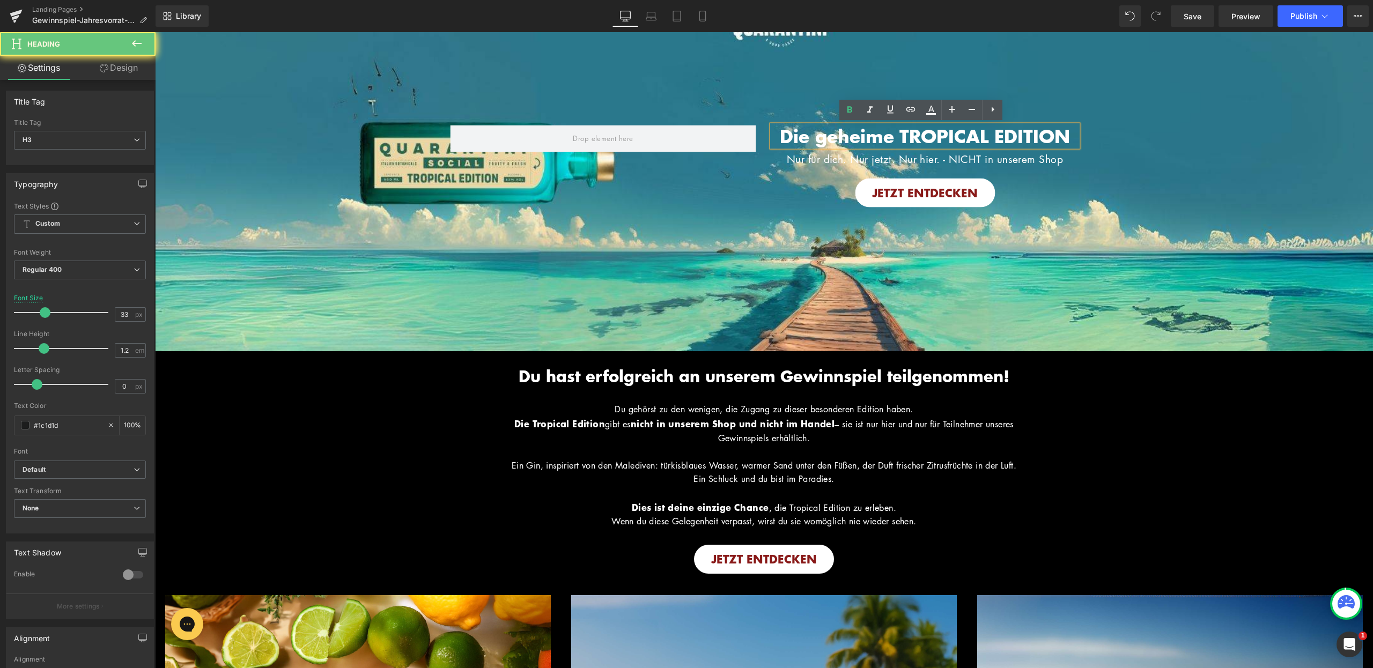
click at [846, 134] on span "Die geheime TROPICAL EDITION" at bounding box center [925, 135] width 290 height 26
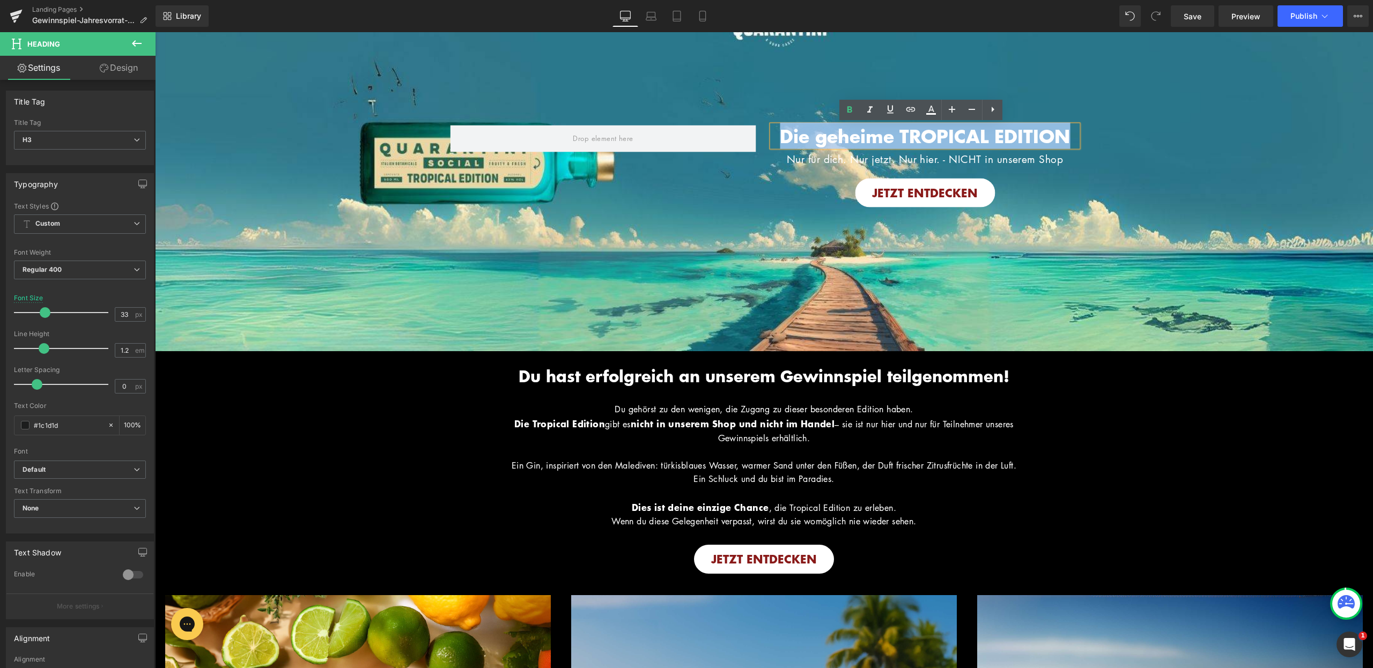
click at [846, 134] on span "Die geheime TROPICAL EDITION" at bounding box center [925, 135] width 290 height 26
drag, startPoint x: 1027, startPoint y: 136, endPoint x: 820, endPoint y: 124, distance: 206.8
click at [820, 125] on h3 "EXKLUSIVES ANGBOT" at bounding box center [925, 136] width 306 height 22
click at [891, 114] on icon at bounding box center [890, 109] width 13 height 13
click at [1047, 139] on h3 "EXKLUSIVES ANGBOT" at bounding box center [925, 136] width 306 height 22
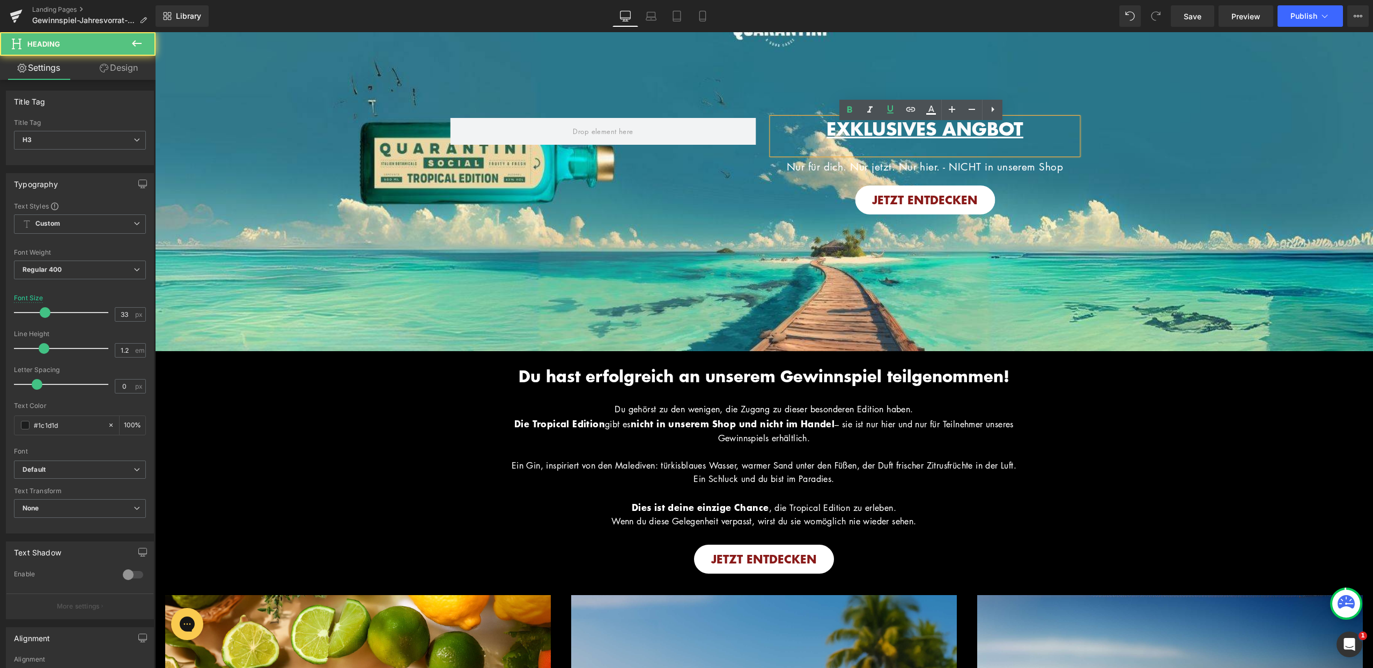
scroll to position [54, 0]
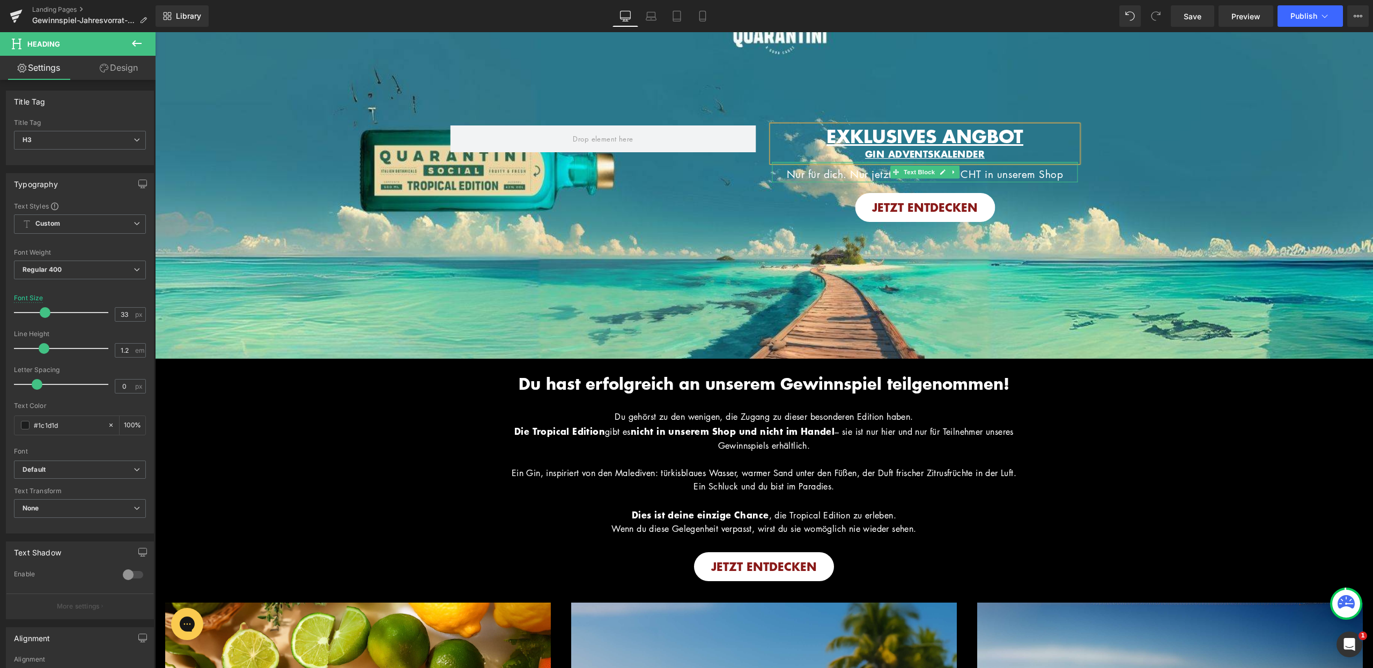
click at [992, 154] on div "GIN ADVENTSKALENDER" at bounding box center [925, 154] width 306 height 14
drag, startPoint x: 991, startPoint y: 152, endPoint x: 858, endPoint y: 156, distance: 133.1
click at [858, 156] on div "GIN ADVENTSKALENDER" at bounding box center [925, 154] width 306 height 14
click at [893, 105] on icon at bounding box center [890, 109] width 13 height 13
click at [949, 110] on icon at bounding box center [952, 109] width 13 height 13
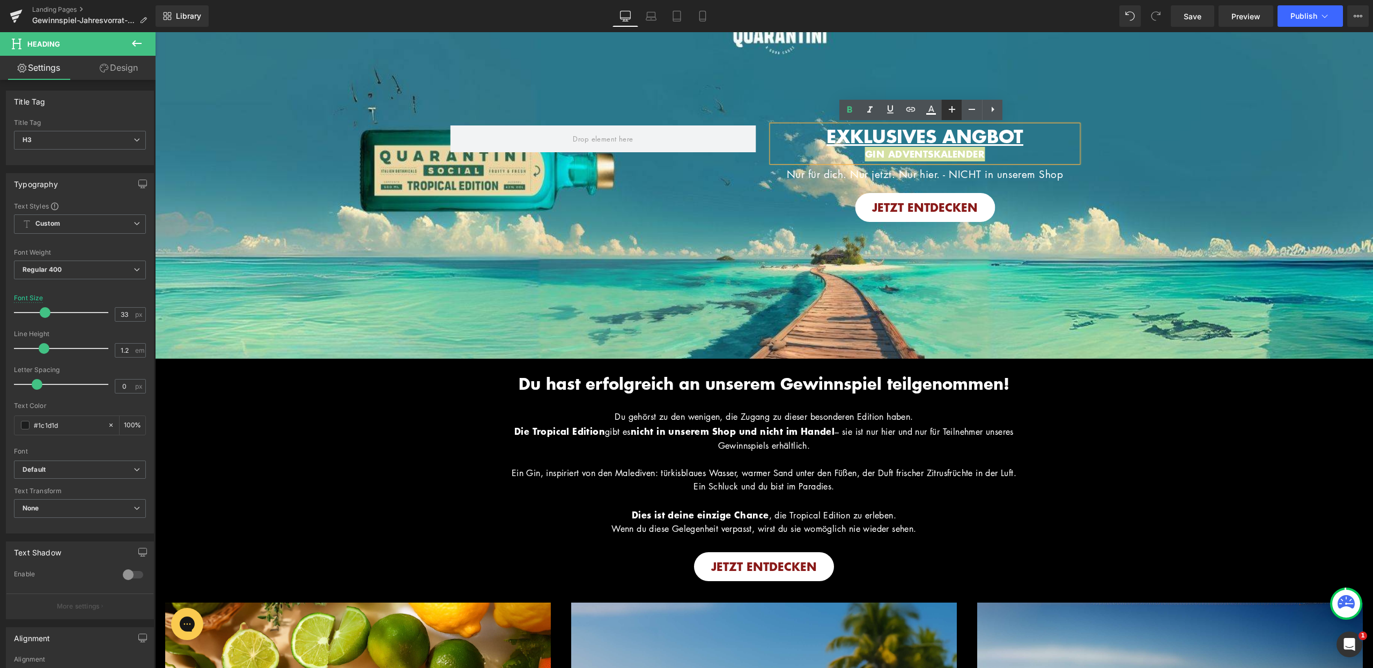
type input "35"
click at [155, 32] on div at bounding box center [155, 32] width 0 height 0
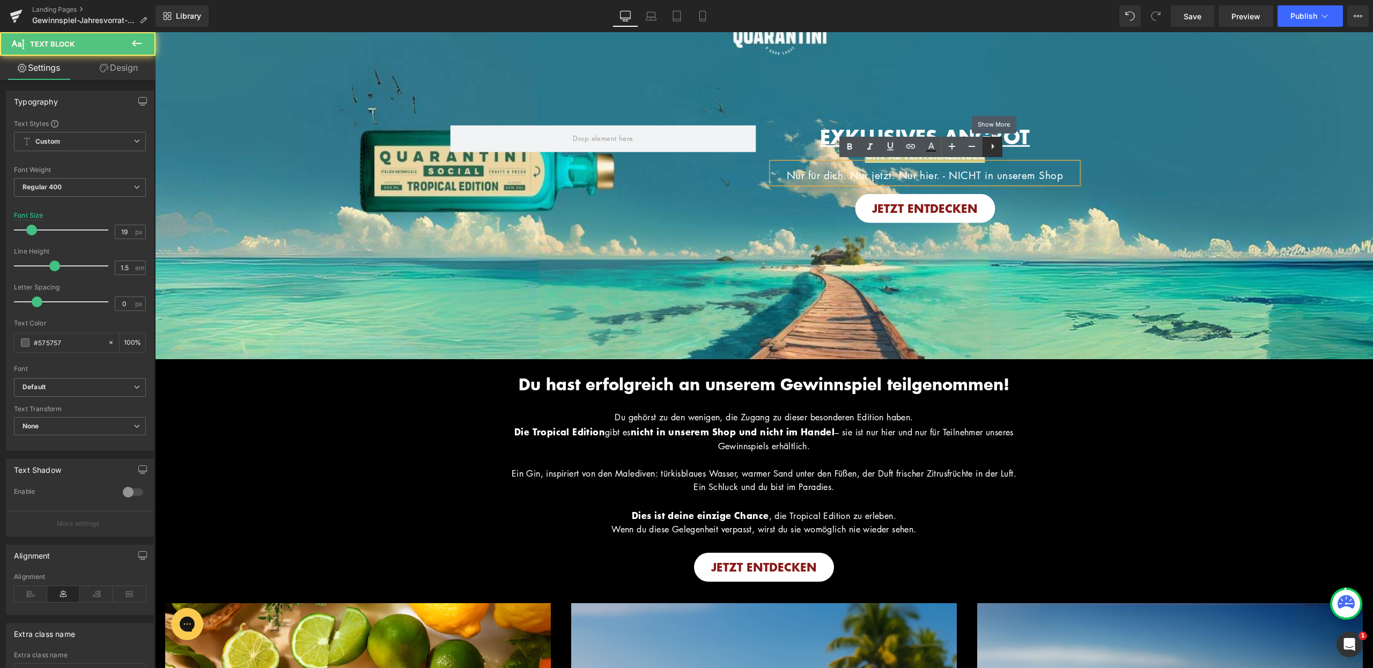
click at [995, 153] on link at bounding box center [992, 147] width 20 height 20
click at [1051, 152] on div "GIN ADVENTSKALENDER" at bounding box center [925, 156] width 306 height 14
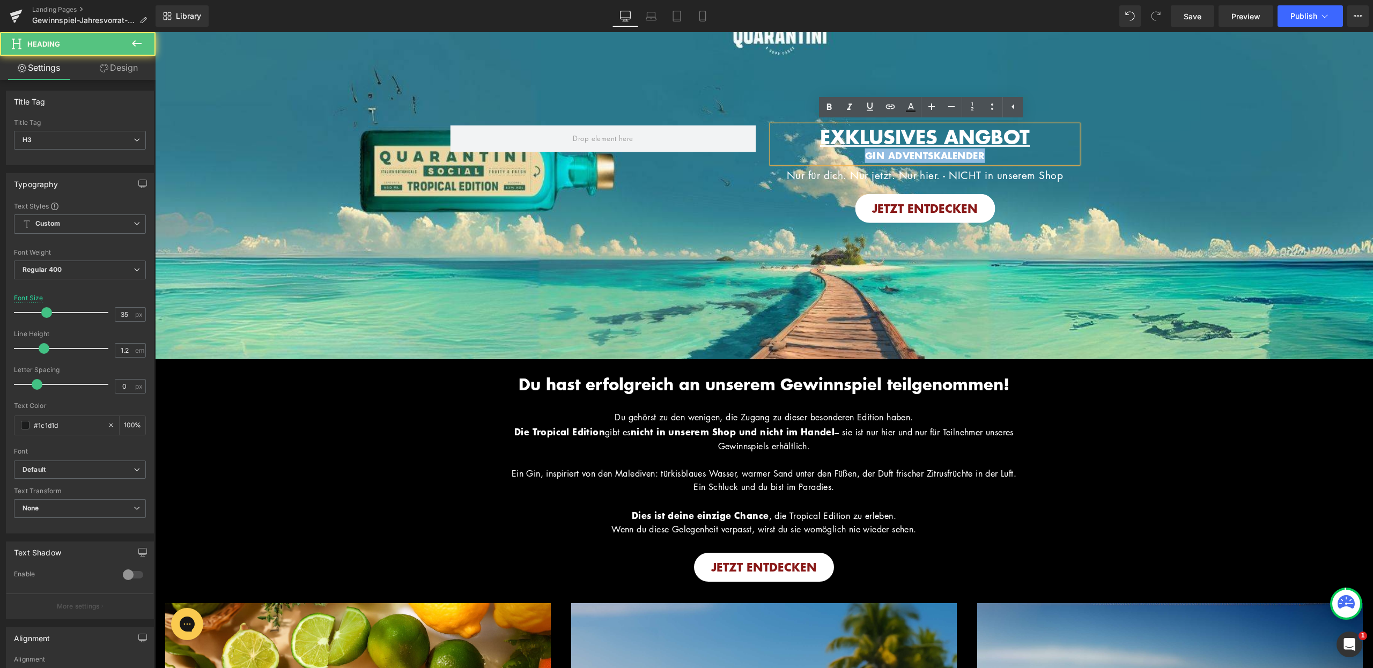
drag, startPoint x: 1025, startPoint y: 152, endPoint x: 829, endPoint y: 150, distance: 196.3
click at [829, 150] on div "GIN ADVENTSKALENDER" at bounding box center [925, 156] width 306 height 14
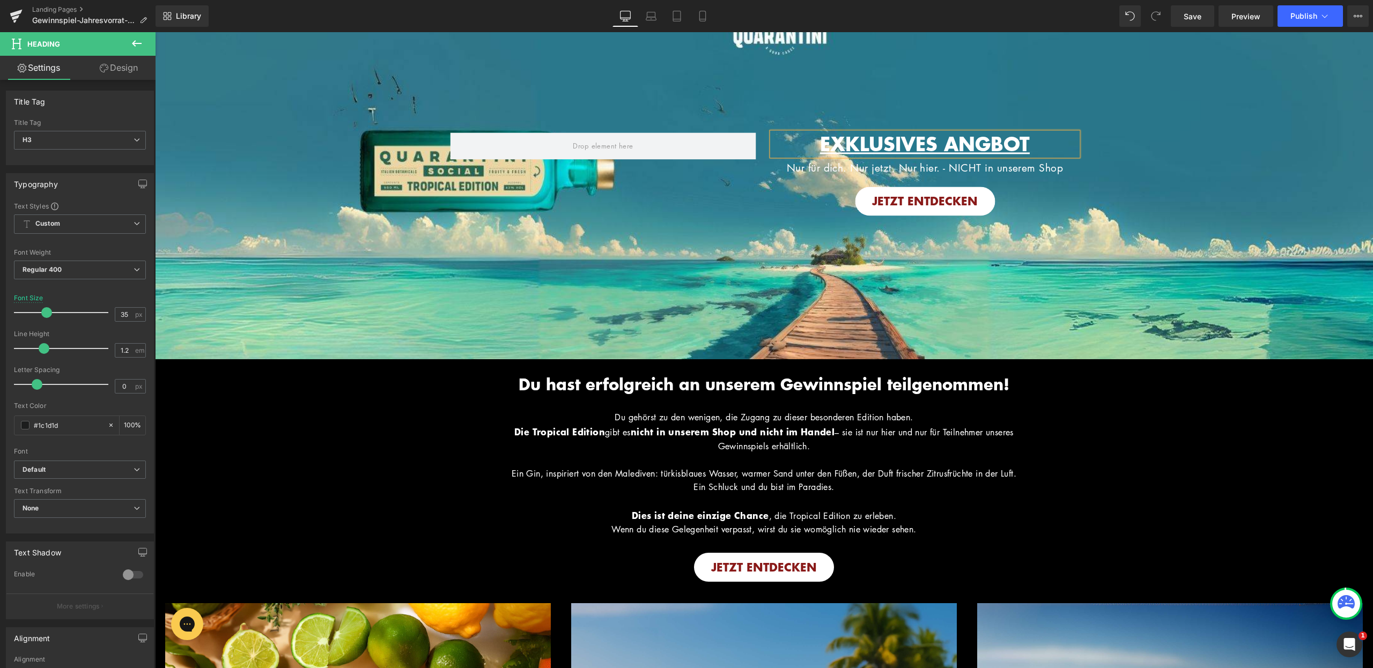
scroll to position [61, 0]
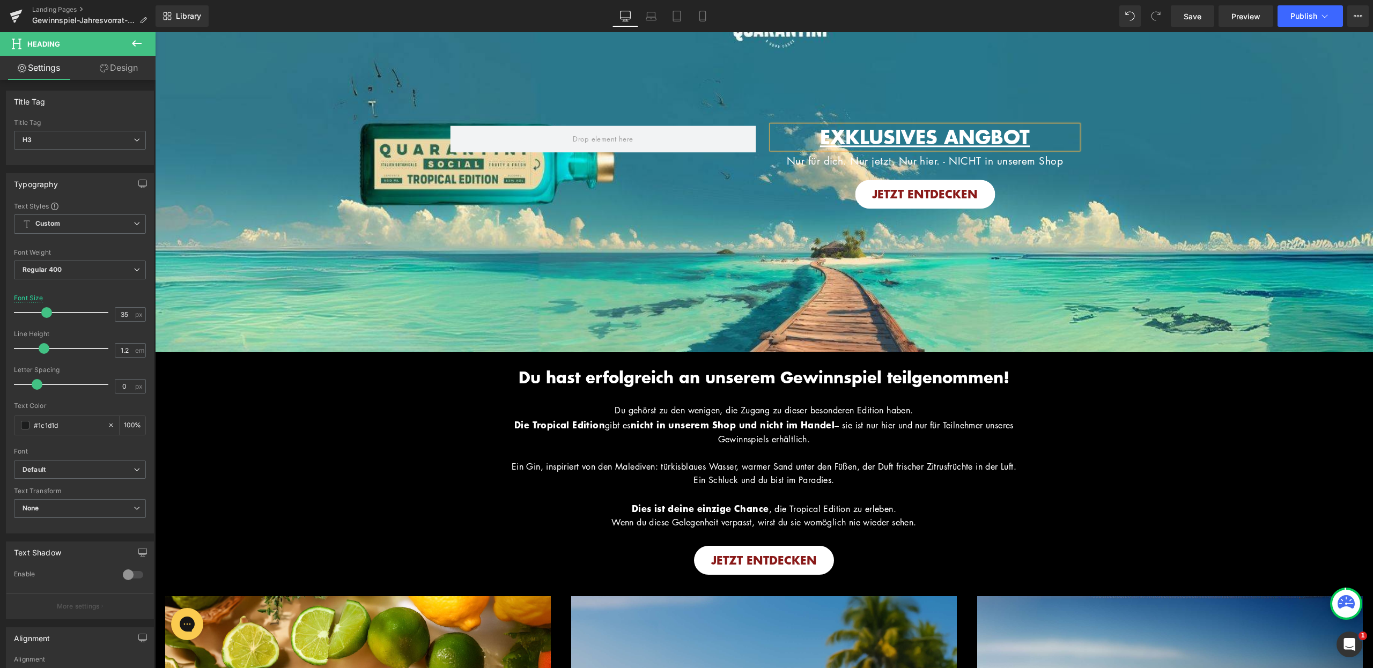
click at [1121, 156] on span "Image EXKLUSIVES ANGBOT Heading Nur für dich. Nur jetzt. Nur hier. - NICHT in u…" at bounding box center [764, 161] width 1218 height 105
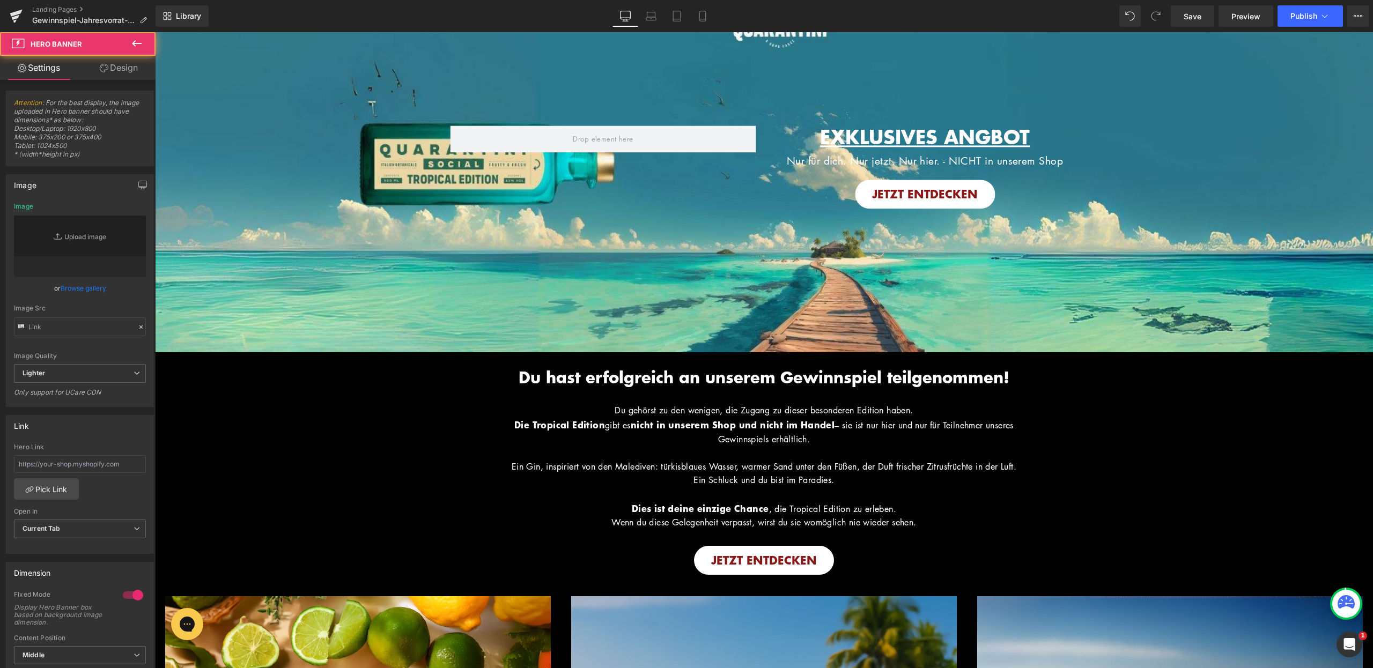
type input "https://ucarecdn.com/153b9072-fb16-408b-8276-1cd5f2fbc1b9/-/format/auto/-/previ…"
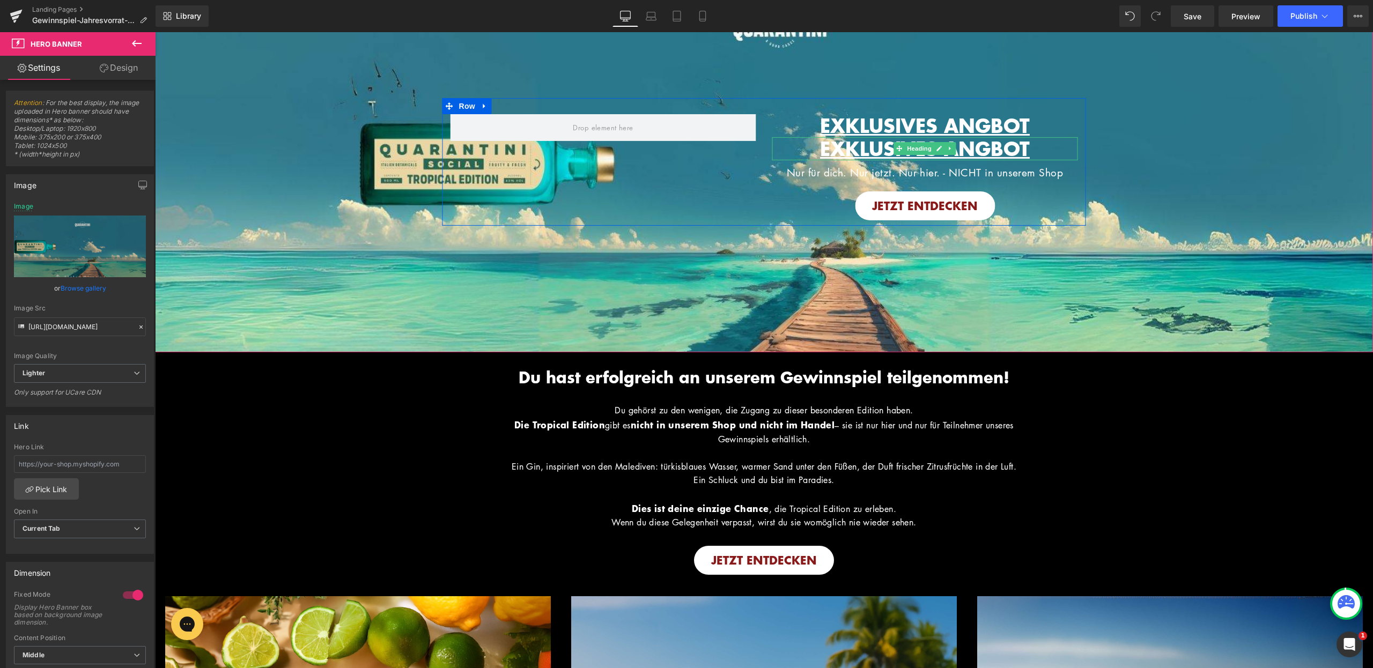
click at [982, 143] on span "EXKLUSIVES ANGBOT" at bounding box center [925, 148] width 210 height 28
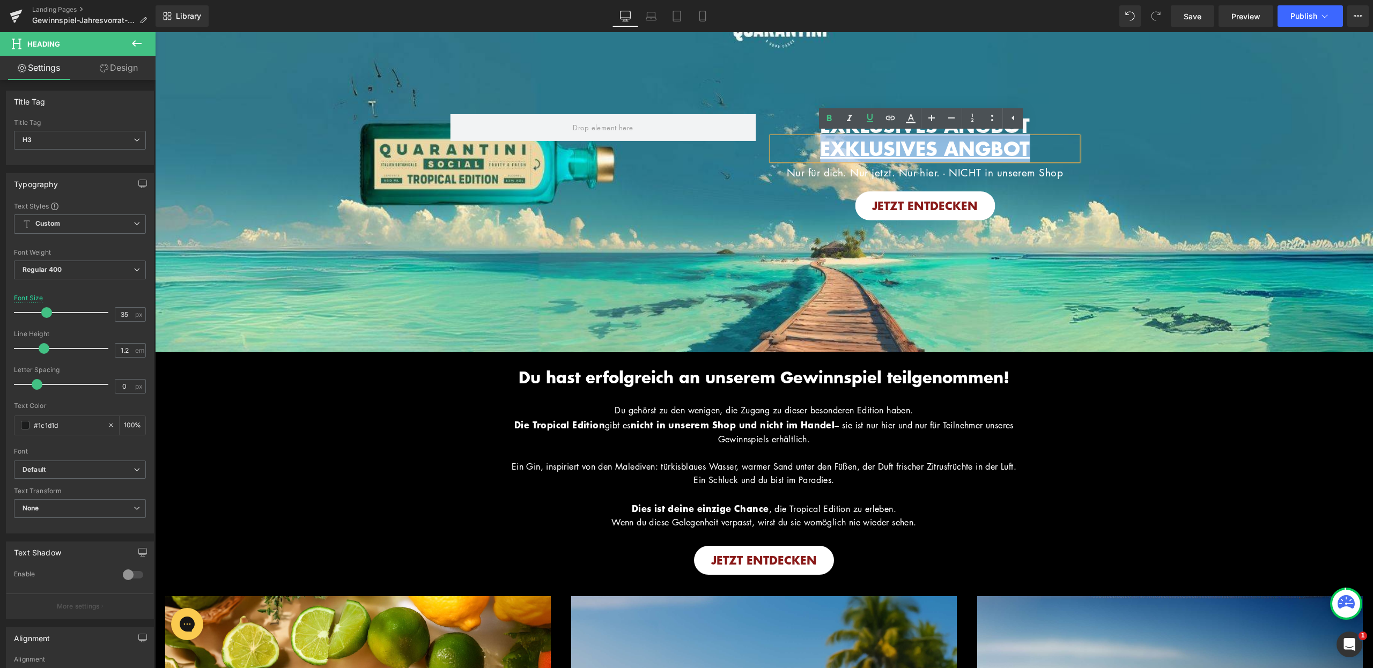
drag, startPoint x: 1046, startPoint y: 149, endPoint x: 800, endPoint y: 145, distance: 246.2
click at [800, 145] on h3 "EXKLUSIVES ANGBOT" at bounding box center [925, 148] width 306 height 23
click at [866, 122] on icon at bounding box center [870, 118] width 13 height 13
click at [941, 145] on span "EXKLUSIVES ANGBOT" at bounding box center [925, 148] width 210 height 28
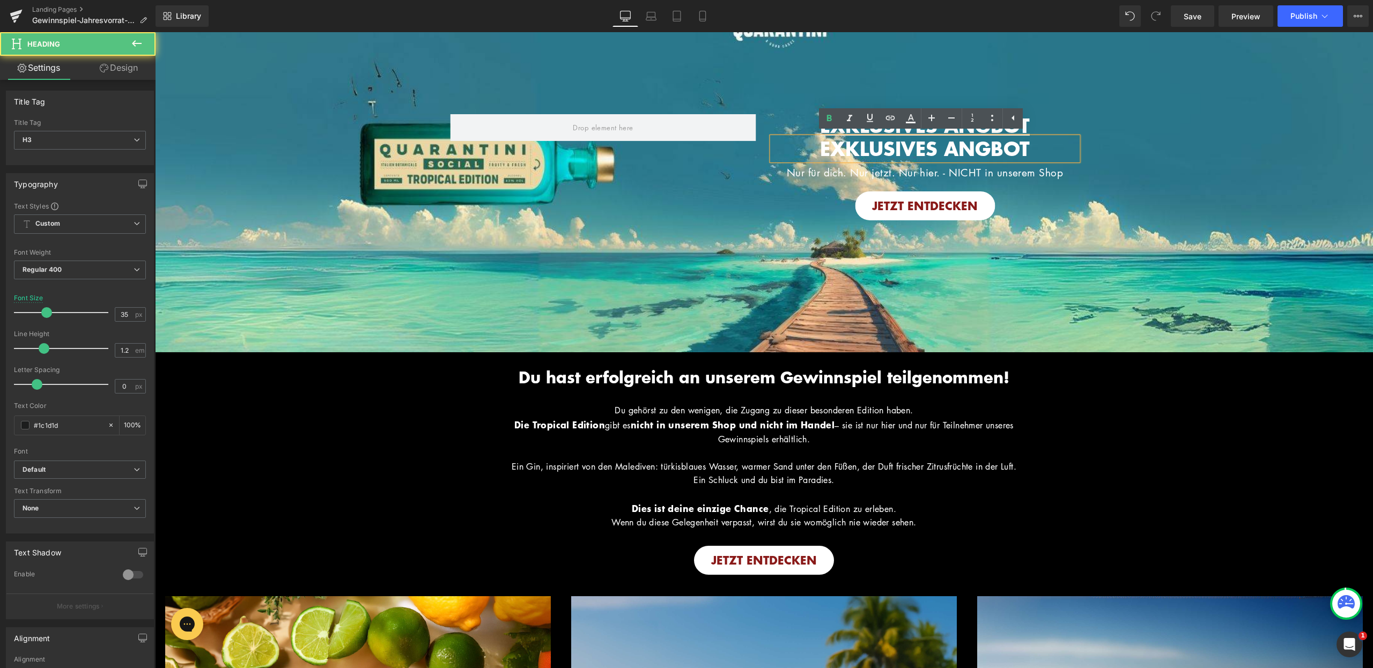
click at [988, 144] on span "EXKLUSIVES ANGBOT" at bounding box center [925, 148] width 210 height 28
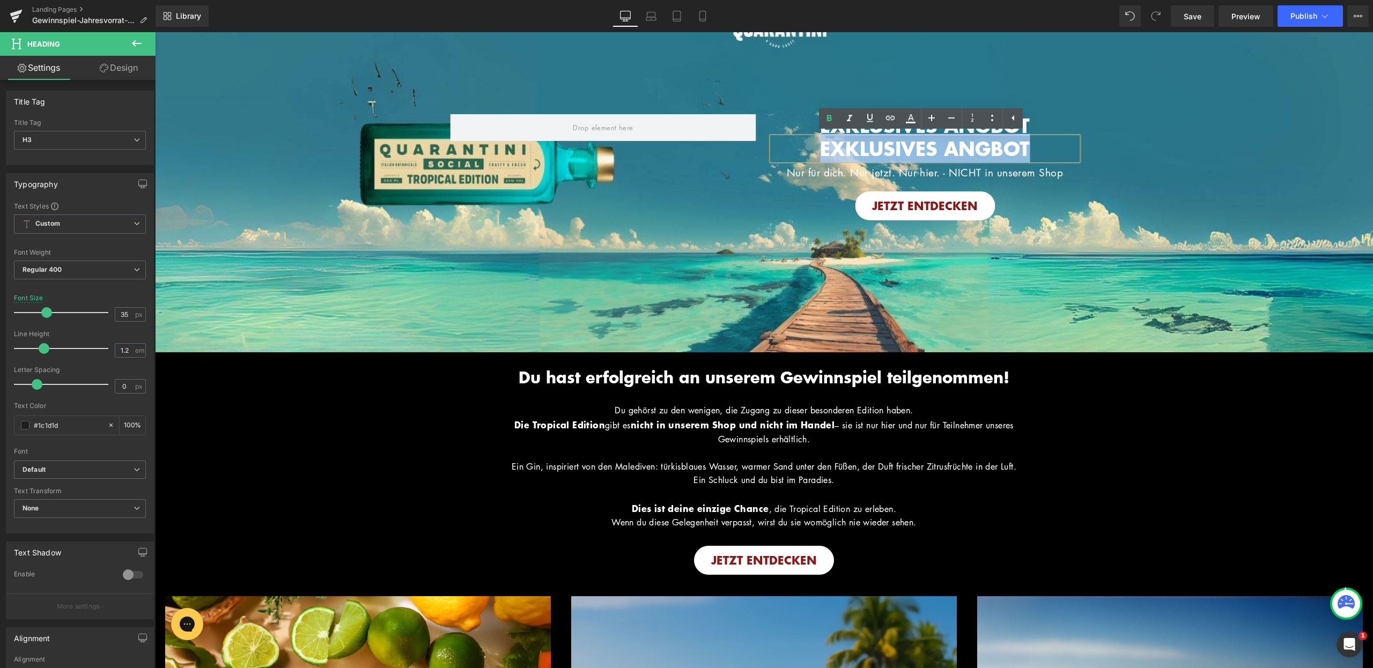
drag, startPoint x: 1017, startPoint y: 147, endPoint x: 810, endPoint y: 146, distance: 207.6
click at [810, 146] on h3 "EXKLUSIVES ANGBOT" at bounding box center [925, 148] width 306 height 23
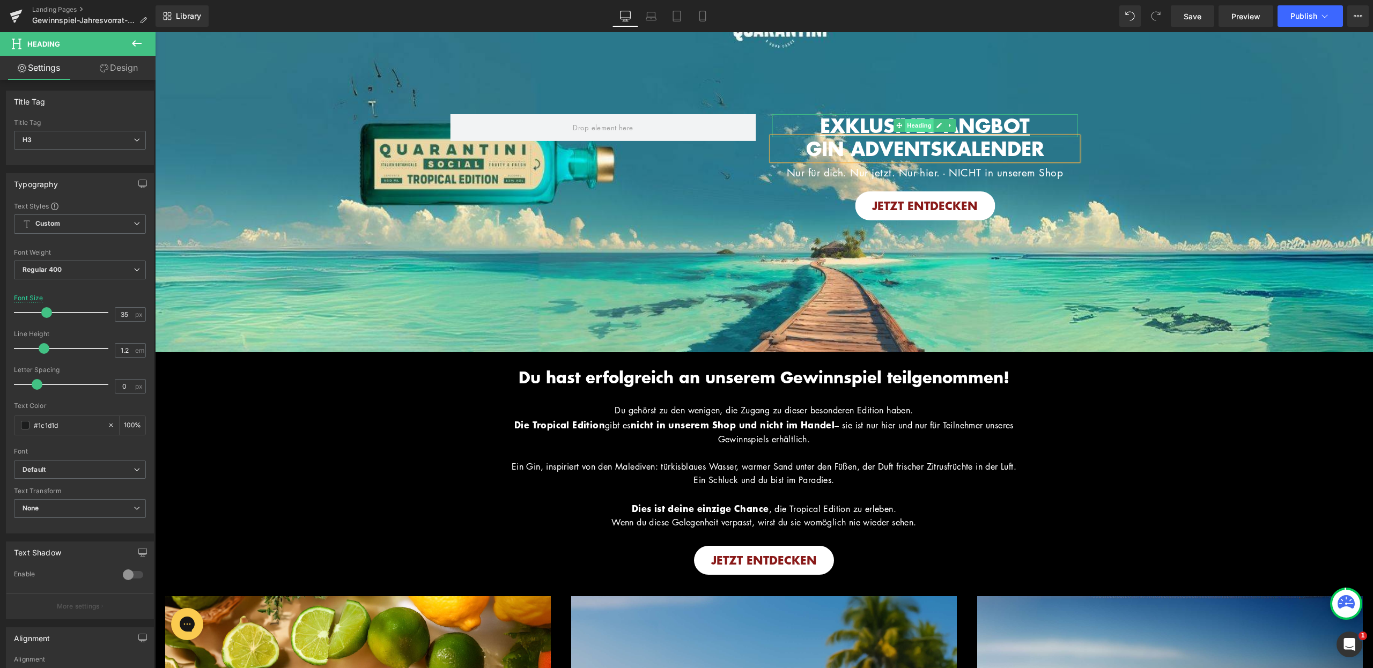
click at [918, 124] on span "Heading" at bounding box center [919, 125] width 29 height 13
click at [981, 149] on span "GIN ADVENTSKALENDER" at bounding box center [925, 148] width 238 height 28
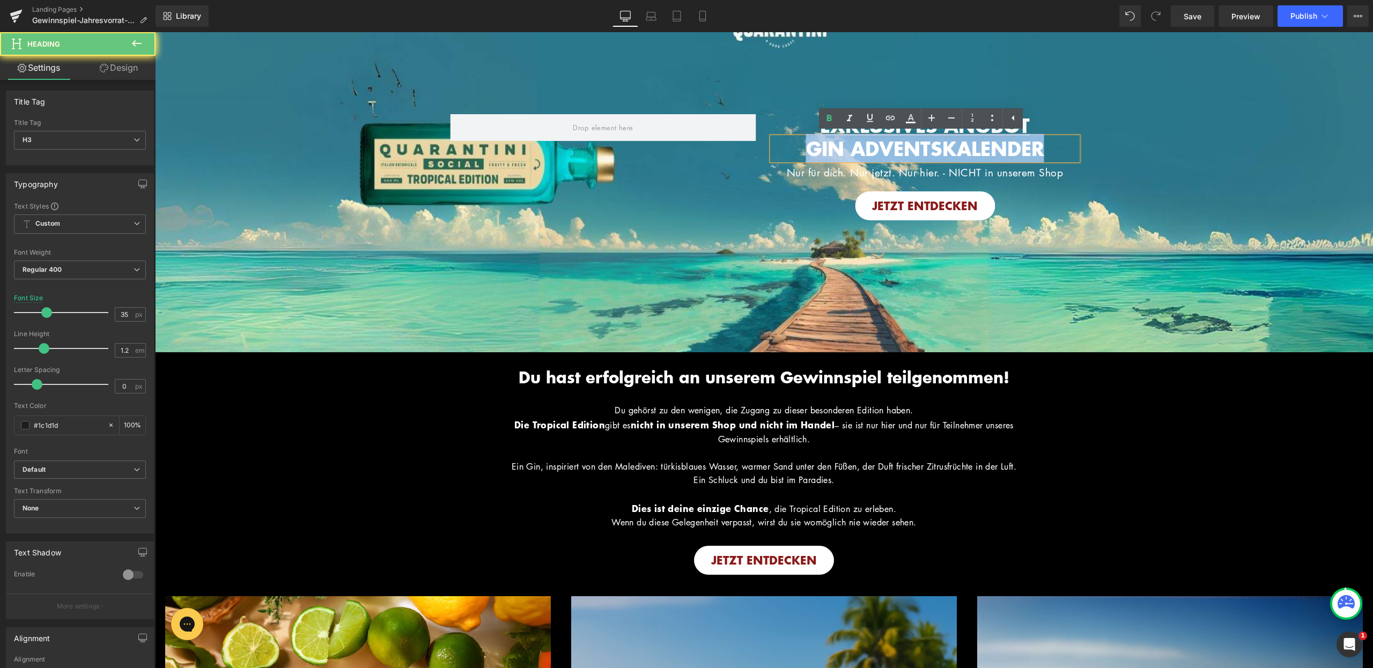
drag, startPoint x: 1050, startPoint y: 147, endPoint x: 779, endPoint y: 147, distance: 270.9
click at [779, 147] on h3 "GIN ADVENTSKALENDER" at bounding box center [925, 148] width 306 height 23
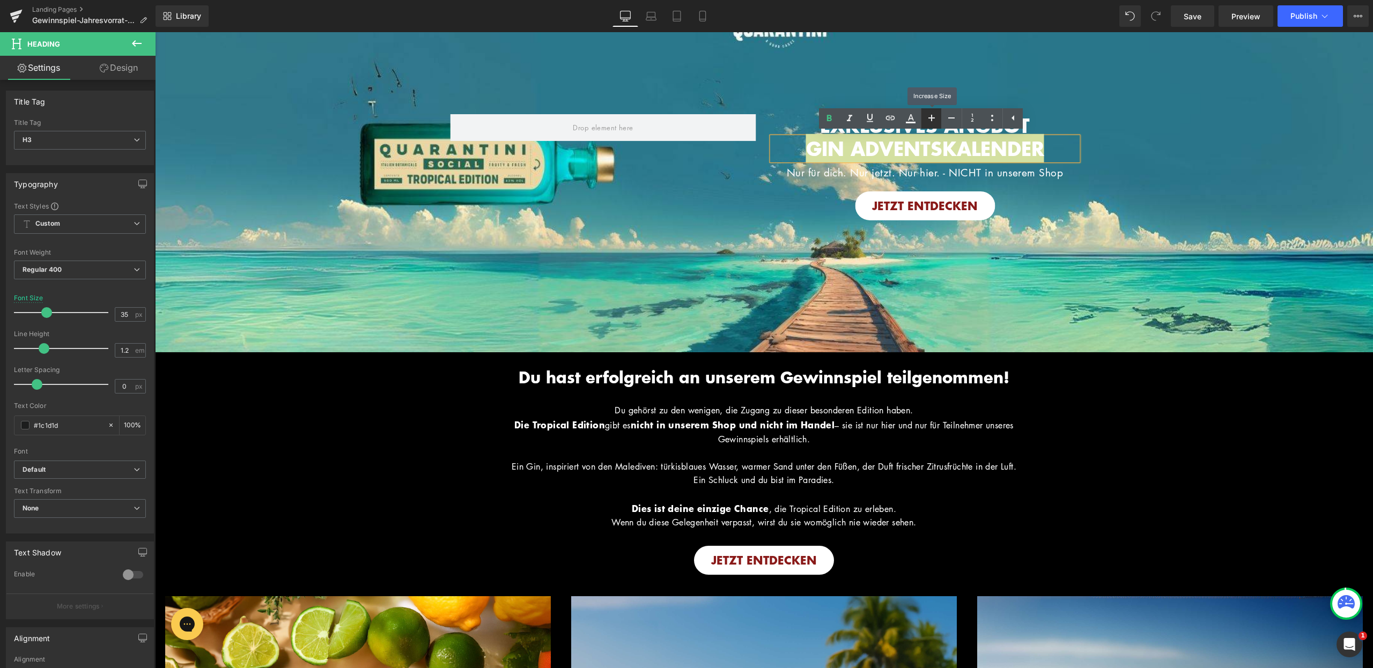
click at [931, 119] on icon at bounding box center [931, 118] width 6 height 6
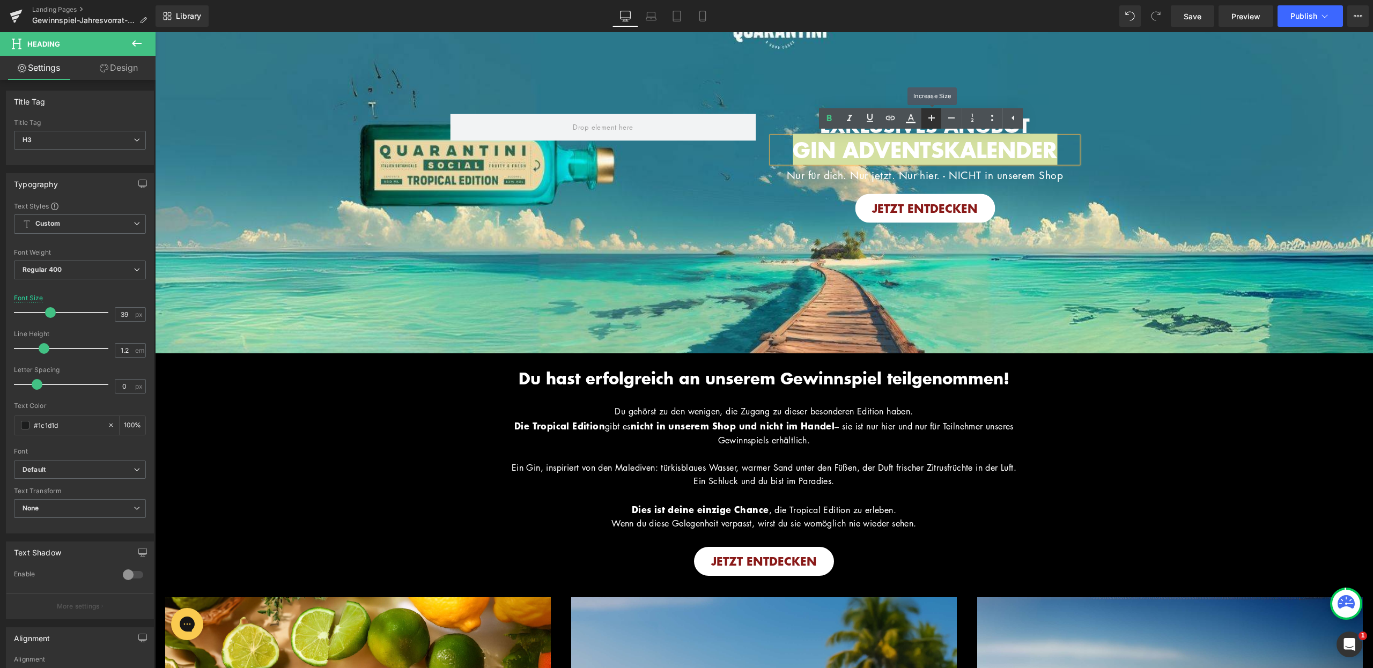
click at [931, 119] on icon at bounding box center [931, 118] width 6 height 6
click at [949, 122] on icon at bounding box center [951, 118] width 13 height 13
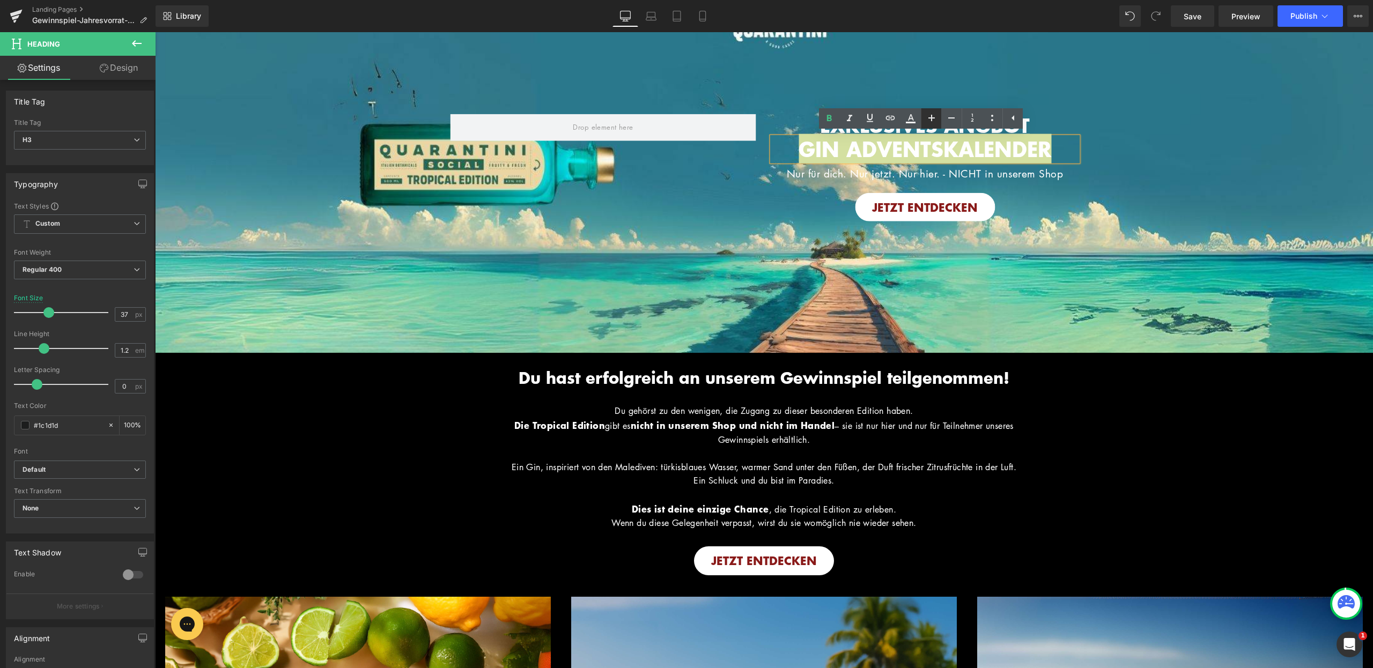
click at [923, 121] on link at bounding box center [931, 118] width 20 height 20
type input "39"
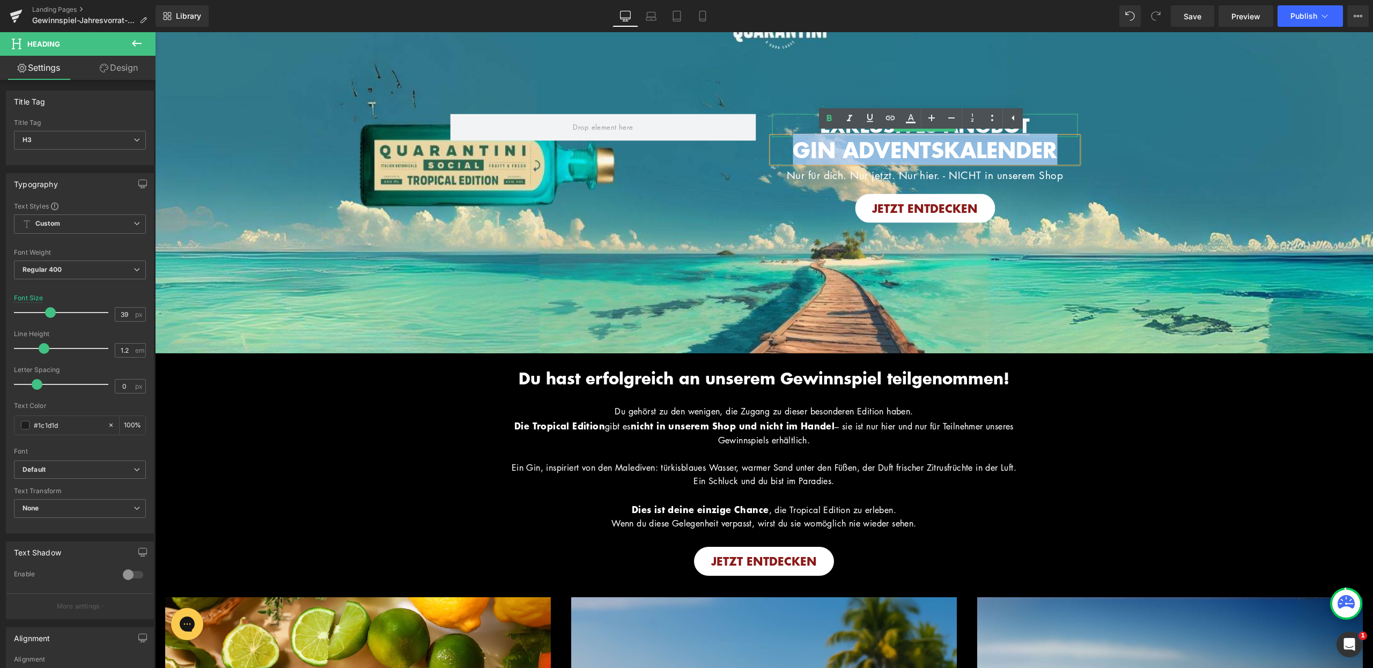
click at [1044, 116] on h3 "EXKLUSIVES ANGBOT" at bounding box center [925, 125] width 306 height 23
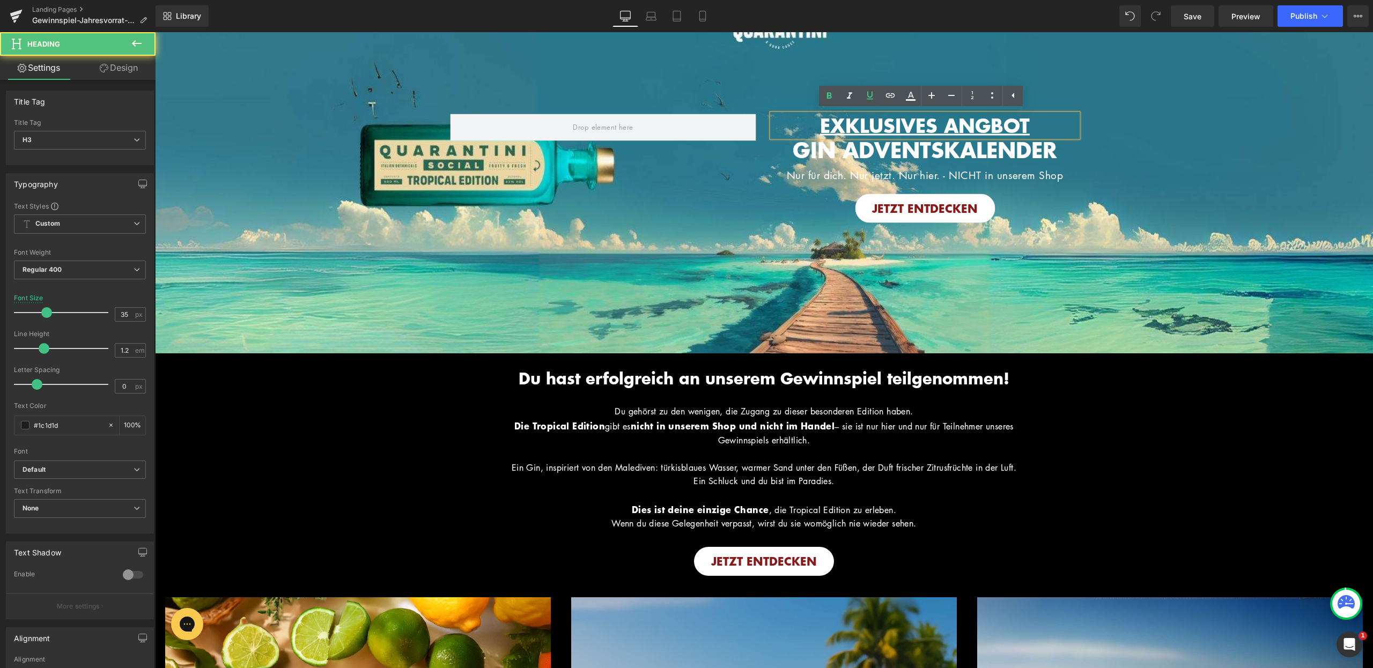
click at [1009, 124] on span "EXKLUSIVES ANGBOT" at bounding box center [925, 124] width 210 height 28
drag, startPoint x: 1040, startPoint y: 128, endPoint x: 800, endPoint y: 124, distance: 240.3
click at [800, 124] on h3 "EXKLUSIVES ANGBOT" at bounding box center [925, 125] width 306 height 23
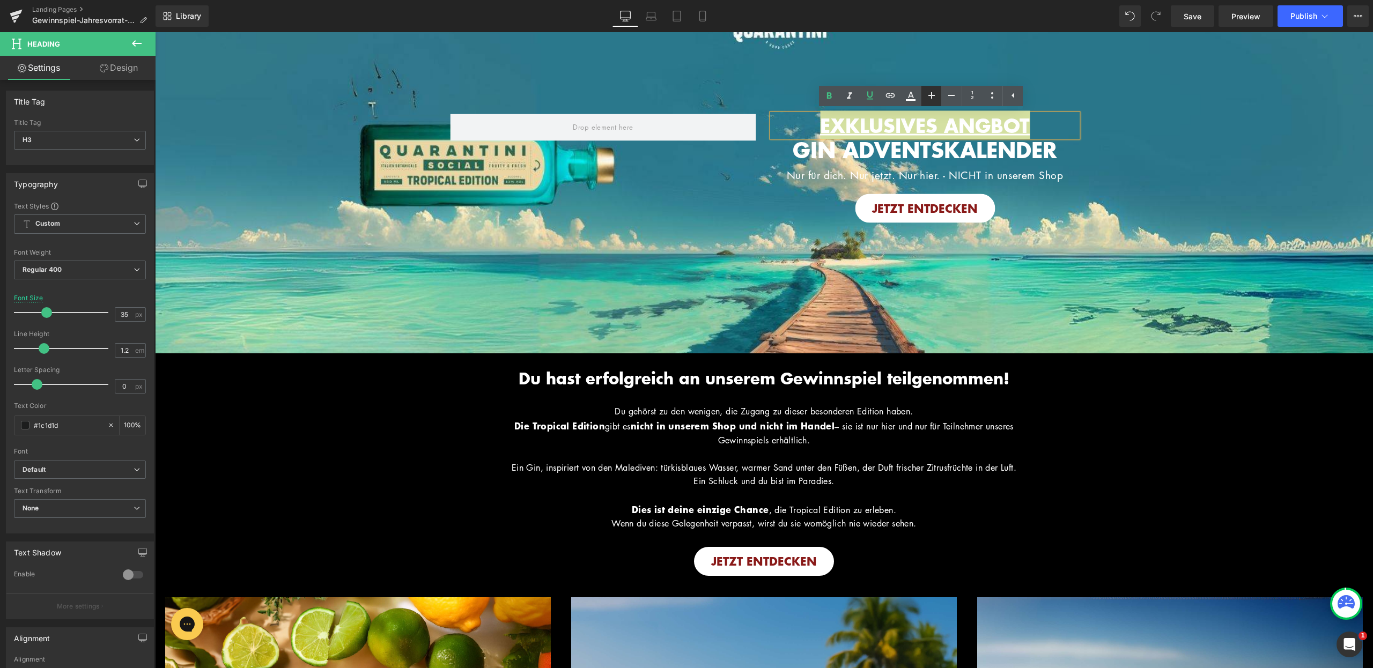
click at [930, 95] on icon at bounding box center [931, 95] width 6 height 6
type input "37"
click at [1157, 157] on span "Image EXKLUSIVES ANGBOT Heading GIN ADVENTSKALENDER Heading Nur für dich. Nur j…" at bounding box center [764, 163] width 1218 height 131
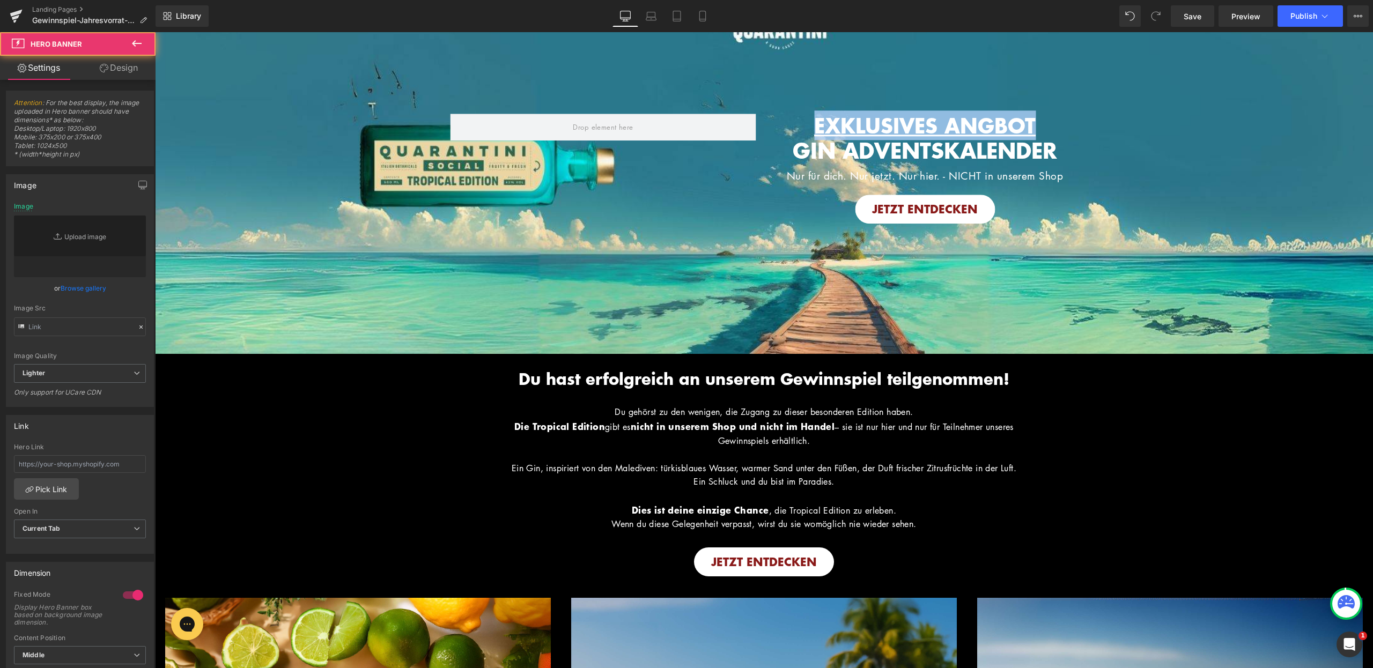
type input "https://ucarecdn.com/153b9072-fb16-408b-8276-1cd5f2fbc1b9/-/format/auto/-/previ…"
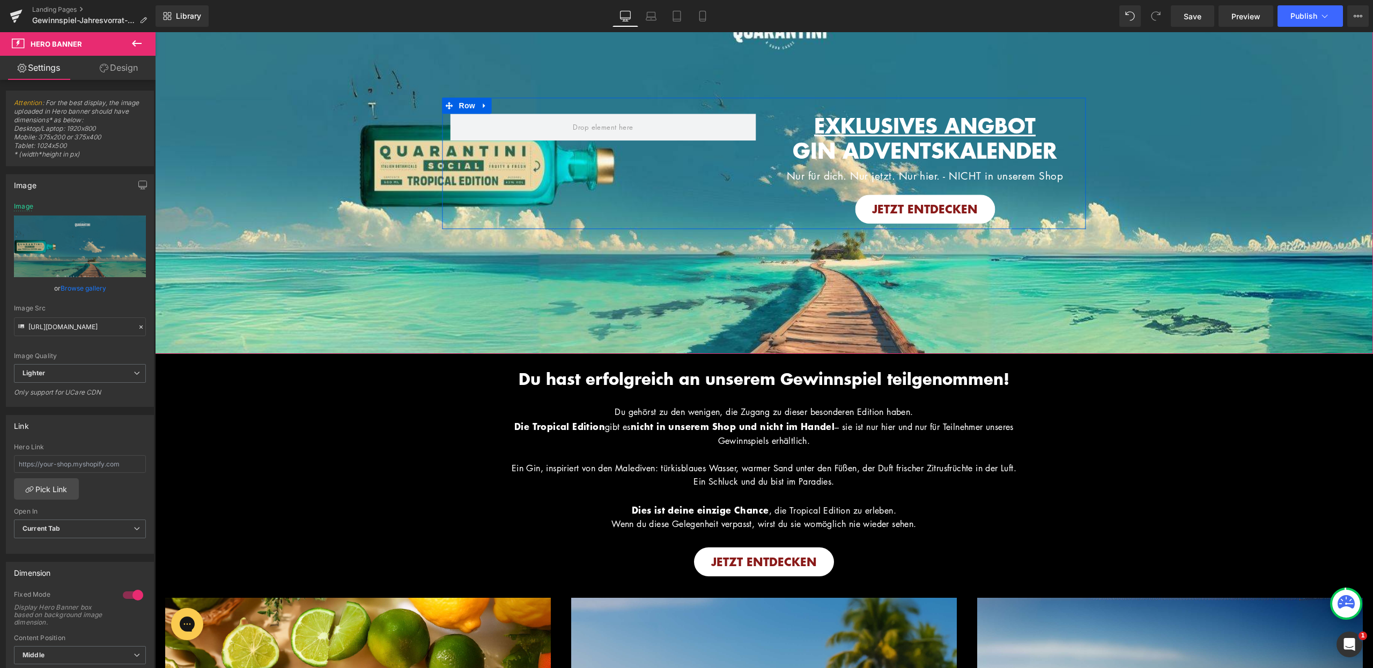
click at [997, 117] on span "EXKLUSIVES ANGBOT" at bounding box center [925, 124] width 222 height 29
click at [998, 123] on span "EXKLUSIVES ANGBOT" at bounding box center [925, 124] width 222 height 29
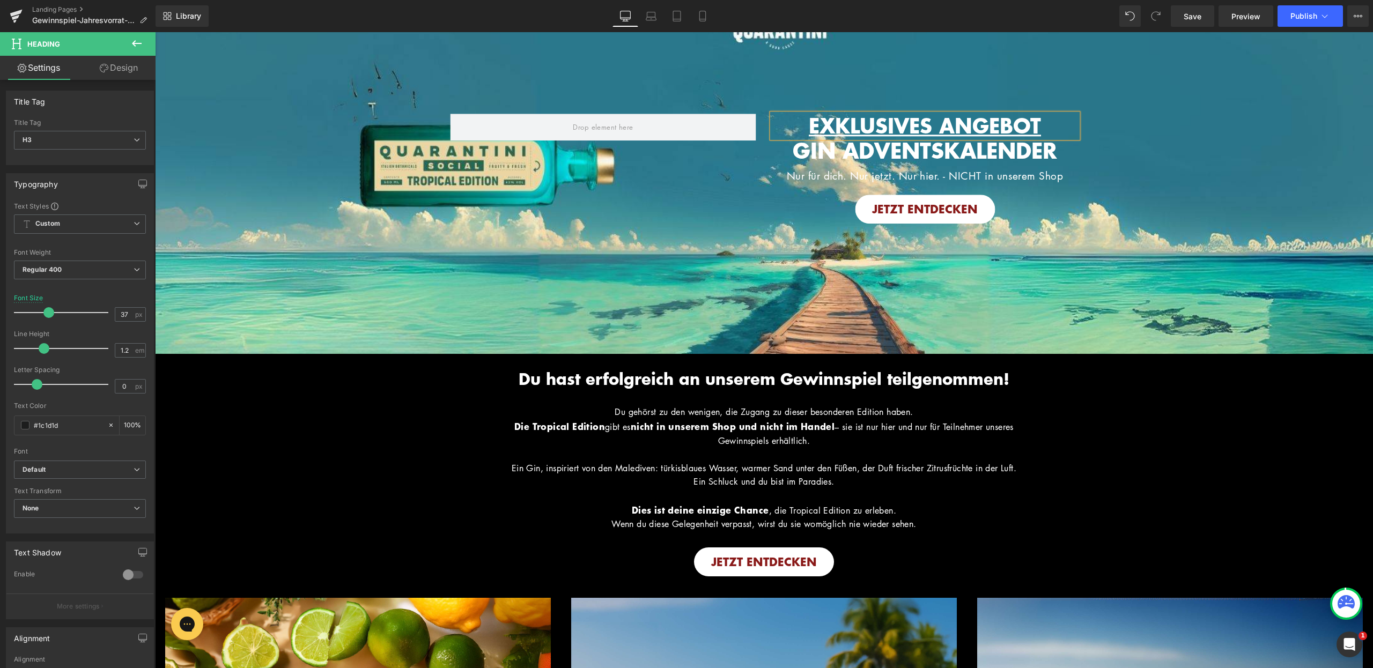
click at [1176, 157] on span "Image EXKLUSIVES ANGEBOT Heading GIN ADVENTSKALENDER Heading Nur für dich. Nur …" at bounding box center [764, 163] width 1218 height 131
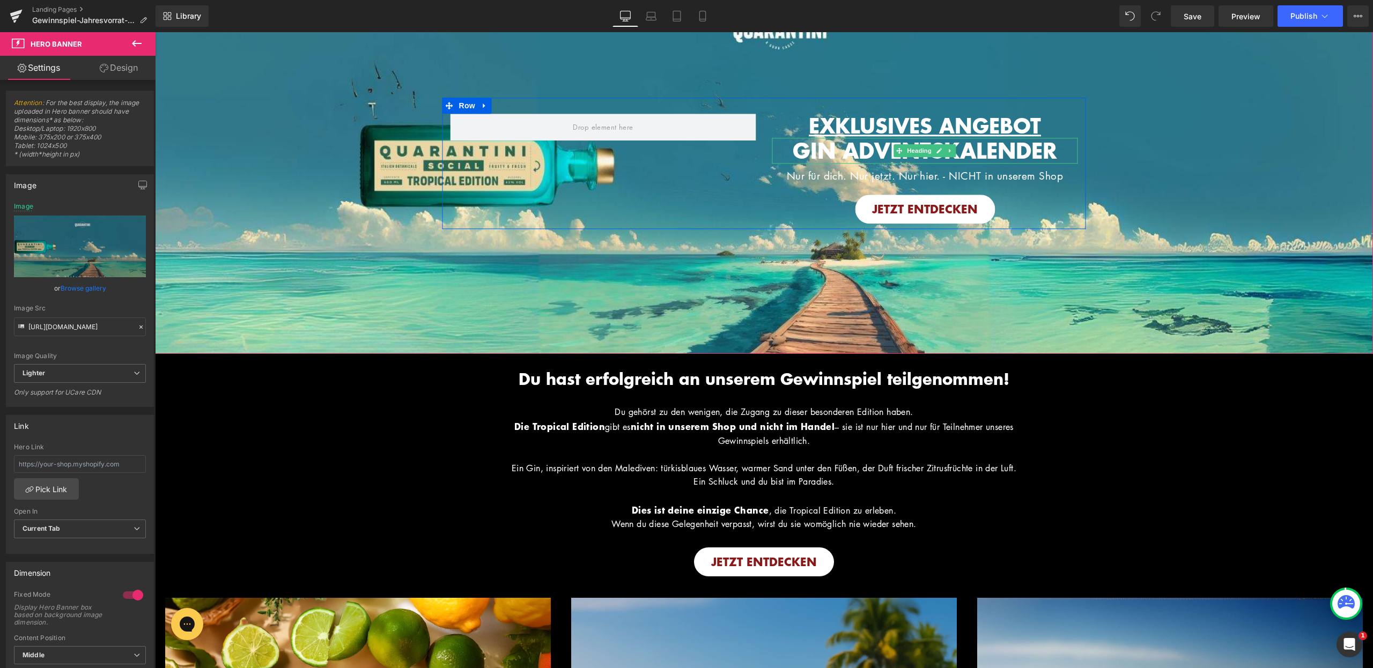
click at [1061, 147] on h3 "GIN ADVENTSKALENDER" at bounding box center [925, 151] width 306 height 26
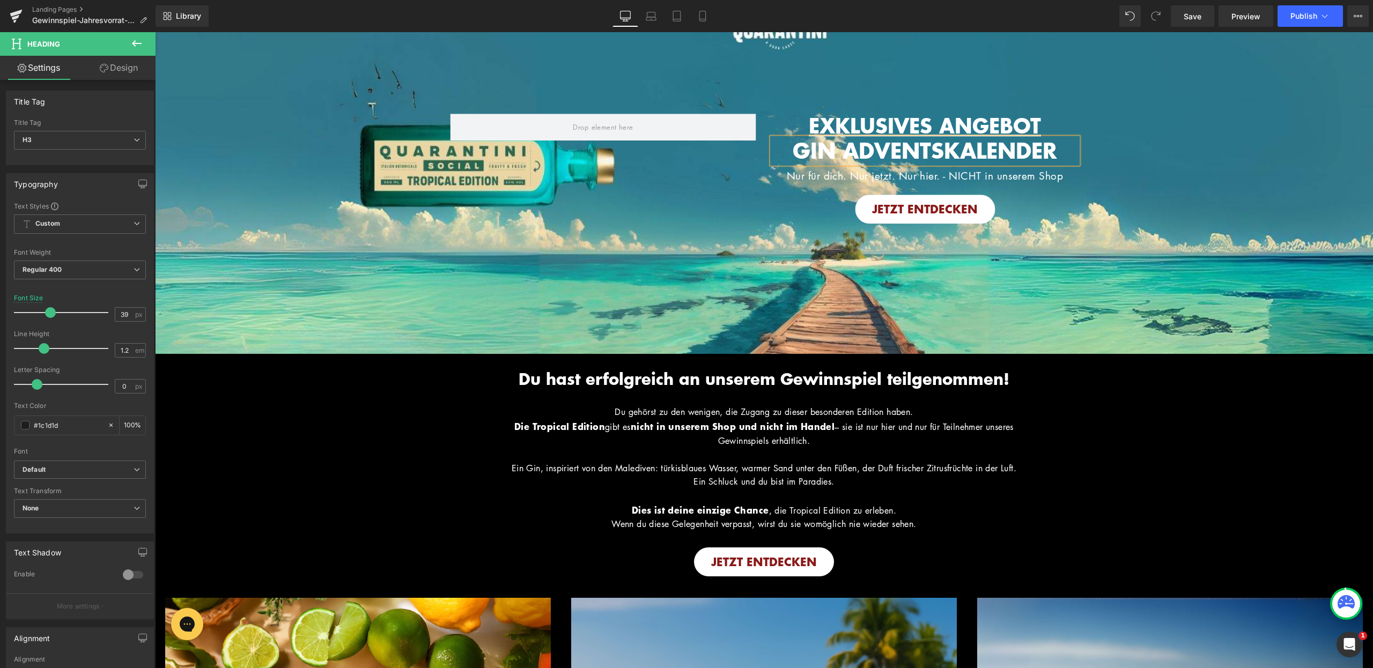
scroll to position [47, 0]
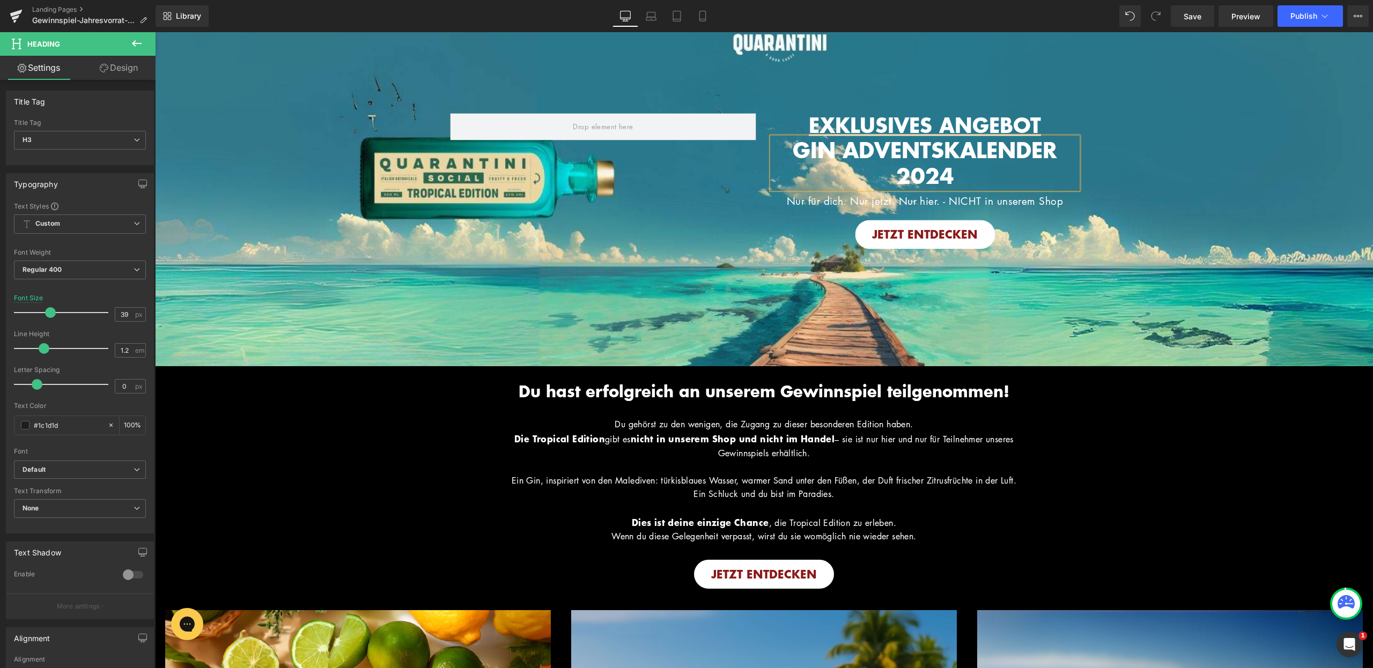
click at [965, 182] on h3 "GIN ADVENTSKALENDER 2024" at bounding box center [925, 163] width 306 height 51
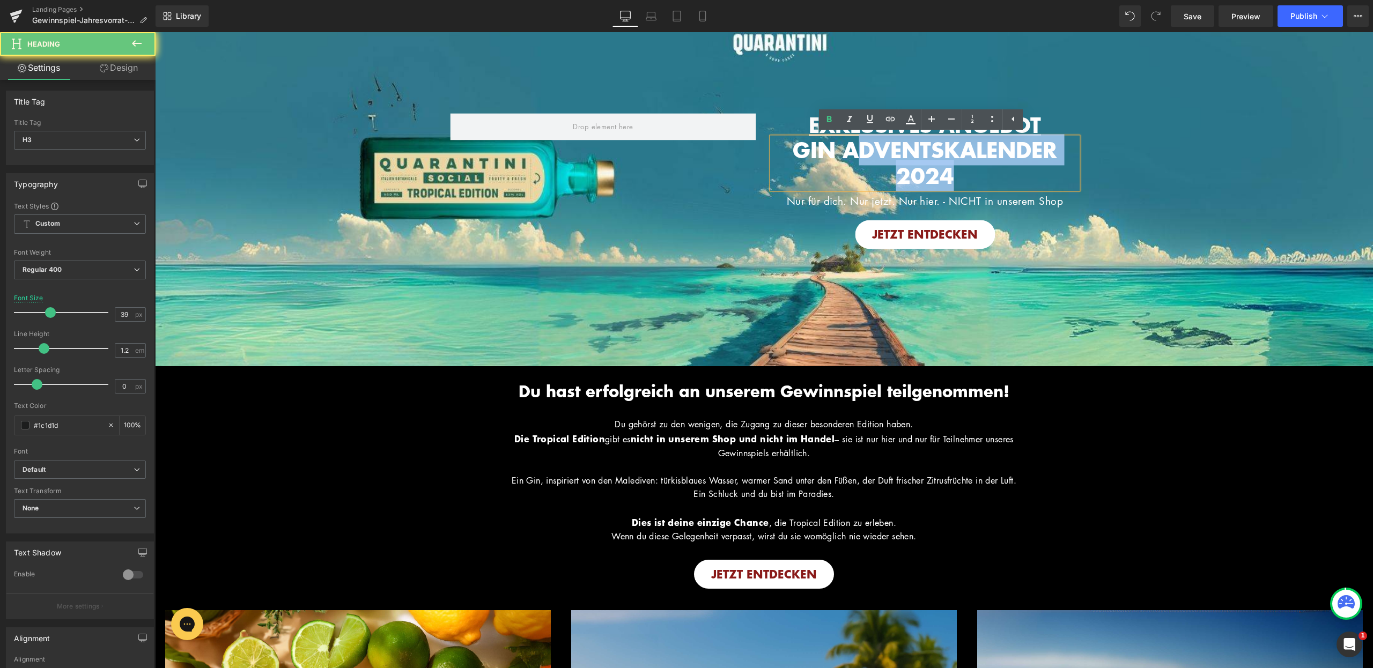
drag, startPoint x: 947, startPoint y: 173, endPoint x: 826, endPoint y: 157, distance: 121.3
click at [835, 159] on h3 "GIN ADVENTSKALENDER 2024" at bounding box center [925, 163] width 306 height 51
click at [743, 142] on div "EXKLUSIVES ANGEBOT Heading GIN ADVENTSKALENDER 2024 Heading Nur für dich. Nur j…" at bounding box center [764, 175] width 644 height 157
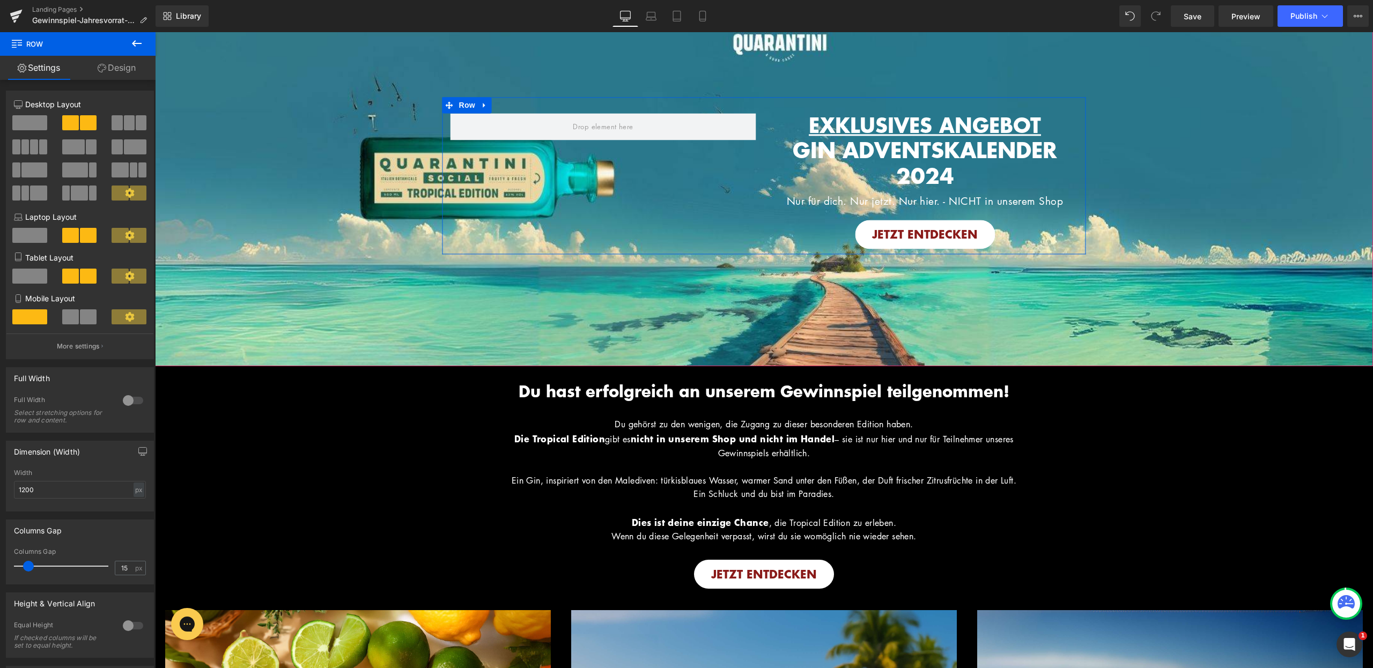
click at [800, 146] on span "GIN ADVENTSKALENDER 2024" at bounding box center [925, 163] width 264 height 57
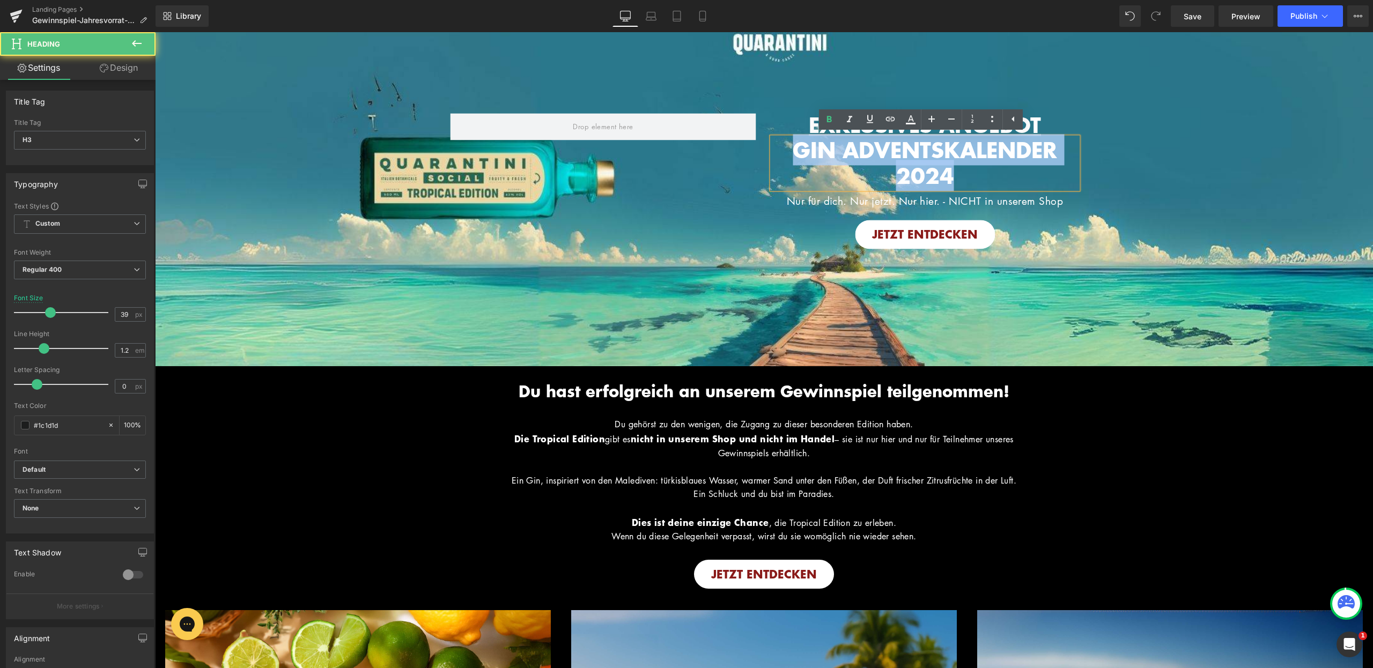
drag, startPoint x: 789, startPoint y: 147, endPoint x: 968, endPoint y: 176, distance: 181.5
click at [968, 176] on h3 "GIN ADVENTSKALENDER 2024" at bounding box center [925, 163] width 306 height 51
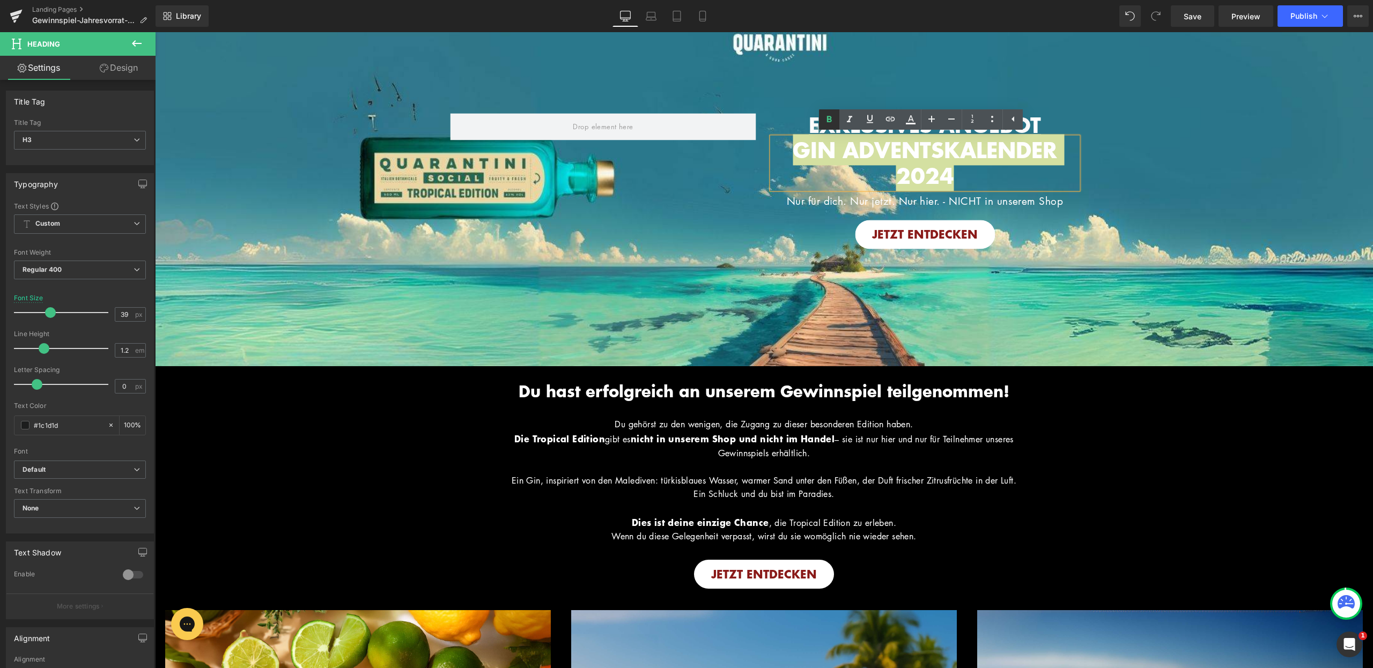
click at [823, 117] on icon at bounding box center [829, 119] width 13 height 13
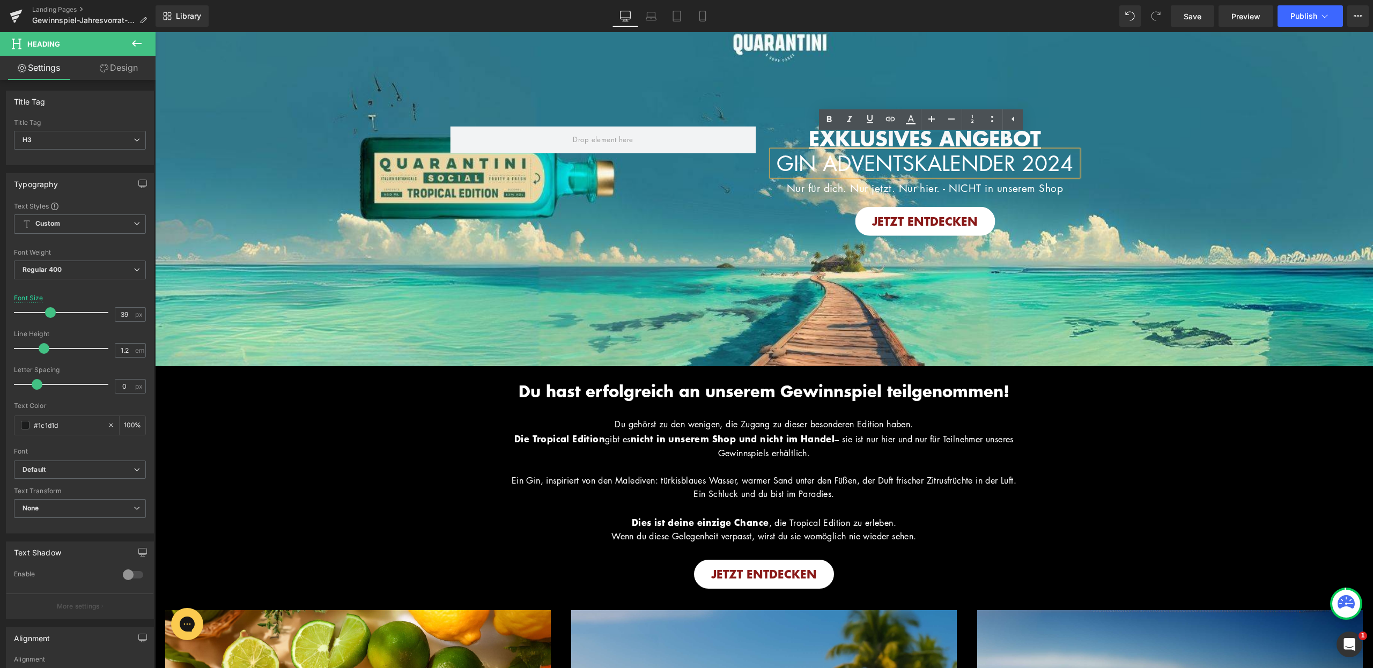
click at [1160, 241] on span "Image EXKLUSIVES ANGEBOT Heading GIN ADVENTSKALENDER 2024 Heading Nur für dich.…" at bounding box center [764, 175] width 1218 height 131
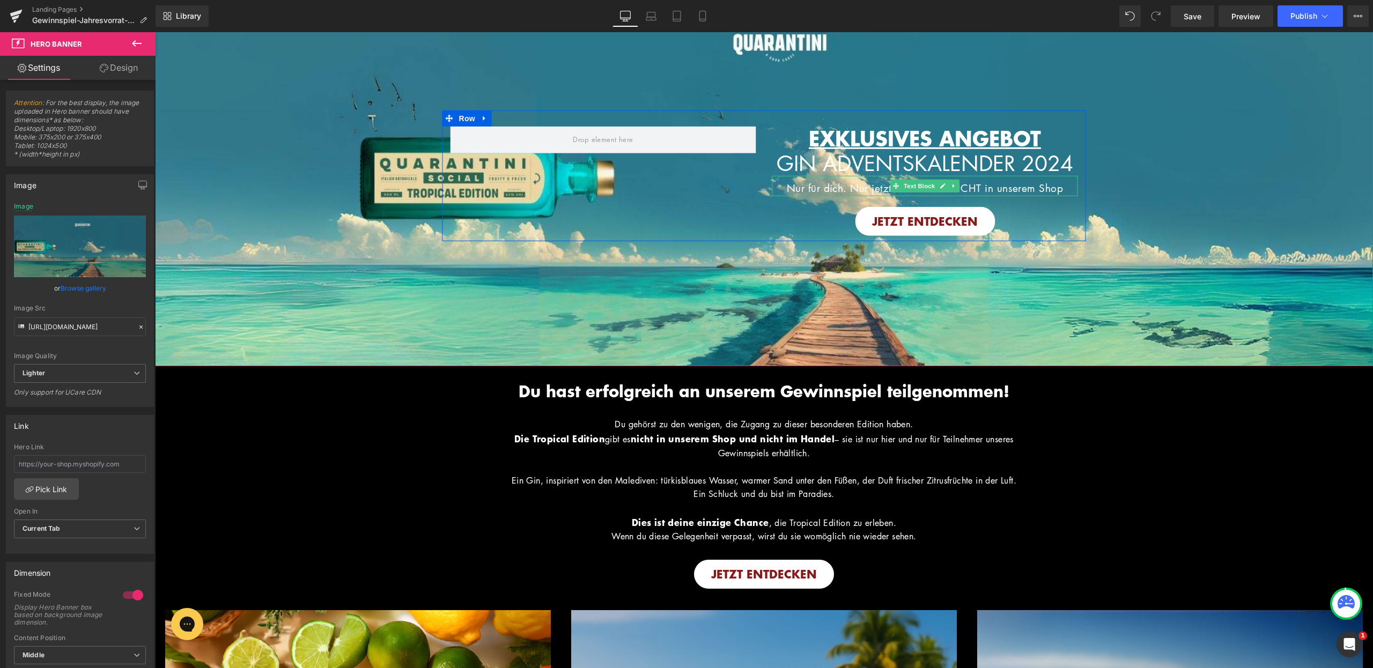
click at [995, 195] on span "Nur für dich. Nur jetzt. Nur hier. - NICHT in unserem Shop" at bounding box center [925, 188] width 277 height 14
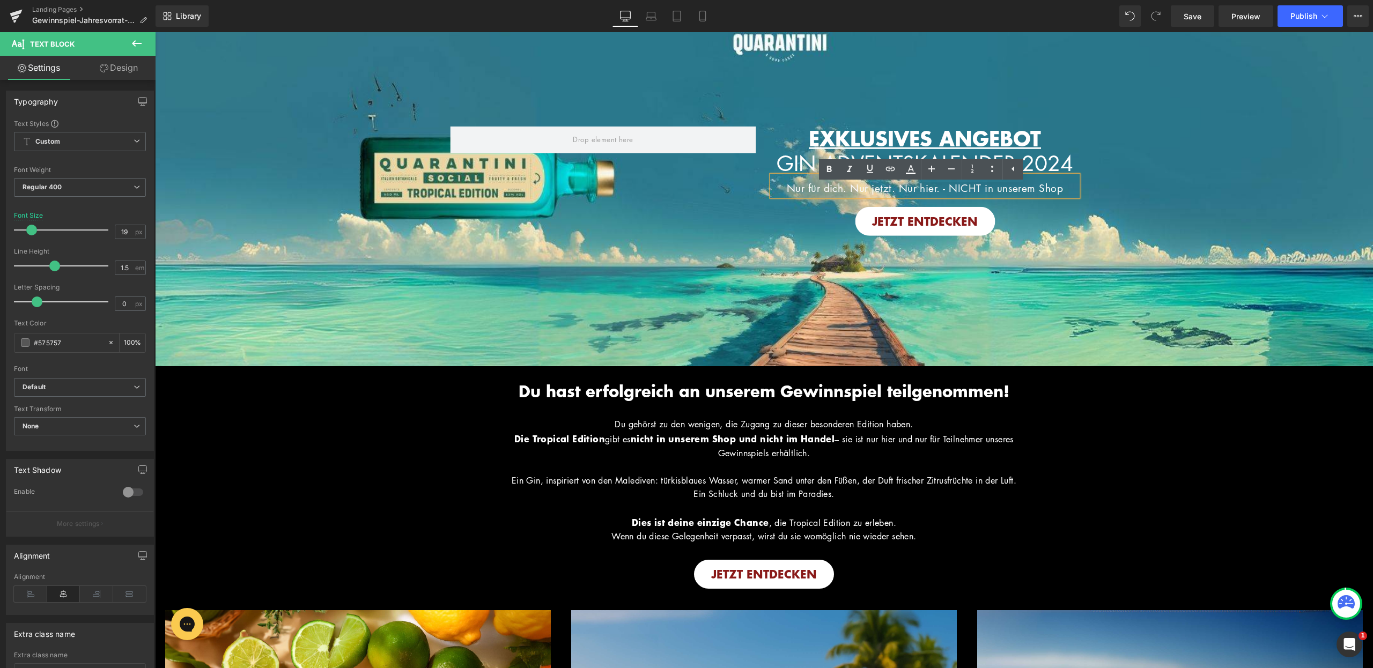
click at [1095, 241] on span "Image EXKLUSIVES ANGEBOT Heading GIN ADVENTSKALENDER 2024 Heading Nur für dich.…" at bounding box center [764, 175] width 1218 height 131
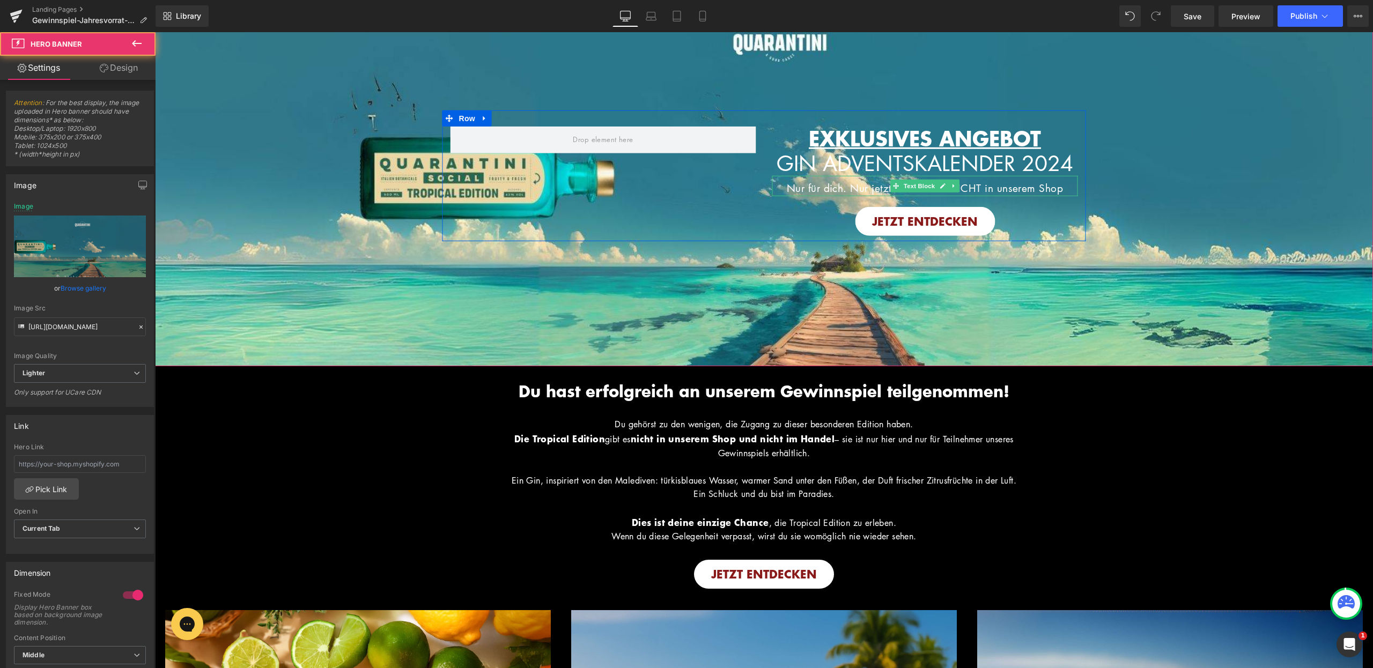
click at [994, 195] on span "Nur für dich. Nur jetzt. Nur hier. - NICHT in unserem Shop" at bounding box center [925, 188] width 277 height 14
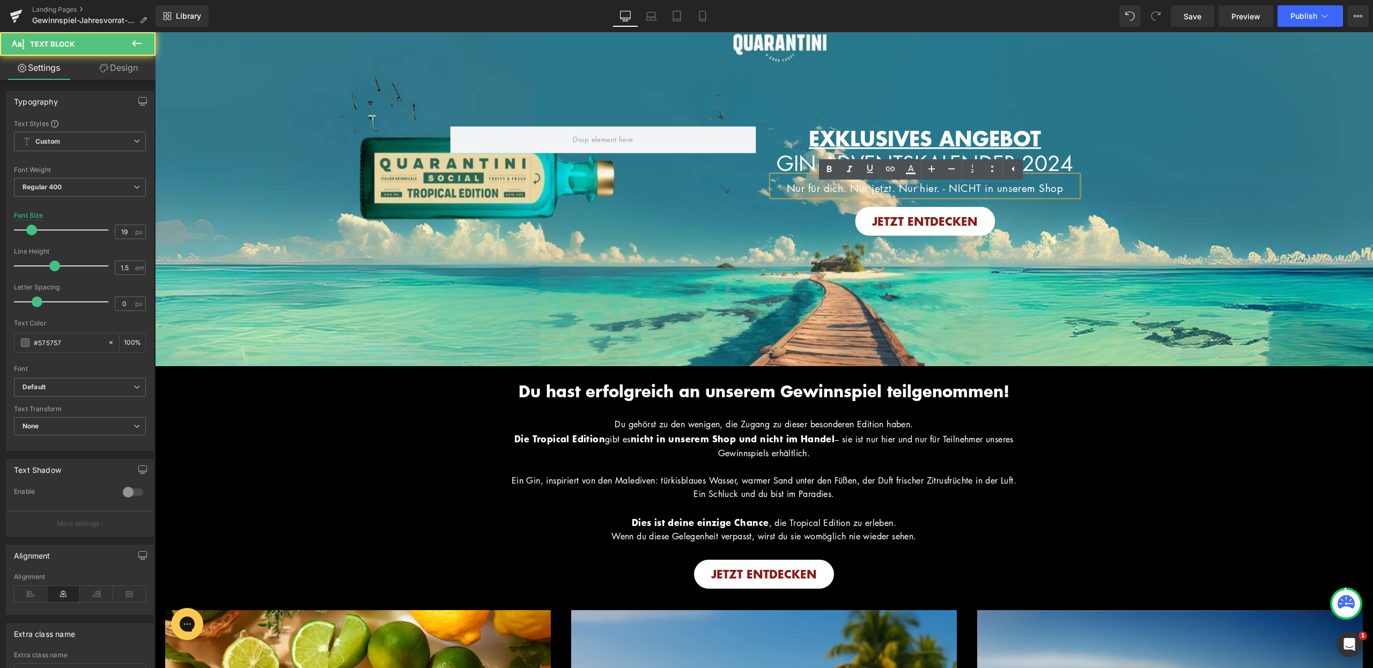
click at [1030, 190] on p "Nur für dich. Nur jetzt. Nur hier. - NICHT in unserem Shop" at bounding box center [925, 188] width 306 height 16
drag, startPoint x: 939, startPoint y: 199, endPoint x: 1064, endPoint y: 198, distance: 125.5
click at [1064, 196] on p "Nur für dich. Nur jetzt. Nur hier. - NICHT in unserem Shop" at bounding box center [925, 188] width 306 height 16
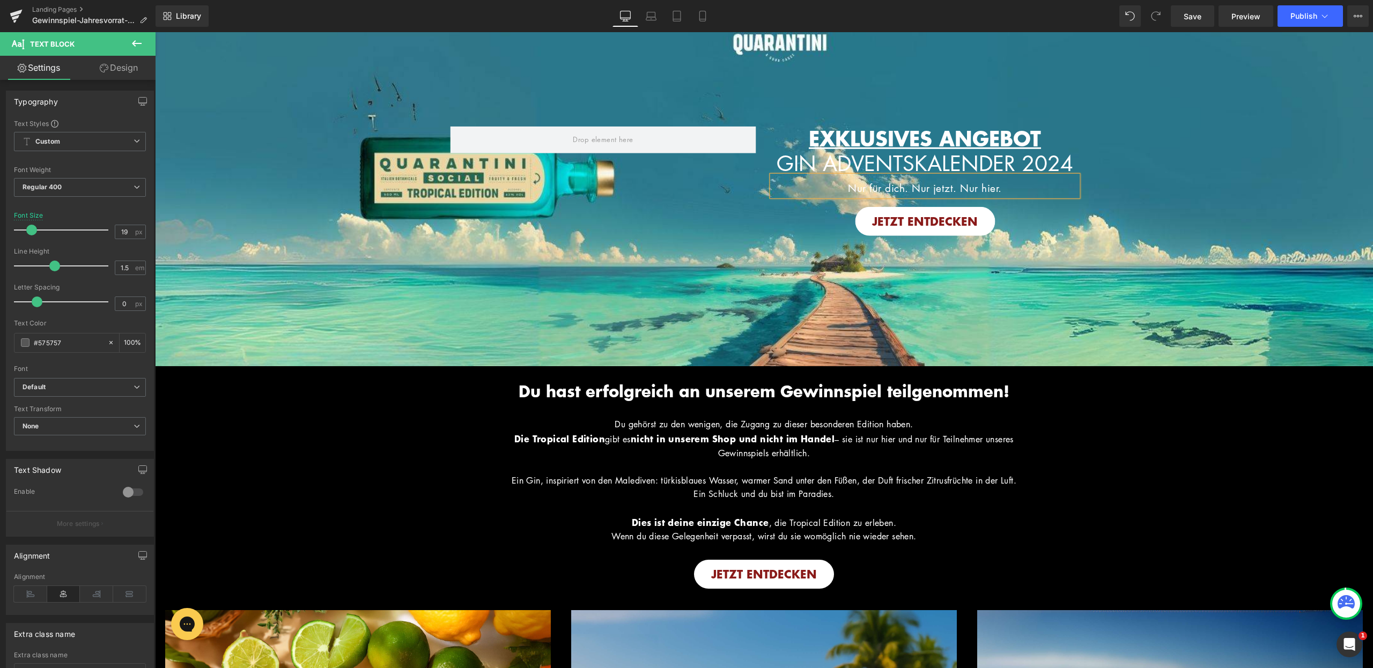
click at [1072, 257] on div "Image EXKLUSIVES ANGEBOT Heading GIN ADVENTSKALENDER 2024 Heading Nur für dich.…" at bounding box center [764, 176] width 1218 height 381
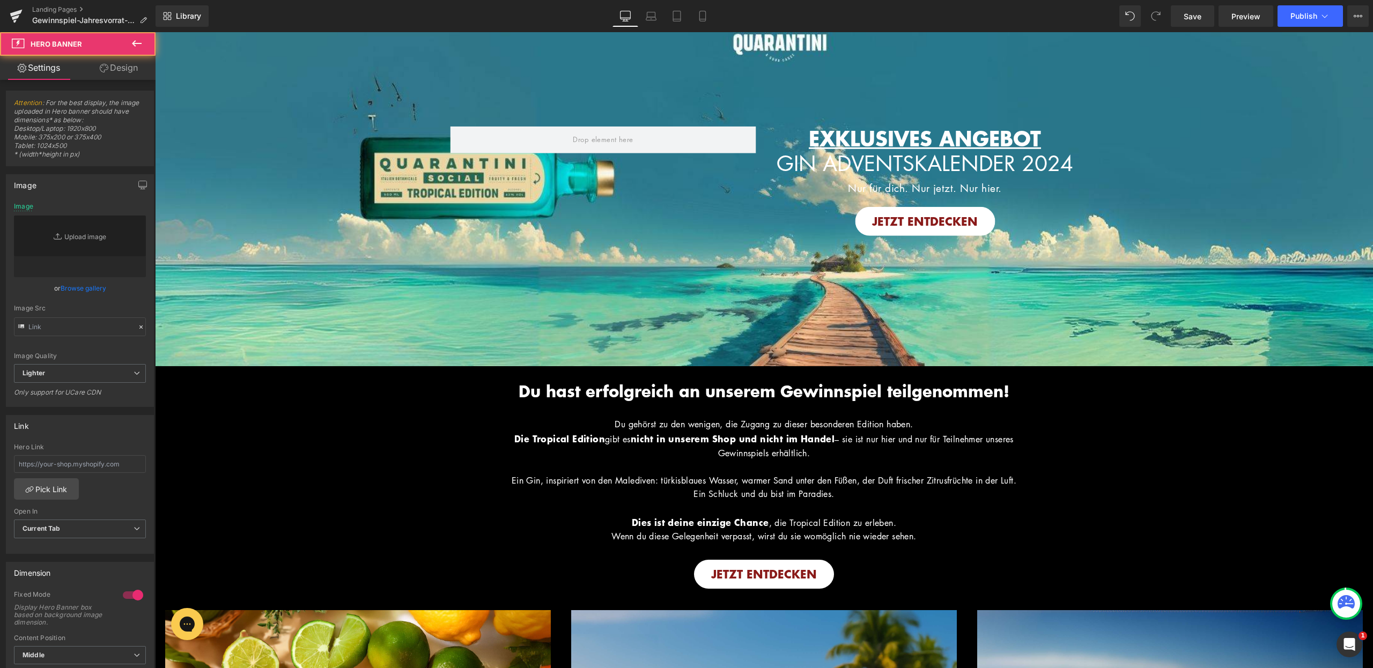
type input "https://ucarecdn.com/153b9072-fb16-408b-8276-1cd5f2fbc1b9/-/format/auto/-/previ…"
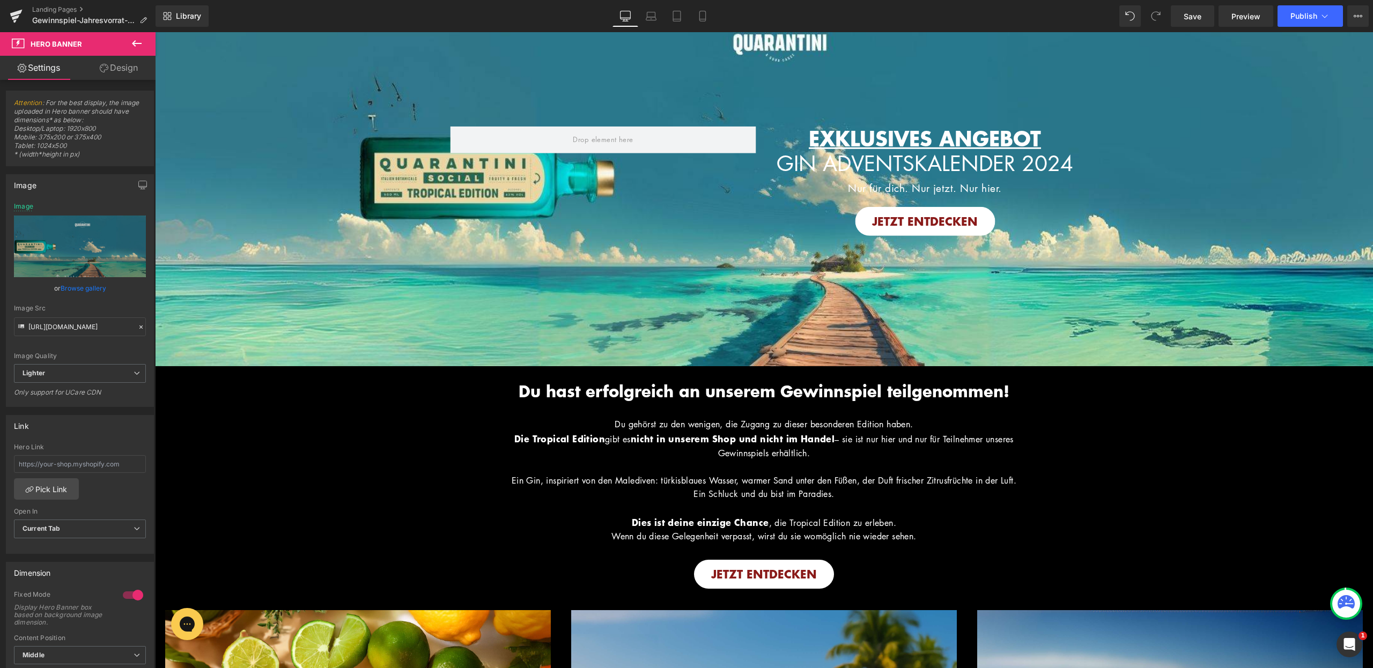
click at [635, 297] on div "Image EXKLUSIVES ANGEBOT Heading GIN ADVENTSKALENDER 2024 Heading Nur für dich.…" at bounding box center [764, 176] width 1218 height 381
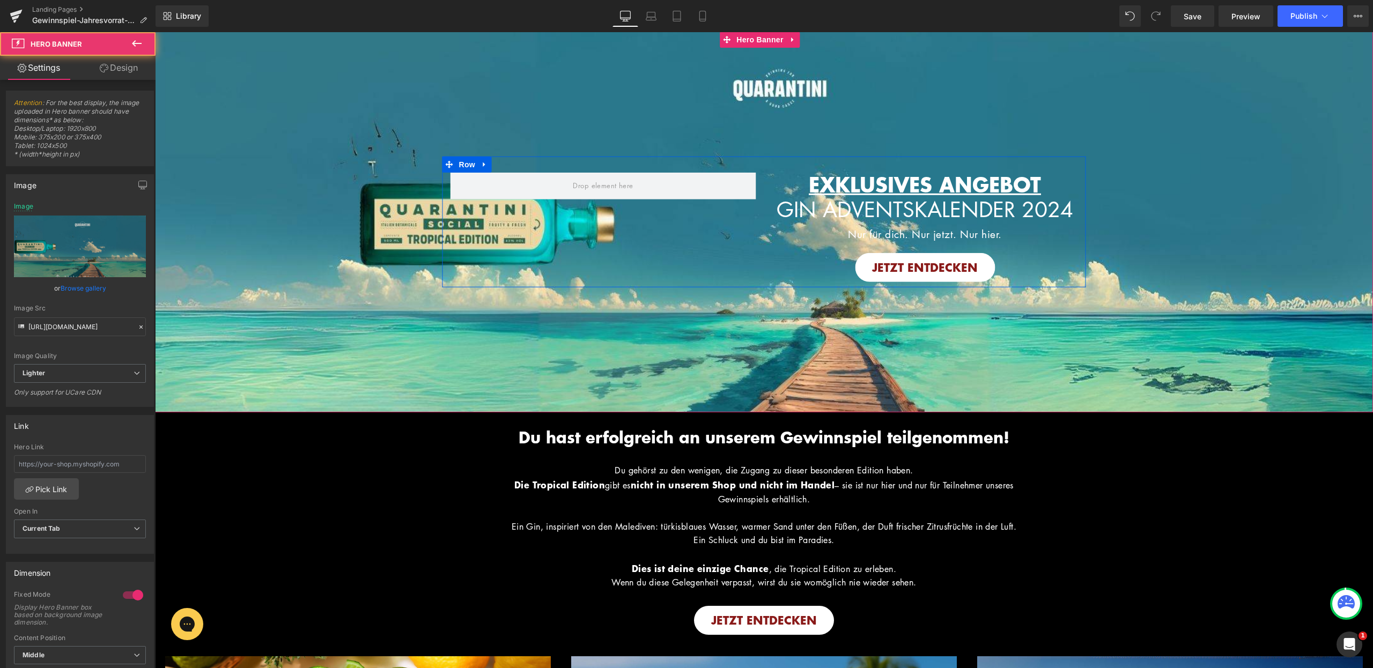
scroll to position [0, 0]
click at [759, 40] on span "Hero Banner" at bounding box center [760, 40] width 52 height 16
click at [780, 86] on div "Image EXKLUSIVES ANGEBOT Heading GIN ADVENTSKALENDER 2024 Heading Nur für dich.…" at bounding box center [764, 222] width 1218 height 381
click at [764, 39] on span "Hero Banner" at bounding box center [760, 41] width 52 height 16
click at [559, 101] on div "Image EXKLUSIVES ANGEBOT Heading GIN ADVENTSKALENDER 2024 Heading Nur für dich.…" at bounding box center [764, 222] width 1218 height 381
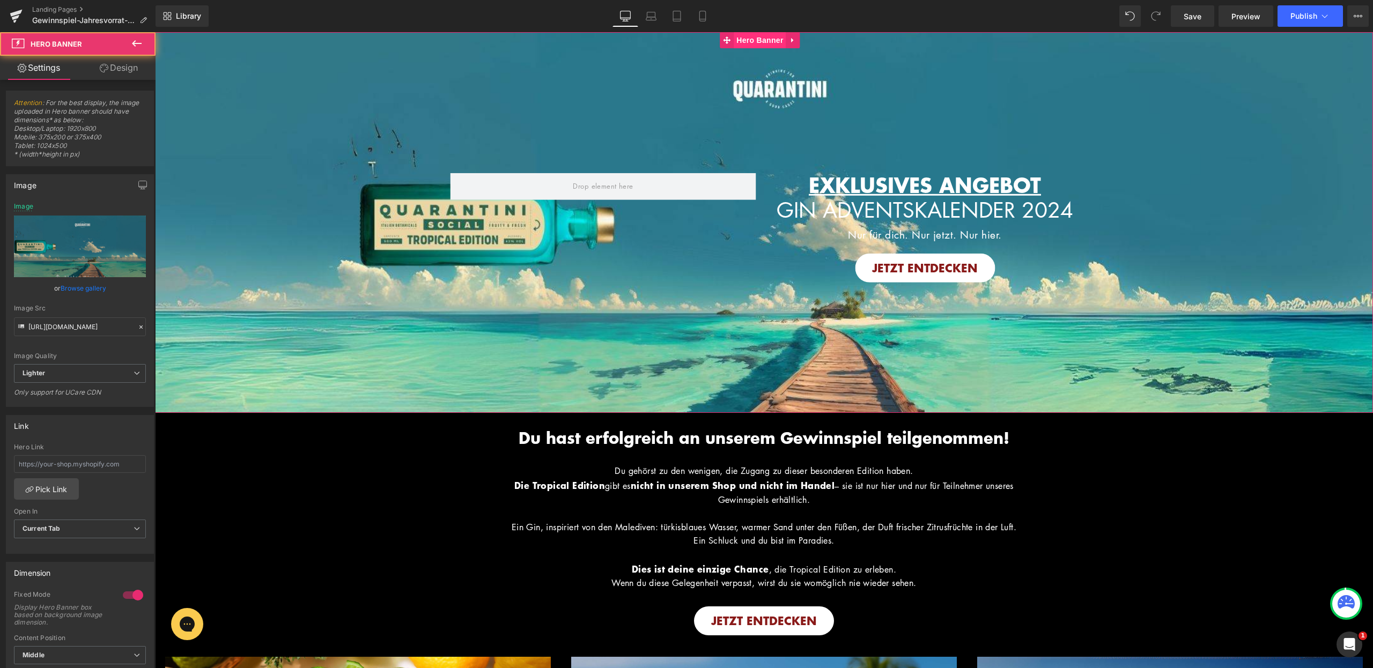
click at [767, 40] on span "Hero Banner" at bounding box center [760, 40] width 52 height 16
click at [788, 77] on div "Image EXKLUSIVES ANGEBOT Heading GIN ADVENTSKALENDER 2024 Heading Nur für dich.…" at bounding box center [764, 222] width 1218 height 381
click at [764, 38] on span "Hero Banner" at bounding box center [760, 40] width 52 height 16
click at [772, 42] on span "Hero Banner" at bounding box center [760, 40] width 52 height 16
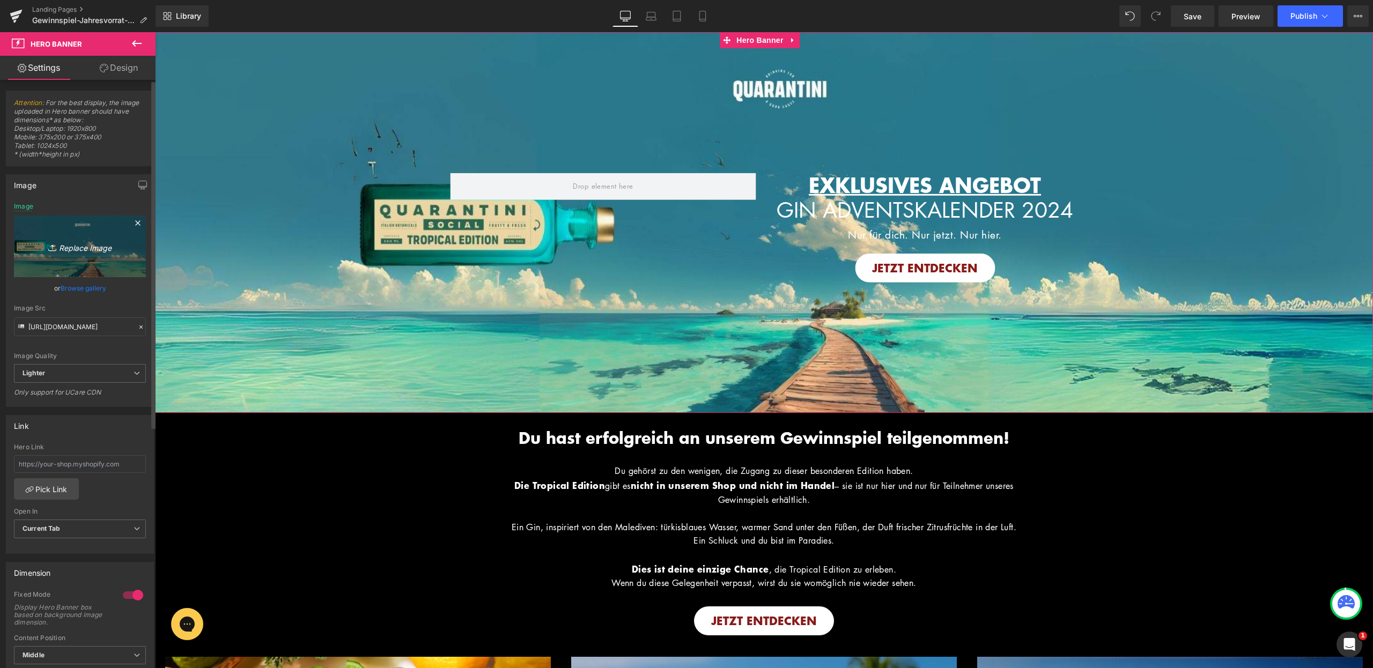
click at [68, 246] on icon "Replace Image" at bounding box center [80, 246] width 86 height 13
type input "C:\fakepath\Bilder_Tropcial Edition.jpg"
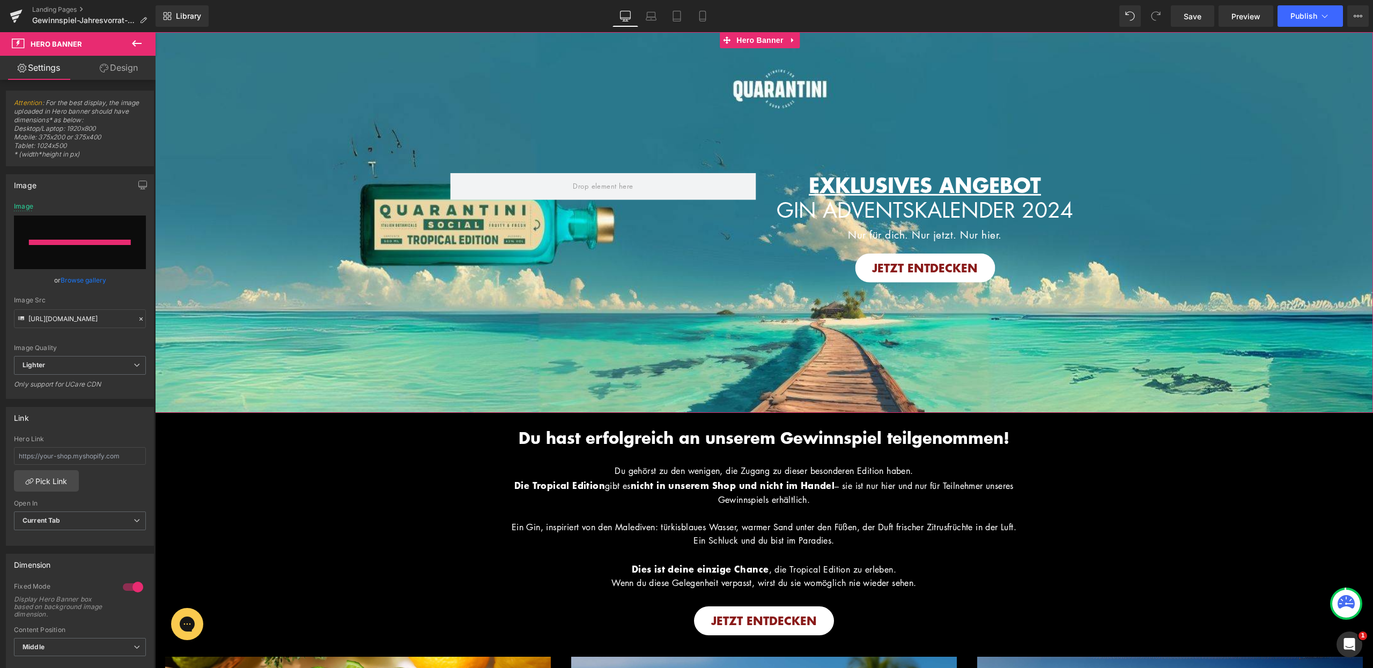
type input "https://ucarecdn.com/8cb15835-ce6c-4bcf-9459-89c4e5f66fd0/-/format/auto/-/previ…"
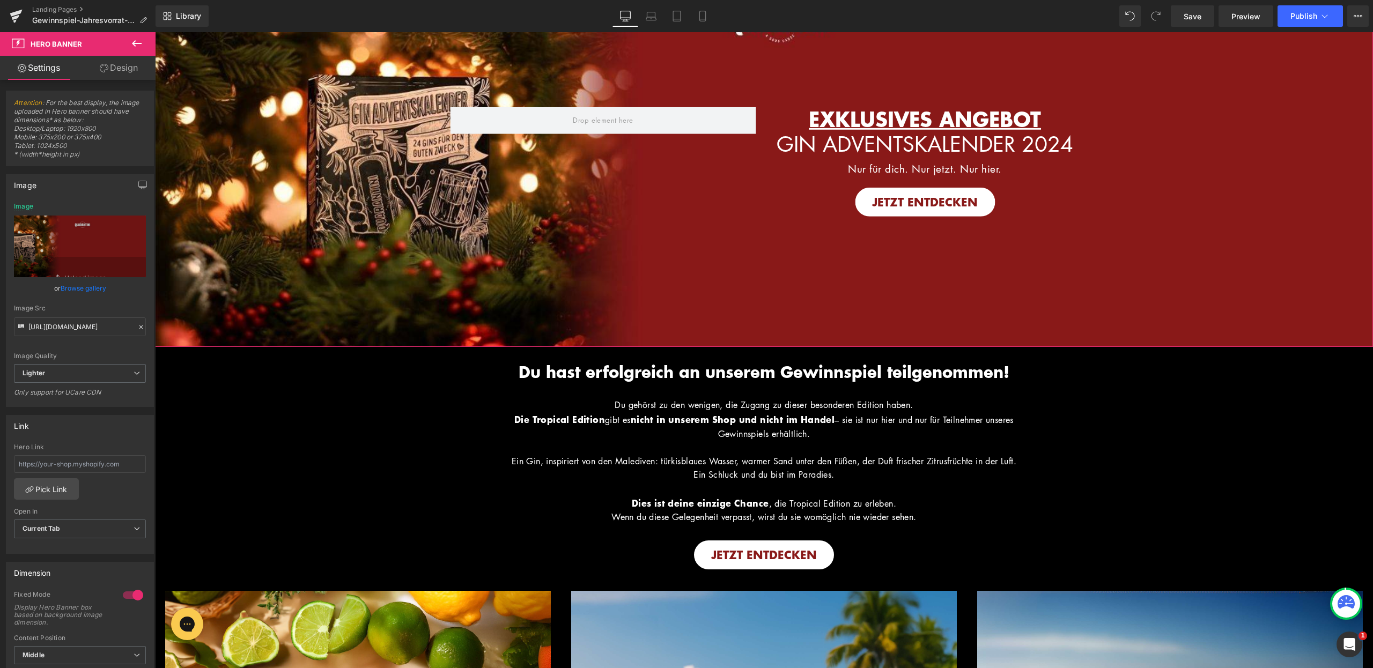
scroll to position [80, 0]
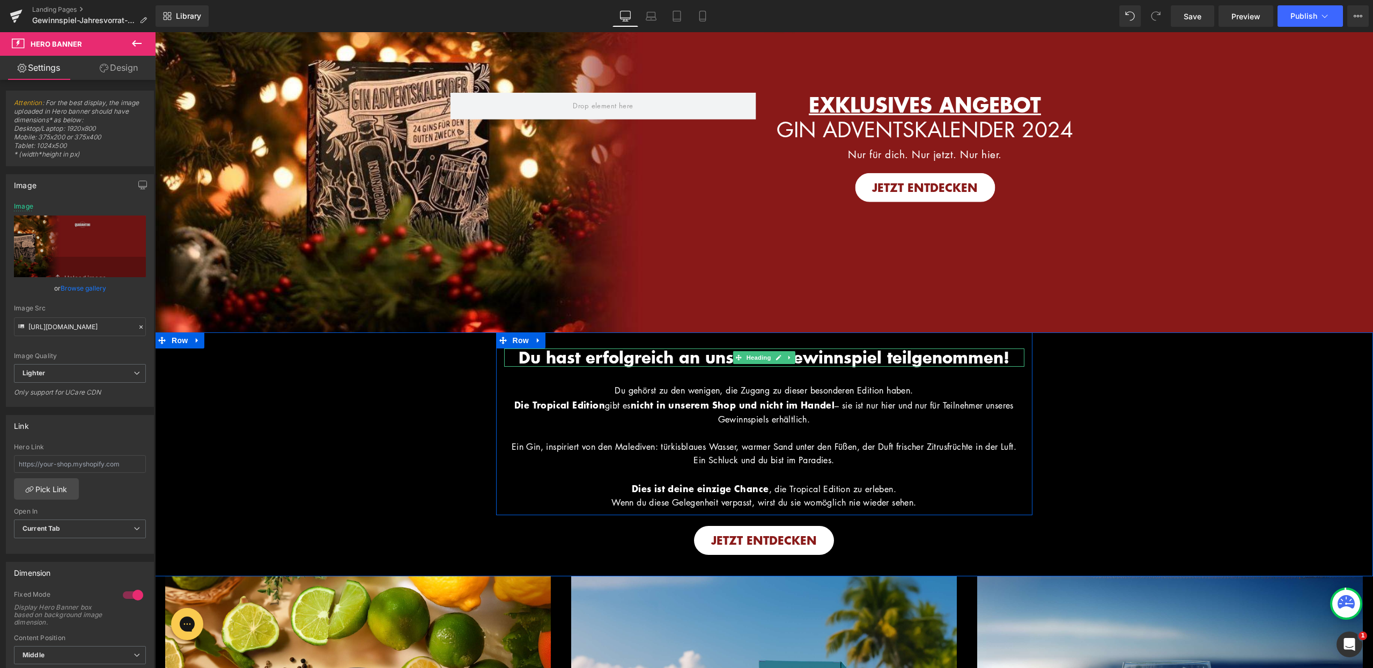
click at [685, 359] on span "Du hast erfolgreich an unserem Gewinnspiel teilgenommen!" at bounding box center [764, 357] width 491 height 23
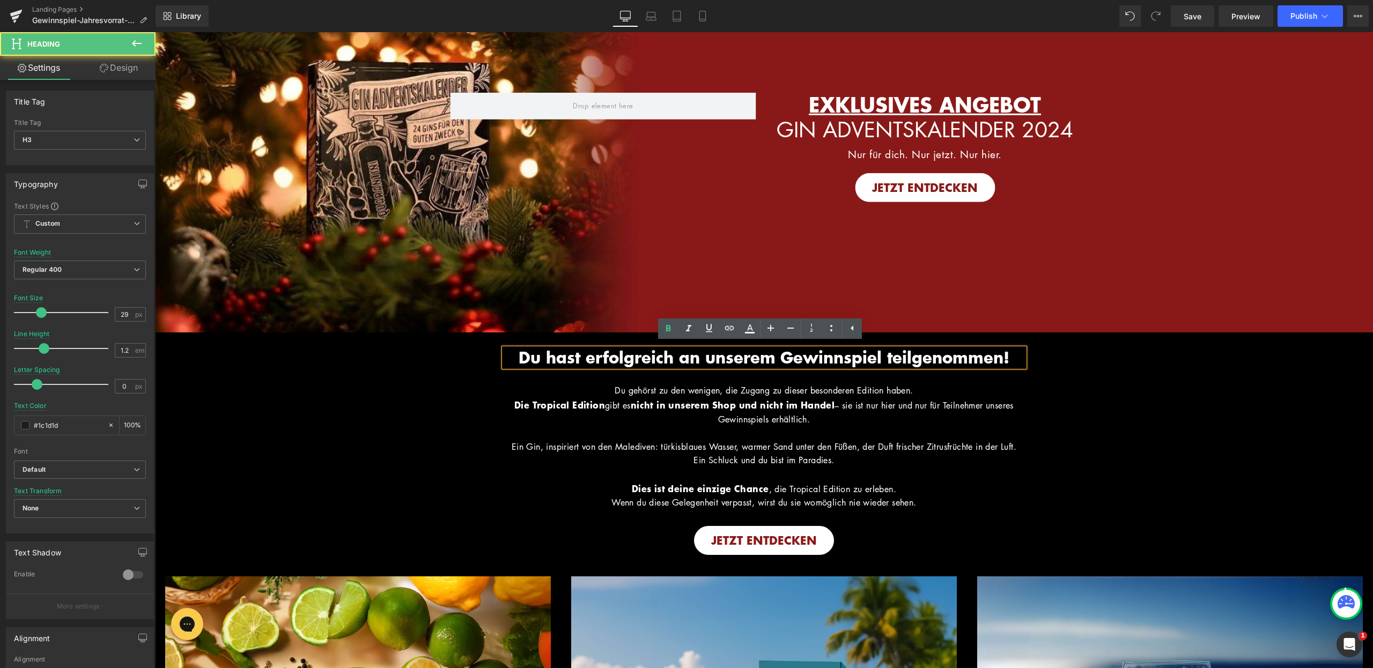
click at [700, 394] on span "Du gehörst zu den wenigen, die Zugang zu dieser besonderen Edition haben." at bounding box center [764, 391] width 298 height 12
click at [655, 389] on span "Du gehörst zu den wenigen, die Zugang zu dieser besonderen Edition haben." at bounding box center [764, 391] width 298 height 12
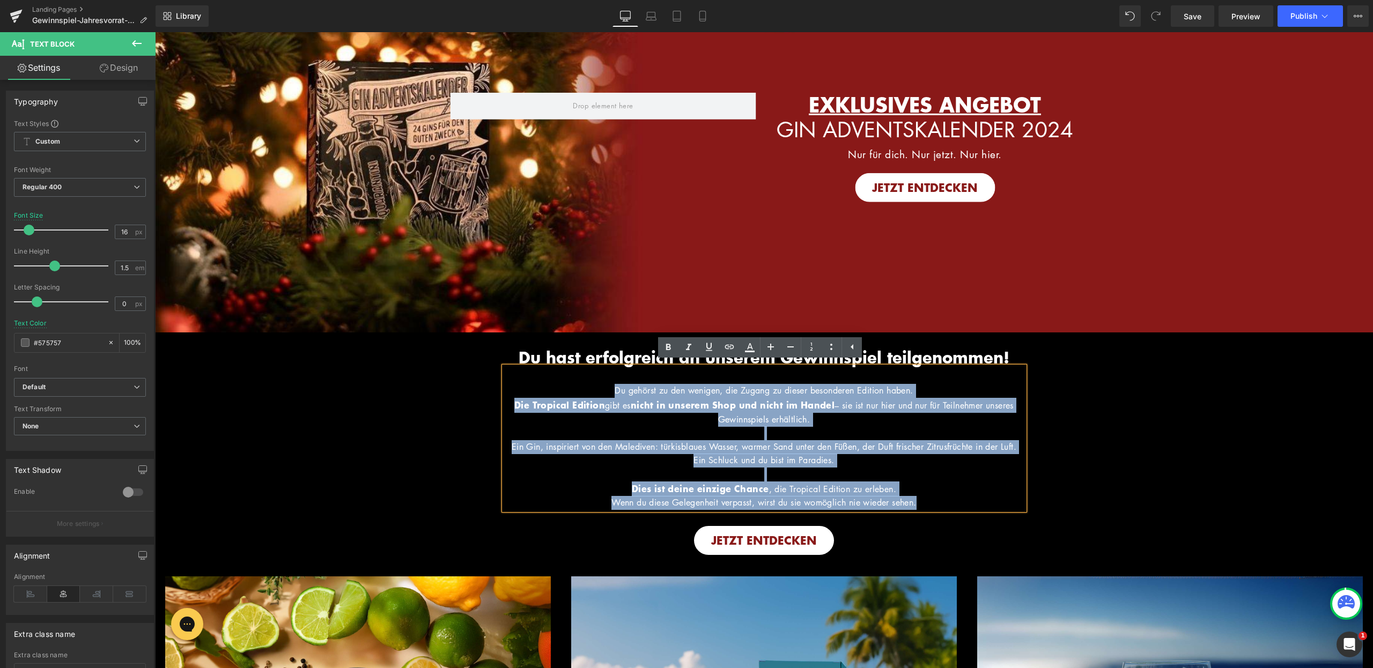
drag, startPoint x: 600, startPoint y: 387, endPoint x: 940, endPoint y: 525, distance: 367.6
click at [940, 525] on div "Du hast erfolgreich an unserem Gewinnspiel teilgenommen! Heading Hero Banner Di…" at bounding box center [764, 444] width 1218 height 223
